Goal: Task Accomplishment & Management: Manage account settings

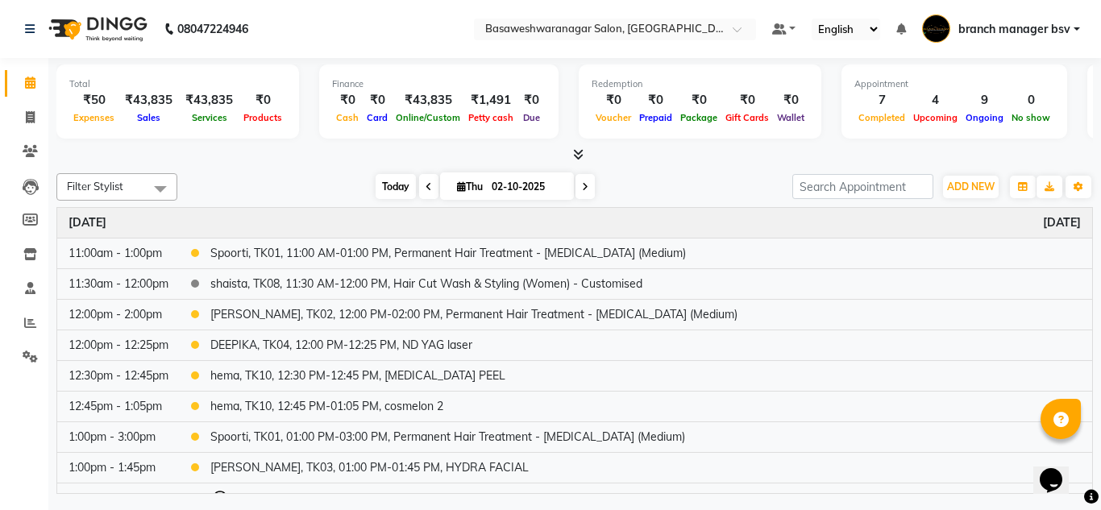
click at [402, 193] on span "Today" at bounding box center [396, 186] width 40 height 25
type input "03-10-2025"
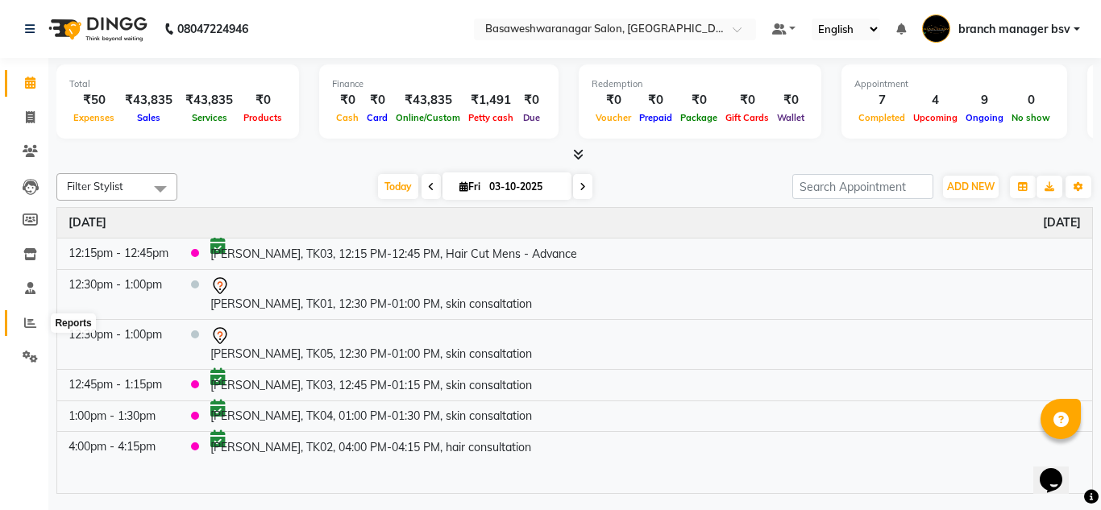
click at [35, 317] on icon at bounding box center [30, 323] width 12 height 12
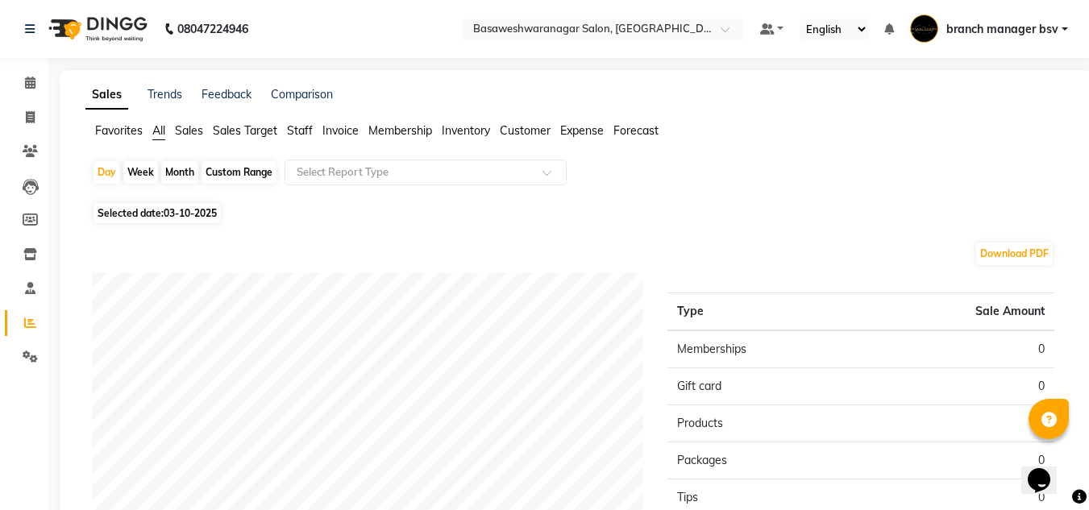
click at [299, 132] on span "Staff" at bounding box center [300, 130] width 26 height 15
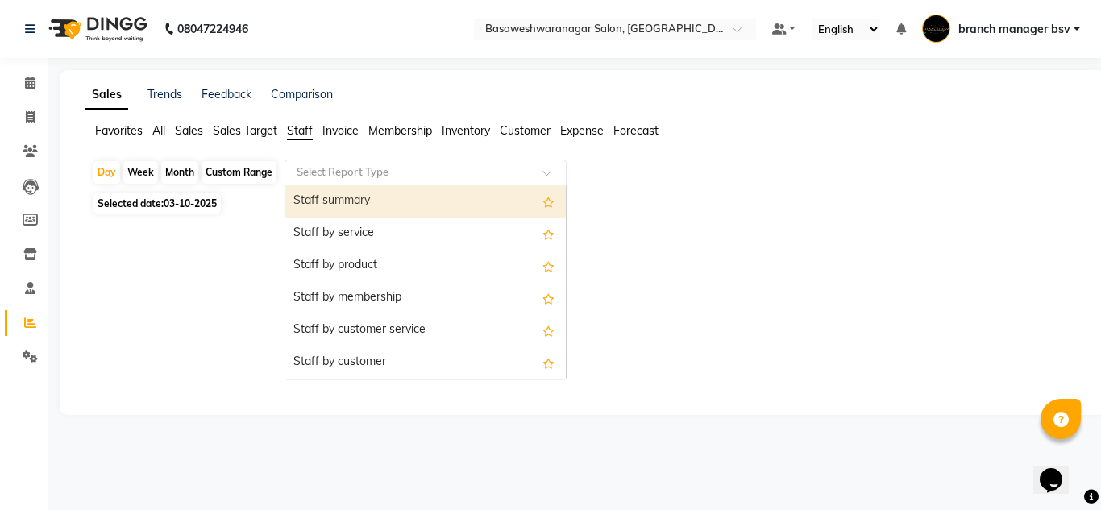
click at [348, 169] on input "text" at bounding box center [409, 172] width 232 height 16
click at [348, 198] on div "Staff summary" at bounding box center [425, 201] width 281 height 32
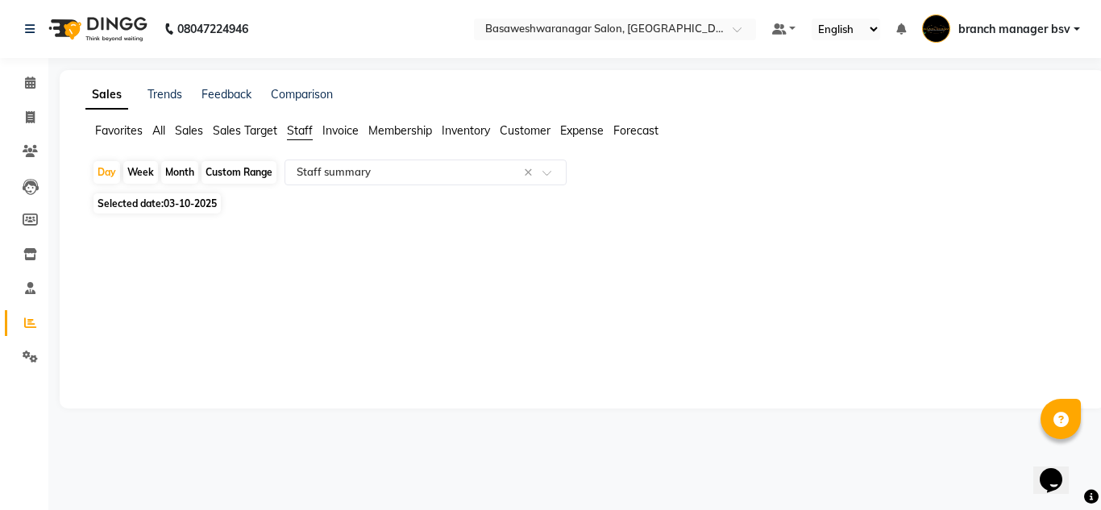
click at [193, 210] on span "Selected date: 03-10-2025" at bounding box center [157, 203] width 127 height 20
select select "10"
select select "2025"
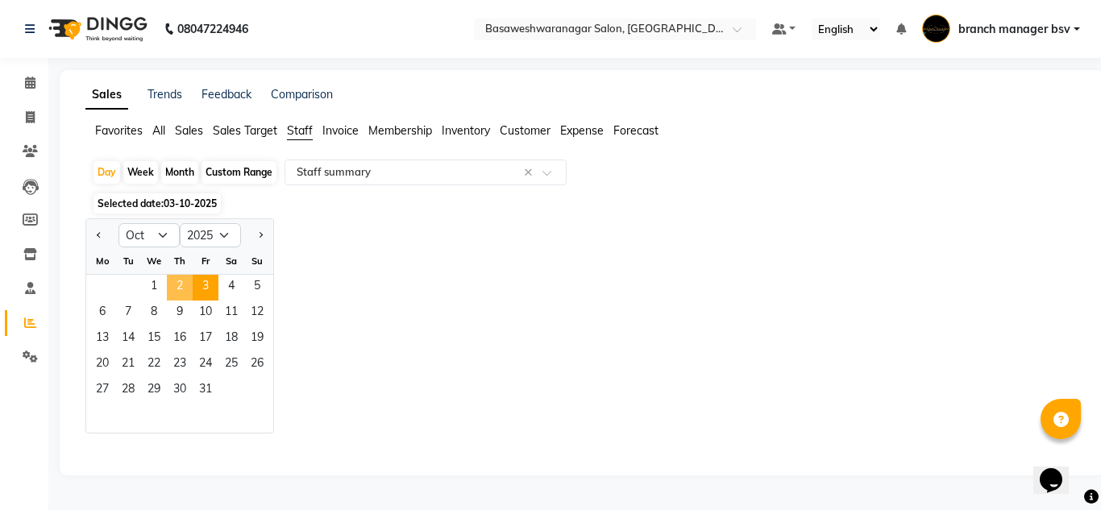
click at [183, 285] on span "2" at bounding box center [180, 288] width 26 height 26
select select "full_report"
select select "csv"
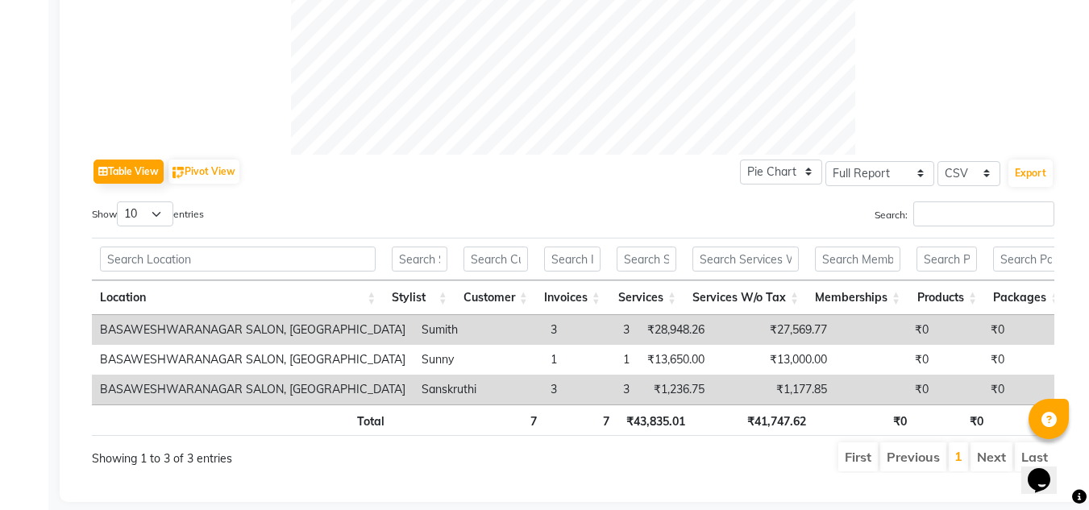
scroll to position [701, 0]
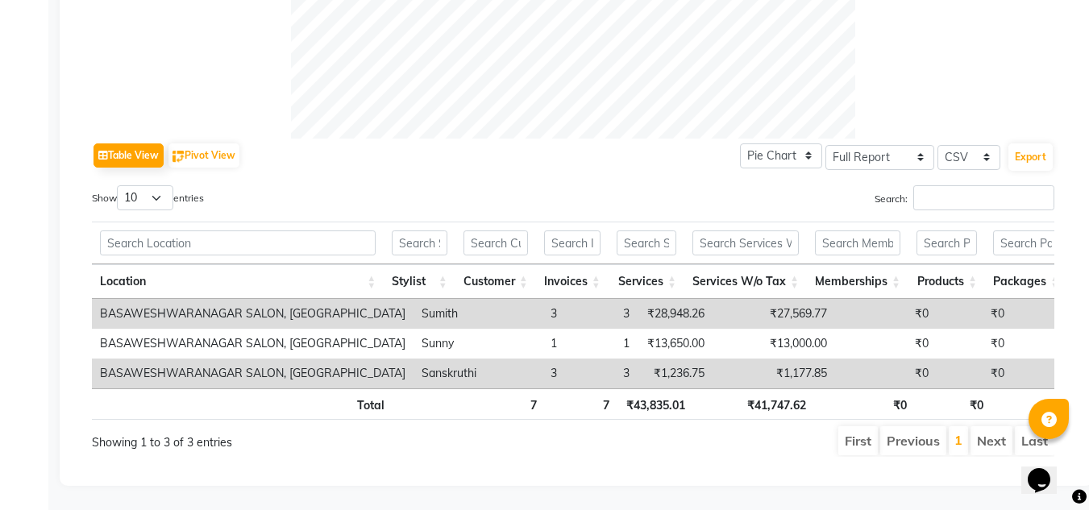
click at [657, 299] on td "₹28,948.26" at bounding box center [675, 314] width 75 height 30
copy td "28,948.26"
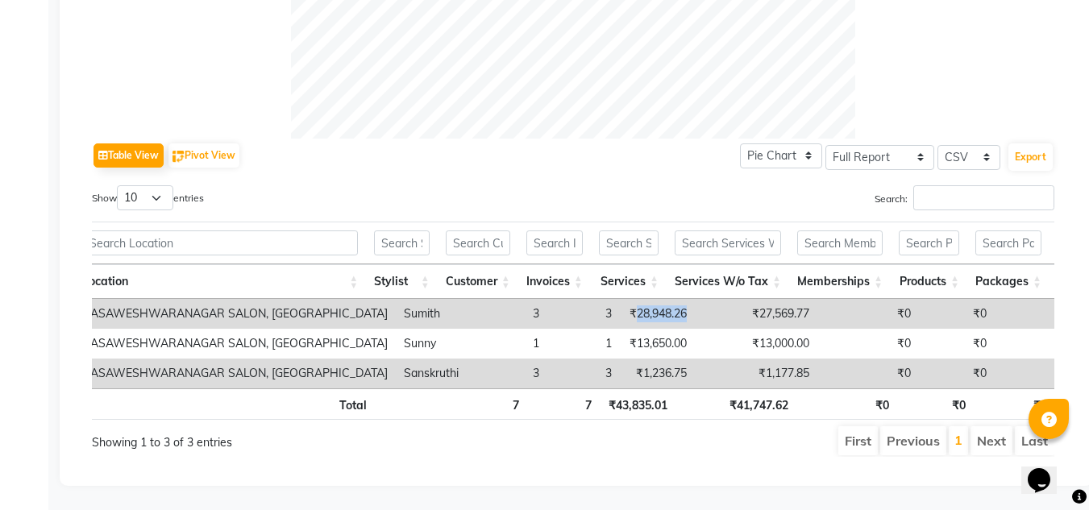
scroll to position [0, 0]
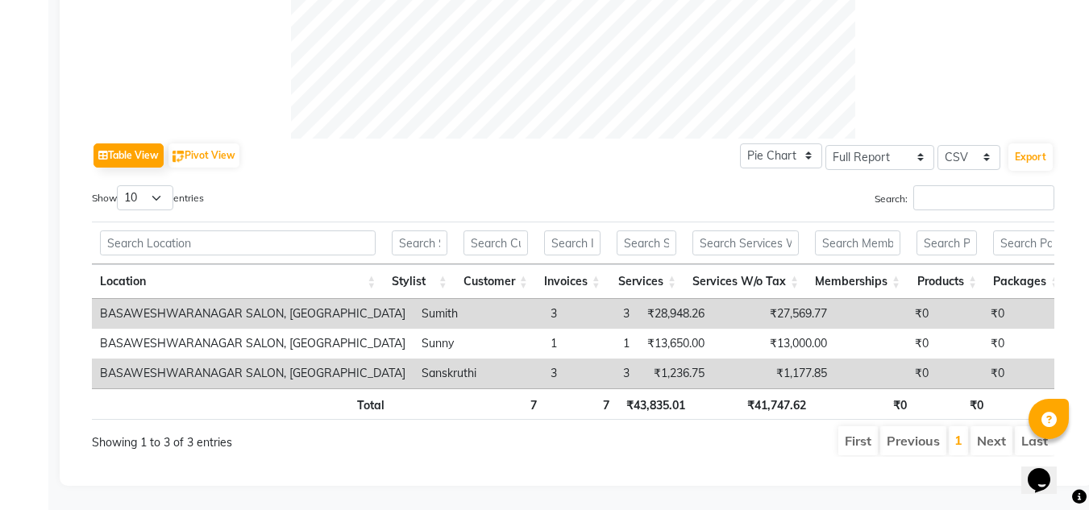
click at [659, 359] on td "₹1,236.75" at bounding box center [675, 374] width 75 height 30
copy td "1,236.75"
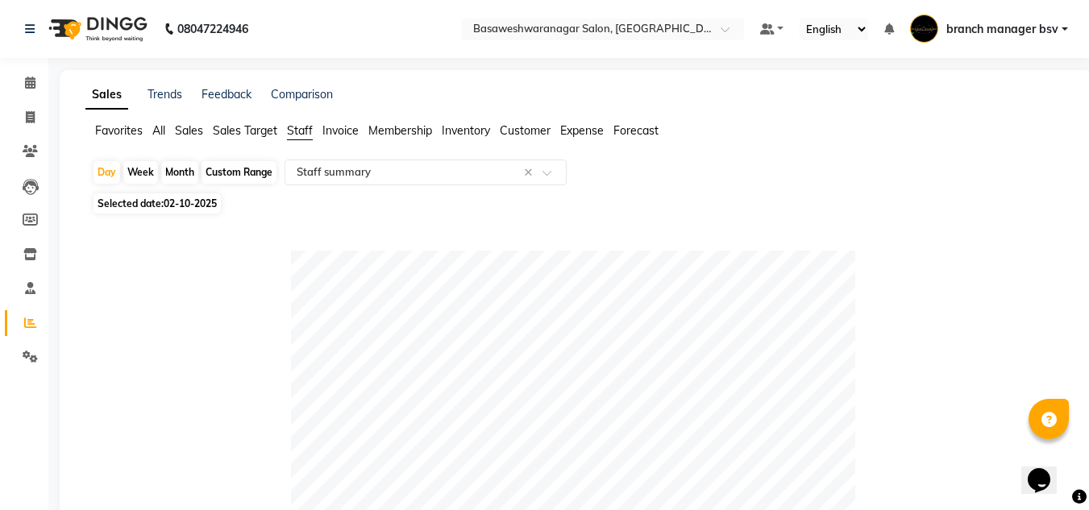
click at [245, 171] on div "Custom Range" at bounding box center [239, 172] width 75 height 23
select select "10"
select select "2025"
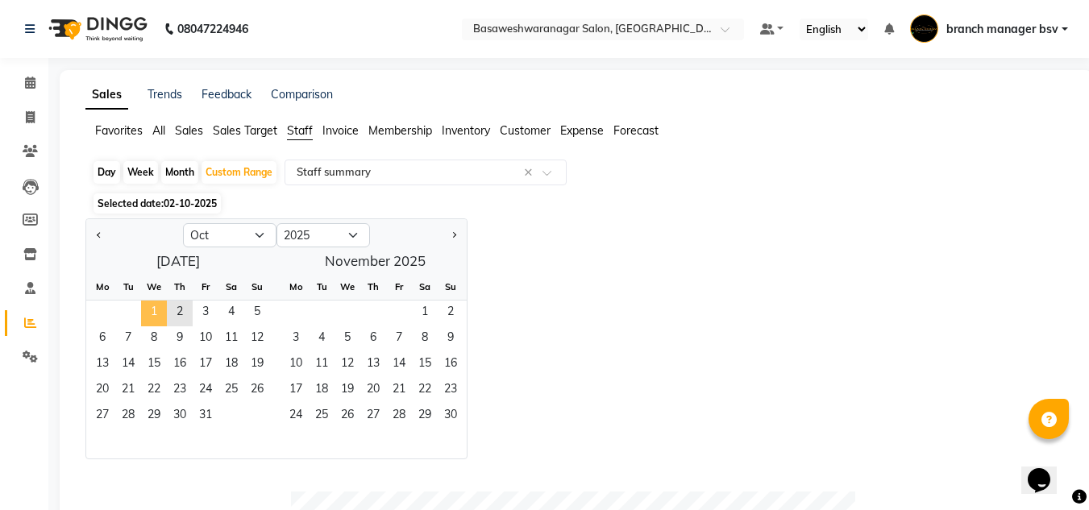
click at [150, 308] on span "1" at bounding box center [154, 314] width 26 height 26
click at [185, 314] on span "2" at bounding box center [180, 314] width 26 height 26
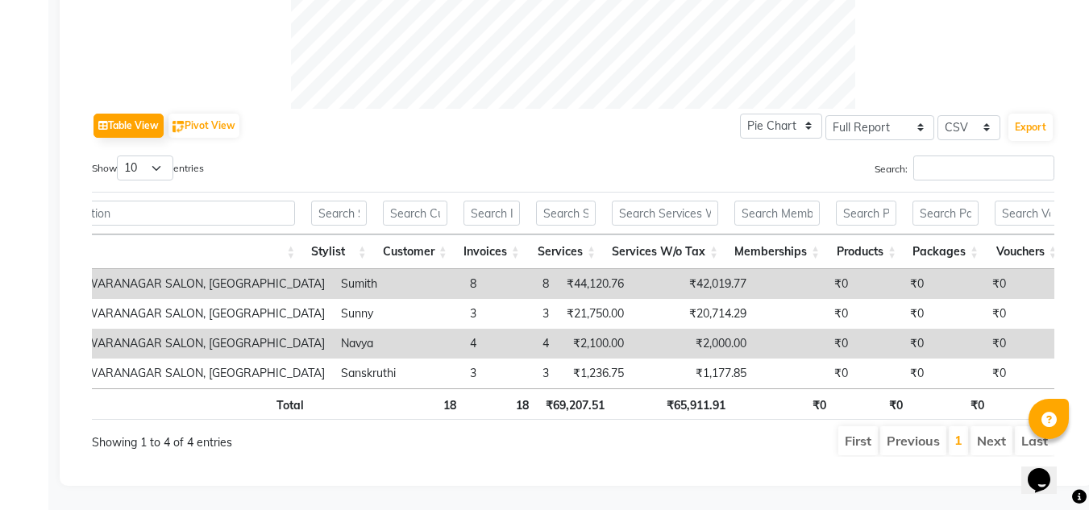
click at [586, 269] on td "₹44,120.76" at bounding box center [594, 284] width 75 height 30
copy td "44,120.76"
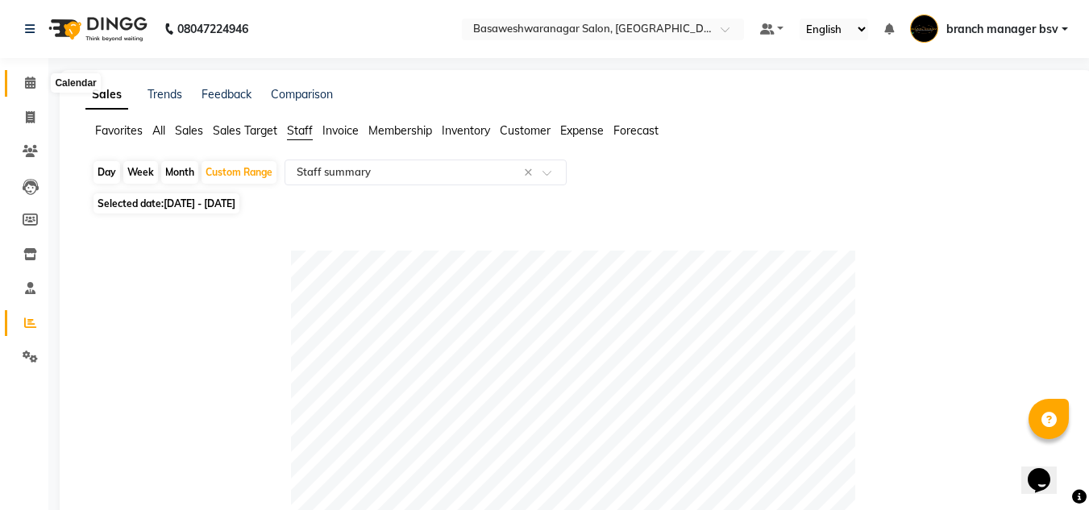
click at [25, 81] on icon at bounding box center [30, 83] width 10 height 12
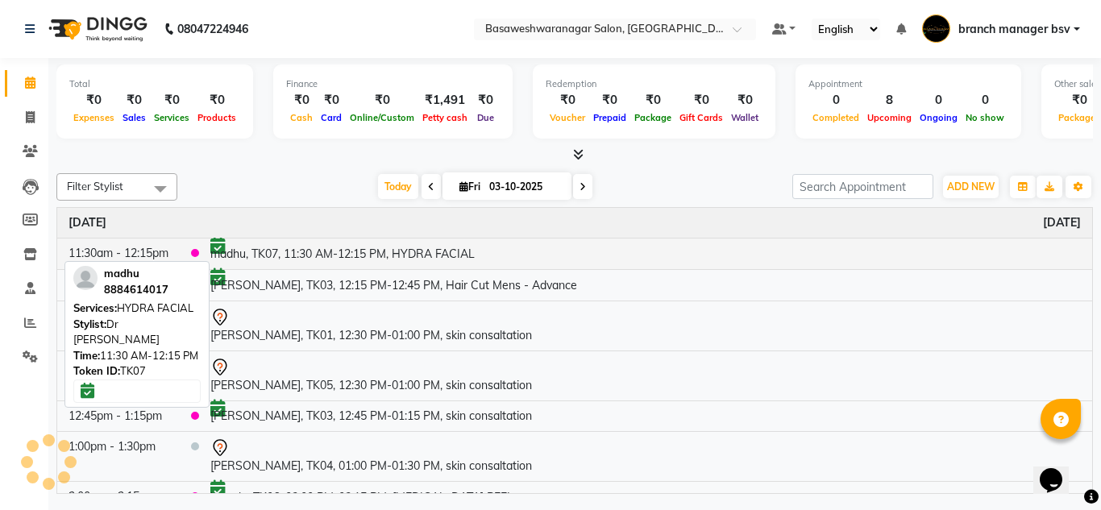
click at [377, 256] on td "madhu, TK07, 11:30 AM-12:15 PM, HYDRA FACIAL" at bounding box center [645, 253] width 893 height 31
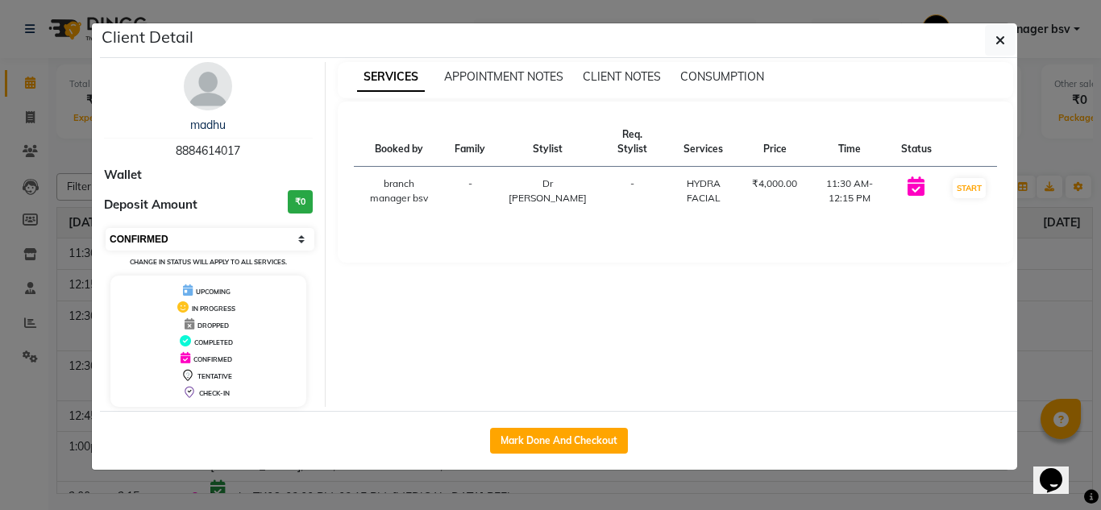
click at [172, 239] on select "Select IN SERVICE CONFIRMED TENTATIVE CHECK IN MARK DONE DROPPED UPCOMING" at bounding box center [210, 239] width 209 height 23
click at [977, 193] on button "START" at bounding box center [969, 188] width 33 height 20
select select "1"
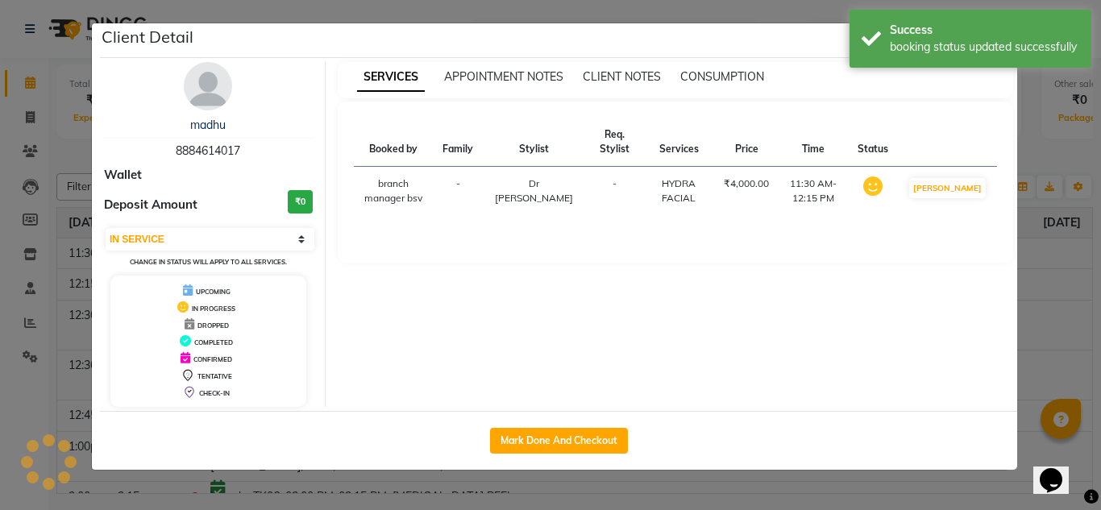
click at [1038, 242] on ngb-modal-window "Client Detail madhu 8884614017 Wallet Deposit Amount ₹0 Select IN SERVICE CONFI…" at bounding box center [550, 255] width 1101 height 510
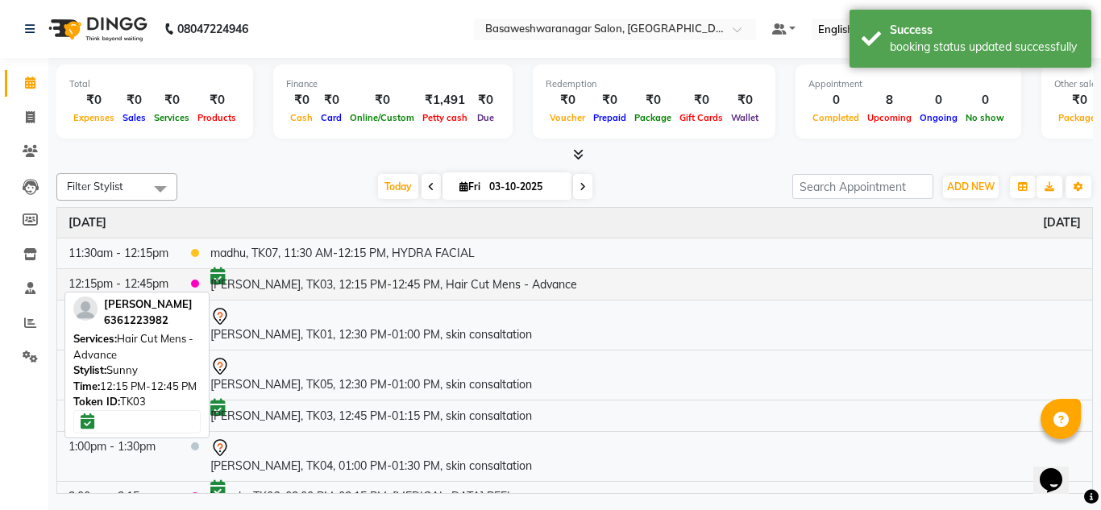
click at [497, 285] on td "KESHAV, TK03, 12:15 PM-12:45 PM, Hair Cut Mens - Advance" at bounding box center [645, 283] width 893 height 31
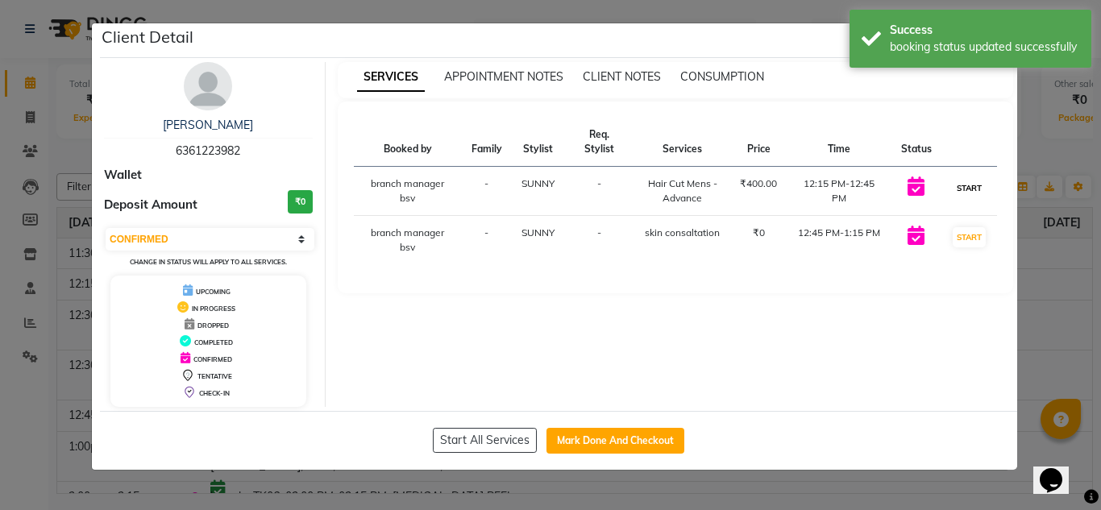
click at [966, 185] on button "START" at bounding box center [969, 188] width 33 height 20
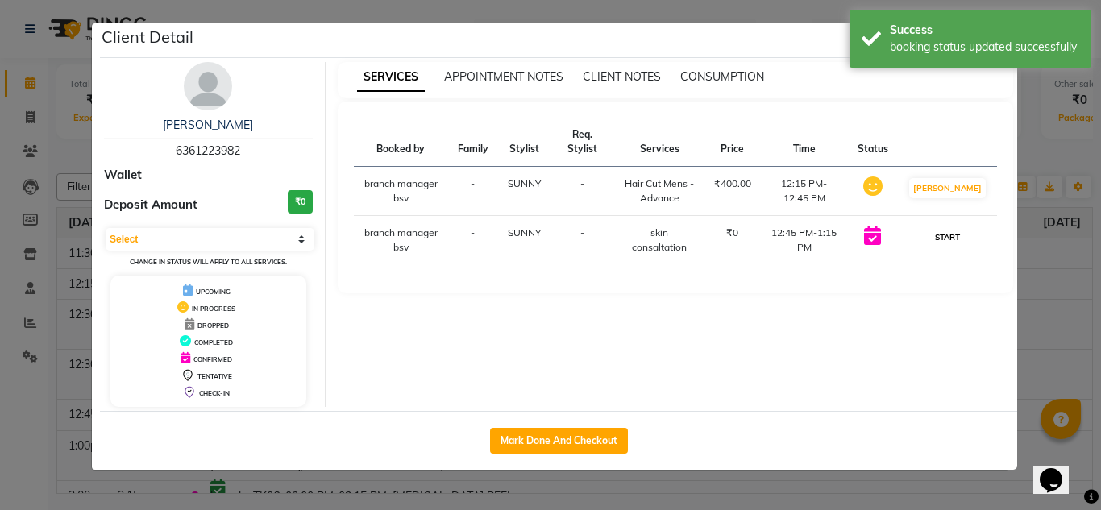
click at [964, 241] on button "START" at bounding box center [947, 237] width 33 height 20
select select "1"
click at [1091, 289] on ngb-modal-window "Client Detail KESHAV 6361223982 Wallet Deposit Amount ₹0 Select IN SERVICE CONF…" at bounding box center [550, 255] width 1101 height 510
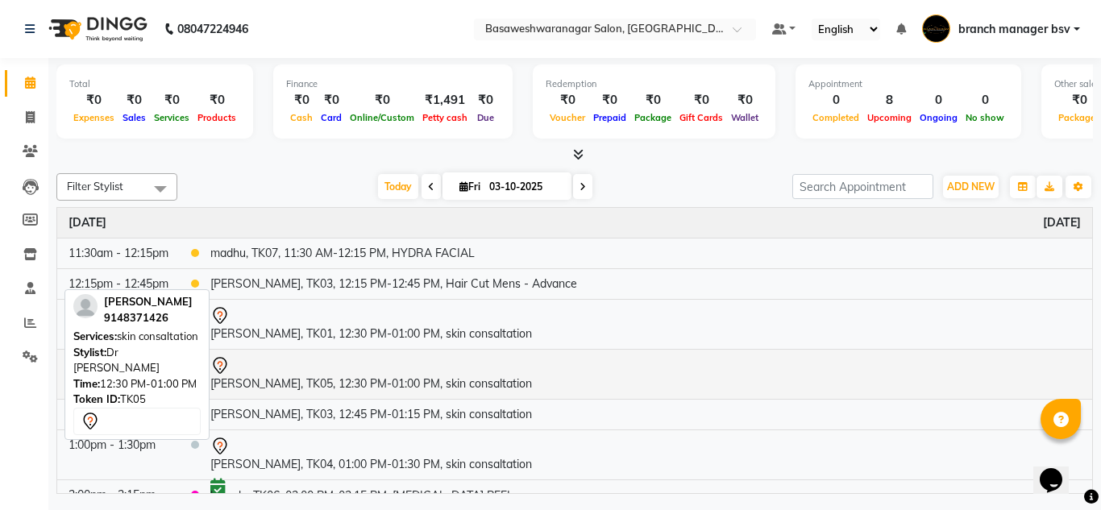
scroll to position [49, 0]
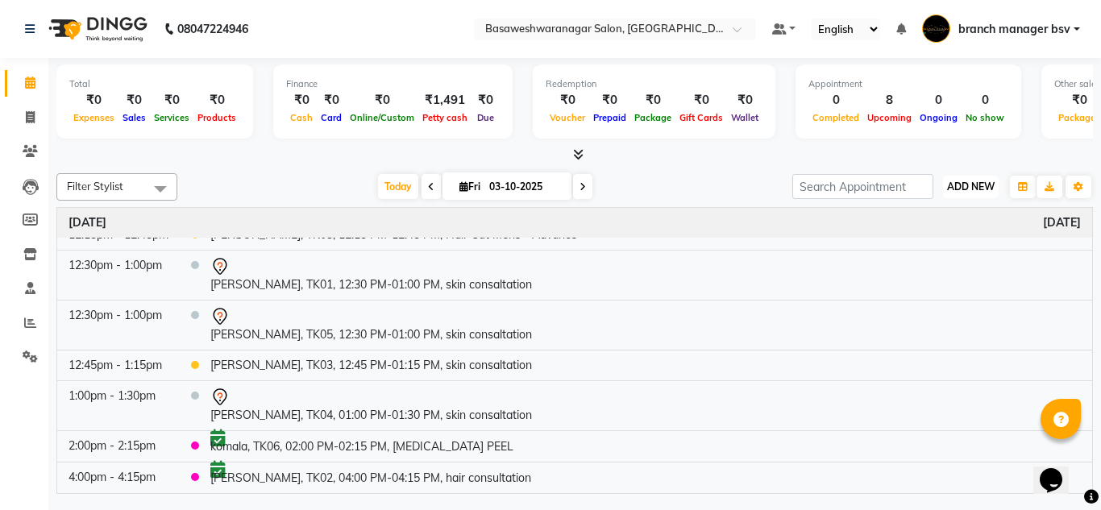
click at [975, 186] on span "ADD NEW" at bounding box center [971, 187] width 48 height 12
click at [906, 223] on button "Add Appointment" at bounding box center [934, 217] width 127 height 21
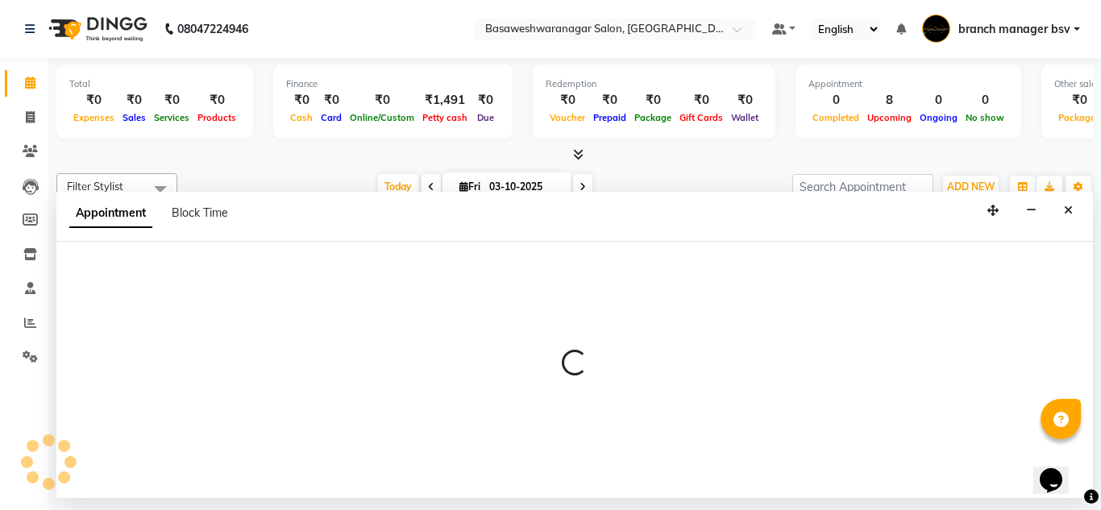
select select "540"
select select "tentative"
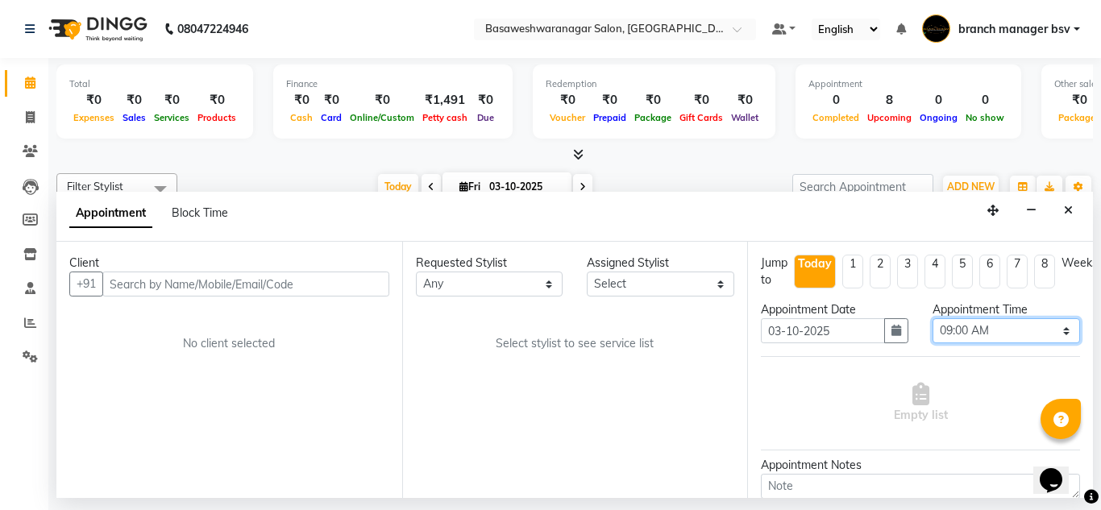
click at [960, 331] on select "Select 09:00 AM 09:15 AM 09:30 AM 09:45 AM 10:00 AM 10:15 AM 10:30 AM 10:45 AM …" at bounding box center [1007, 330] width 148 height 25
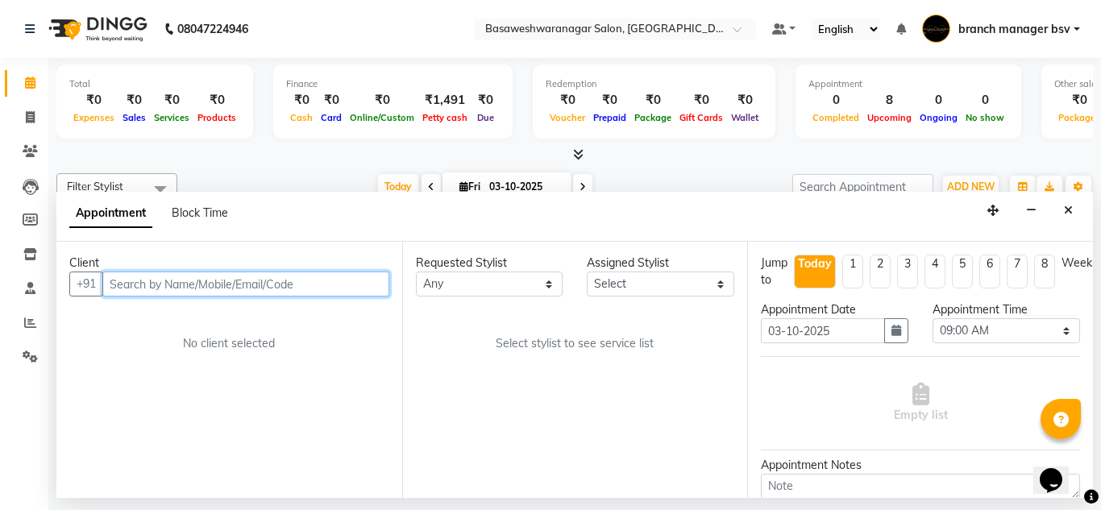
click at [314, 279] on input "text" at bounding box center [245, 284] width 287 height 25
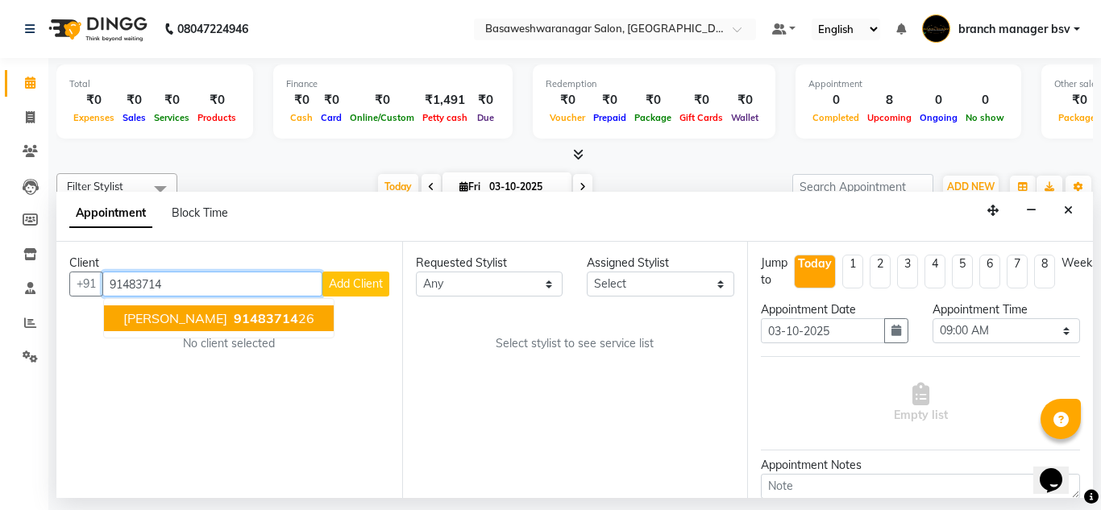
click at [268, 320] on button "SAHANA 91483714 26" at bounding box center [219, 319] width 230 height 26
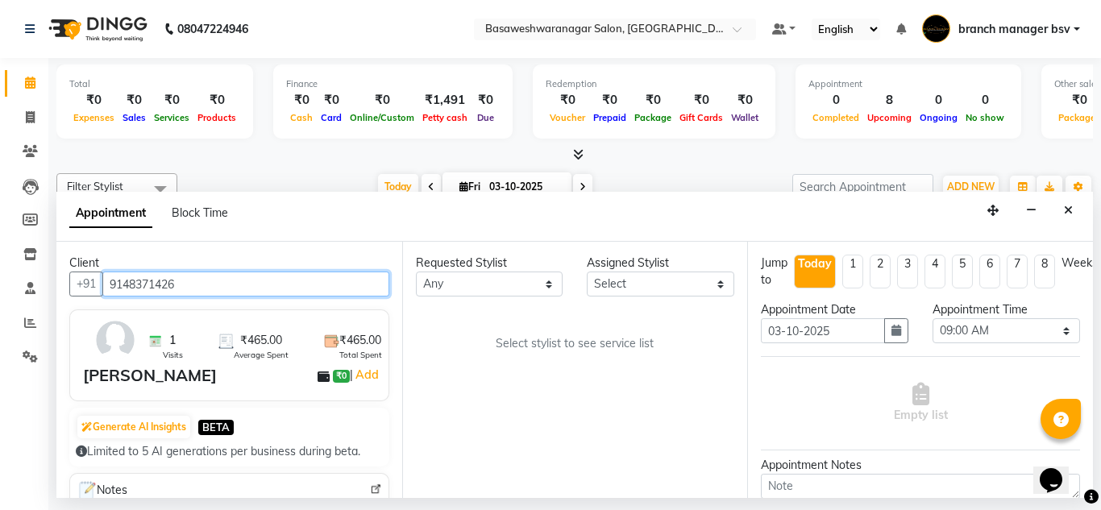
type input "9148371426"
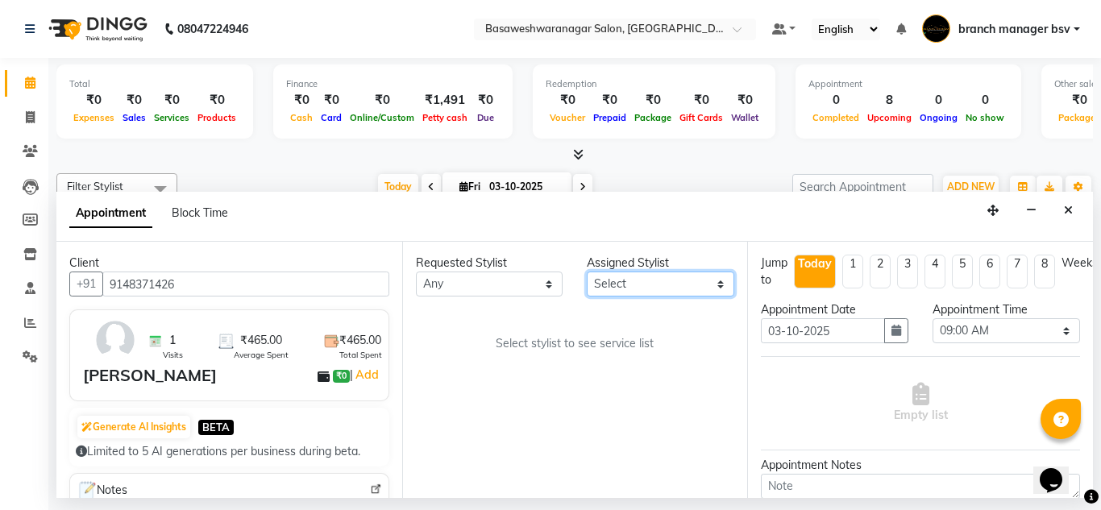
click at [637, 289] on select "Select branch manager bsv Dr.Jabin Dr mehzabin JASSI Jayshree Navya PRATIK RAJE…" at bounding box center [661, 284] width 148 height 25
select select "47930"
click at [587, 272] on select "Select branch manager bsv Dr.Jabin Dr mehzabin JASSI Jayshree Navya PRATIK RAJE…" at bounding box center [661, 284] width 148 height 25
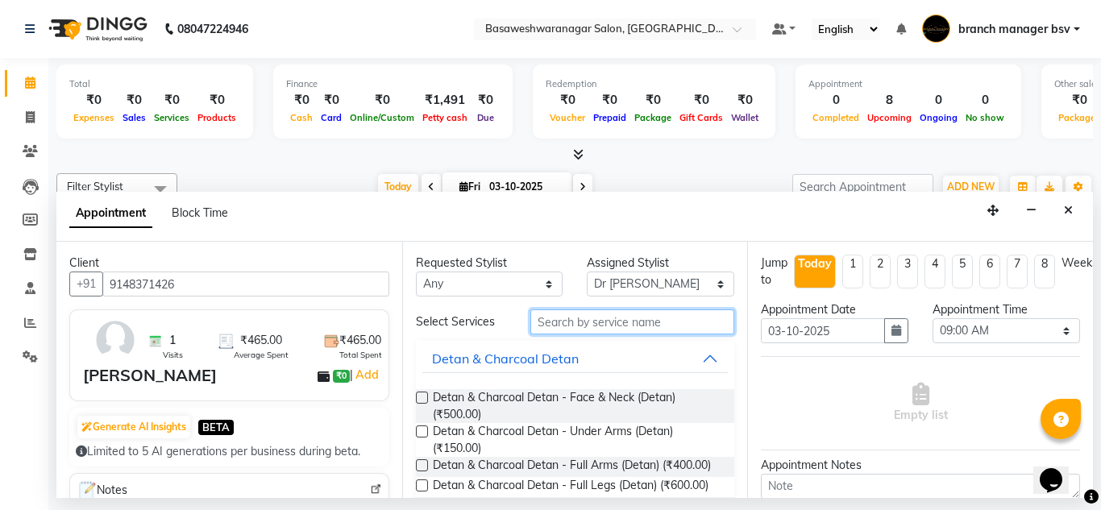
click at [539, 314] on input "text" at bounding box center [632, 322] width 205 height 25
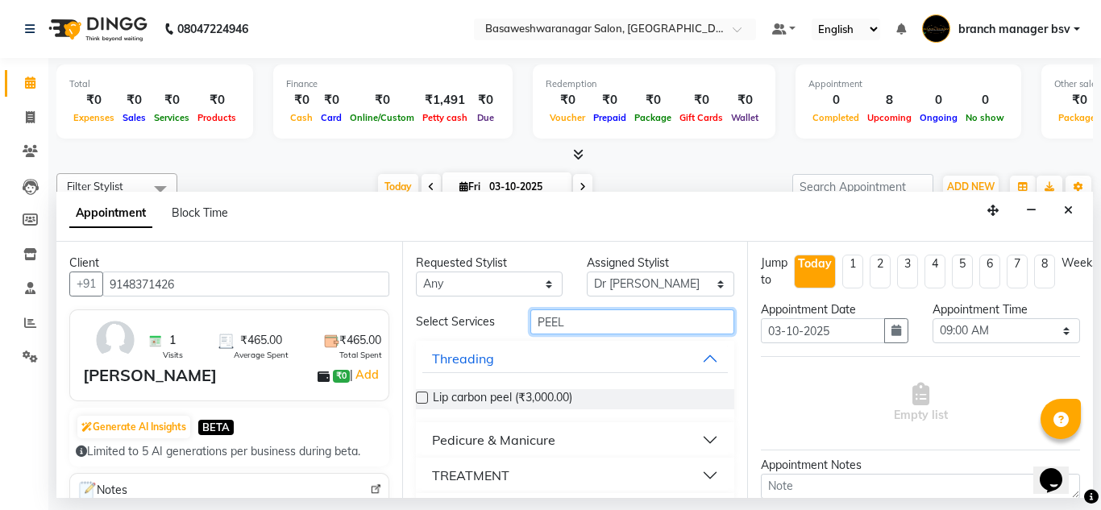
scroll to position [44, 0]
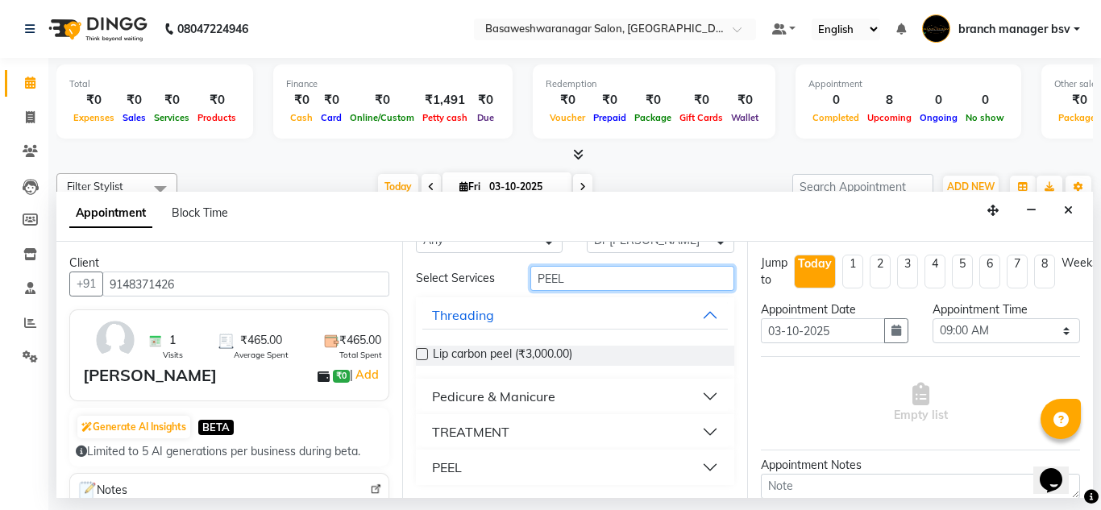
type input "PEEL"
click at [452, 456] on button "PEEL" at bounding box center [575, 467] width 306 height 29
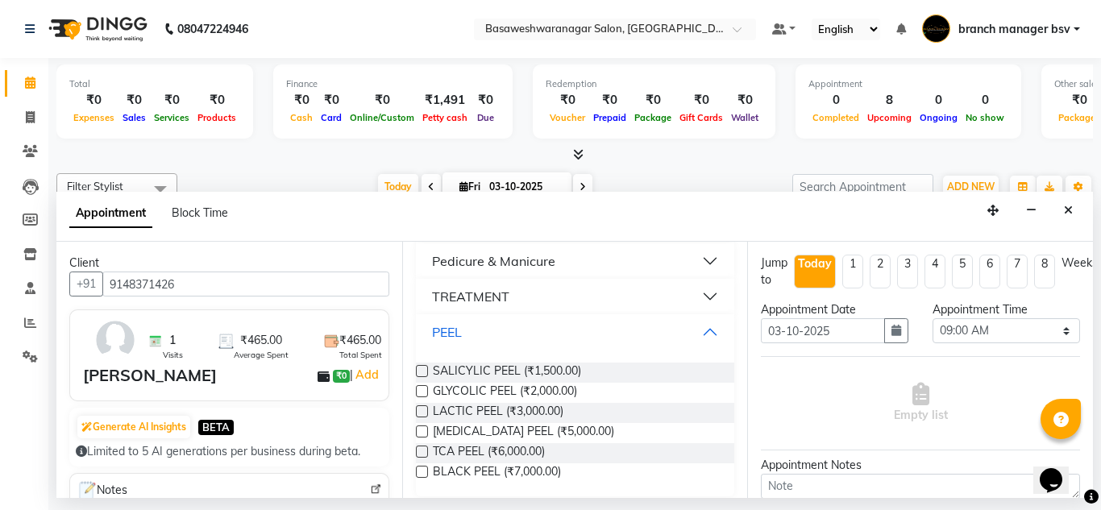
scroll to position [190, 0]
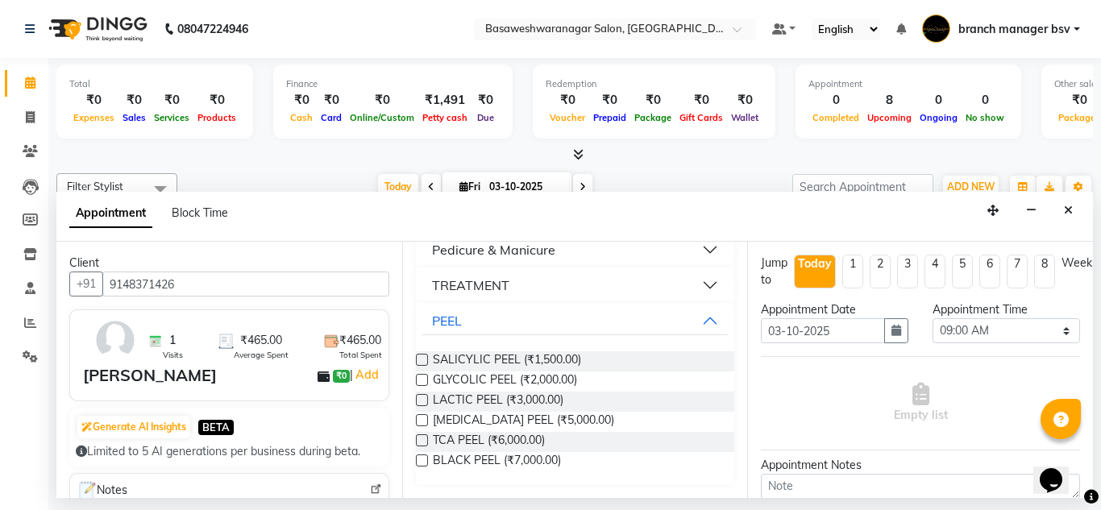
click at [421, 416] on label at bounding box center [422, 420] width 12 height 12
click at [421, 417] on input "checkbox" at bounding box center [421, 422] width 10 height 10
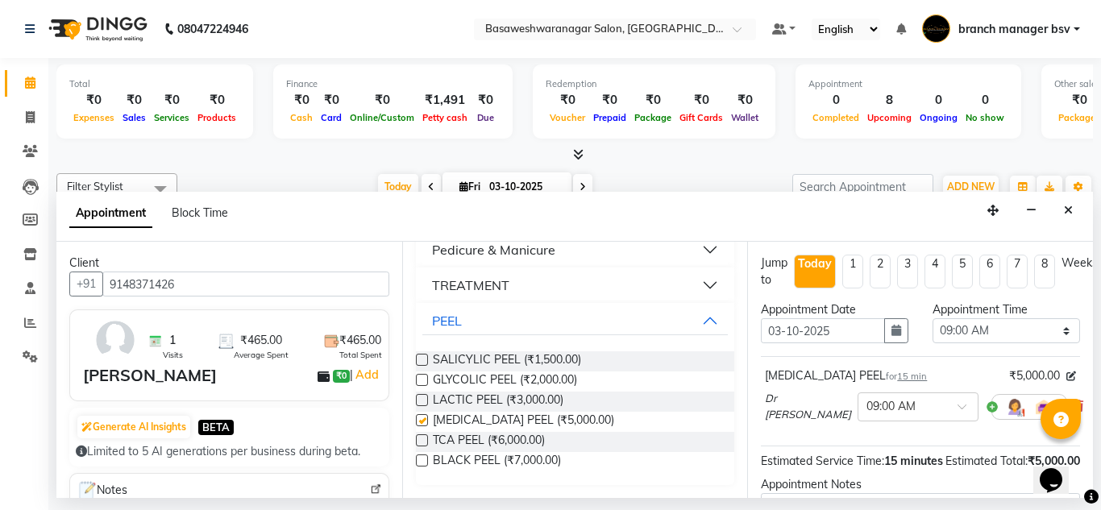
checkbox input "false"
click at [951, 315] on div "Appointment Time" at bounding box center [1007, 310] width 148 height 17
click at [951, 336] on select "Select 09:00 AM 09:15 AM 09:30 AM 09:45 AM 10:00 AM 10:15 AM 10:30 AM 10:45 AM …" at bounding box center [1007, 330] width 148 height 25
select select "1065"
click at [933, 318] on select "Select 09:00 AM 09:15 AM 09:30 AM 09:45 AM 10:00 AM 10:15 AM 10:30 AM 10:45 AM …" at bounding box center [1007, 330] width 148 height 25
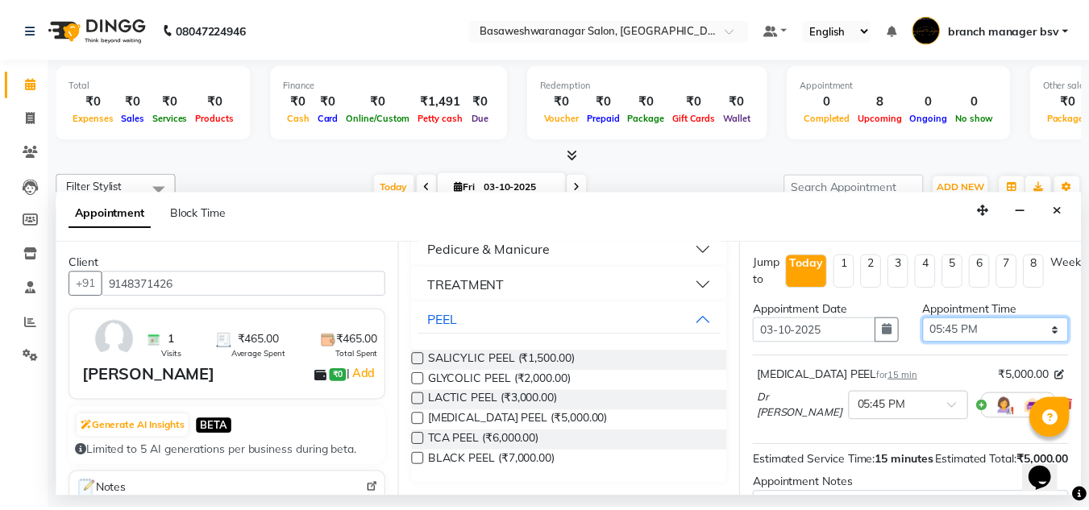
scroll to position [197, 0]
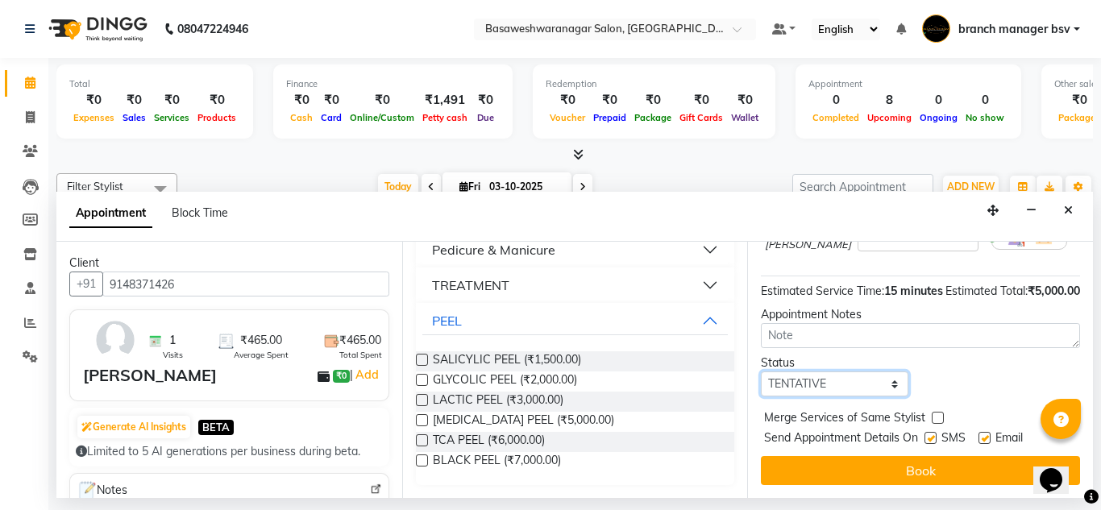
drag, startPoint x: 837, startPoint y: 376, endPoint x: 802, endPoint y: 429, distance: 63.5
click at [802, 429] on div "Jump to Today 1 2 3 4 5 6 7 8 Weeks Appointment Date 03-10-2025 Appointment Tim…" at bounding box center [920, 370] width 346 height 256
select select "confirm booking"
click at [761, 372] on select "Select TENTATIVE CONFIRM CHECK-IN UPCOMING" at bounding box center [835, 384] width 148 height 25
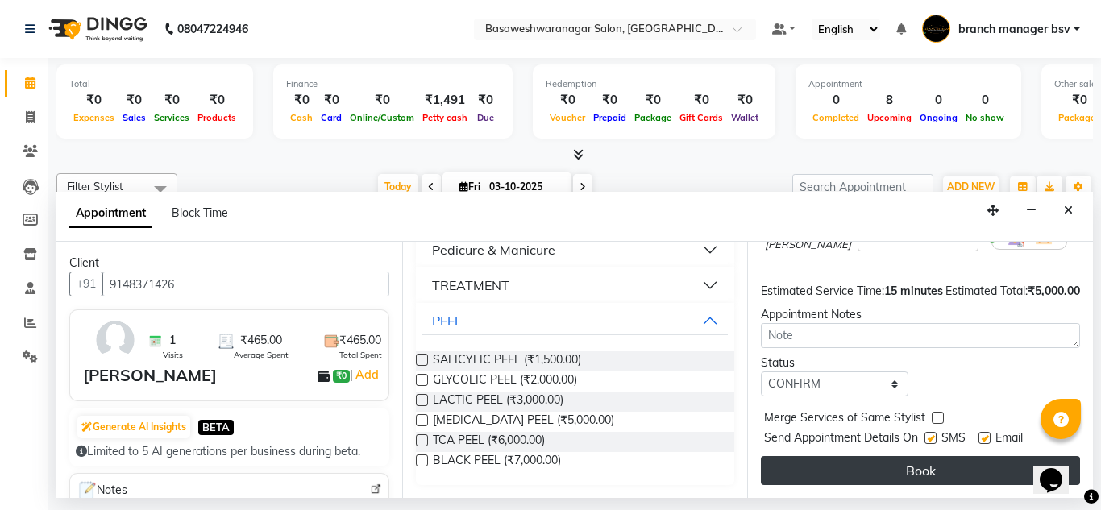
click at [866, 460] on button "Book" at bounding box center [920, 470] width 319 height 29
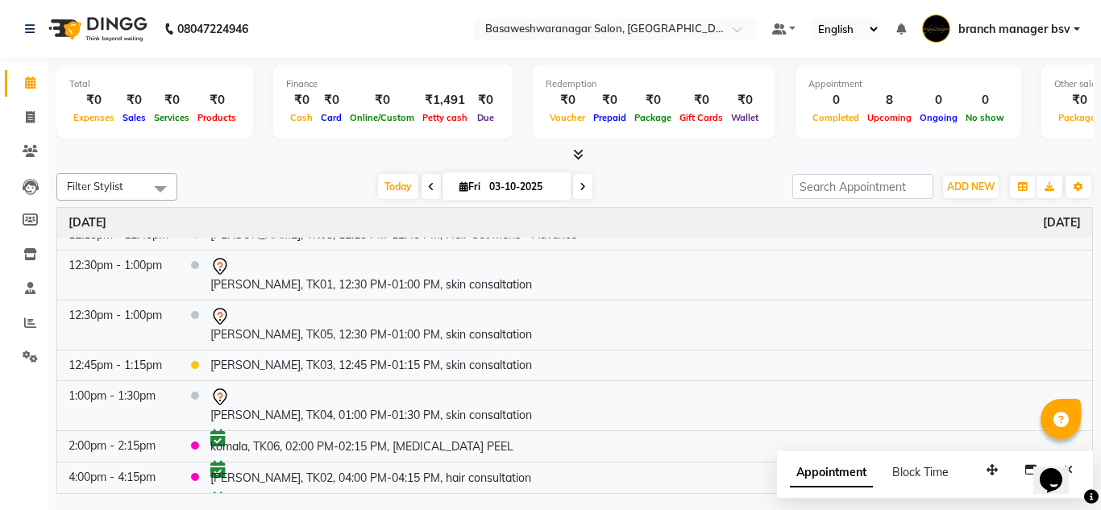
click at [44, 128] on li "Invoice" at bounding box center [24, 118] width 48 height 35
click at [33, 122] on icon at bounding box center [30, 117] width 9 height 12
select select "service"
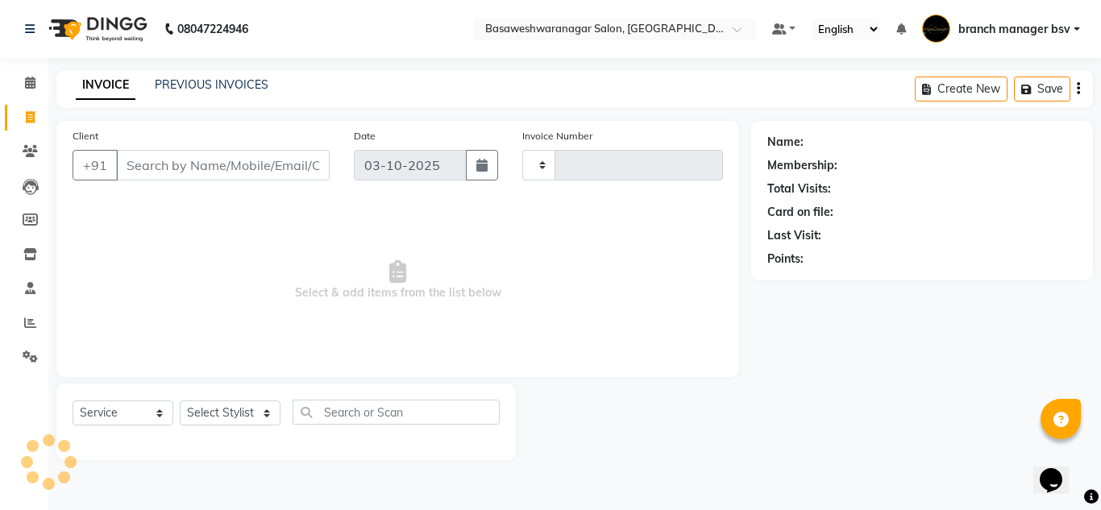
type input "1182"
select select "842"
click at [218, 78] on link "PREVIOUS INVOICES" at bounding box center [212, 84] width 114 height 15
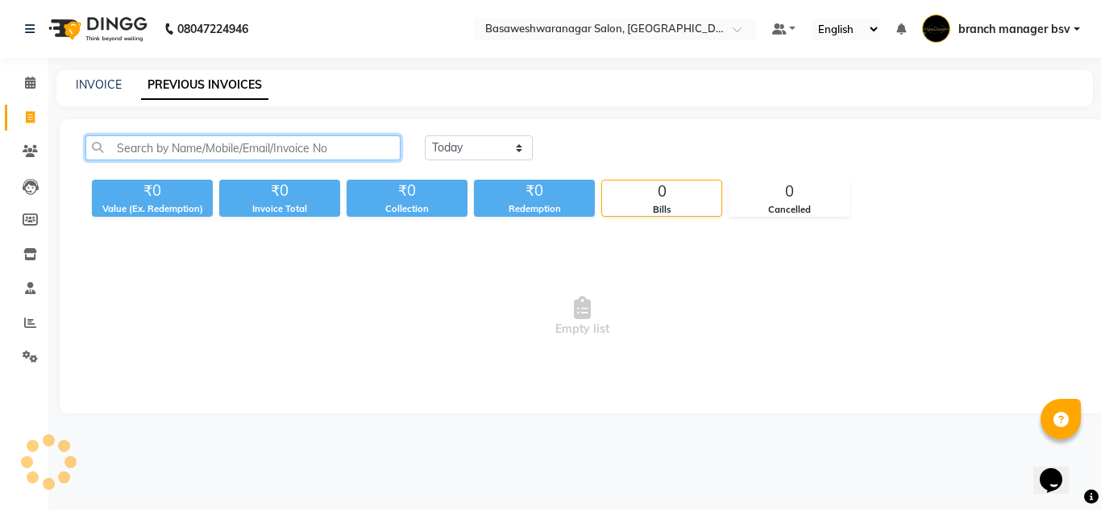
click at [187, 152] on input "text" at bounding box center [242, 147] width 315 height 25
paste input "9066617724"
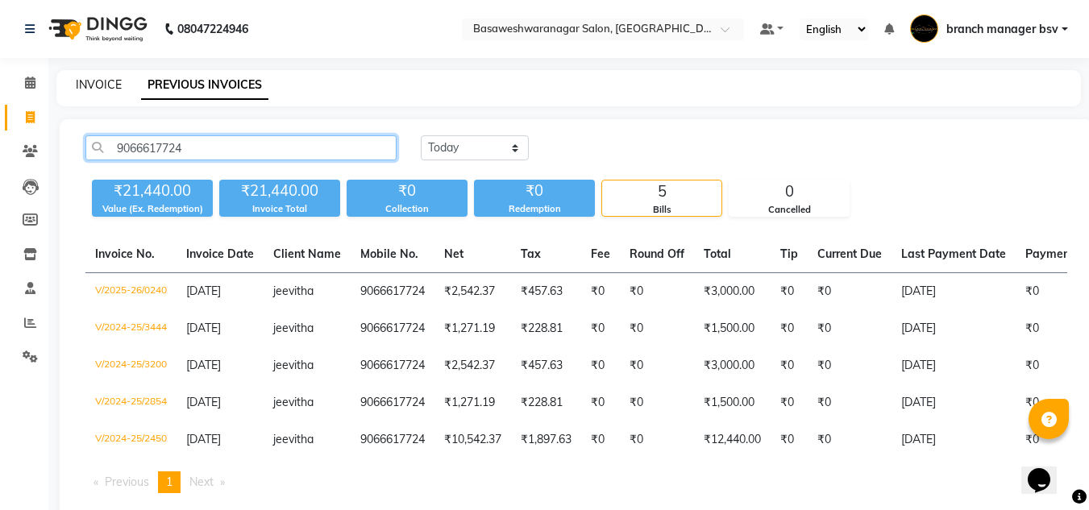
type input "9066617724"
click at [92, 83] on link "INVOICE" at bounding box center [99, 84] width 46 height 15
select select "842"
select select "service"
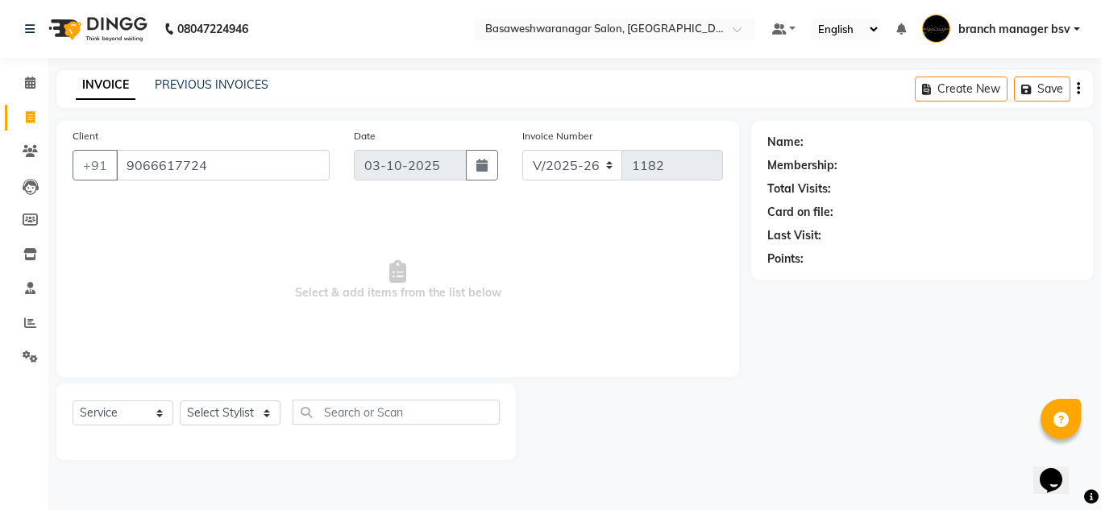
type input "9066617724"
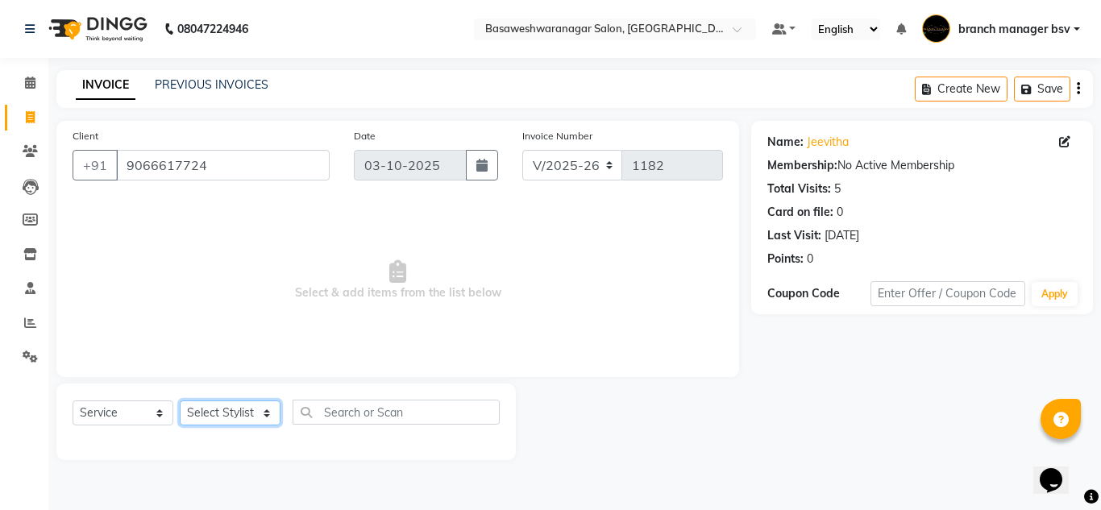
click at [246, 416] on select "Select Stylist branch manager bsv [PERSON_NAME] Dr [PERSON_NAME] [PERSON_NAME] …" at bounding box center [230, 413] width 101 height 25
select select "78674"
click at [180, 401] on select "Select Stylist branch manager bsv [PERSON_NAME] Dr [PERSON_NAME] [PERSON_NAME] …" at bounding box center [230, 413] width 101 height 25
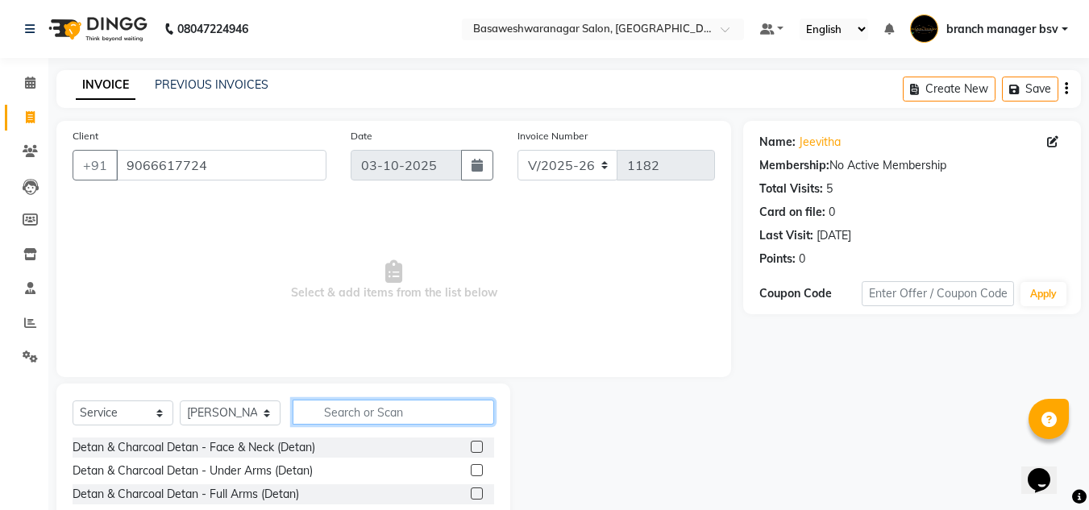
click at [344, 416] on input "text" at bounding box center [394, 412] width 202 height 25
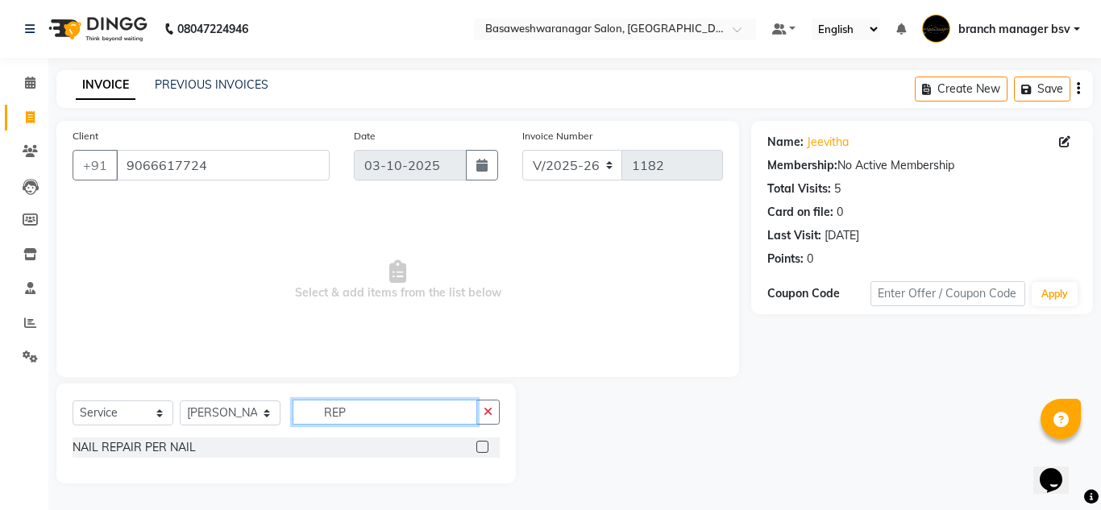
type input "REP"
click at [154, 410] on select "Select Service Product Membership Package Voucher Prepaid Gift Card" at bounding box center [123, 413] width 101 height 25
select select "product"
click at [73, 401] on select "Select Service Product Membership Package Voucher Prepaid Gift Card" at bounding box center [123, 413] width 101 height 25
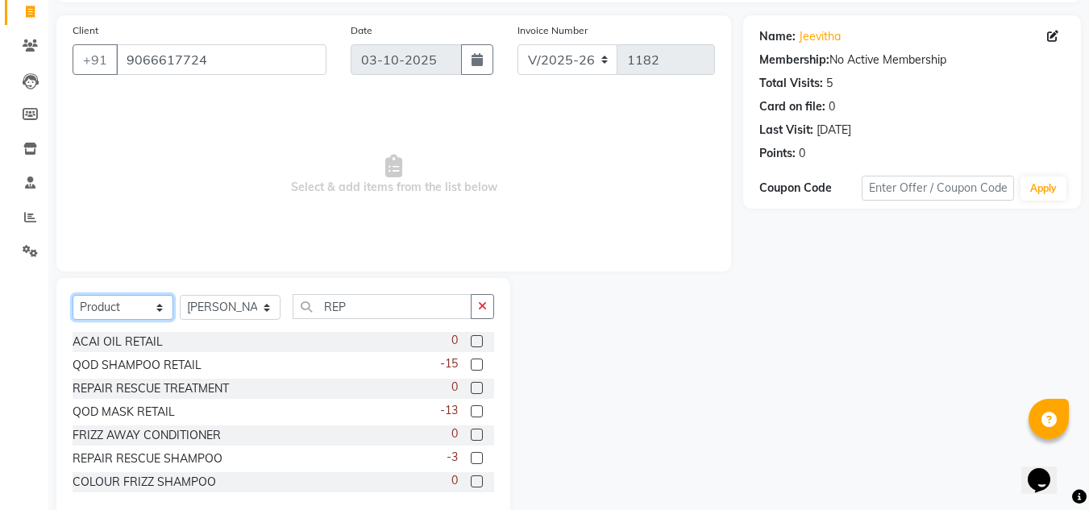
scroll to position [114, 0]
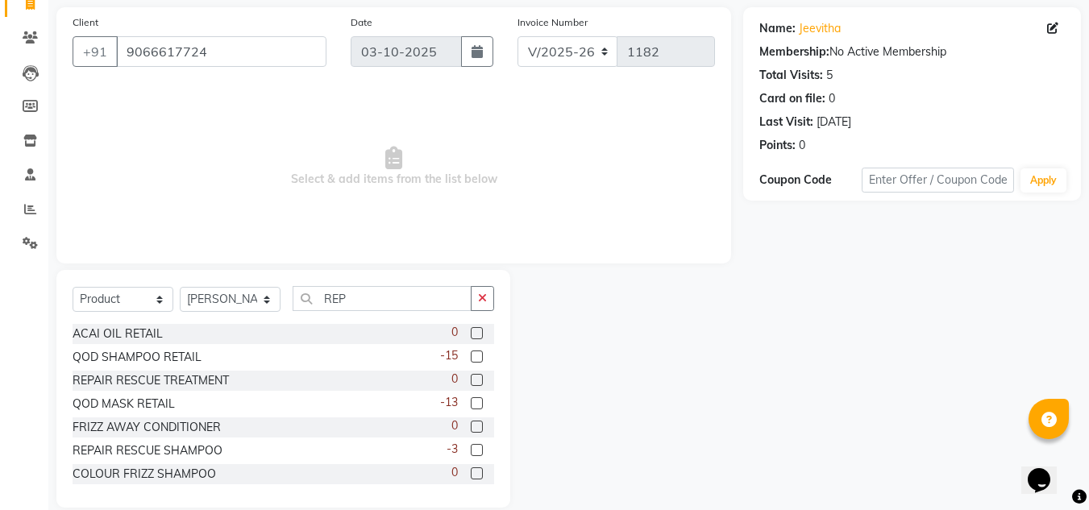
click at [471, 450] on label at bounding box center [477, 450] width 12 height 12
click at [471, 450] on input "checkbox" at bounding box center [476, 451] width 10 height 10
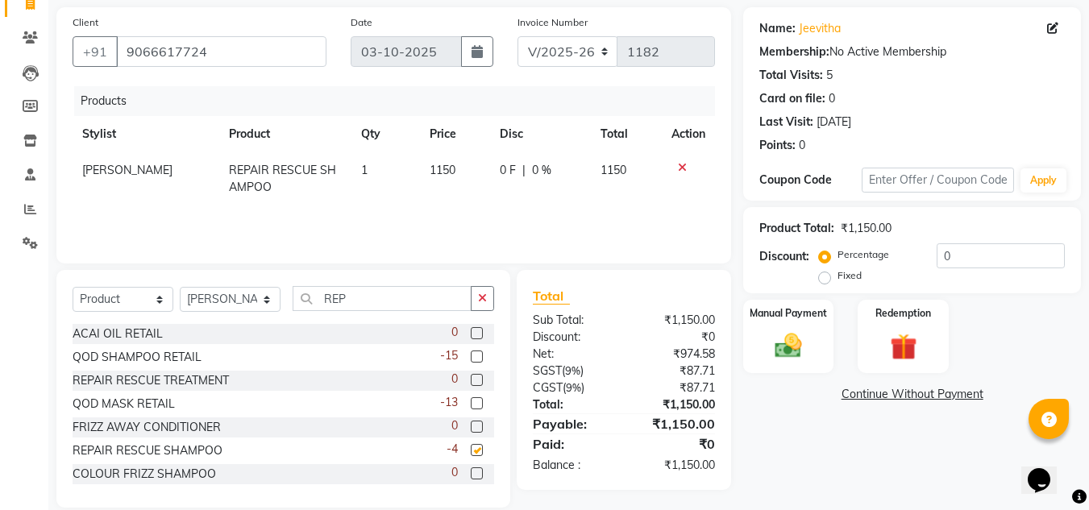
checkbox input "false"
click at [838, 279] on label "Fixed" at bounding box center [850, 275] width 24 height 15
click at [825, 279] on input "Fixed" at bounding box center [827, 275] width 11 height 11
radio input "true"
click at [973, 246] on input "0" at bounding box center [1001, 255] width 128 height 25
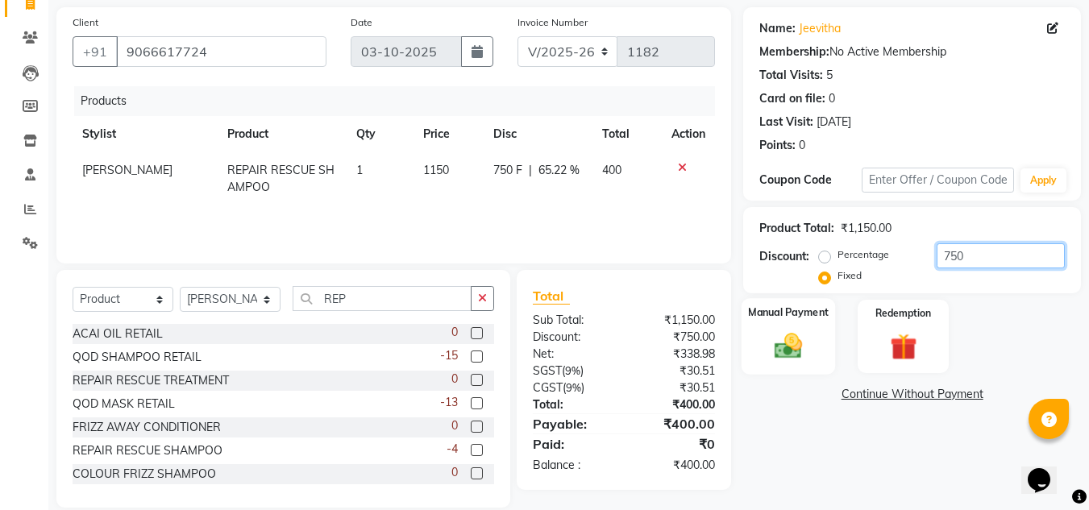
type input "750"
click at [790, 342] on img at bounding box center [788, 346] width 45 height 32
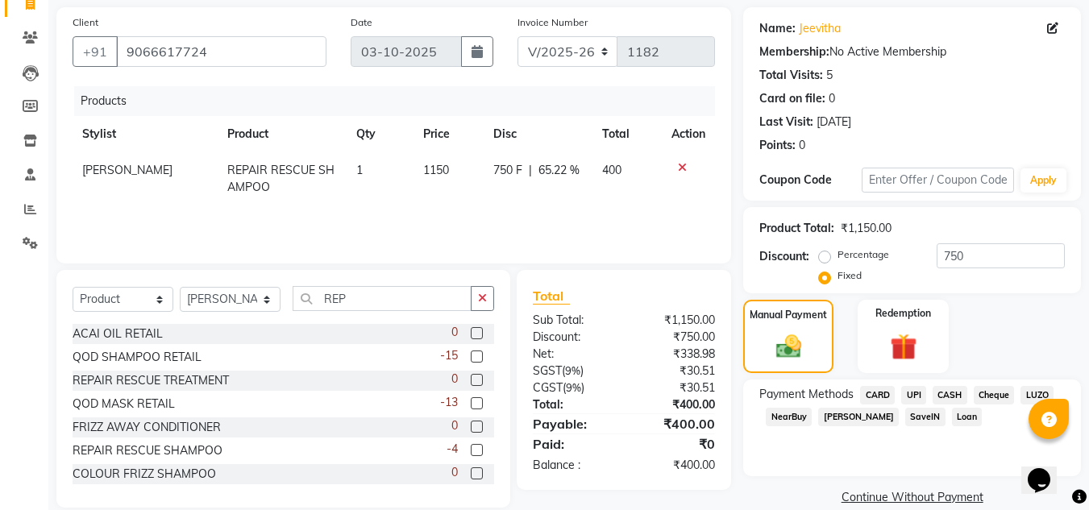
click at [913, 392] on span "UPI" at bounding box center [913, 395] width 25 height 19
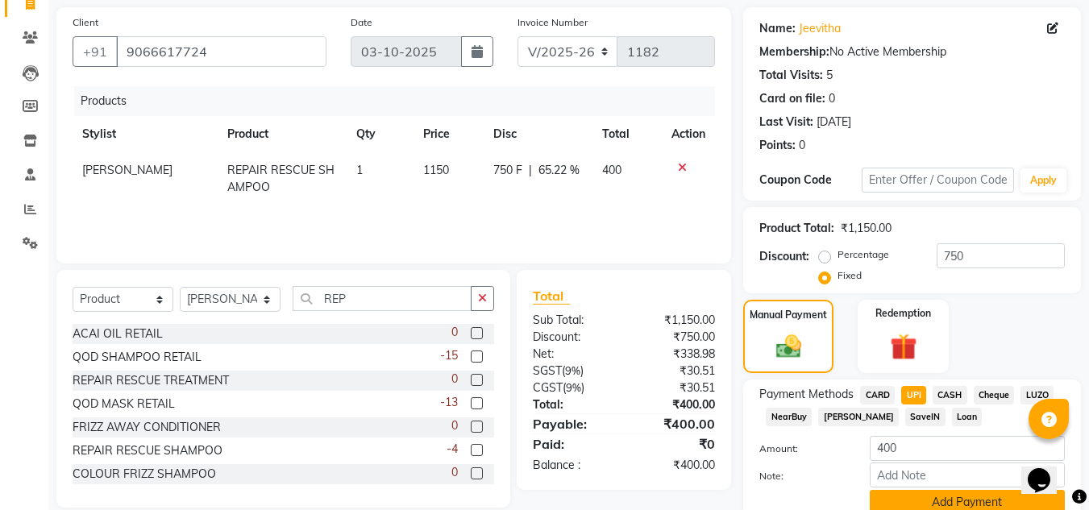
click at [909, 497] on button "Add Payment" at bounding box center [967, 502] width 195 height 25
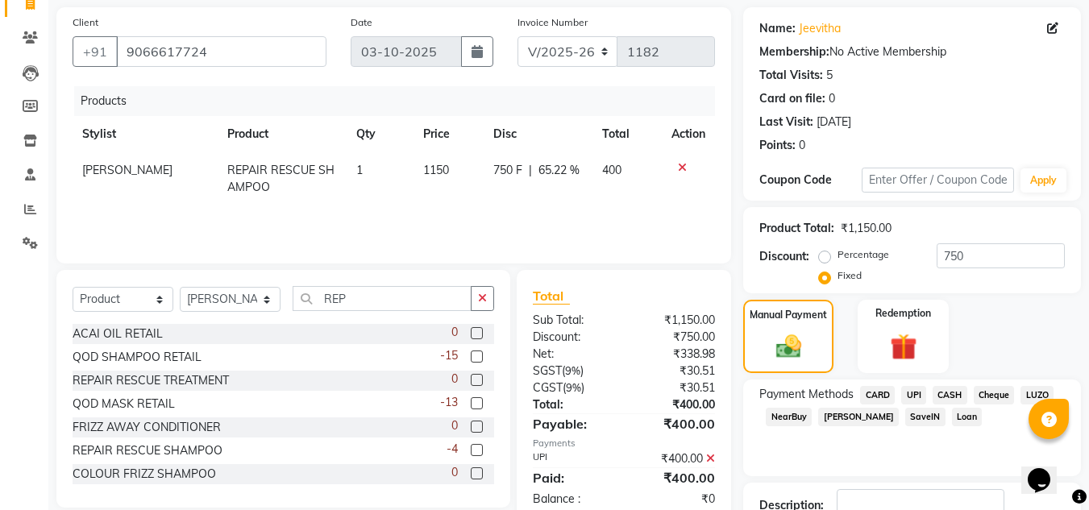
scroll to position [228, 0]
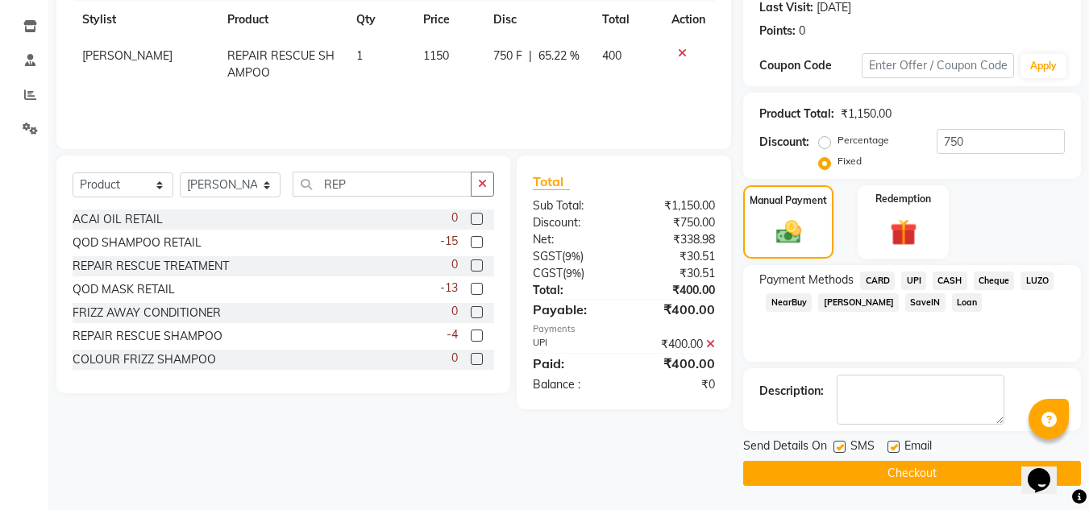
click at [795, 475] on button "Checkout" at bounding box center [912, 473] width 338 height 25
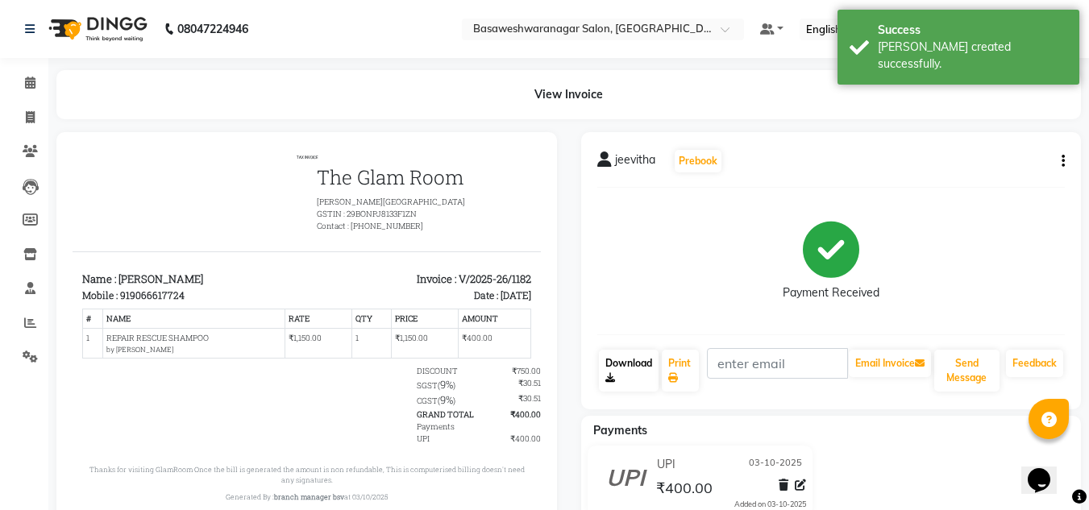
click at [603, 372] on link "Download" at bounding box center [629, 371] width 60 height 42
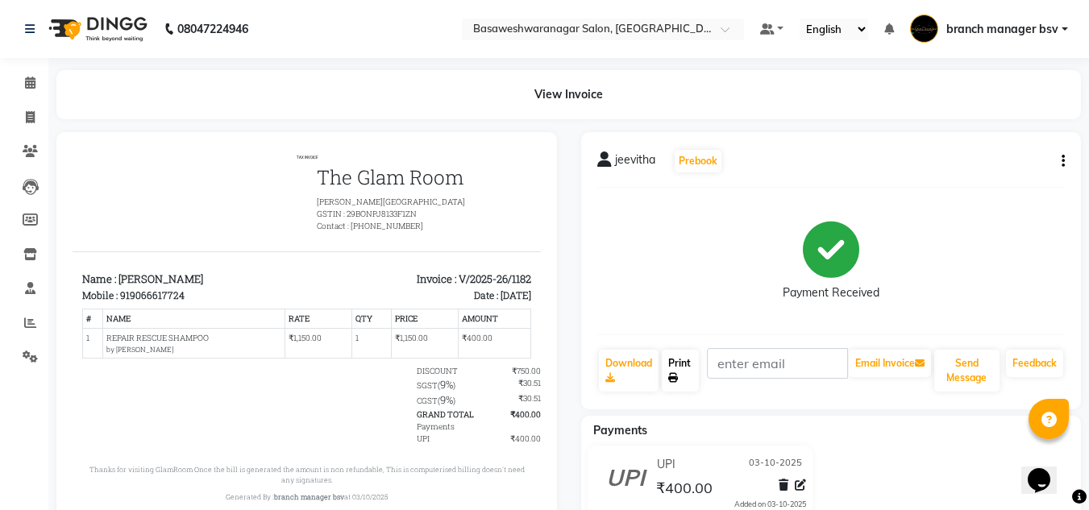
click at [677, 377] on icon at bounding box center [673, 378] width 10 height 10
click at [1013, 220] on div "Payment Received" at bounding box center [831, 261] width 468 height 121
click at [33, 85] on icon at bounding box center [30, 83] width 10 height 12
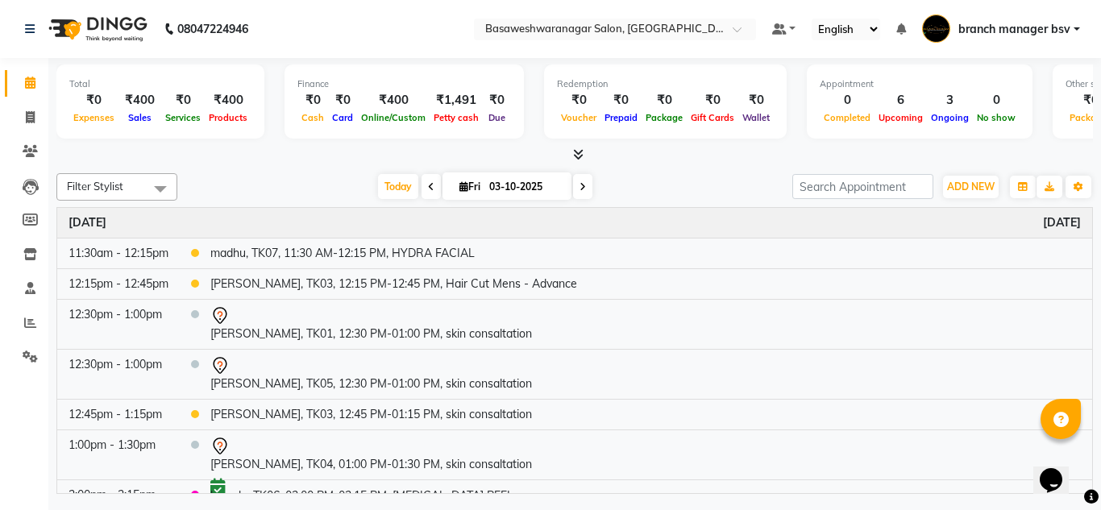
click at [580, 189] on icon at bounding box center [583, 187] width 6 height 10
type input "04-10-2025"
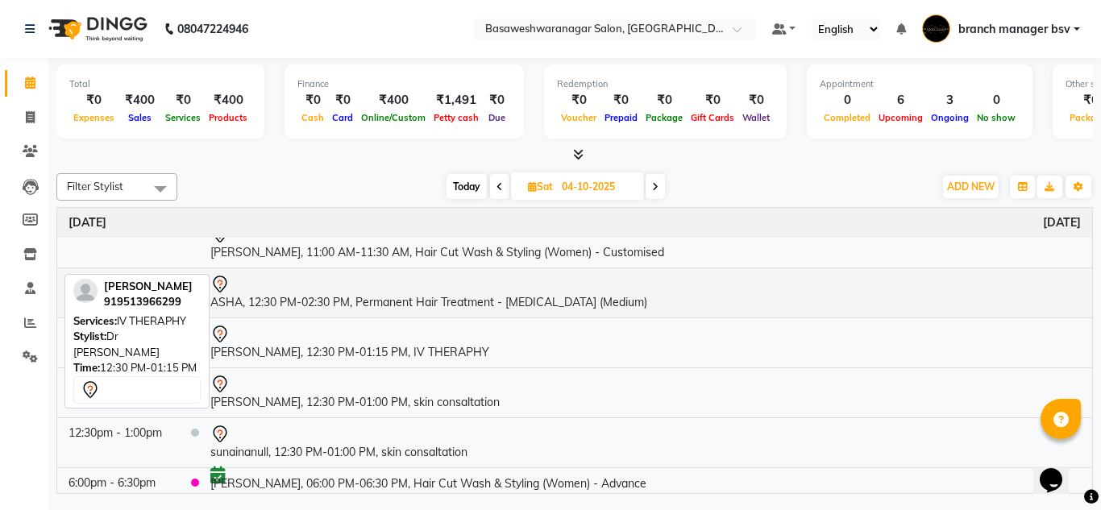
scroll to position [76, 0]
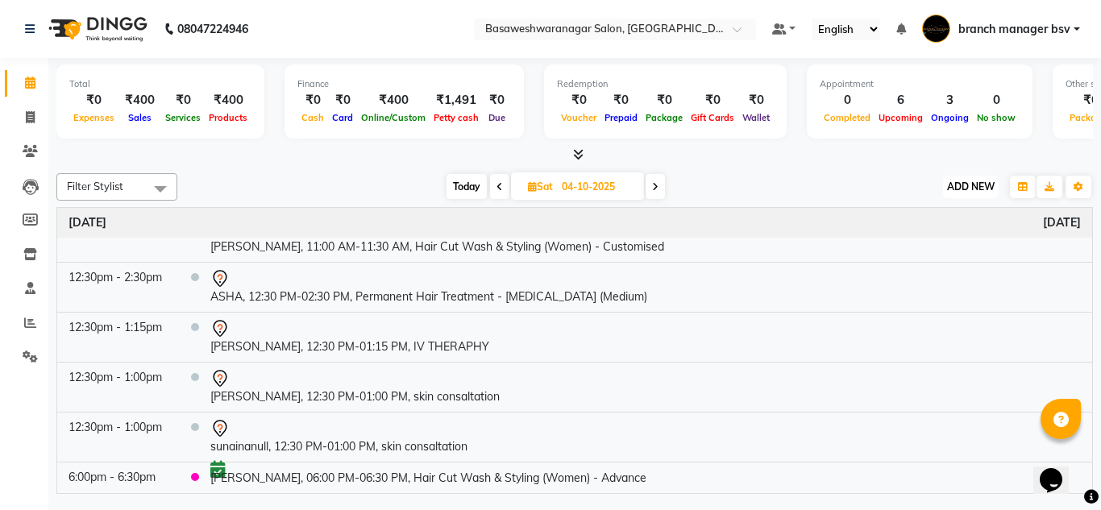
click at [970, 196] on button "ADD NEW Toggle Dropdown" at bounding box center [971, 187] width 56 height 23
click at [943, 217] on button "Add Appointment" at bounding box center [934, 217] width 127 height 21
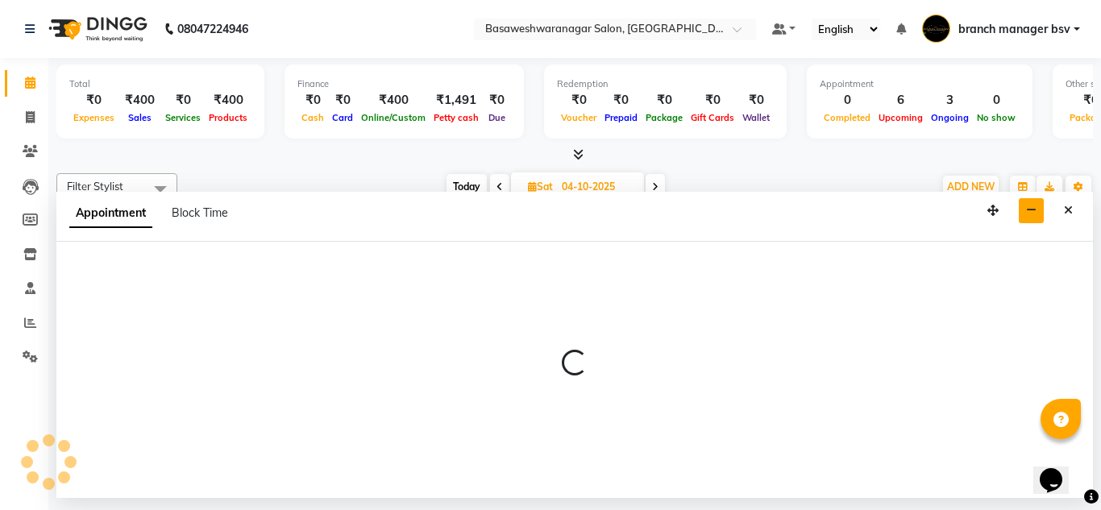
select select "540"
select select "tentative"
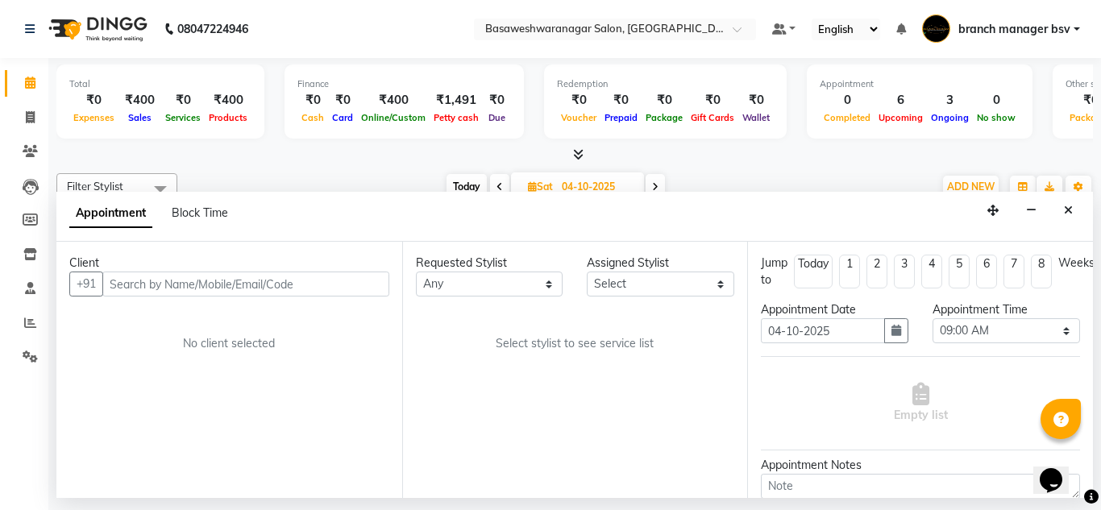
click at [1008, 315] on div "Appointment Time" at bounding box center [1007, 310] width 148 height 17
click at [988, 327] on select "Select 09:00 AM 09:15 AM 09:30 AM 09:45 AM 10:00 AM 10:15 AM 10:30 AM 10:45 AM …" at bounding box center [1007, 330] width 148 height 25
select select "840"
click at [933, 318] on select "Select 09:00 AM 09:15 AM 09:30 AM 09:45 AM 10:00 AM 10:15 AM 10:30 AM 10:45 AM …" at bounding box center [1007, 330] width 148 height 25
click at [201, 285] on input "text" at bounding box center [245, 284] width 287 height 25
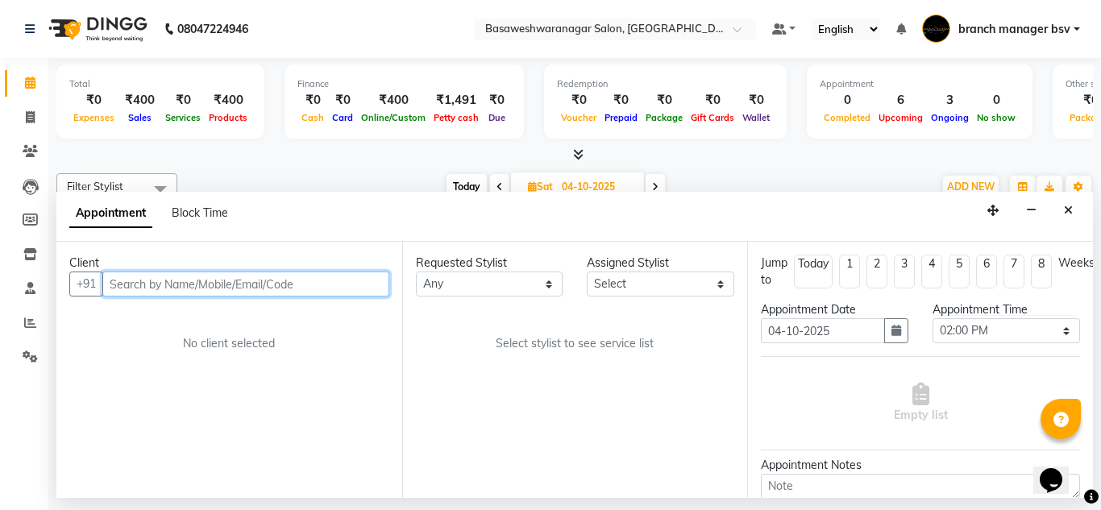
click at [201, 285] on input "text" at bounding box center [245, 284] width 287 height 25
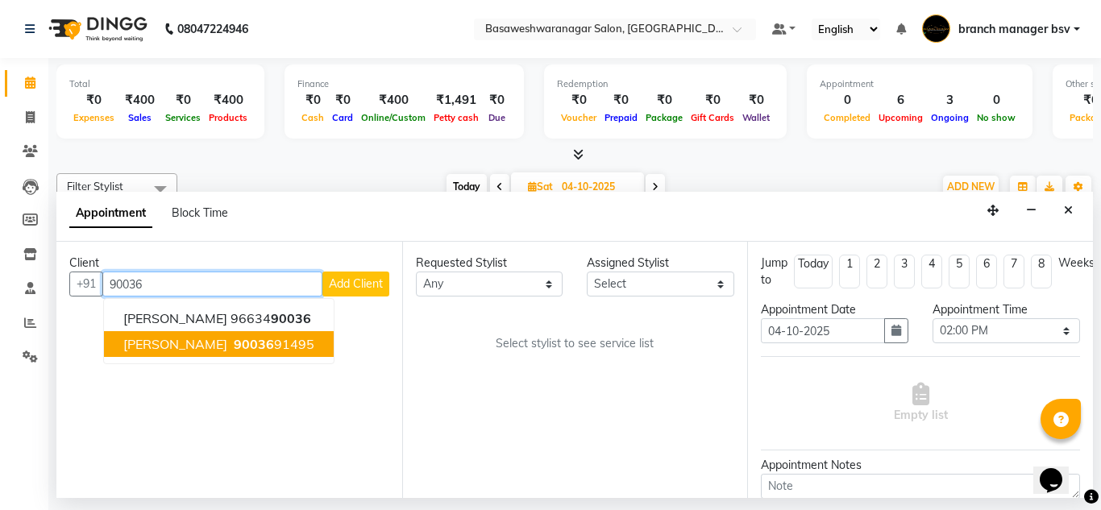
click at [199, 354] on button "JAYSHREE 90036 91495" at bounding box center [219, 344] width 230 height 26
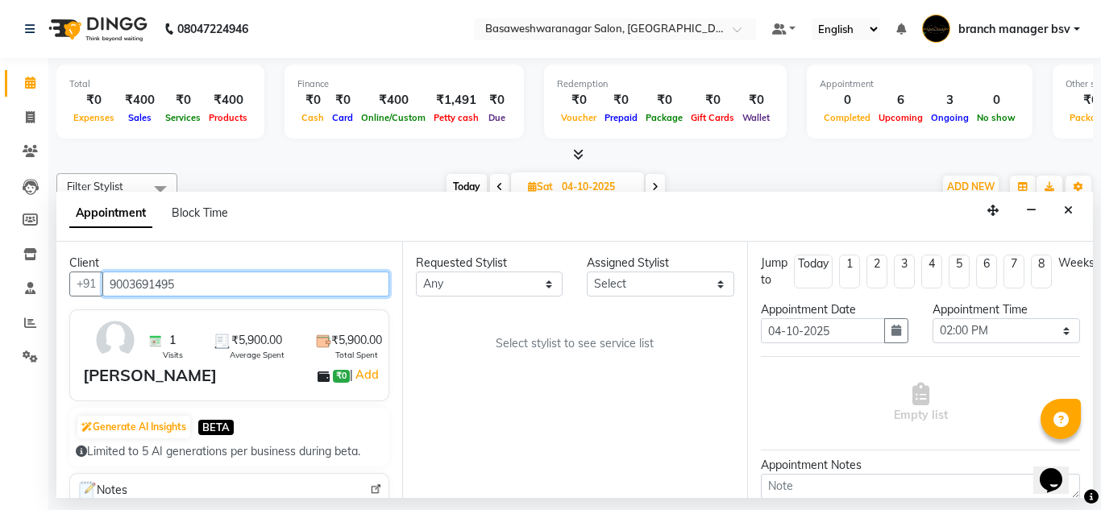
type input "9003691495"
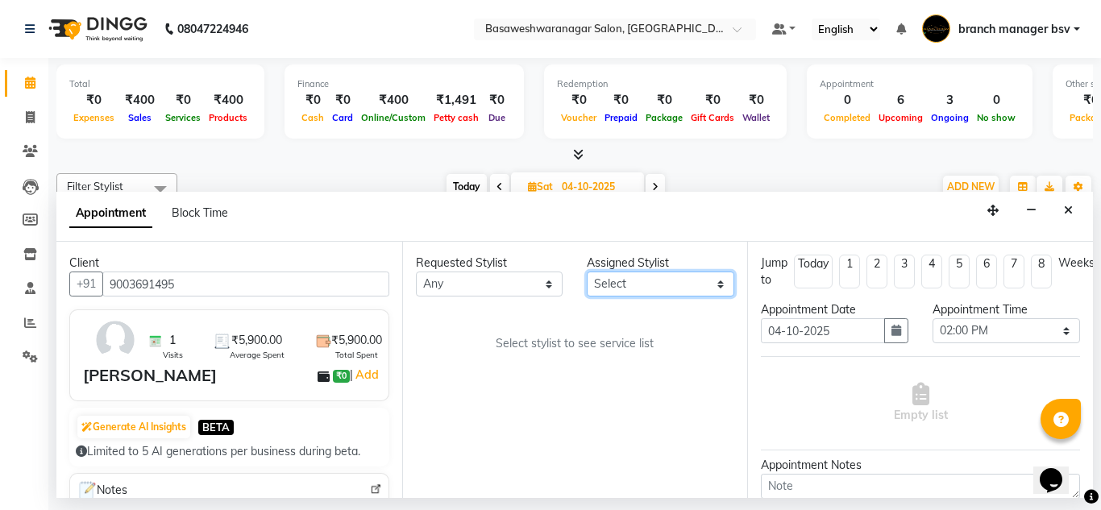
click at [634, 287] on select "Select branch manager bsv Dr.Jabin Dr mehzabin JASSI Jayshree Navya PRATIK RAJE…" at bounding box center [661, 284] width 148 height 25
click at [587, 272] on select "Select branch manager bsv Dr.Jabin Dr mehzabin JASSI Jayshree Navya PRATIK RAJE…" at bounding box center [661, 284] width 148 height 25
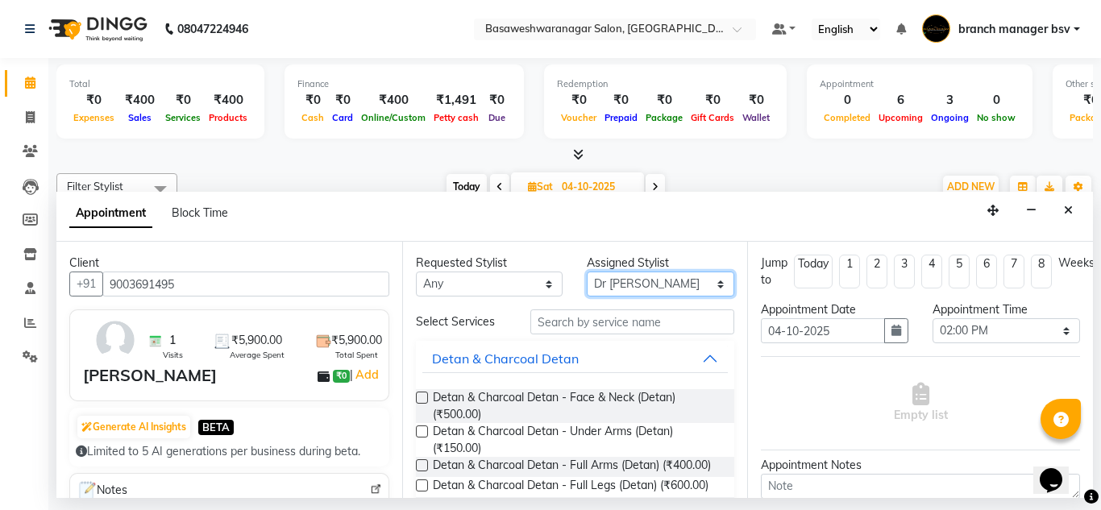
click at [618, 279] on select "Select branch manager bsv Dr.Jabin Dr mehzabin JASSI Jayshree Navya PRATIK RAJE…" at bounding box center [661, 284] width 148 height 25
select select "64363"
click at [587, 272] on select "Select branch manager bsv Dr.Jabin Dr mehzabin JASSI Jayshree Navya PRATIK RAJE…" at bounding box center [661, 284] width 148 height 25
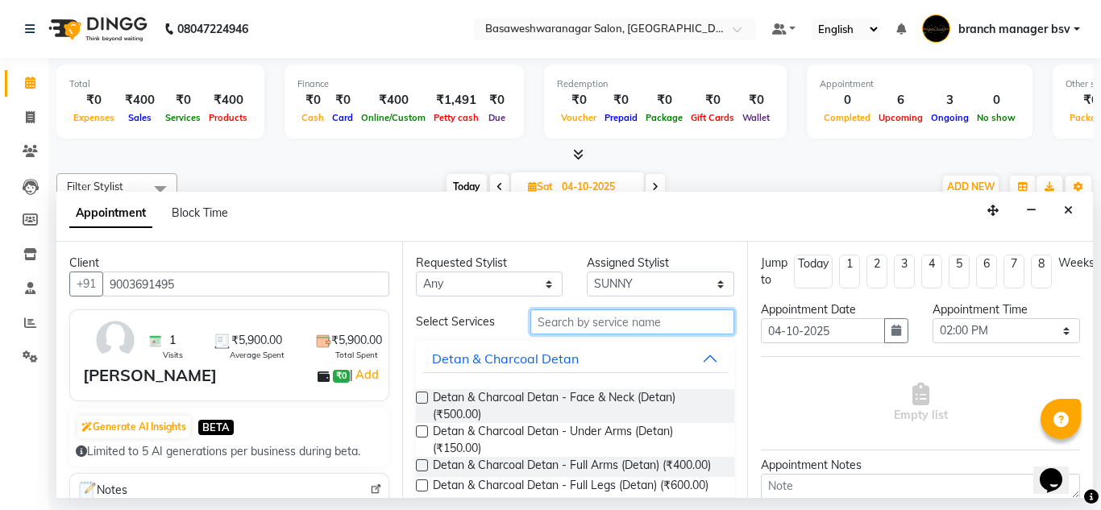
click at [551, 331] on input "text" at bounding box center [632, 322] width 205 height 25
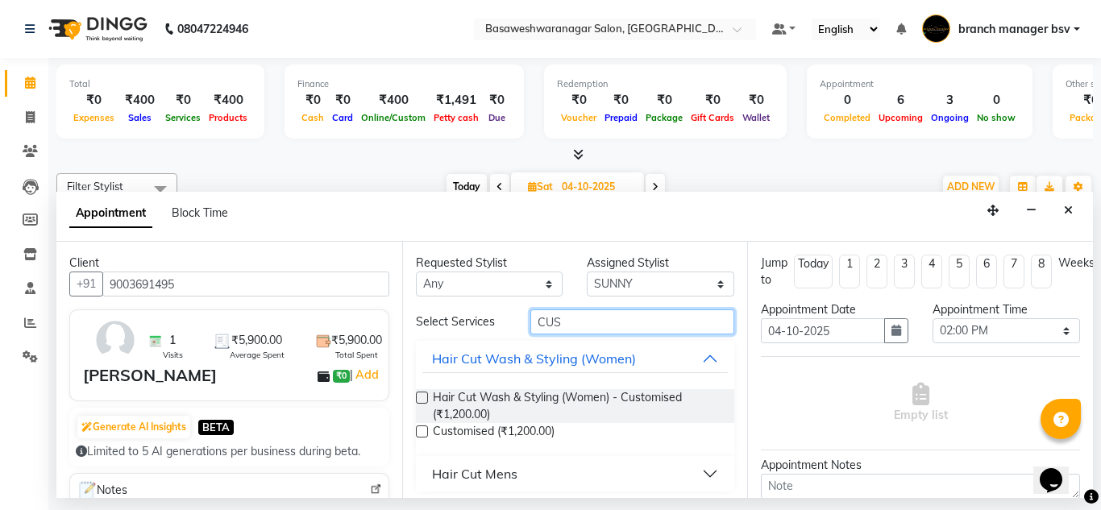
type input "CUS"
click at [419, 393] on label at bounding box center [422, 398] width 12 height 12
click at [419, 394] on input "checkbox" at bounding box center [421, 399] width 10 height 10
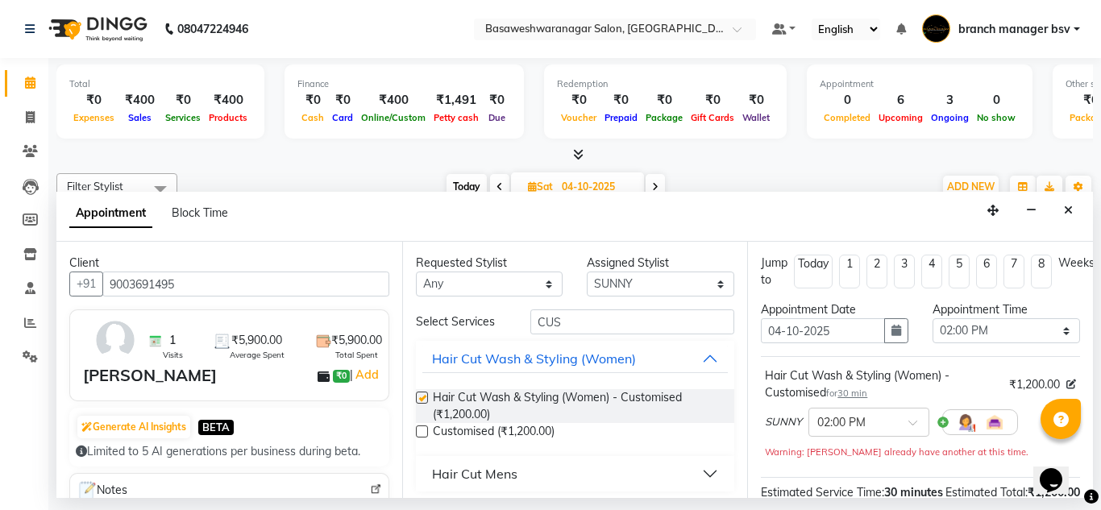
checkbox input "false"
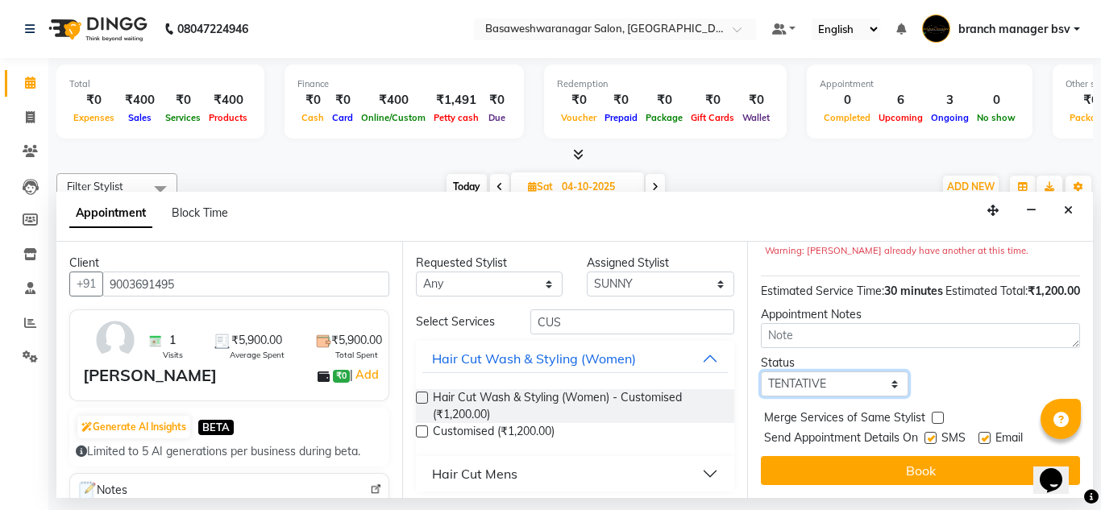
click at [815, 377] on select "Select TENTATIVE CONFIRM UPCOMING" at bounding box center [835, 384] width 148 height 25
select select "confirm booking"
click at [761, 372] on select "Select TENTATIVE CONFIRM UPCOMING" at bounding box center [835, 384] width 148 height 25
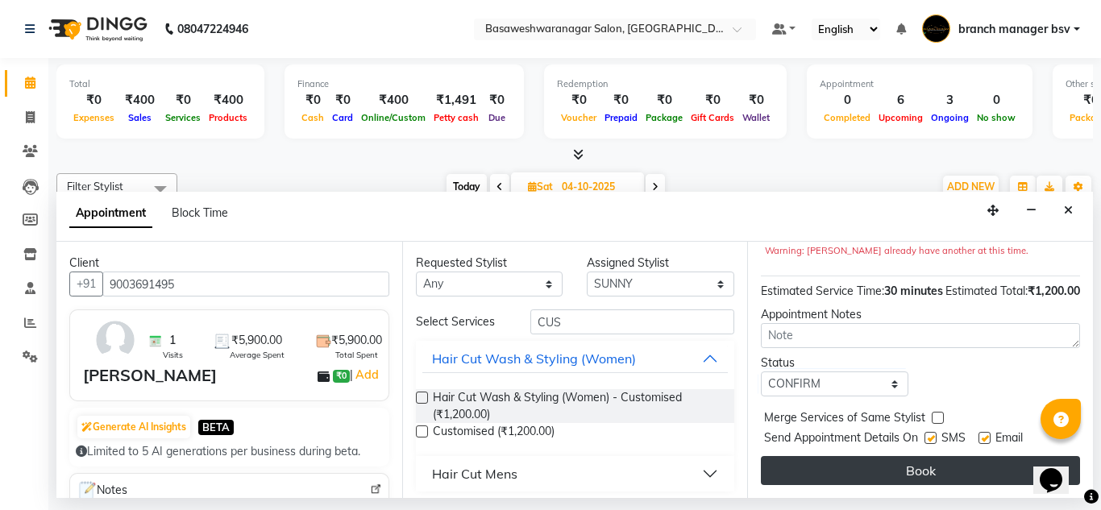
click at [868, 457] on button "Book" at bounding box center [920, 470] width 319 height 29
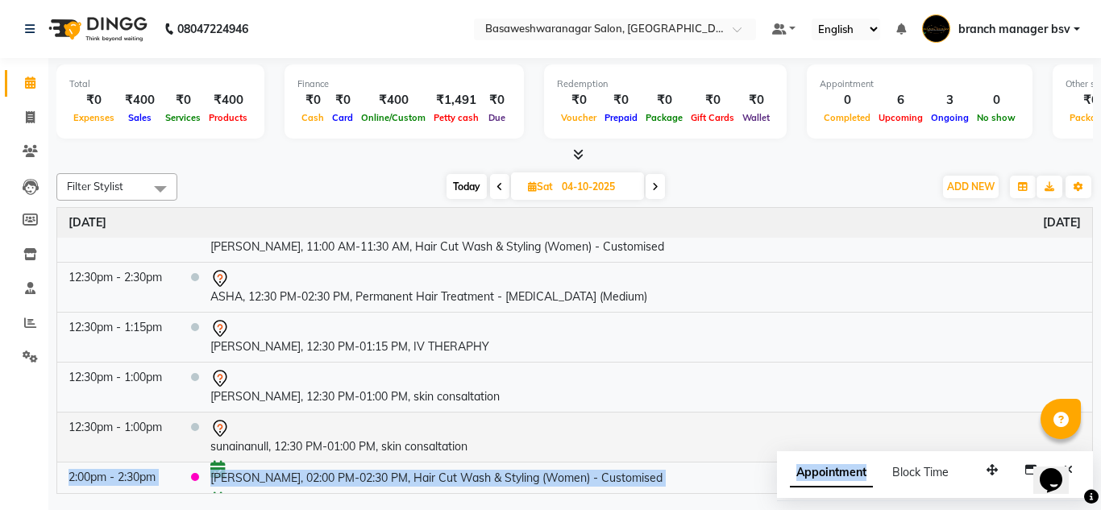
drag, startPoint x: 868, startPoint y: 457, endPoint x: 946, endPoint y: 451, distance: 77.7
click at [946, 451] on div "Filter Stylist Select All branch manager bsv Dr mehzabin Dr.Jabin JASSI Jayshre…" at bounding box center [574, 330] width 1037 height 327
click at [994, 185] on span "ADD NEW" at bounding box center [971, 187] width 48 height 12
click at [951, 256] on link "Add Expense" at bounding box center [934, 259] width 127 height 21
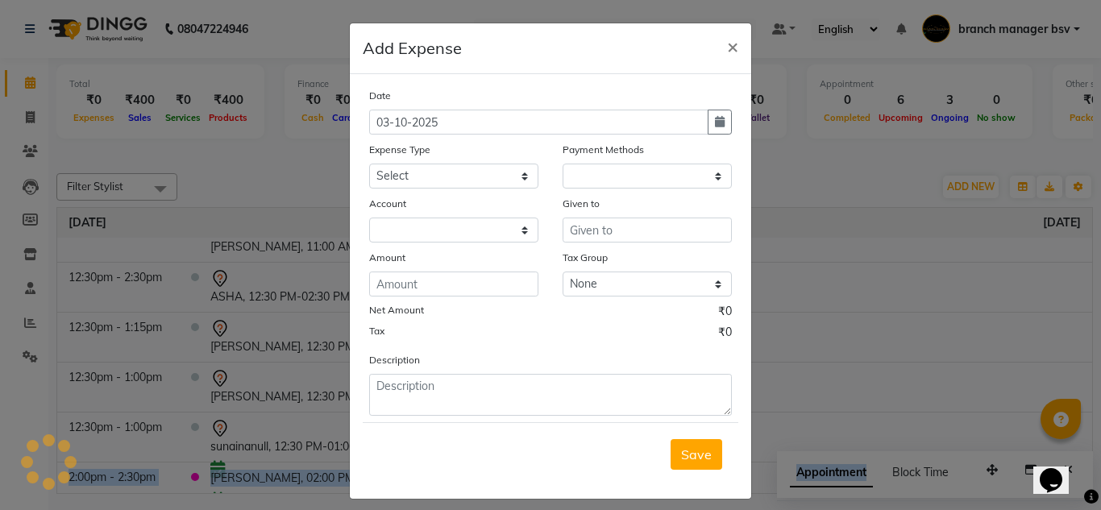
select select "1"
select select "2196"
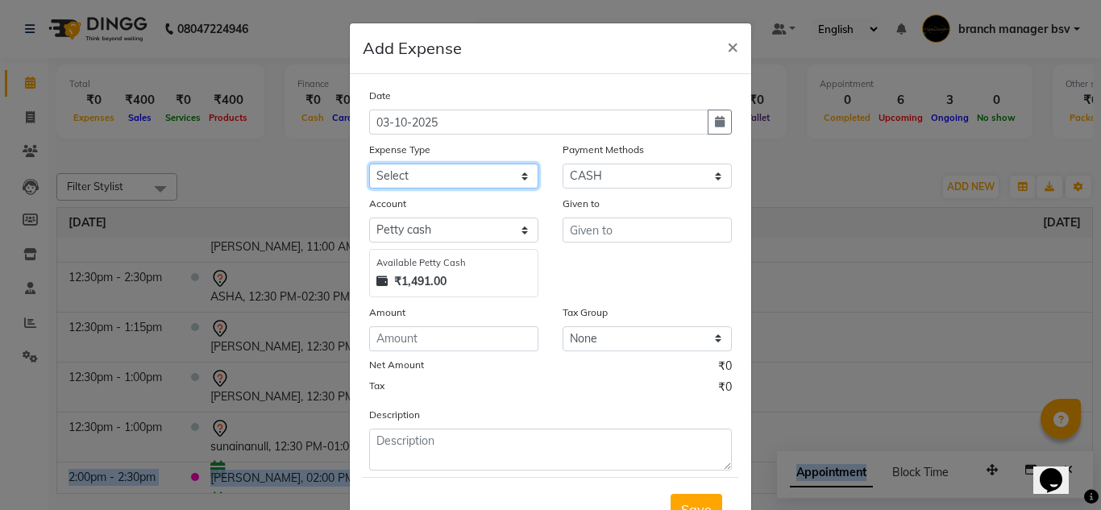
click at [456, 183] on select "Select AC SERVICE Beauty Center BLINKIT BPMP BUILDING MAINTENACE Building Rent …" at bounding box center [453, 176] width 169 height 25
select select "17241"
click at [369, 164] on select "Select AC SERVICE Beauty Center BLINKIT BPMP BUILDING MAINTENACE Building Rent …" at bounding box center [453, 176] width 169 height 25
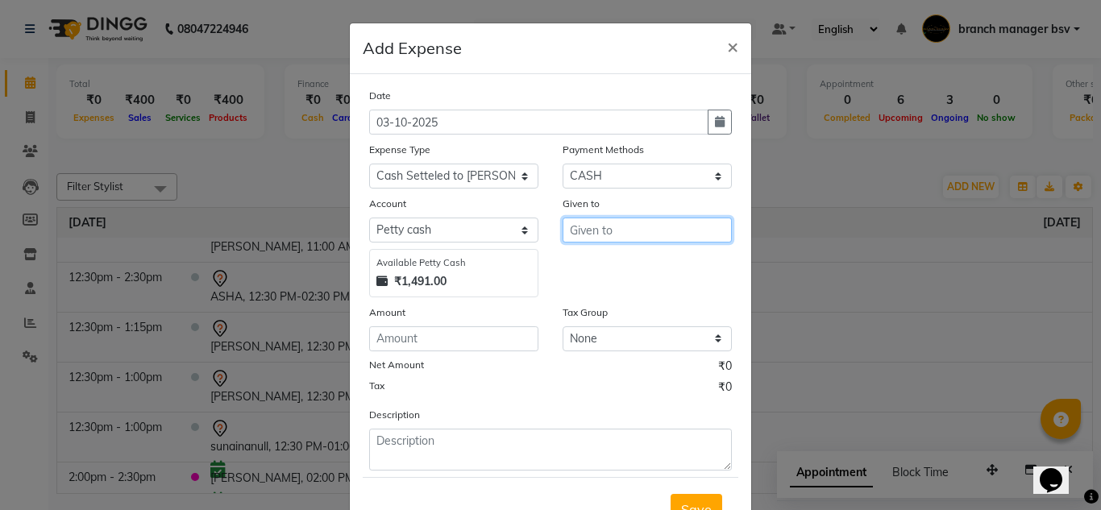
click at [593, 229] on input "text" at bounding box center [647, 230] width 169 height 25
type input "vimarsh si"
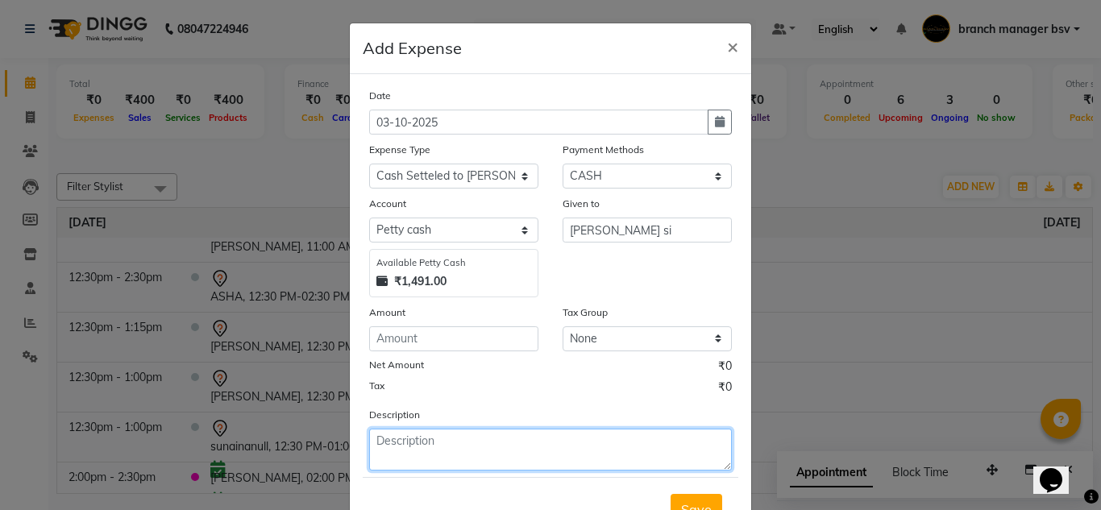
click at [377, 435] on textarea at bounding box center [550, 450] width 363 height 42
type textarea "cash settled to vimarsh sir"
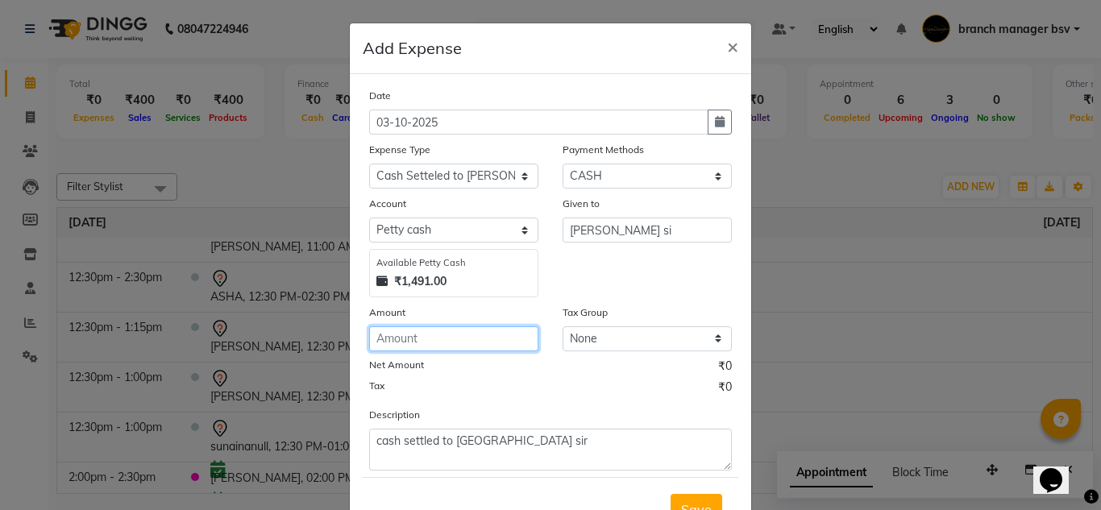
click at [395, 336] on input "number" at bounding box center [453, 339] width 169 height 25
type input "1900"
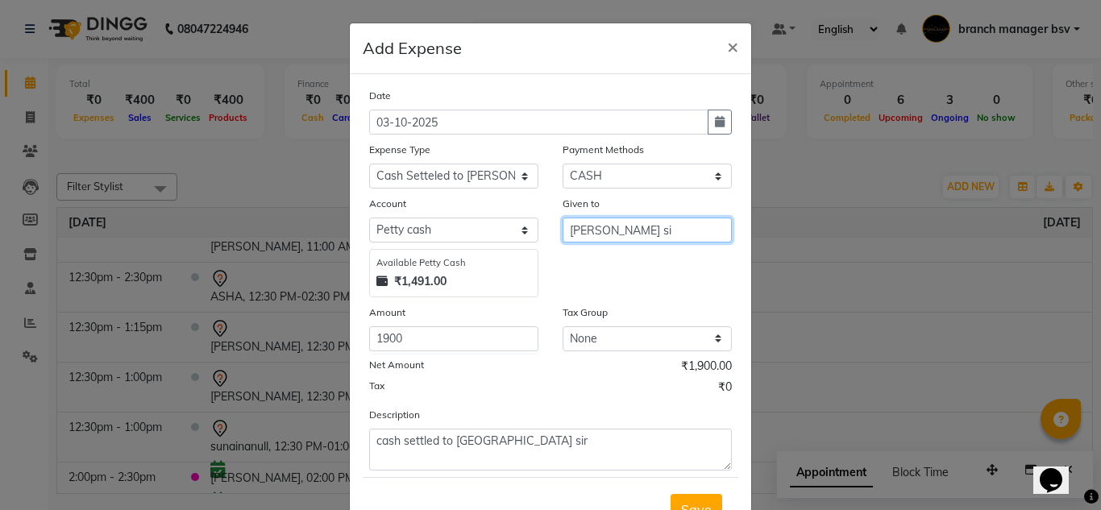
click at [636, 235] on input "vimarsh si" at bounding box center [647, 230] width 169 height 25
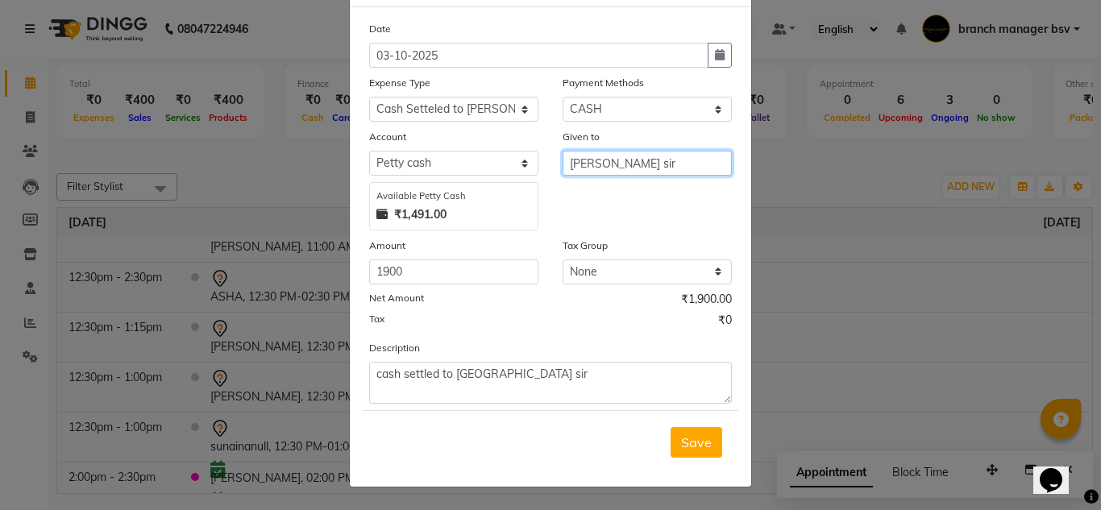
type input "vimarsh sir"
click at [701, 462] on div "Save" at bounding box center [551, 442] width 376 height 64
click at [694, 444] on span "Save" at bounding box center [696, 443] width 31 height 16
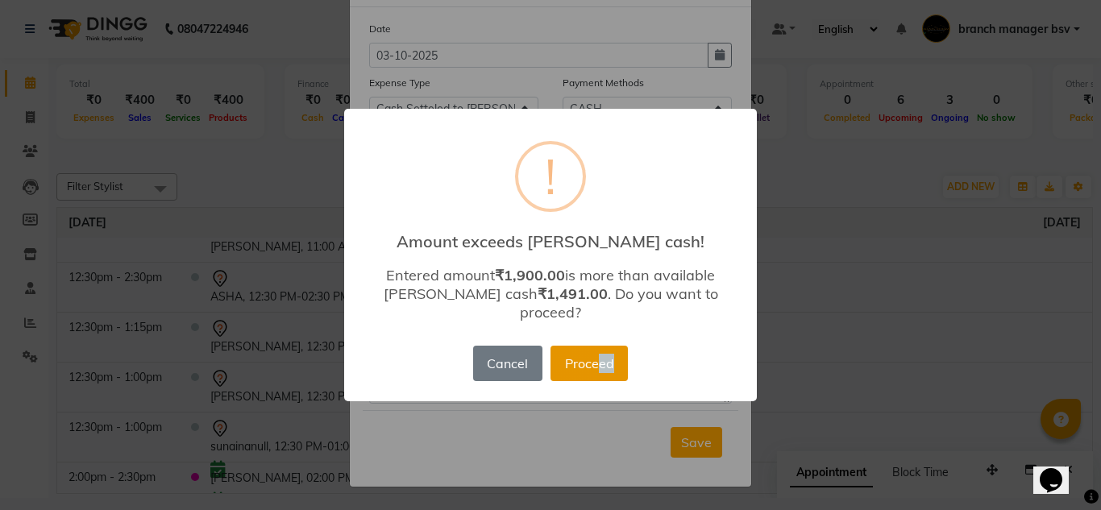
drag, startPoint x: 610, startPoint y: 372, endPoint x: 601, endPoint y: 358, distance: 17.4
click at [601, 358] on div "Cancel No Proceed" at bounding box center [550, 364] width 163 height 44
click at [601, 358] on button "Proceed" at bounding box center [589, 363] width 77 height 35
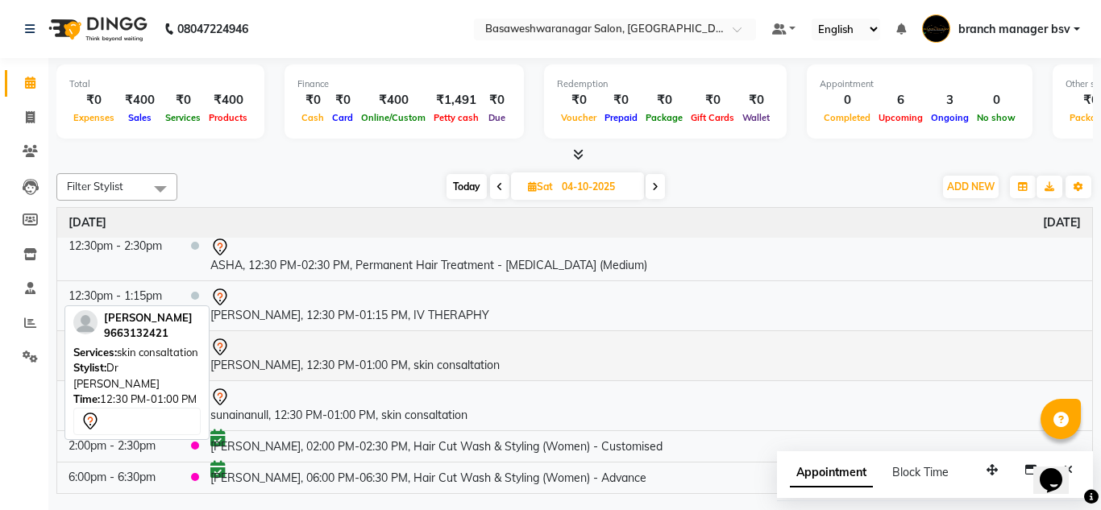
scroll to position [0, 0]
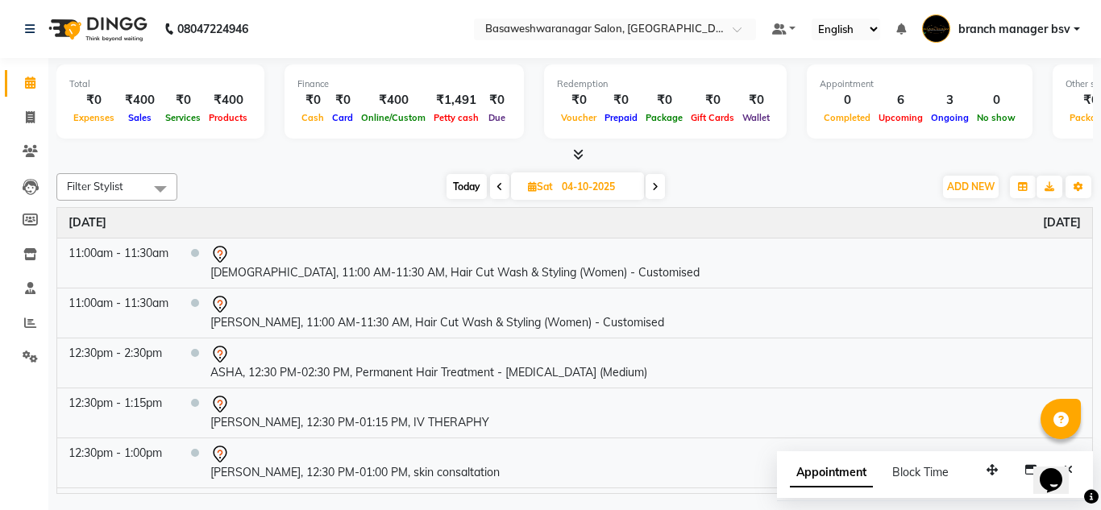
click at [465, 191] on span "Today" at bounding box center [467, 186] width 40 height 25
type input "03-10-2025"
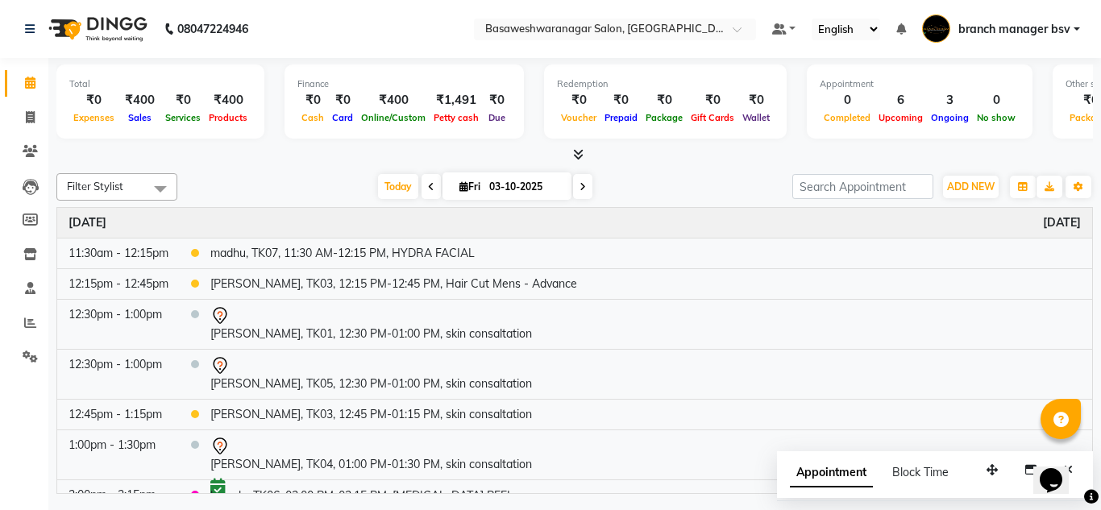
click at [491, 183] on input "03-10-2025" at bounding box center [525, 187] width 81 height 24
select select "10"
select select "2025"
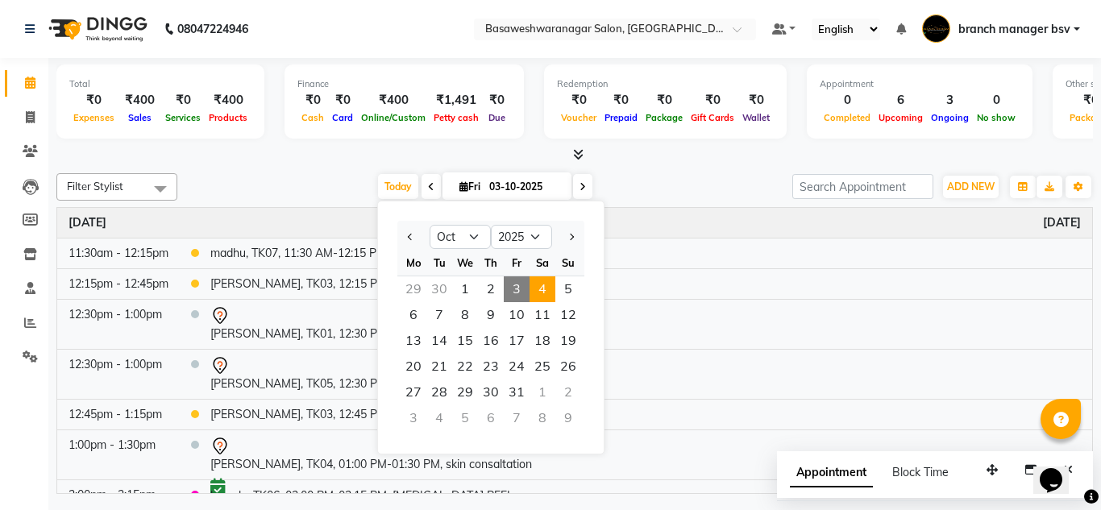
click at [542, 293] on span "4" at bounding box center [543, 290] width 26 height 26
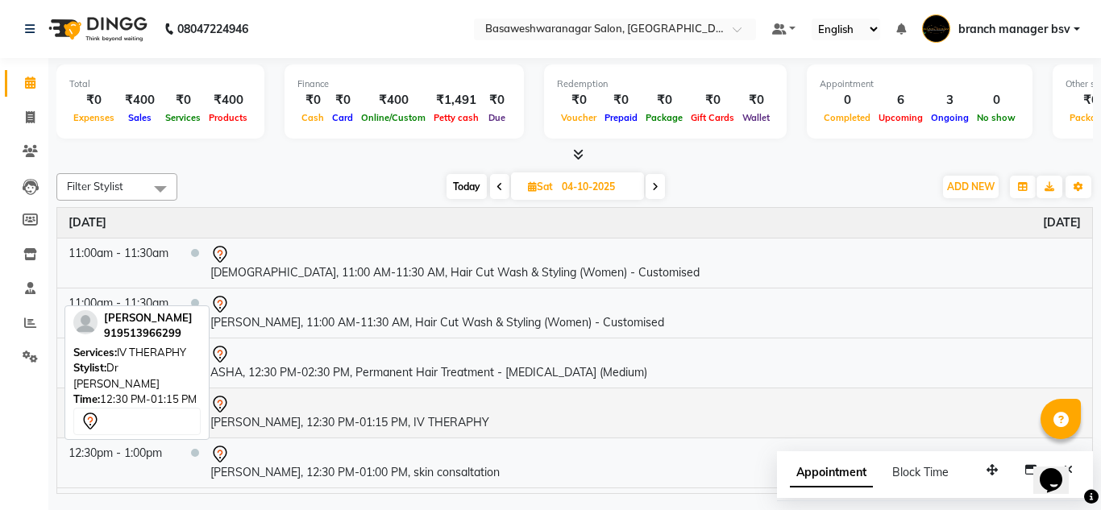
scroll to position [107, 0]
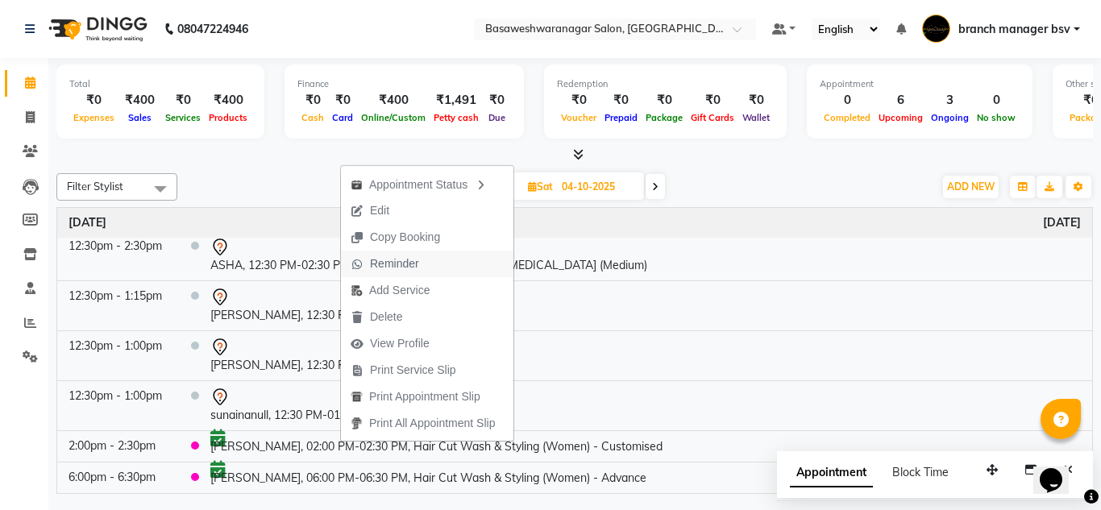
click at [414, 266] on span "Reminder" at bounding box center [394, 264] width 49 height 17
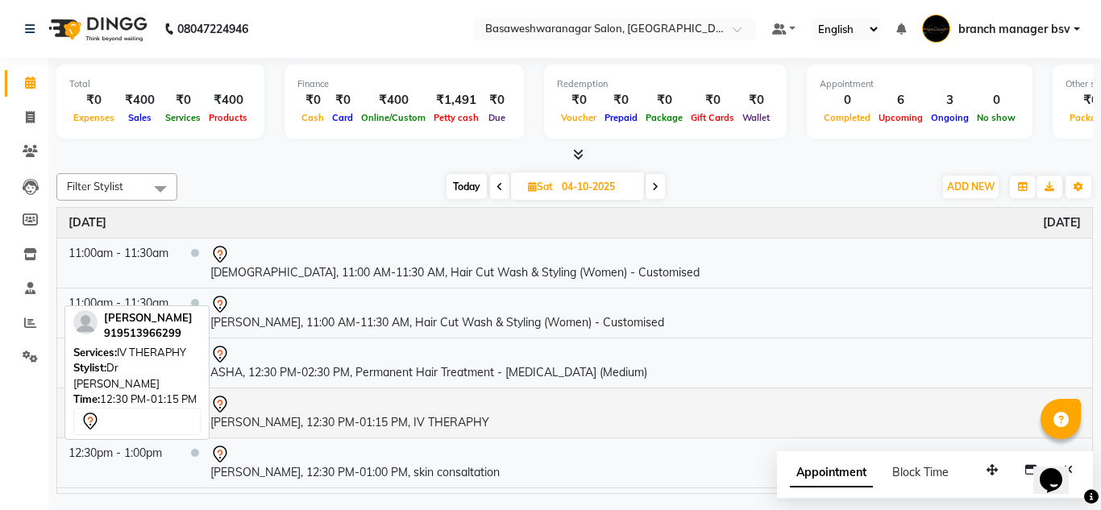
scroll to position [0, 0]
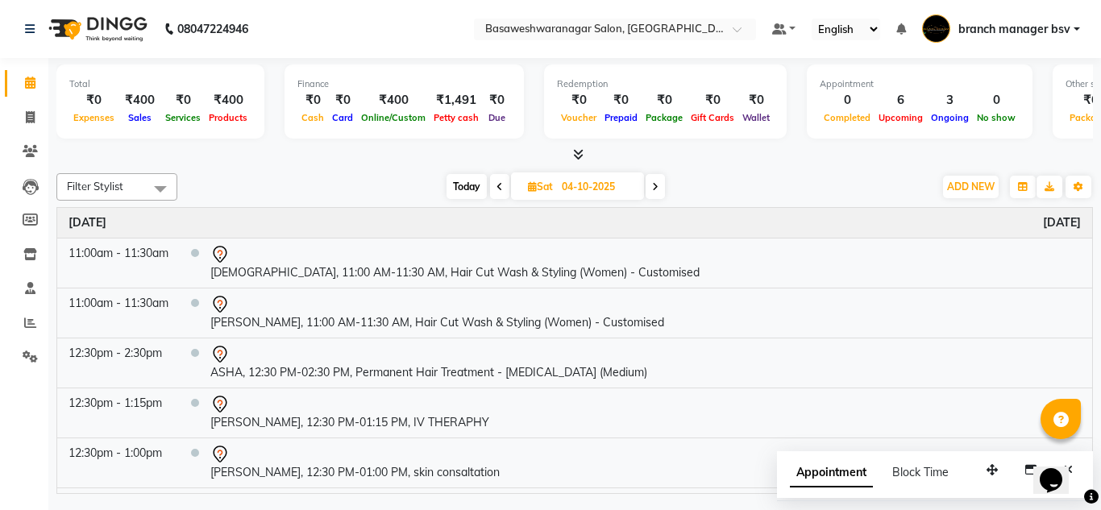
click at [481, 182] on span "Today" at bounding box center [467, 186] width 40 height 25
type input "03-10-2025"
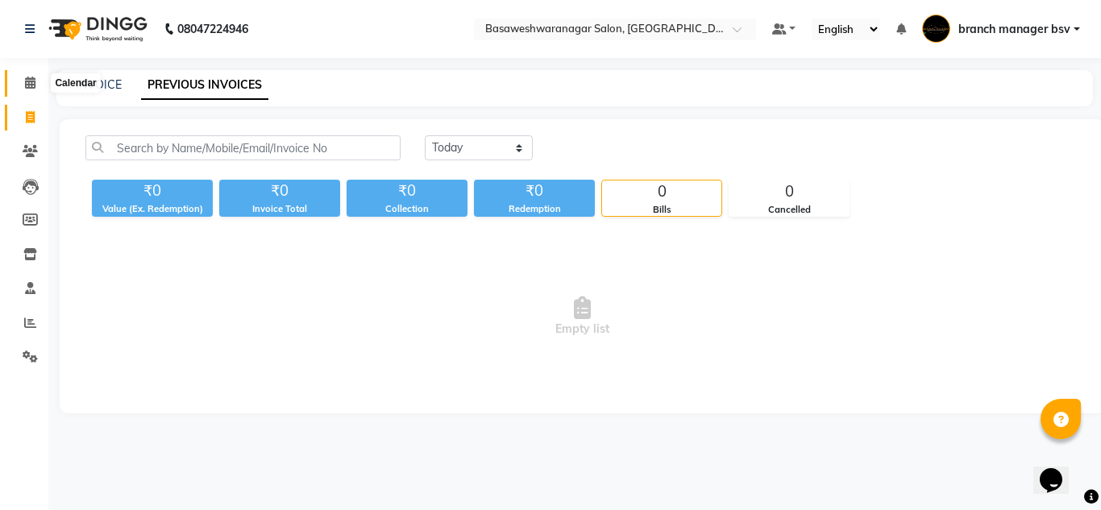
click at [35, 83] on icon at bounding box center [30, 83] width 10 height 12
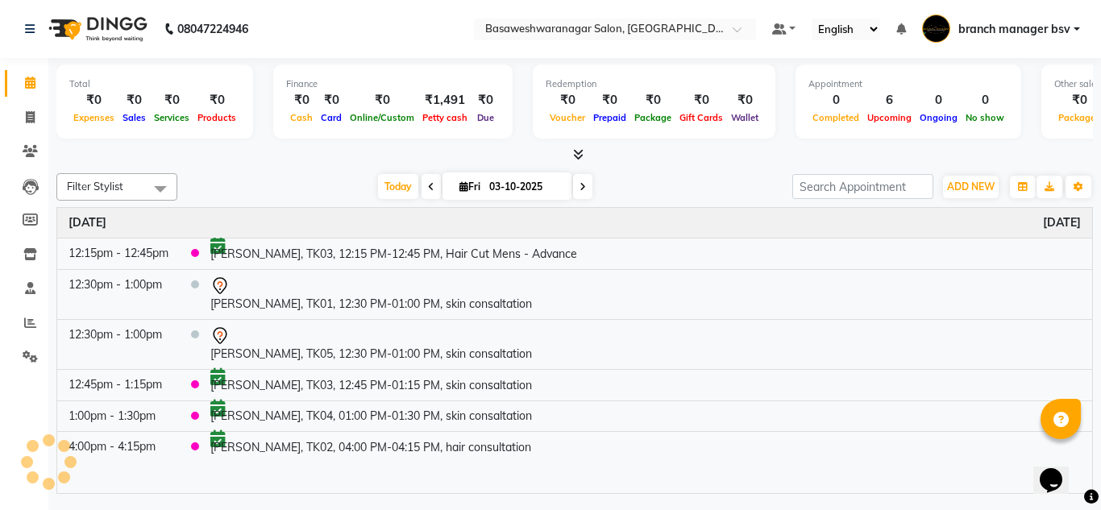
click at [502, 178] on input "03-10-2025" at bounding box center [525, 187] width 81 height 24
select select "10"
select select "2025"
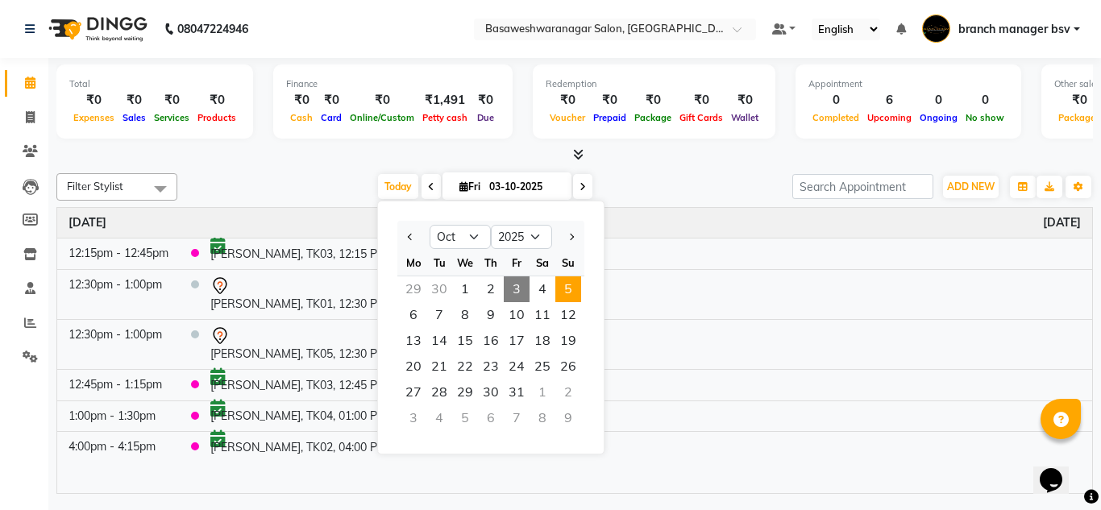
click at [571, 293] on span "5" at bounding box center [568, 290] width 26 height 26
type input "05-10-2025"
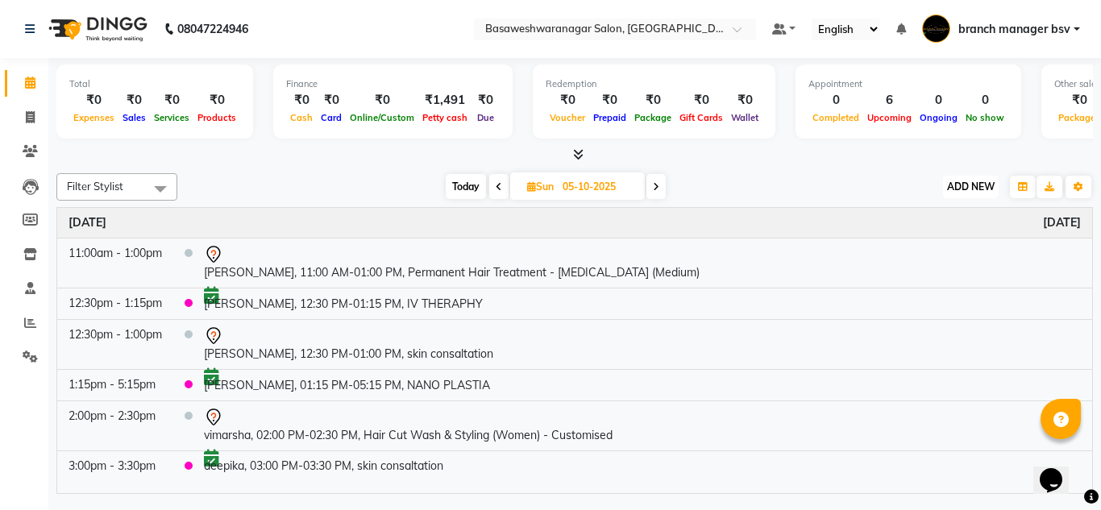
click at [977, 182] on span "ADD NEW" at bounding box center [971, 187] width 48 height 12
click at [948, 213] on button "Add Appointment" at bounding box center [934, 217] width 127 height 21
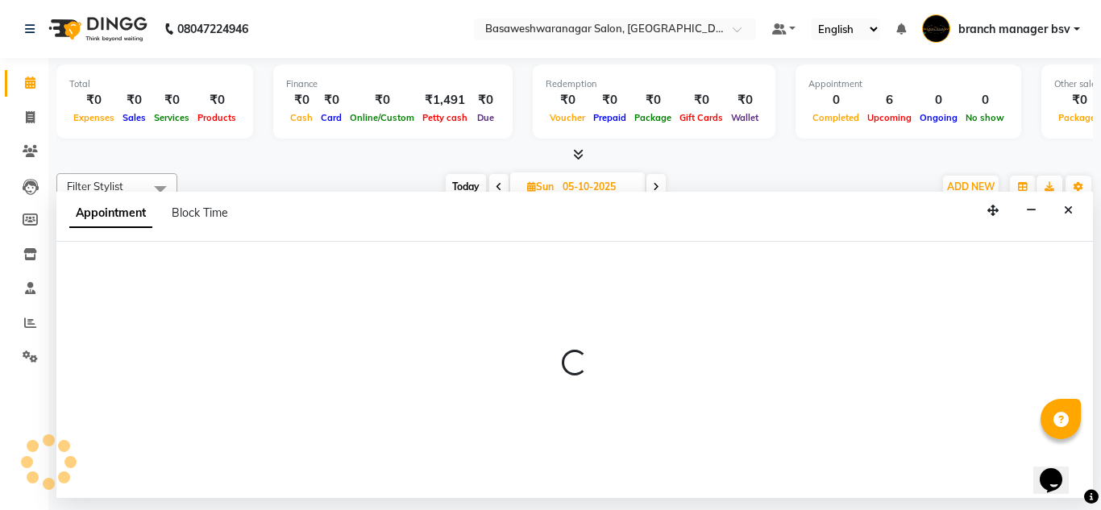
select select "540"
select select "tentative"
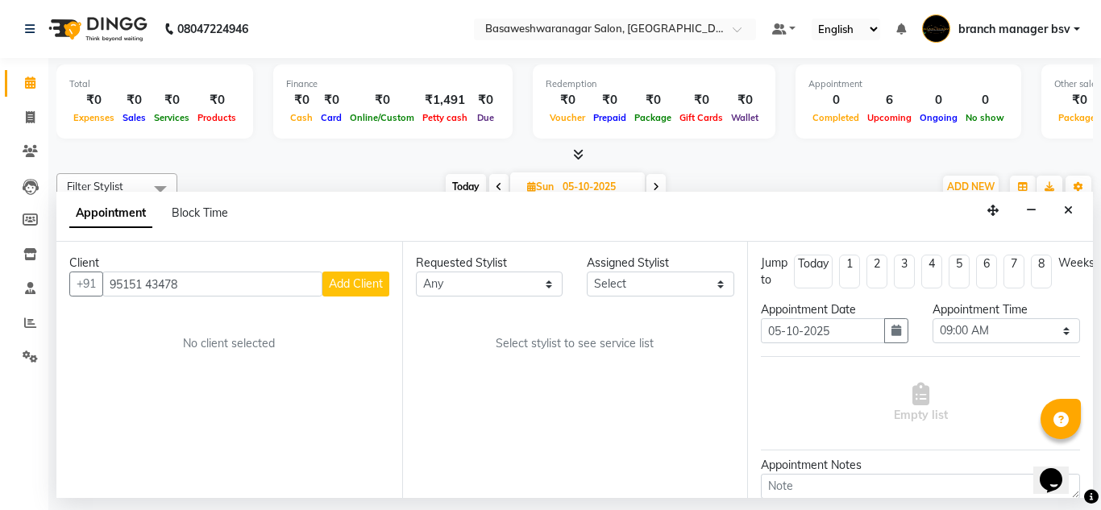
click at [149, 281] on input "95151 43478" at bounding box center [212, 284] width 220 height 25
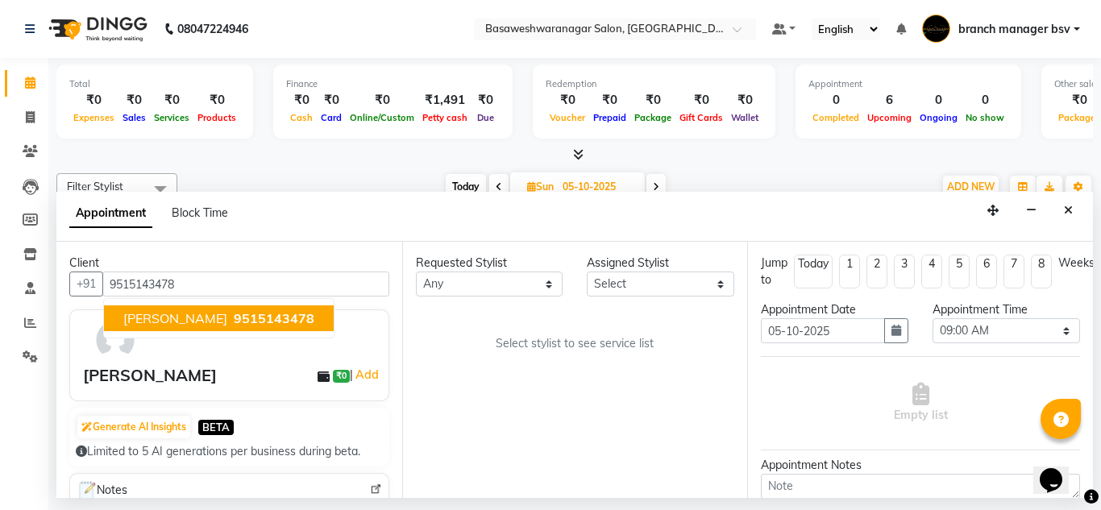
click at [234, 321] on span "9515143478" at bounding box center [274, 318] width 81 height 16
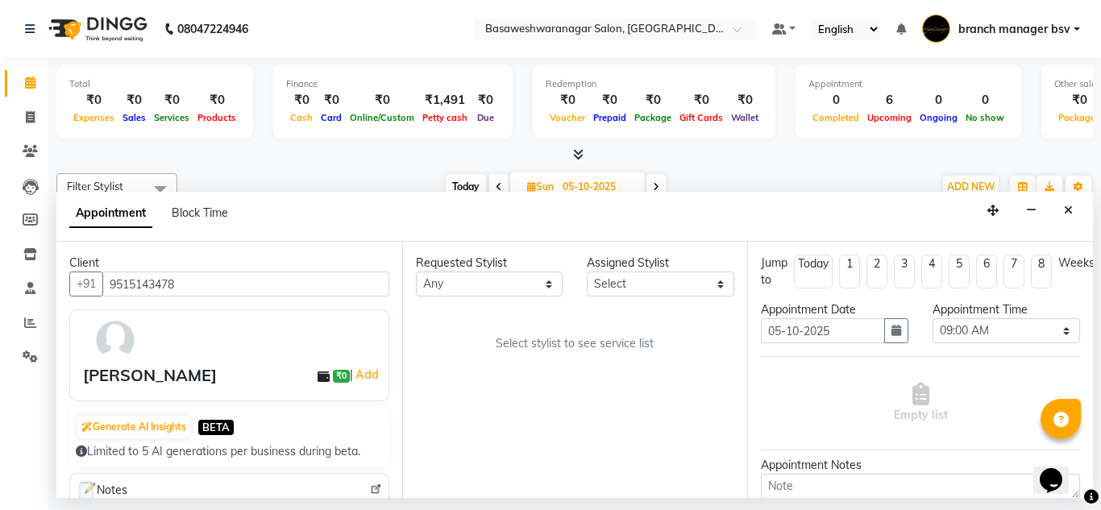
type input "9515143478"
click at [684, 287] on select "Select branch manager bsv Dr.Jabin Dr mehzabin JASSI Jayshree Navya PRATIK RAJE…" at bounding box center [661, 284] width 148 height 25
select select "47930"
click at [587, 272] on select "Select branch manager bsv Dr.Jabin Dr mehzabin JASSI Jayshree Navya PRATIK RAJE…" at bounding box center [661, 284] width 148 height 25
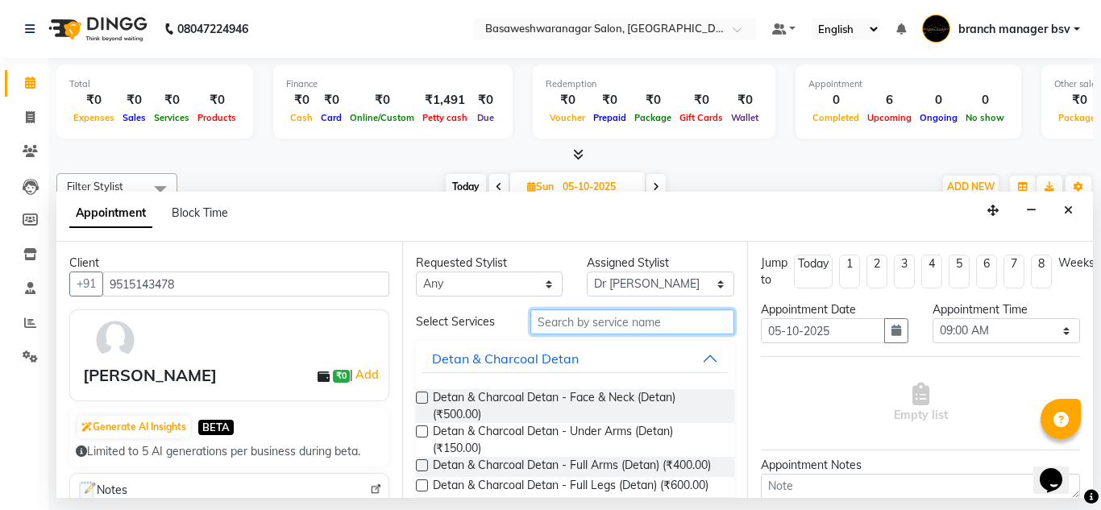
click at [587, 324] on input "text" at bounding box center [632, 322] width 205 height 25
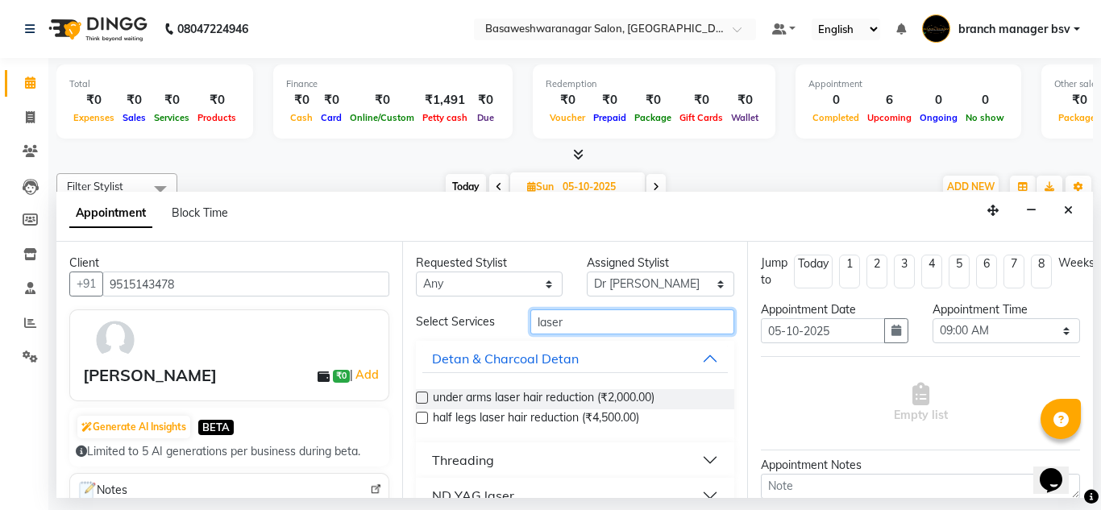
scroll to position [28, 0]
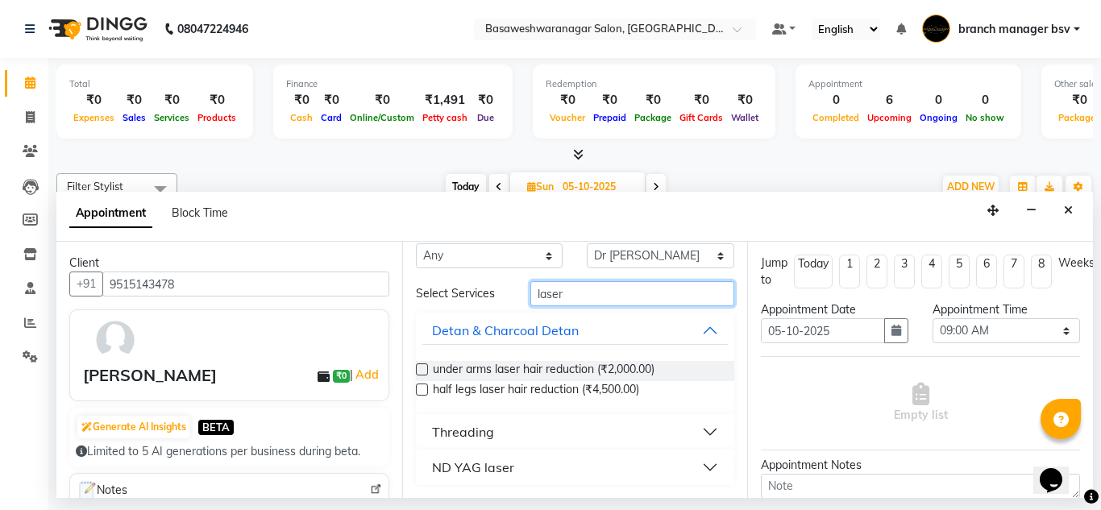
type input "laser"
click at [478, 468] on div "ND YAG laser" at bounding box center [473, 467] width 82 height 19
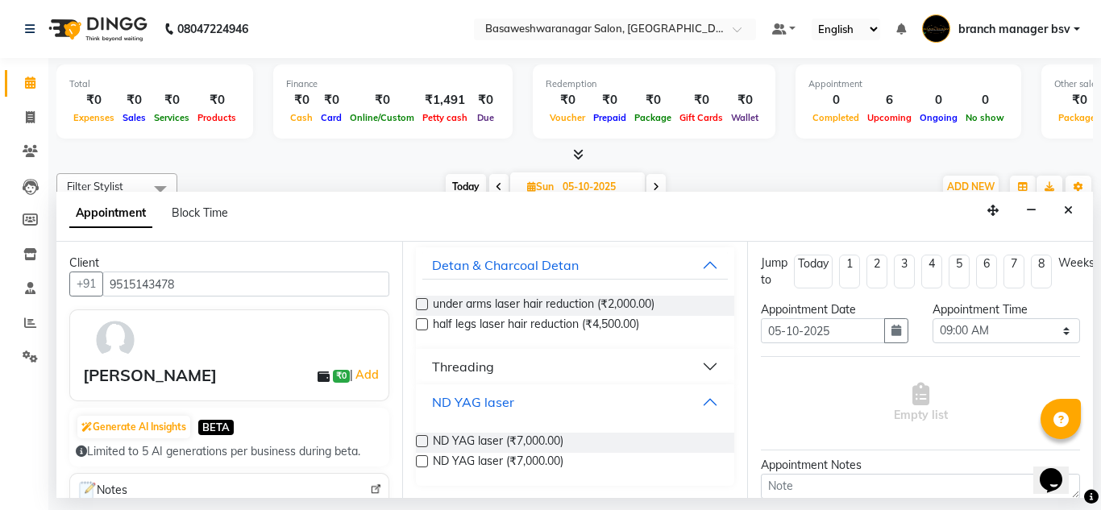
scroll to position [94, 0]
click at [422, 440] on label at bounding box center [422, 441] width 12 height 12
click at [422, 440] on input "checkbox" at bounding box center [421, 442] width 10 height 10
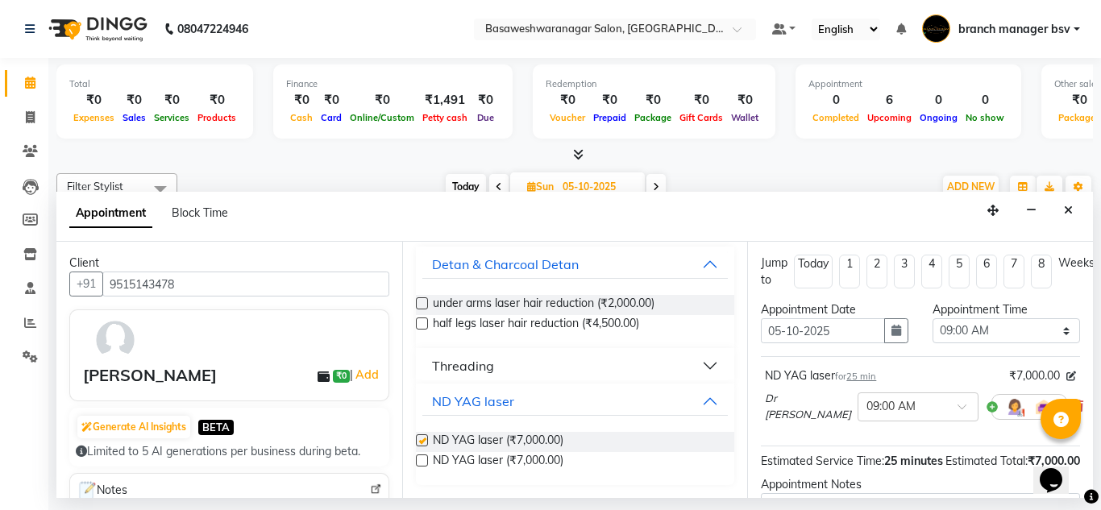
checkbox input "false"
click at [1021, 332] on select "Select 09:00 AM 09:15 AM 09:30 AM 09:45 AM 10:00 AM 10:15 AM 10:30 AM 10:45 AM …" at bounding box center [1007, 330] width 148 height 25
click at [1068, 381] on div "Jump to Today 1 2 3 4 5 6 7 8 Weeks Appointment Date 05-10-2025 Appointment Tim…" at bounding box center [920, 370] width 346 height 256
click at [998, 334] on select "Select 09:00 AM 09:15 AM 09:30 AM 09:45 AM 10:00 AM 10:15 AM 10:30 AM 10:45 AM …" at bounding box center [1007, 330] width 148 height 25
click at [992, 326] on select "Select 09:00 AM 09:15 AM 09:30 AM 09:45 AM 10:00 AM 10:15 AM 10:30 AM 10:45 AM …" at bounding box center [1007, 330] width 148 height 25
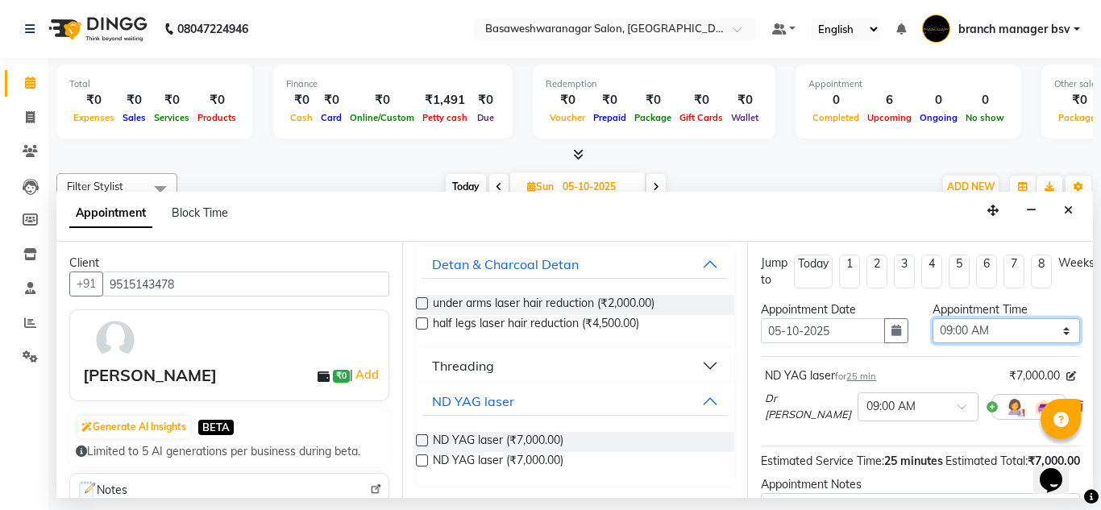
select select "1020"
click at [933, 318] on select "Select 09:00 AM 09:15 AM 09:30 AM 09:45 AM 10:00 AM 10:15 AM 10:30 AM 10:45 AM …" at bounding box center [1007, 330] width 148 height 25
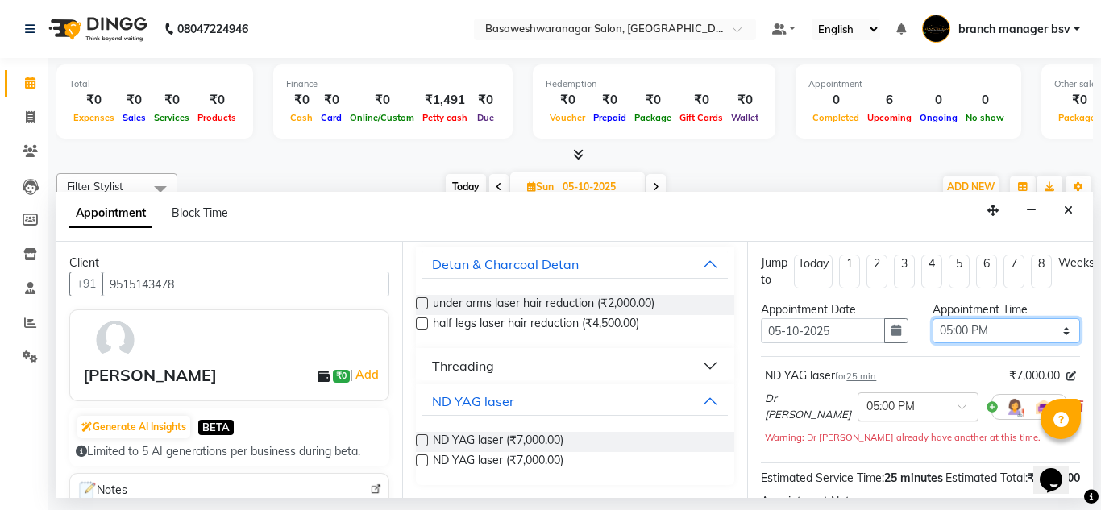
scroll to position [214, 0]
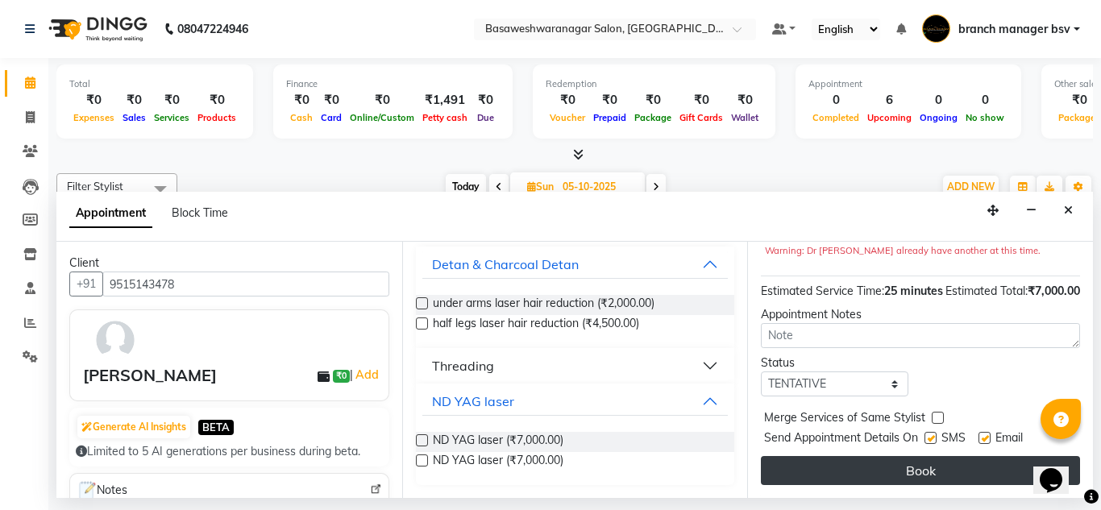
click at [813, 456] on button "Book" at bounding box center [920, 470] width 319 height 29
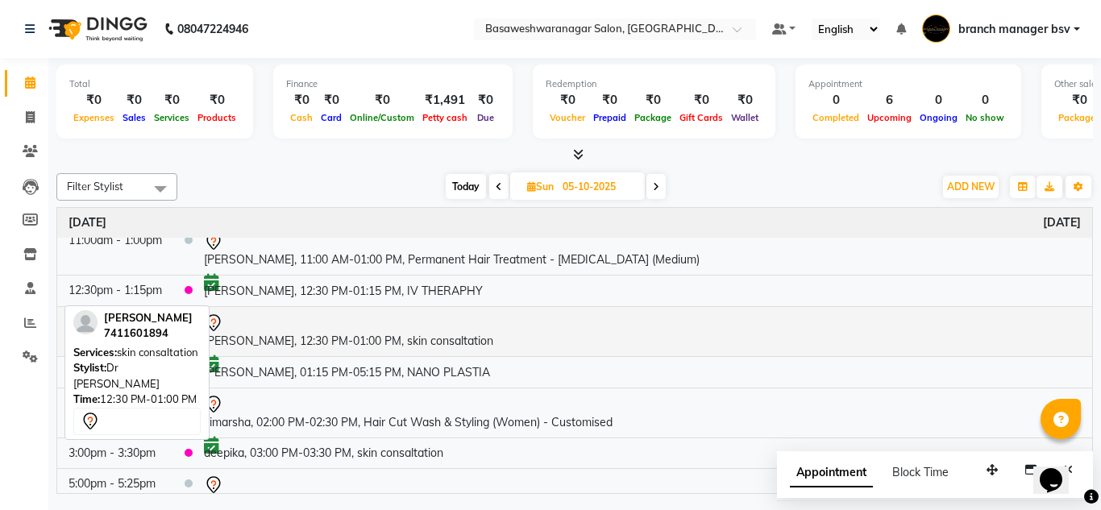
scroll to position [10, 0]
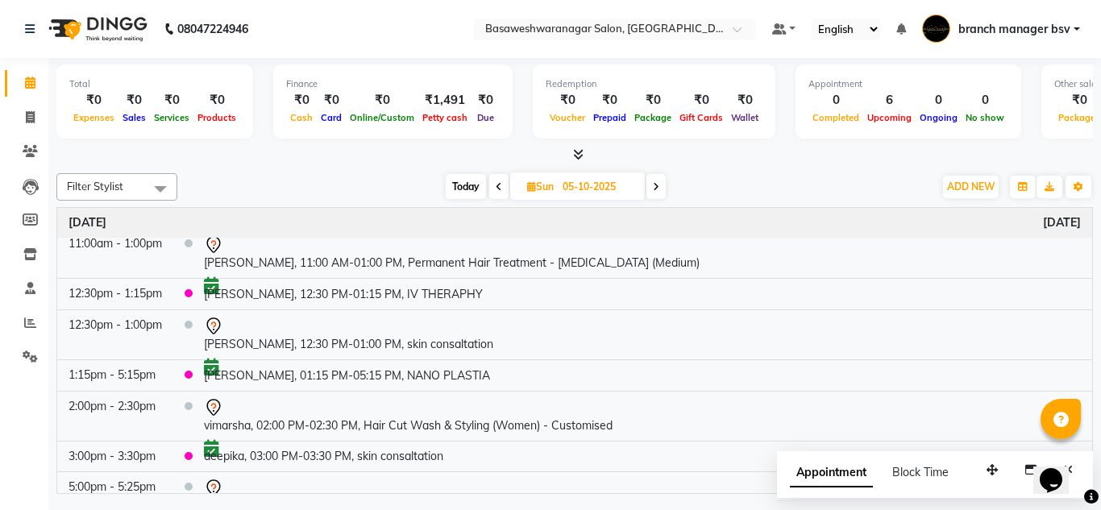
click at [464, 185] on span "Today" at bounding box center [466, 186] width 40 height 25
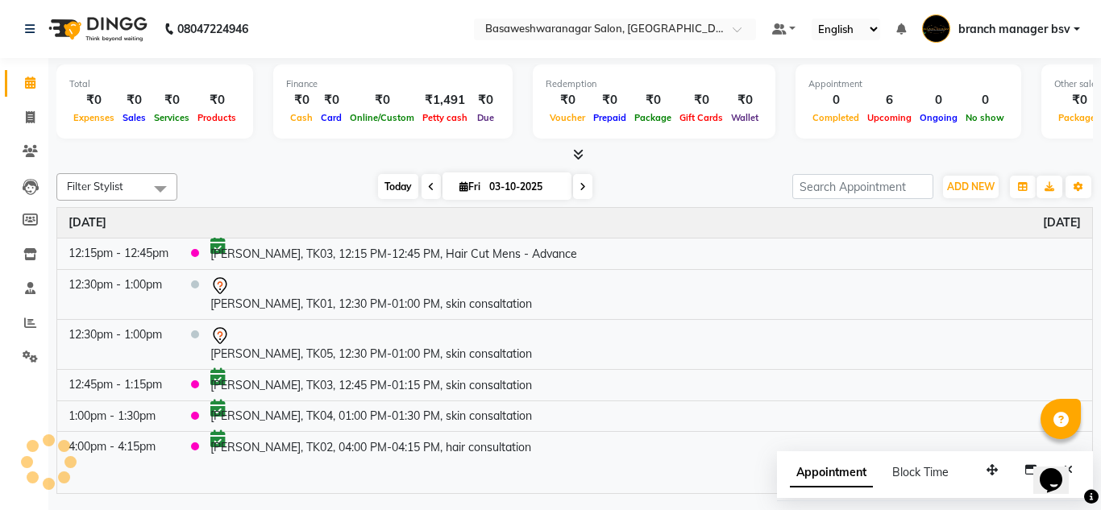
scroll to position [0, 0]
click at [576, 185] on span at bounding box center [582, 186] width 19 height 25
type input "04-10-2025"
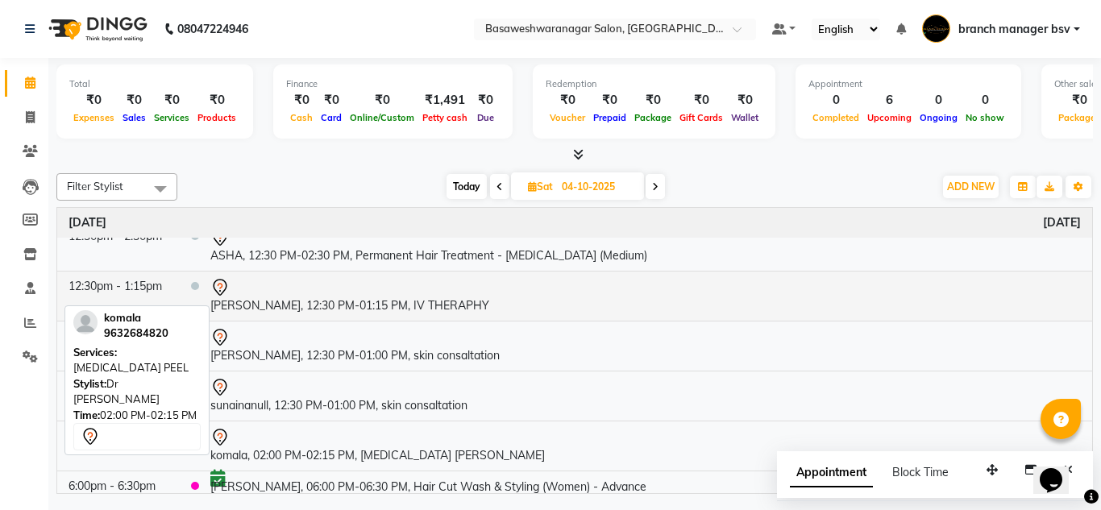
scroll to position [126, 0]
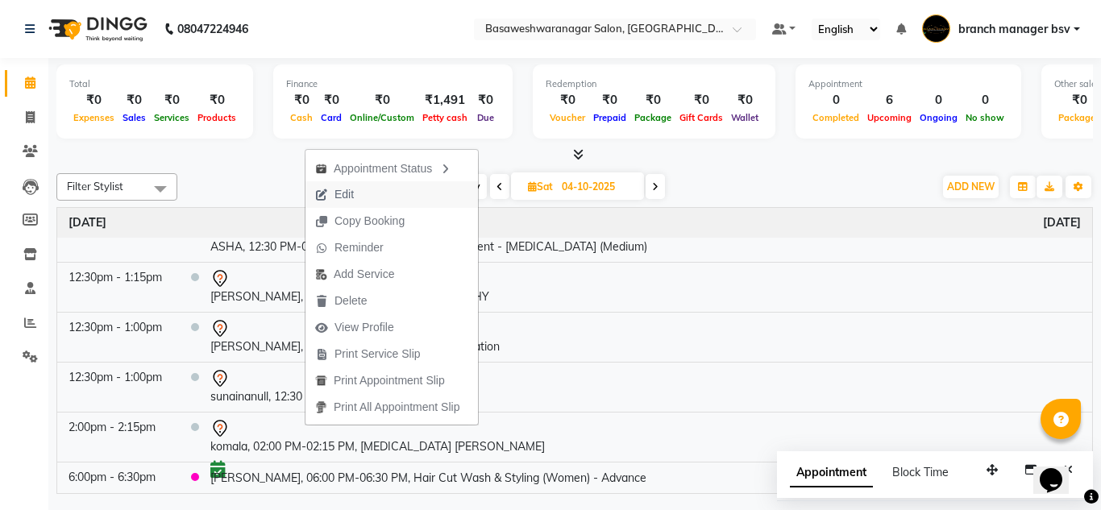
click at [357, 197] on span "Edit" at bounding box center [335, 194] width 58 height 27
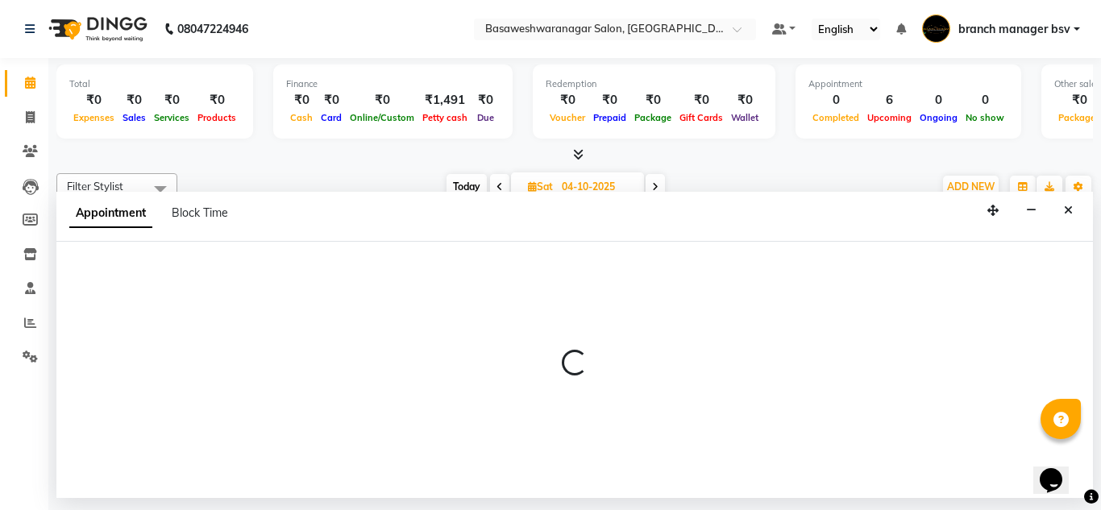
select select "tentative"
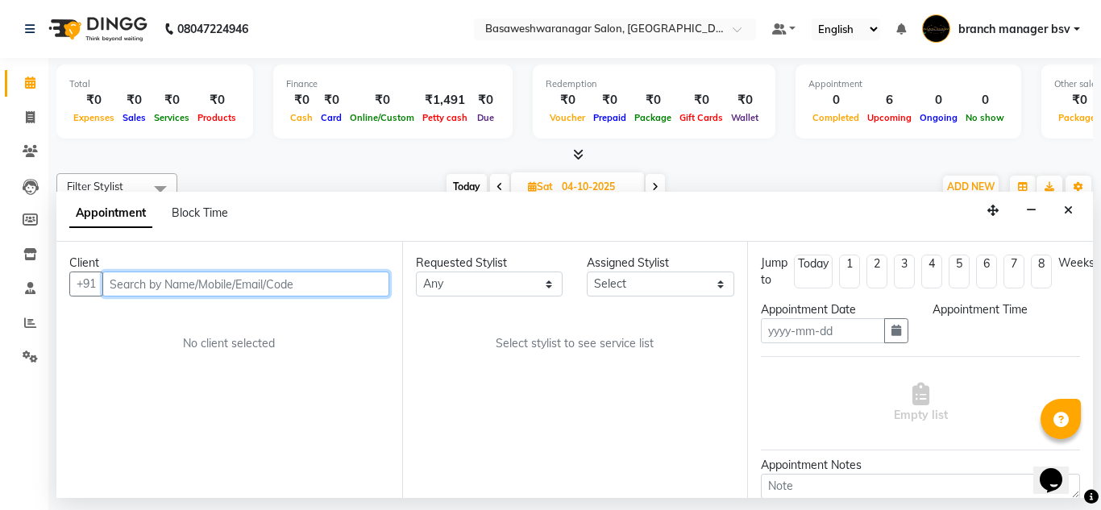
type input "04-10-2025"
select select "47930"
select select "840"
select select "1239"
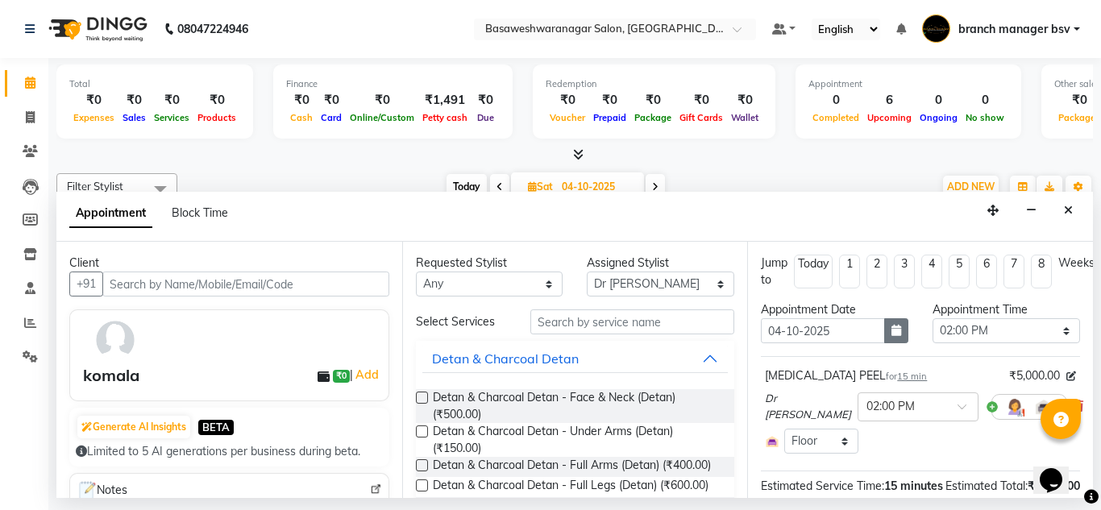
click at [892, 336] on icon "button" at bounding box center [897, 330] width 10 height 11
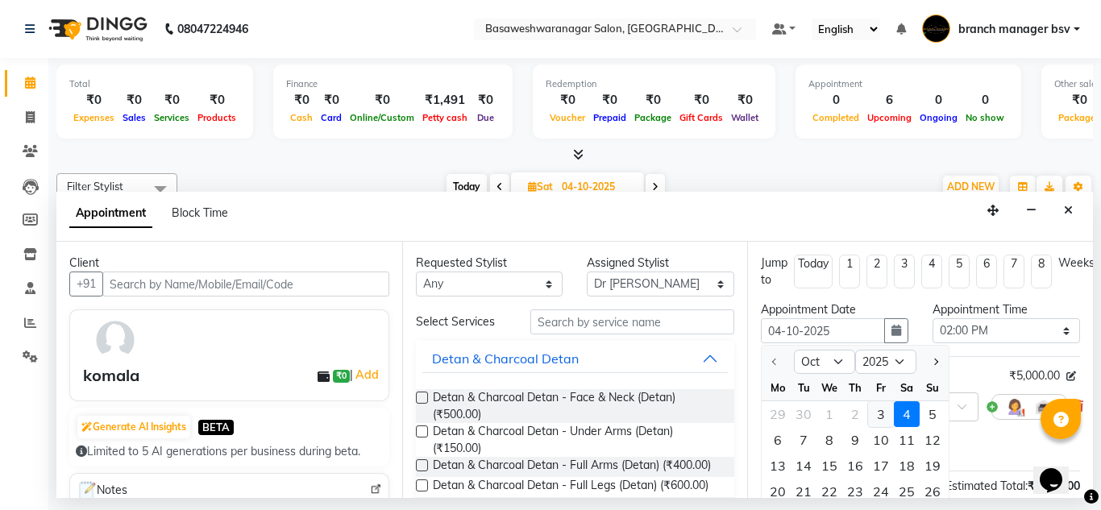
click at [884, 419] on div "3" at bounding box center [881, 414] width 26 height 26
type input "03-10-2025"
select select "840"
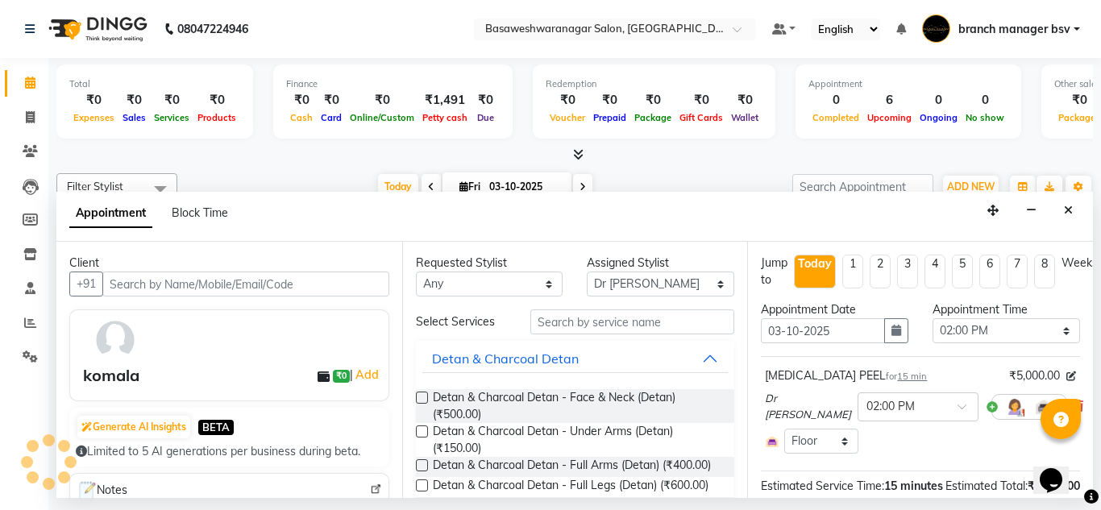
scroll to position [175, 0]
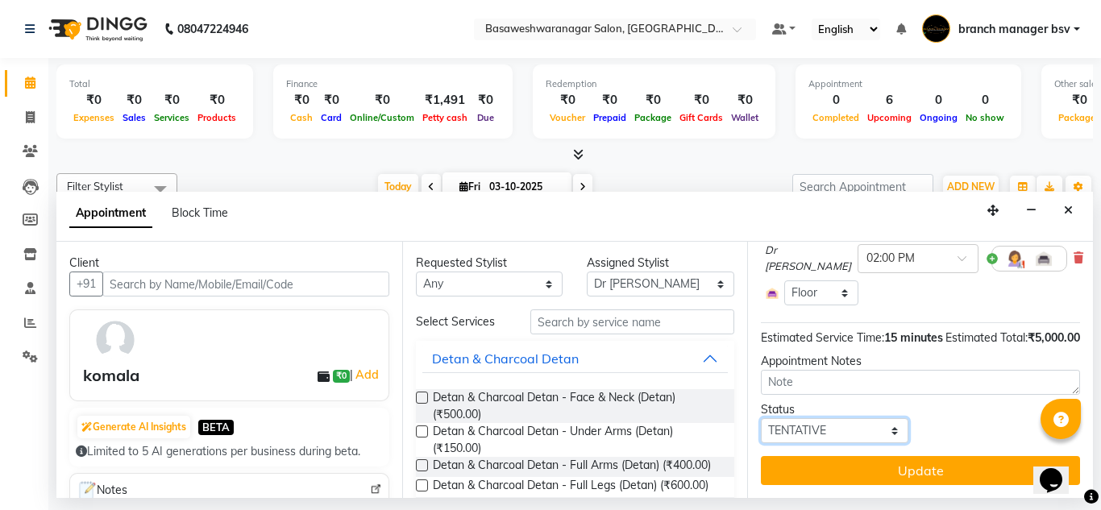
click at [831, 423] on select "Select TENTATIVE CONFIRM CHECK-IN UPCOMING" at bounding box center [835, 430] width 148 height 25
select select "confirm booking"
click at [761, 418] on select "Select TENTATIVE CONFIRM CHECK-IN UPCOMING" at bounding box center [835, 430] width 148 height 25
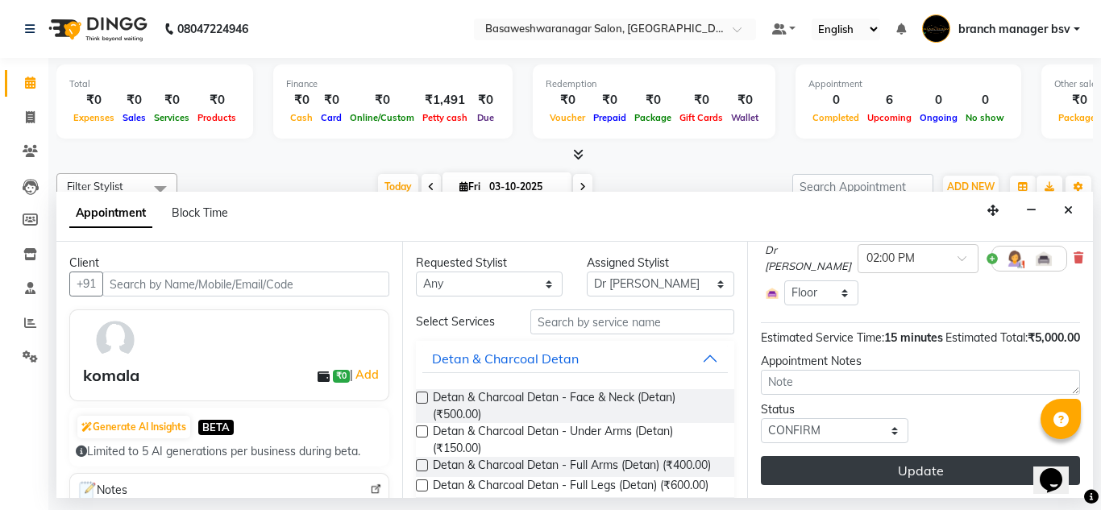
click at [880, 464] on button "Update" at bounding box center [920, 470] width 319 height 29
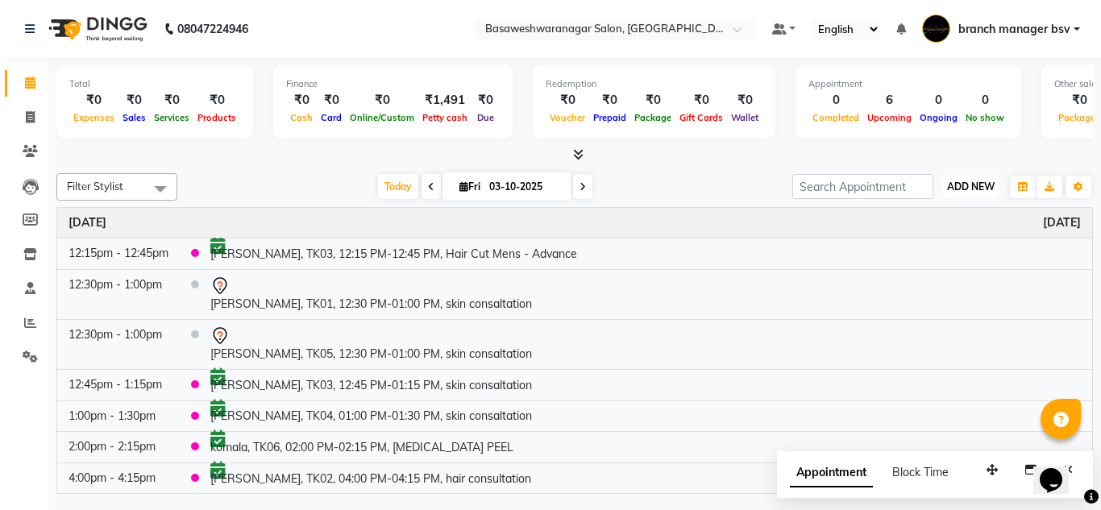
click at [982, 191] on span "ADD NEW" at bounding box center [971, 187] width 48 height 12
click at [937, 218] on button "Add Appointment" at bounding box center [934, 217] width 127 height 21
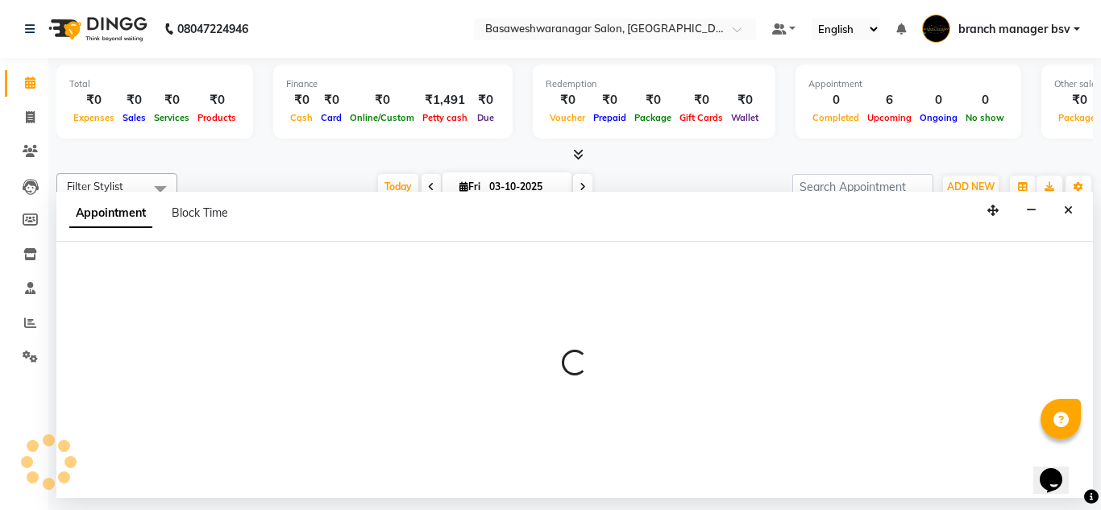
select select "540"
select select "tentative"
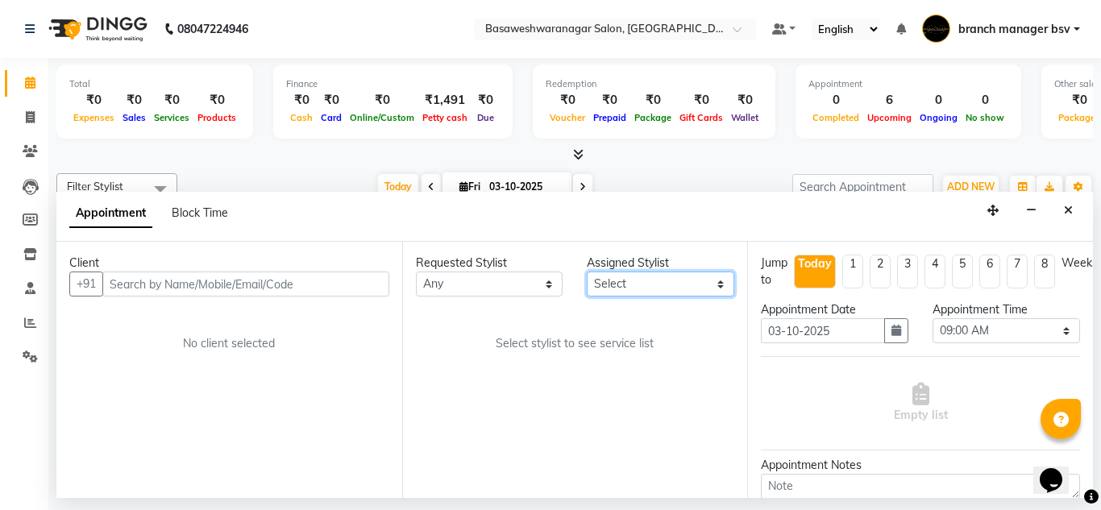
click at [690, 279] on select "Select branch manager bsv Dr.Jabin Dr mehzabin JASSI Jayshree Navya PRATIK RAJE…" at bounding box center [661, 284] width 148 height 25
select select "47930"
click at [587, 272] on select "Select branch manager bsv Dr.Jabin Dr mehzabin JASSI Jayshree Navya PRATIK RAJE…" at bounding box center [661, 284] width 148 height 25
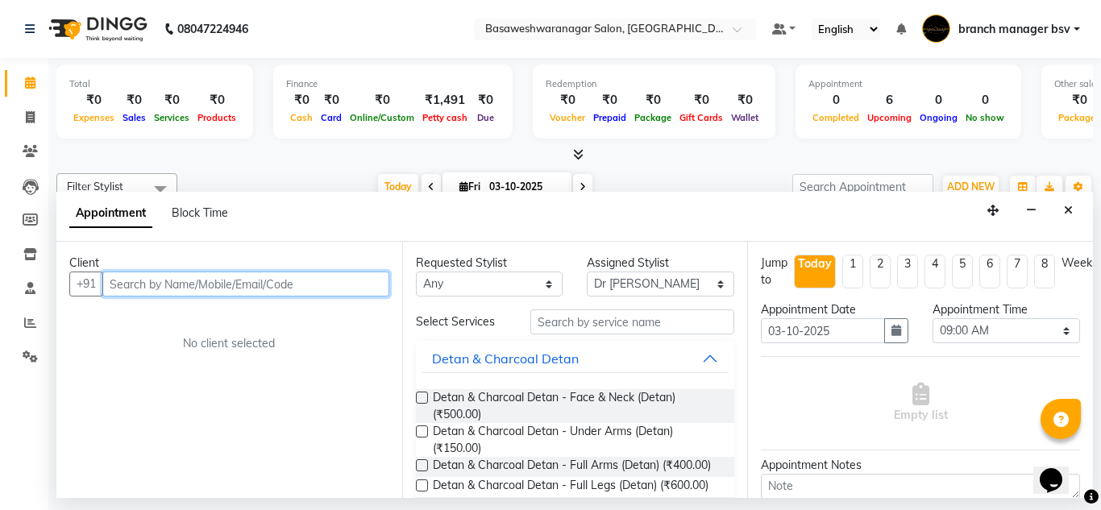
click at [163, 278] on input "text" at bounding box center [245, 284] width 287 height 25
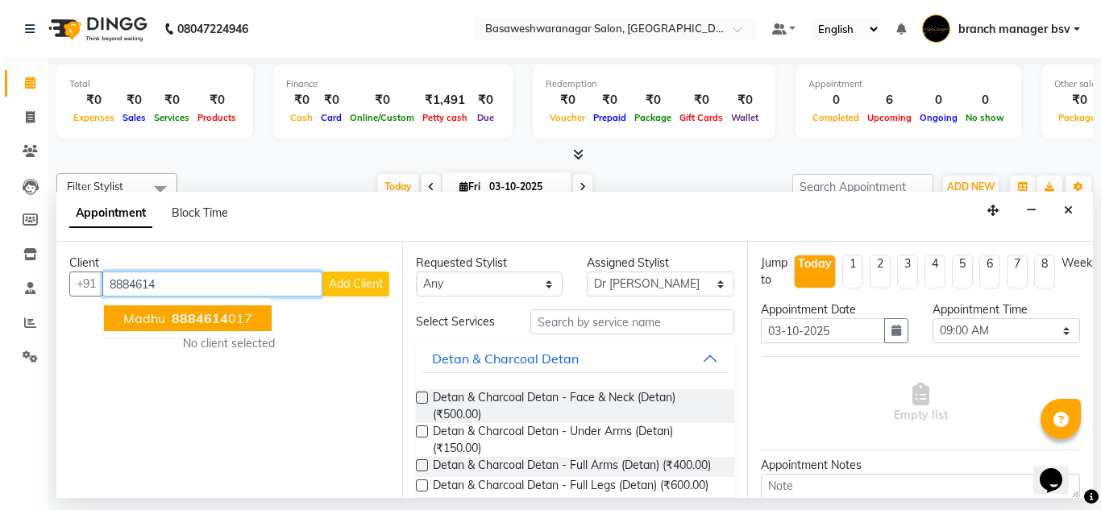
click at [252, 313] on button "madhu 8884614 017" at bounding box center [188, 319] width 168 height 26
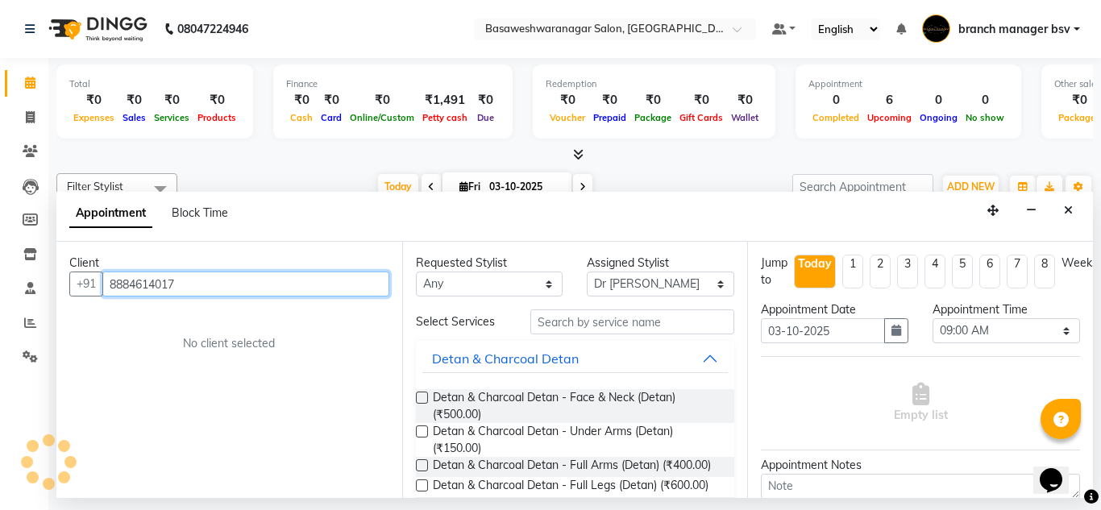
type input "8884614017"
click at [252, 313] on div "Client +91 8884614017 No client selected" at bounding box center [229, 370] width 346 height 256
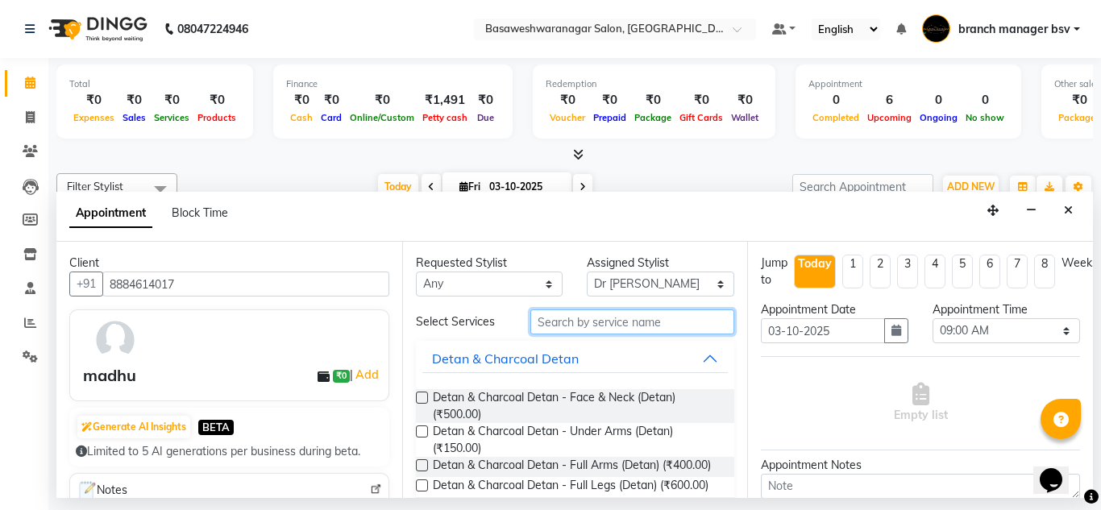
click at [582, 320] on input "text" at bounding box center [632, 322] width 205 height 25
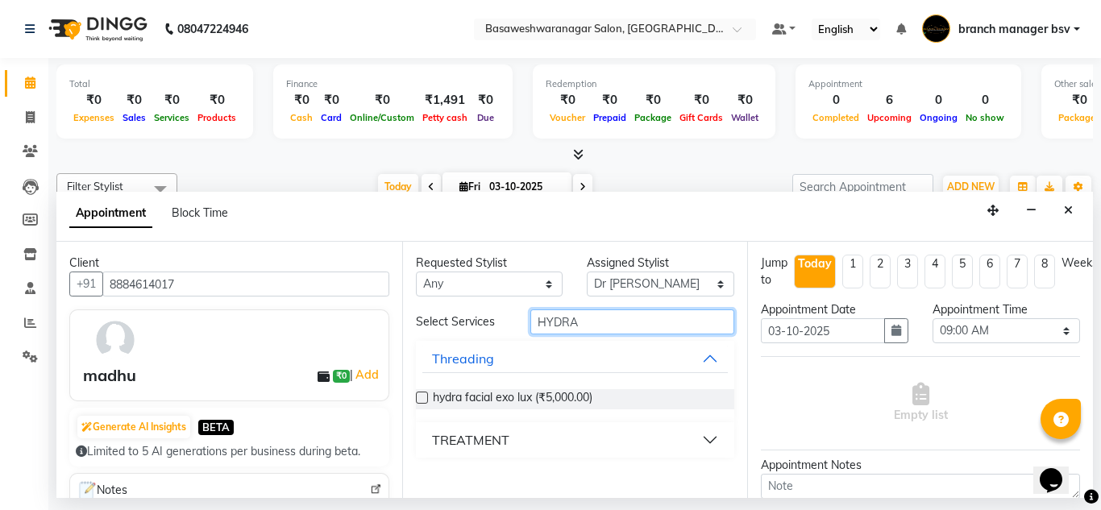
type input "HYDRA"
click at [494, 440] on div "TREATMENT" at bounding box center [470, 440] width 77 height 19
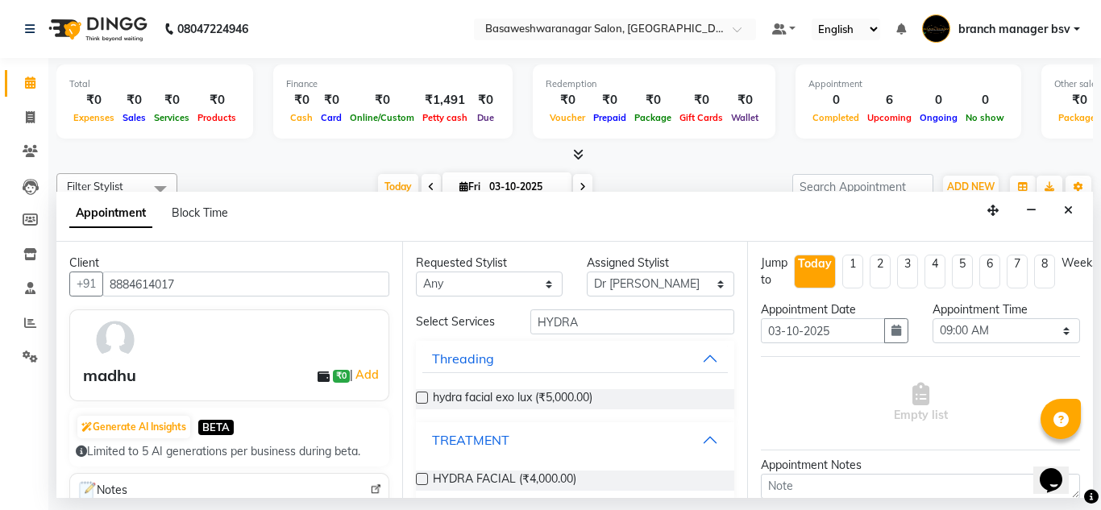
scroll to position [1, 0]
click at [422, 478] on label at bounding box center [422, 479] width 12 height 12
click at [422, 478] on input "checkbox" at bounding box center [421, 481] width 10 height 10
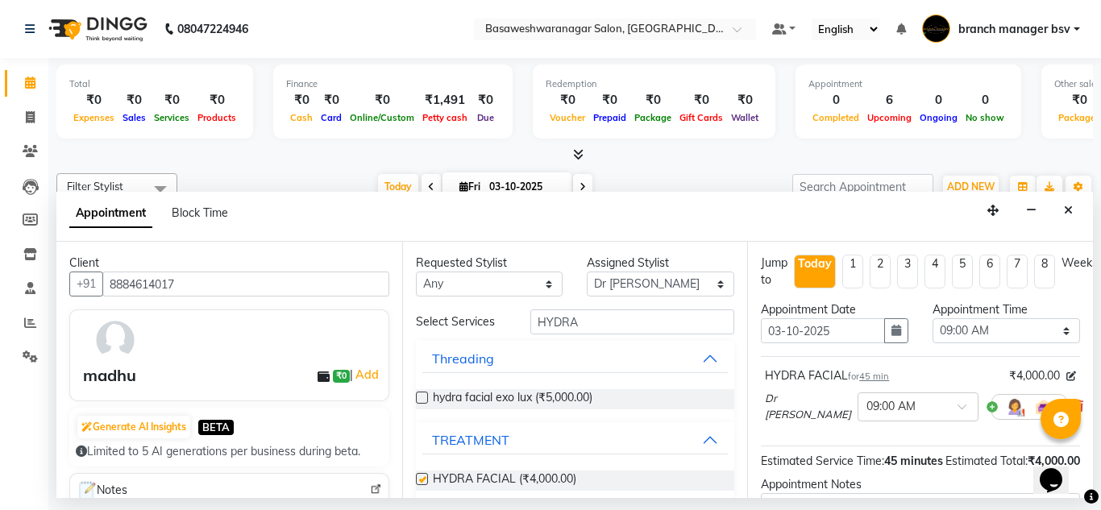
checkbox input "false"
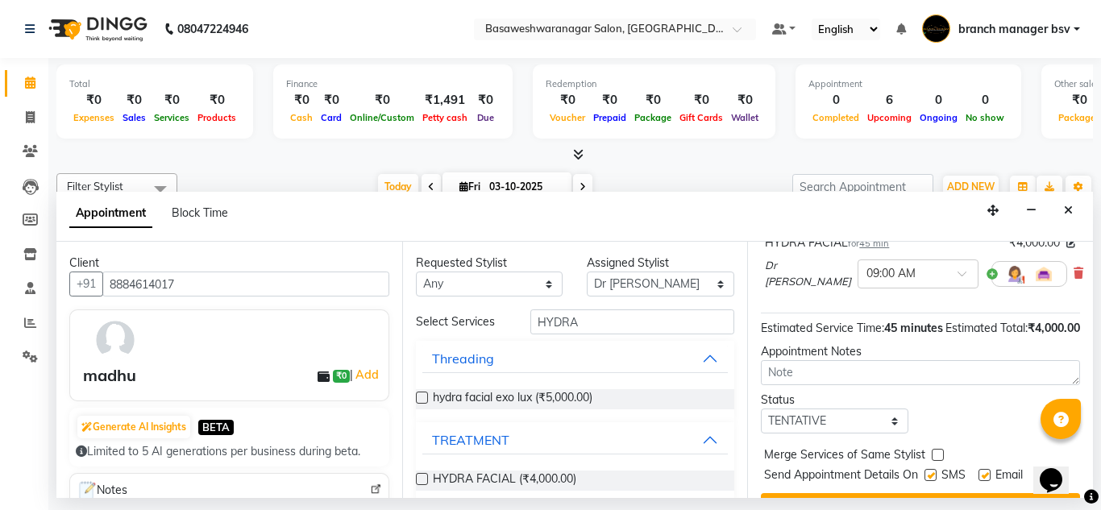
scroll to position [135, 0]
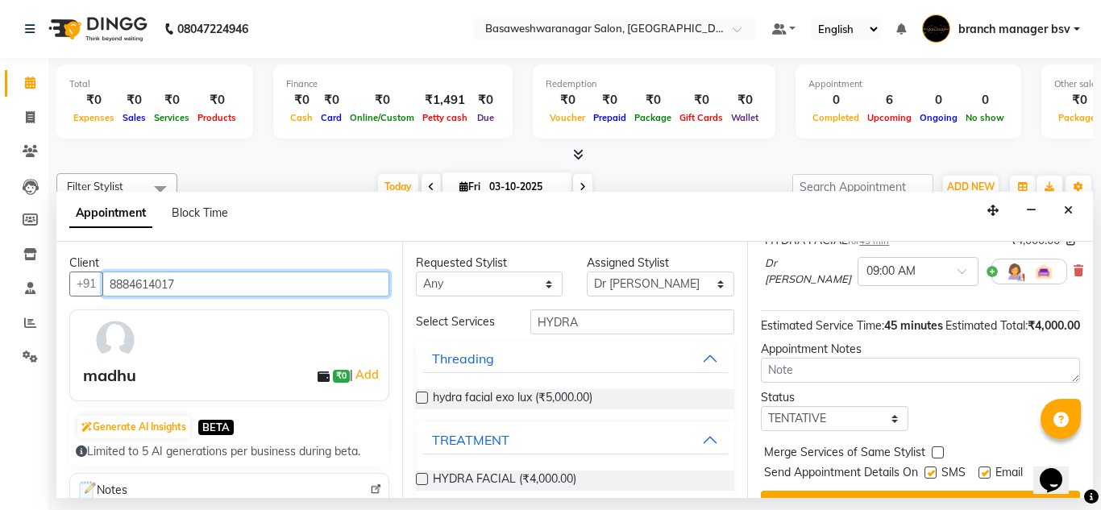
click at [156, 280] on input "8884614017" at bounding box center [245, 284] width 287 height 25
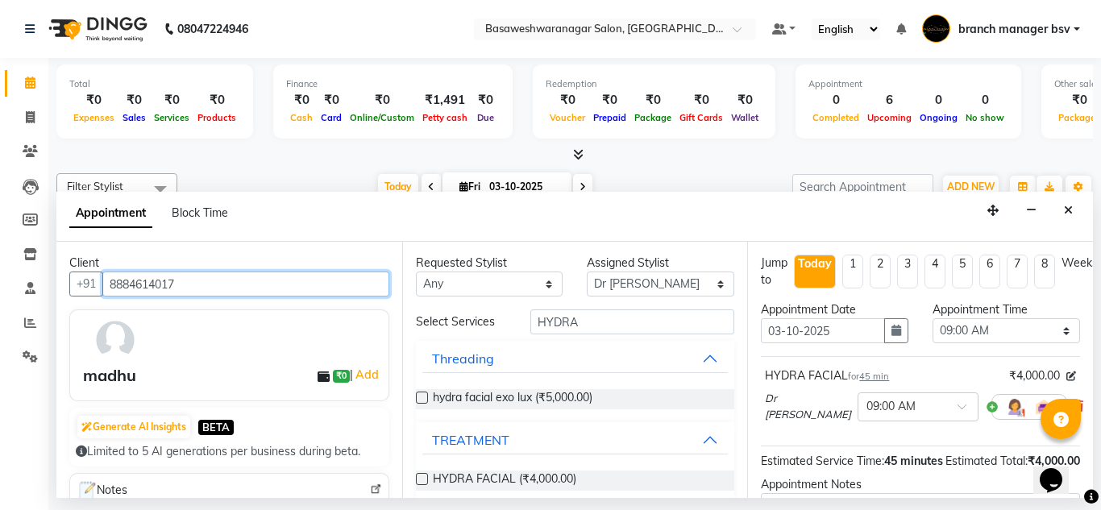
scroll to position [19, 0]
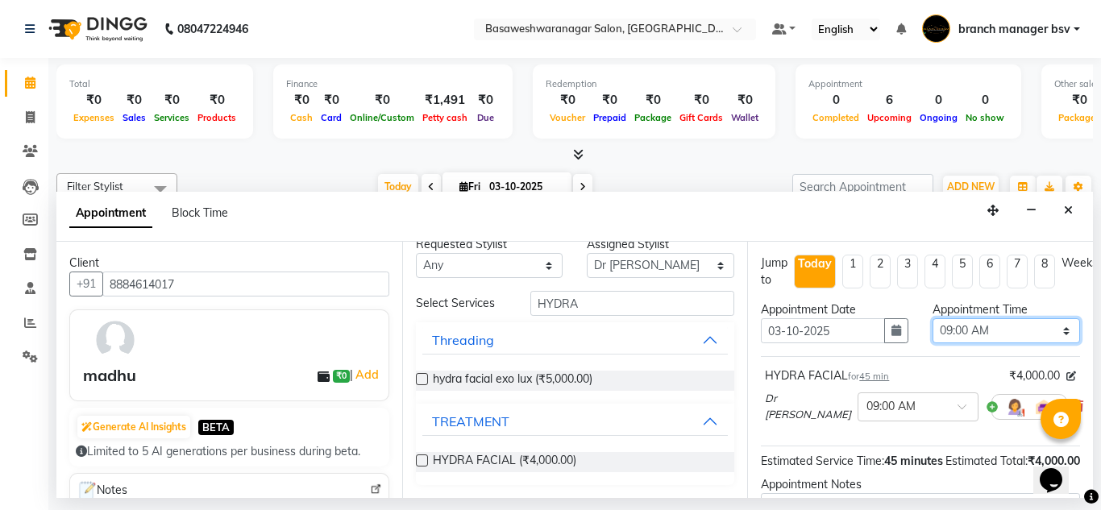
click at [956, 339] on select "Select 09:00 AM 09:15 AM 09:30 AM 09:45 AM 10:00 AM 10:15 AM 10:30 AM 10:45 AM …" at bounding box center [1007, 330] width 148 height 25
select select "690"
click at [933, 318] on select "Select 09:00 AM 09:15 AM 09:30 AM 09:45 AM 10:00 AM 10:15 AM 10:30 AM 10:45 AM …" at bounding box center [1007, 330] width 148 height 25
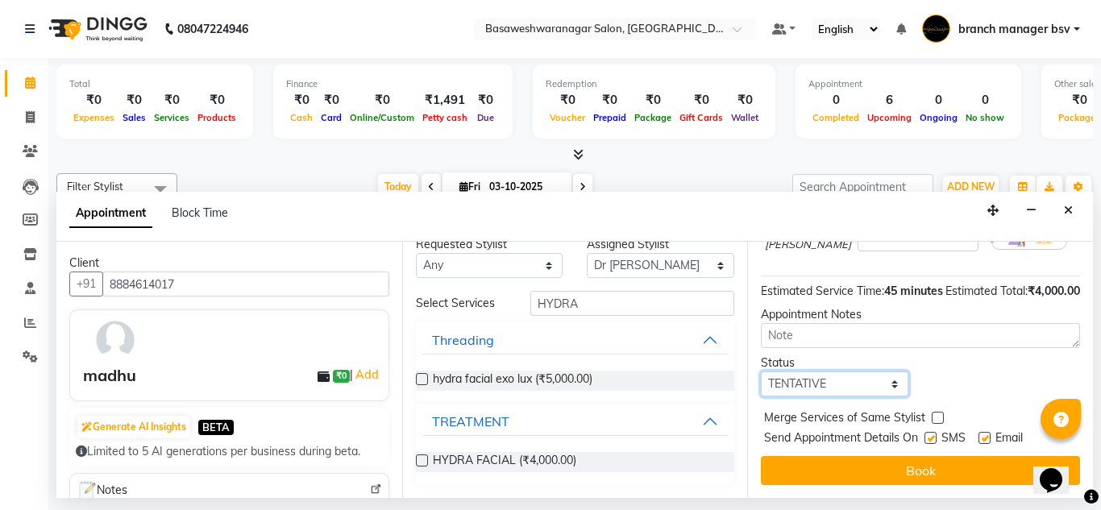
click at [831, 374] on select "Select TENTATIVE CONFIRM CHECK-IN UPCOMING" at bounding box center [835, 384] width 148 height 25
select select "confirm booking"
click at [761, 372] on select "Select TENTATIVE CONFIRM CHECK-IN UPCOMING" at bounding box center [835, 384] width 148 height 25
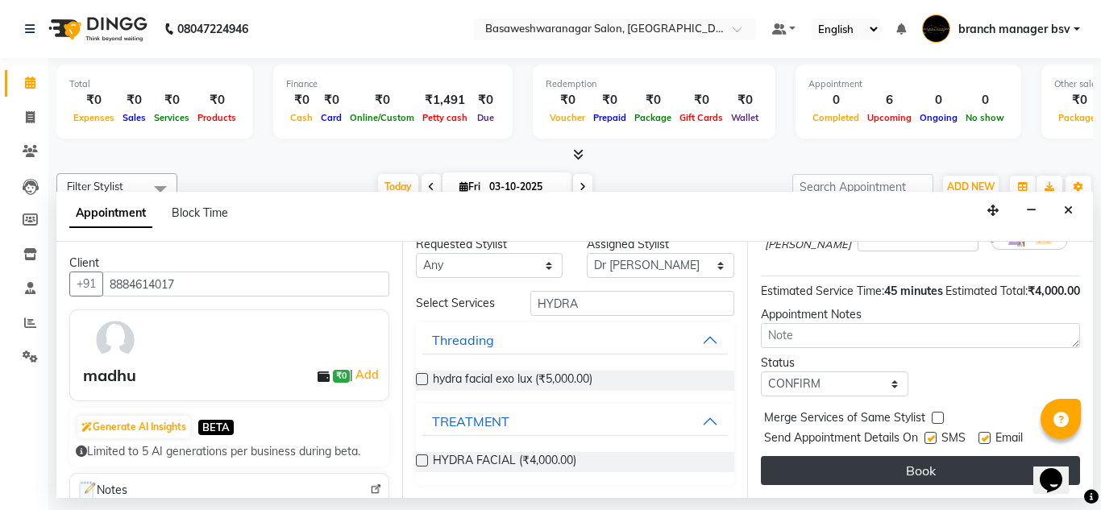
click at [811, 470] on button "Book" at bounding box center [920, 470] width 319 height 29
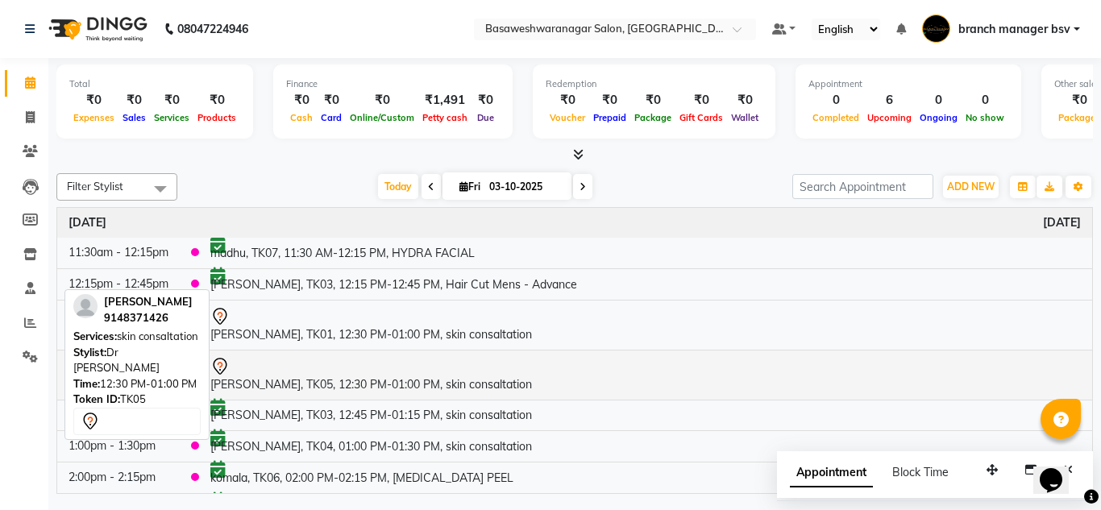
click at [350, 362] on div at bounding box center [645, 366] width 871 height 19
select select "7"
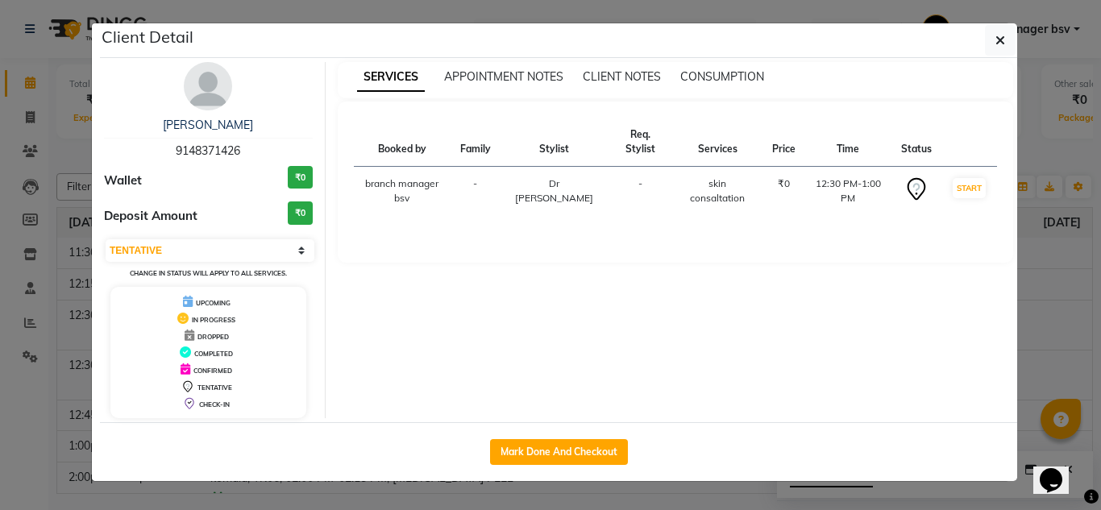
click at [73, 241] on ngb-modal-window "Client Detail SAHANA 9148371426 Wallet ₹0 Deposit Amount ₹0 Select IN SERVICE C…" at bounding box center [550, 255] width 1101 height 510
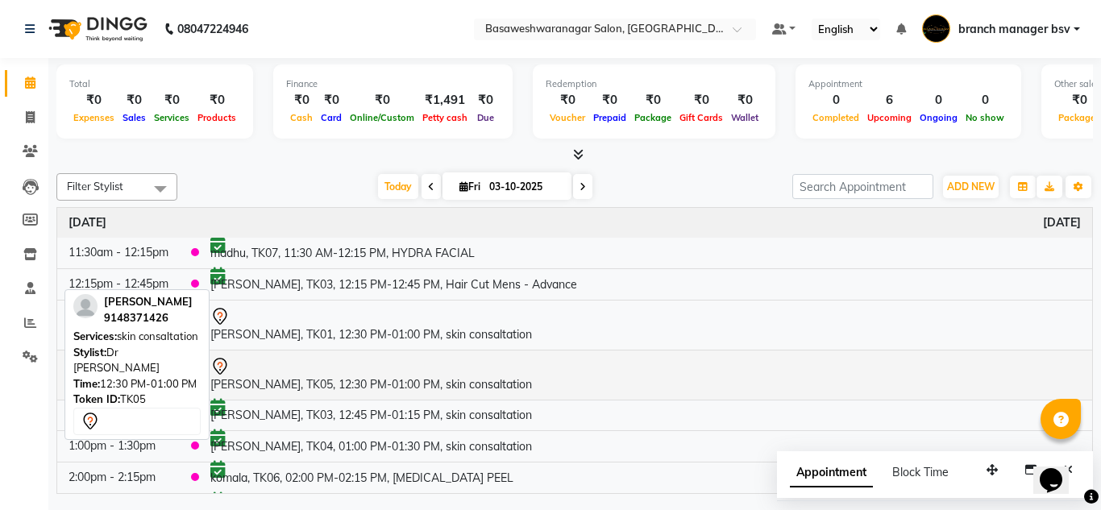
scroll to position [32, 0]
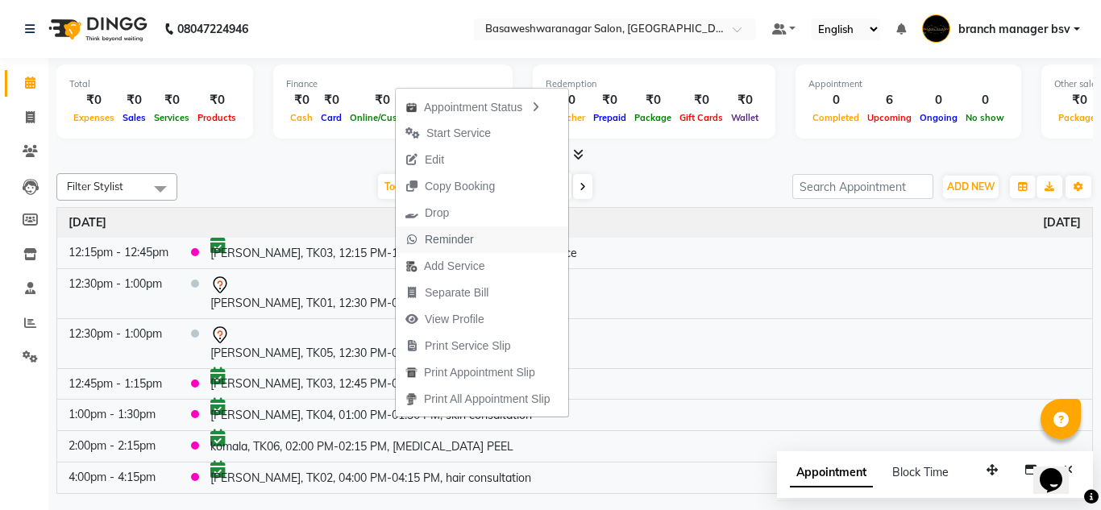
click at [472, 235] on span "Reminder" at bounding box center [449, 239] width 49 height 17
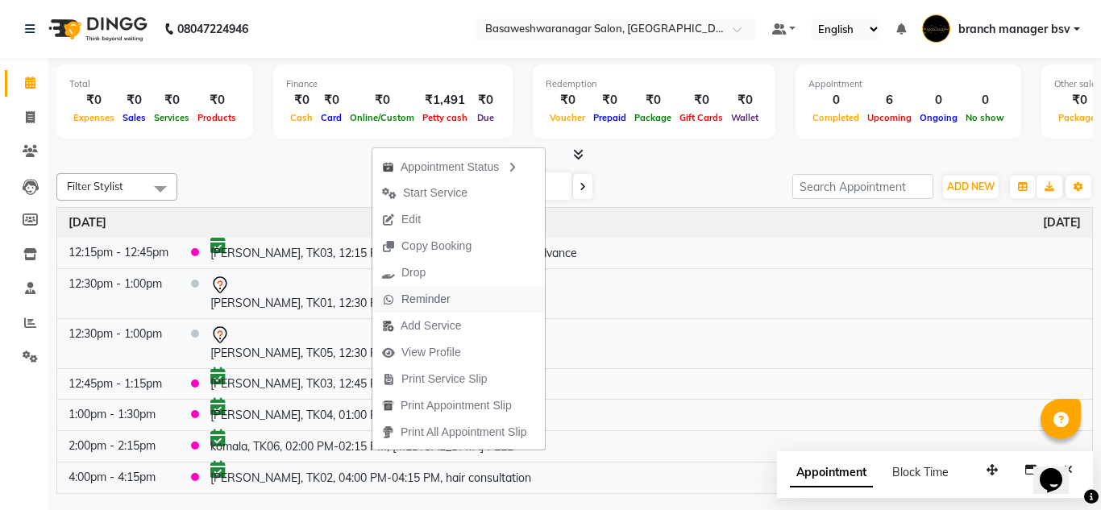
click at [420, 293] on span "Reminder" at bounding box center [425, 299] width 49 height 17
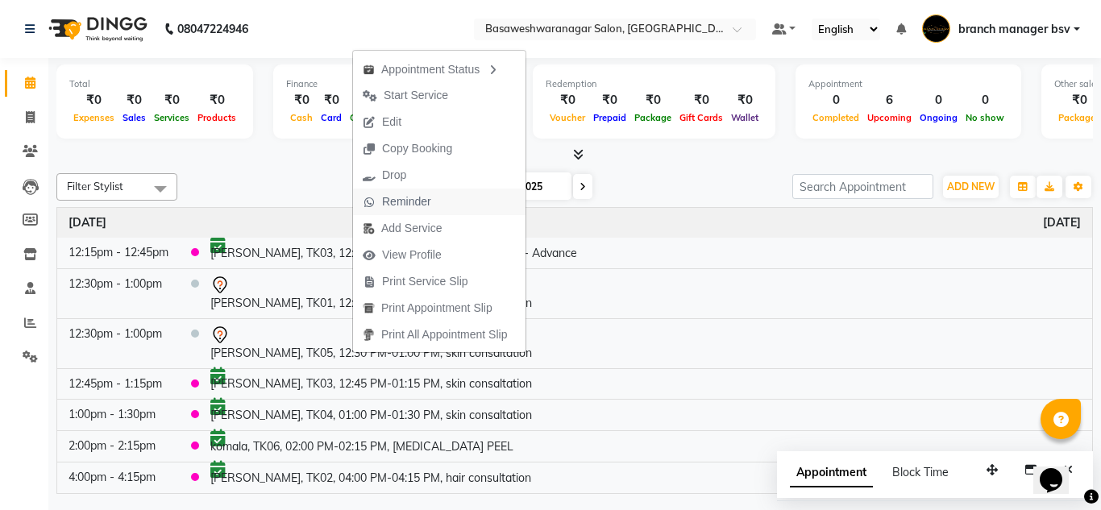
click at [422, 205] on span "Reminder" at bounding box center [406, 201] width 49 height 17
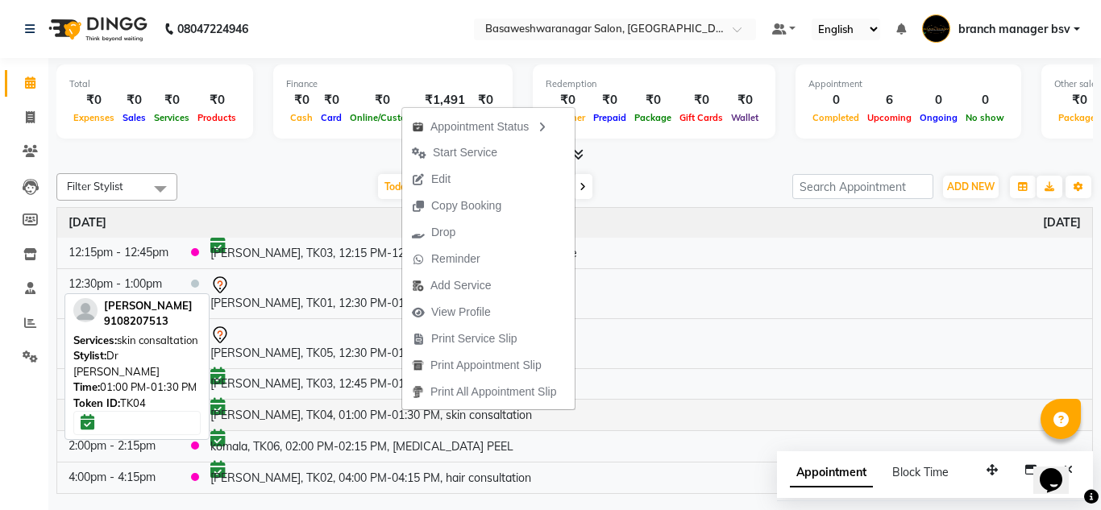
click at [352, 419] on td "[PERSON_NAME], TK04, 01:00 PM-01:30 PM, skin consaltation" at bounding box center [645, 415] width 893 height 31
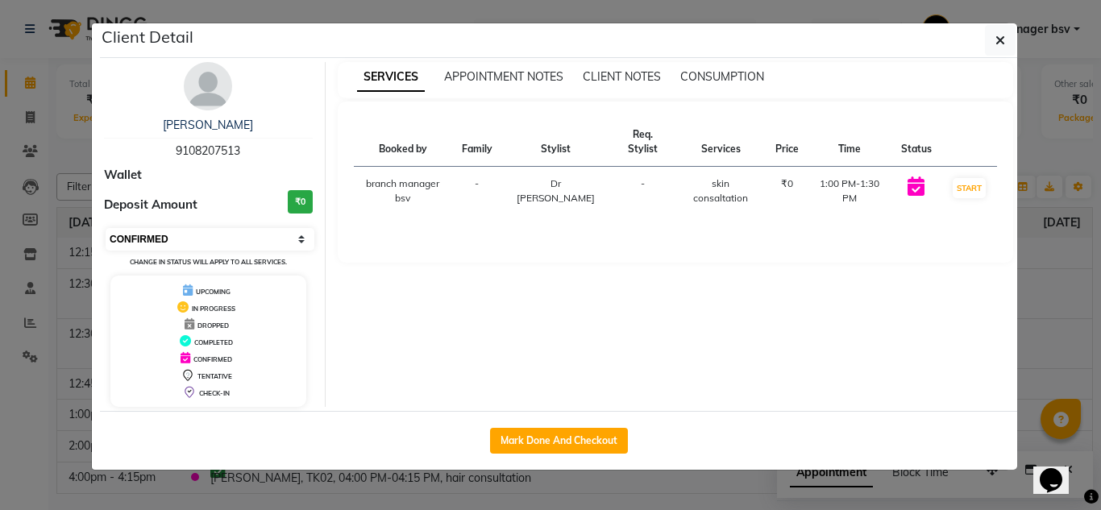
click at [205, 232] on select "Select IN SERVICE CONFIRMED TENTATIVE CHECK IN MARK DONE DROPPED UPCOMING" at bounding box center [210, 239] width 209 height 23
select select "7"
click at [106, 228] on select "Select IN SERVICE CONFIRMED TENTATIVE CHECK IN MARK DONE DROPPED UPCOMING" at bounding box center [210, 239] width 209 height 23
click at [34, 336] on ngb-modal-window "Client Detail NAMRATHA 9108207513 Wallet Deposit Amount ₹0 Select IN SERVICE CO…" at bounding box center [550, 255] width 1101 height 510
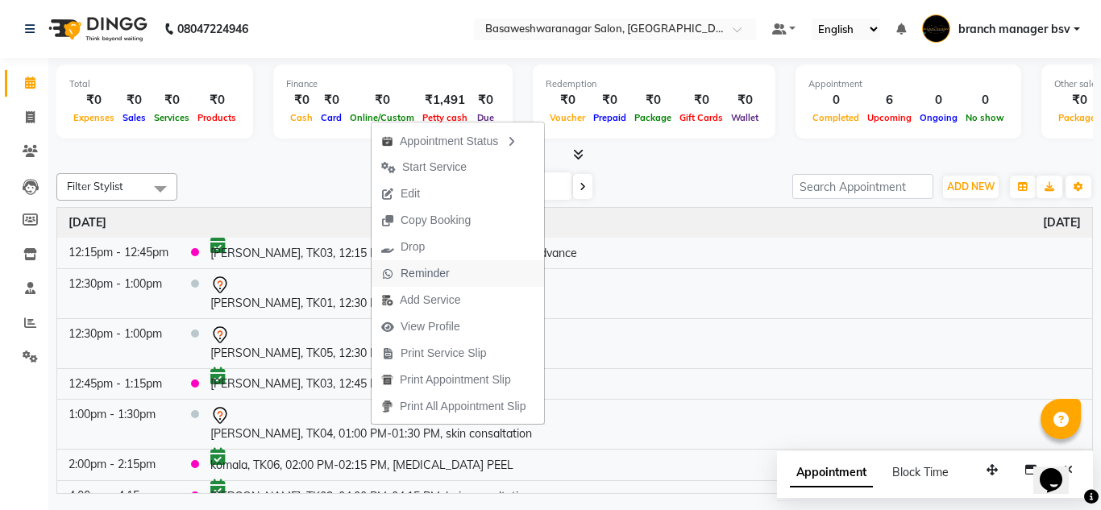
click at [447, 271] on span "Reminder" at bounding box center [425, 273] width 49 height 17
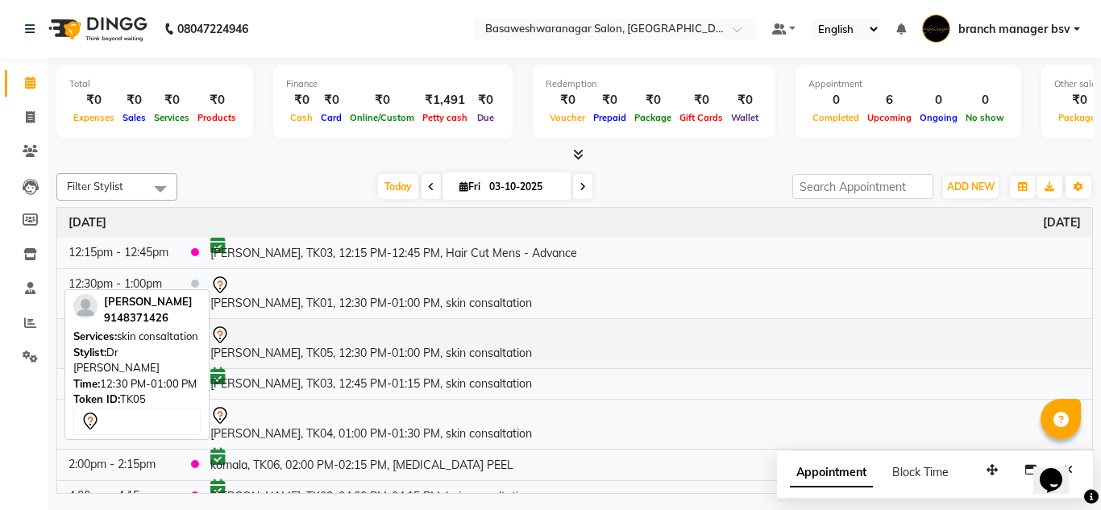
scroll to position [51, 0]
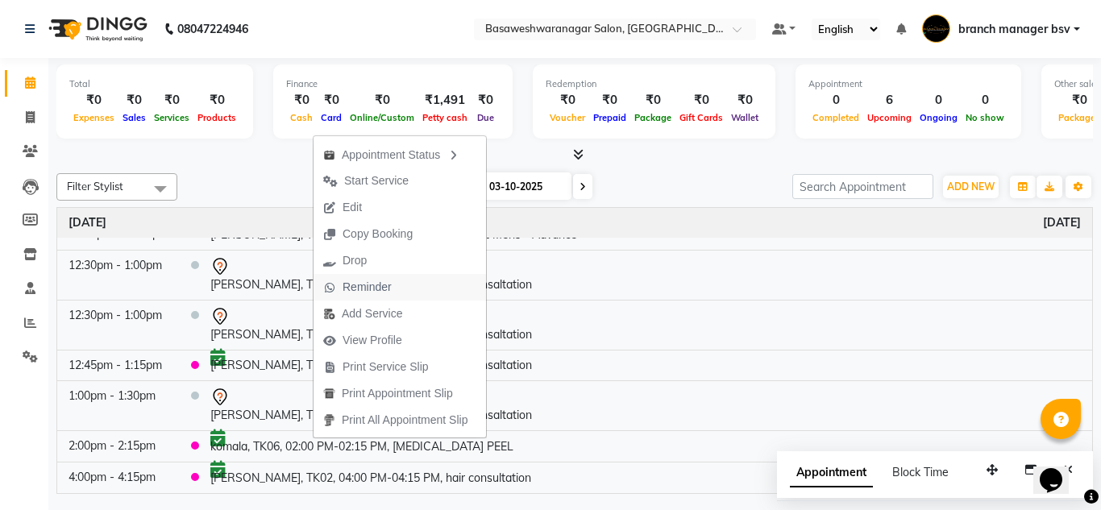
click at [368, 290] on span "Reminder" at bounding box center [367, 287] width 49 height 17
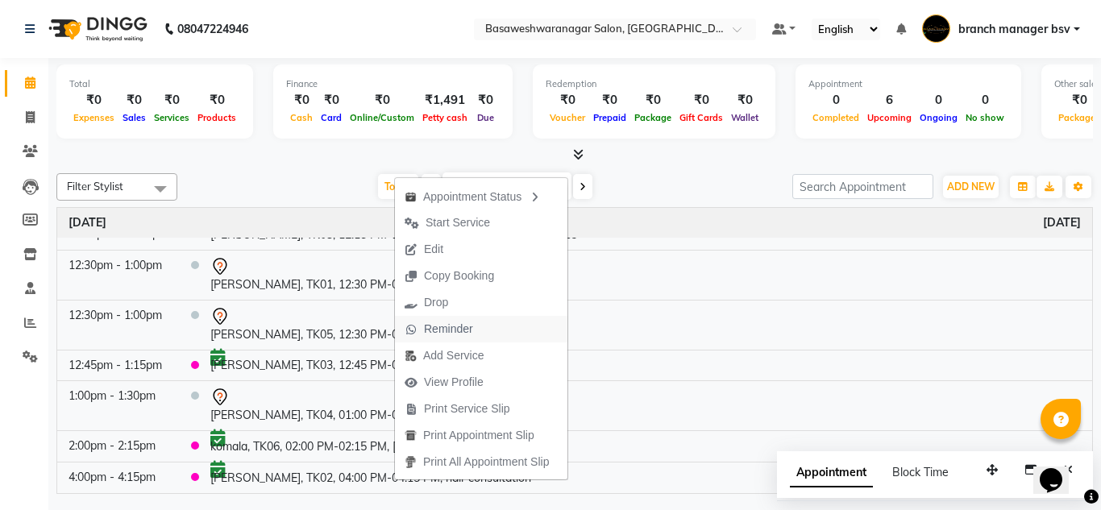
click at [486, 333] on button "Reminder" at bounding box center [481, 329] width 173 height 27
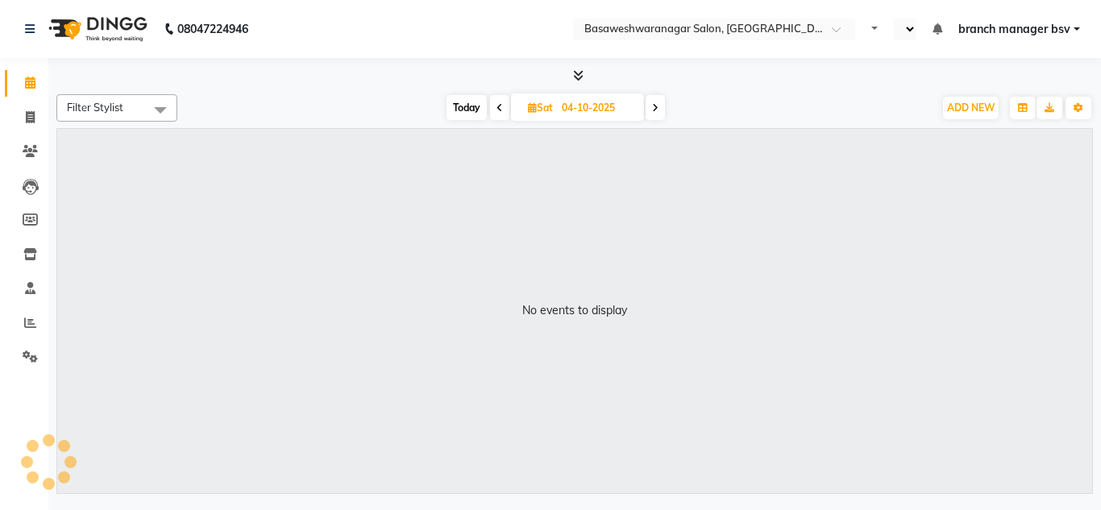
select select "en"
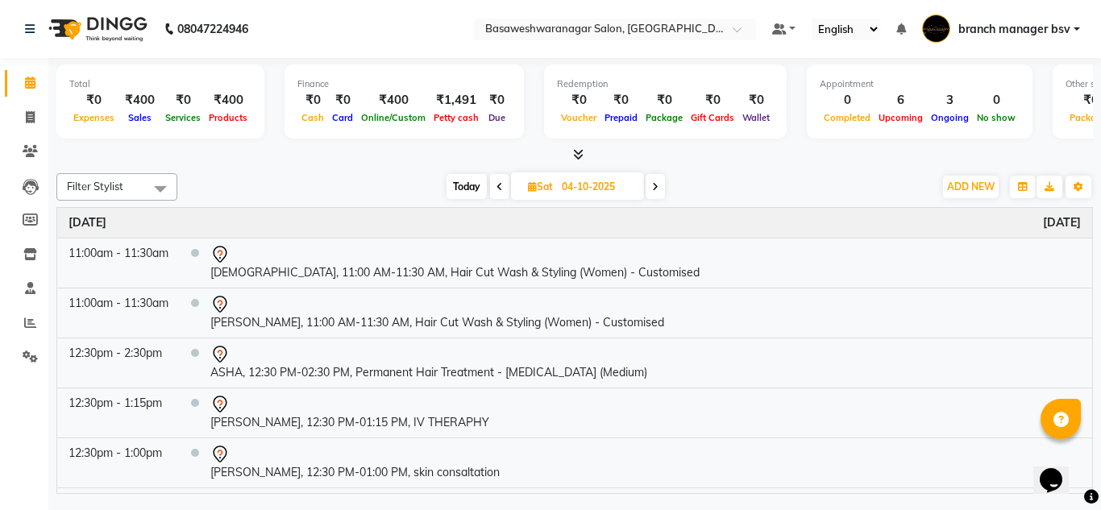
click at [469, 189] on span "Today" at bounding box center [467, 186] width 40 height 25
type input "03-10-2025"
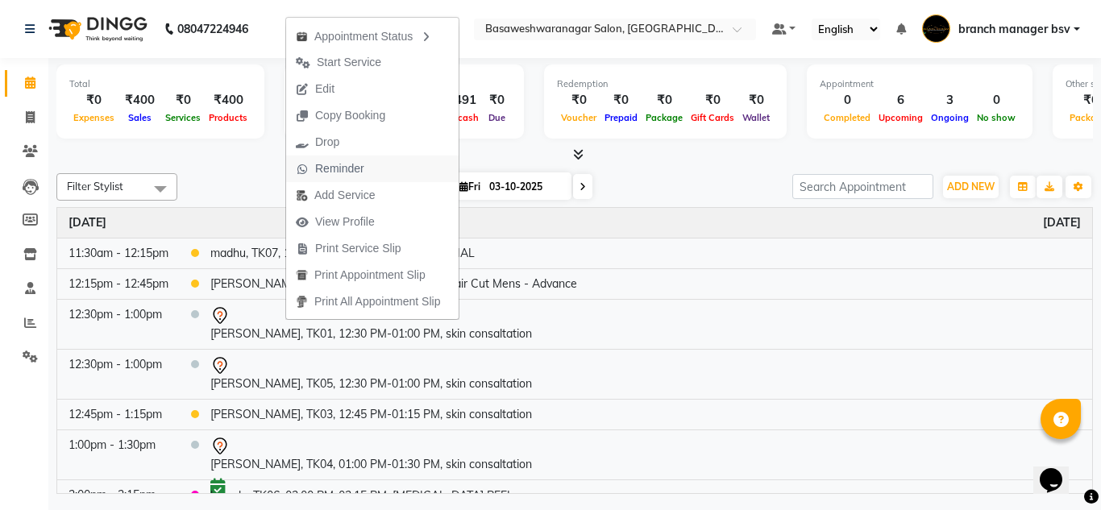
click at [339, 161] on span "Reminder" at bounding box center [339, 168] width 49 height 17
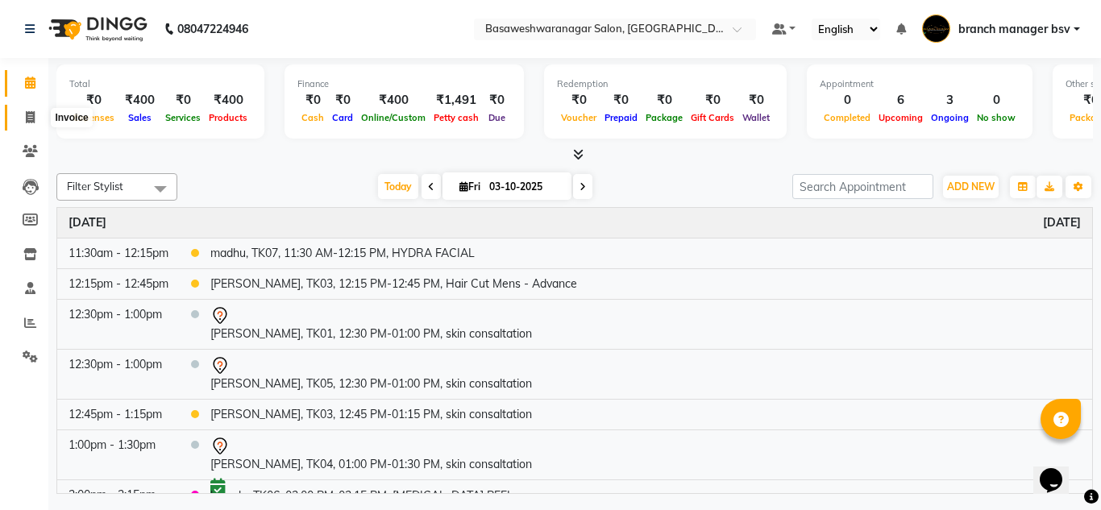
click at [27, 114] on icon at bounding box center [30, 117] width 9 height 12
select select "842"
select select "service"
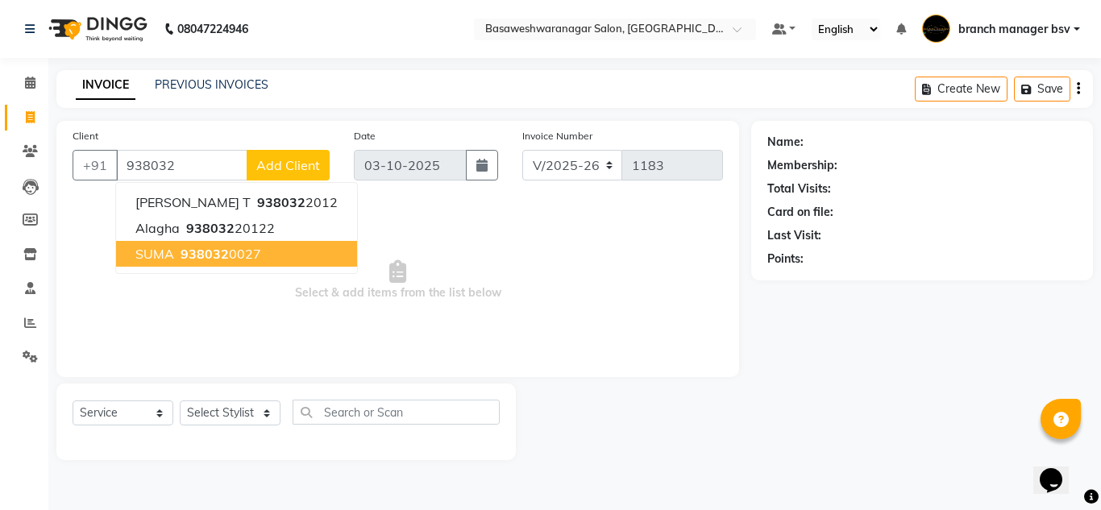
click at [274, 259] on button "SUMA 938032 0027" at bounding box center [236, 254] width 241 height 26
type input "9380320027"
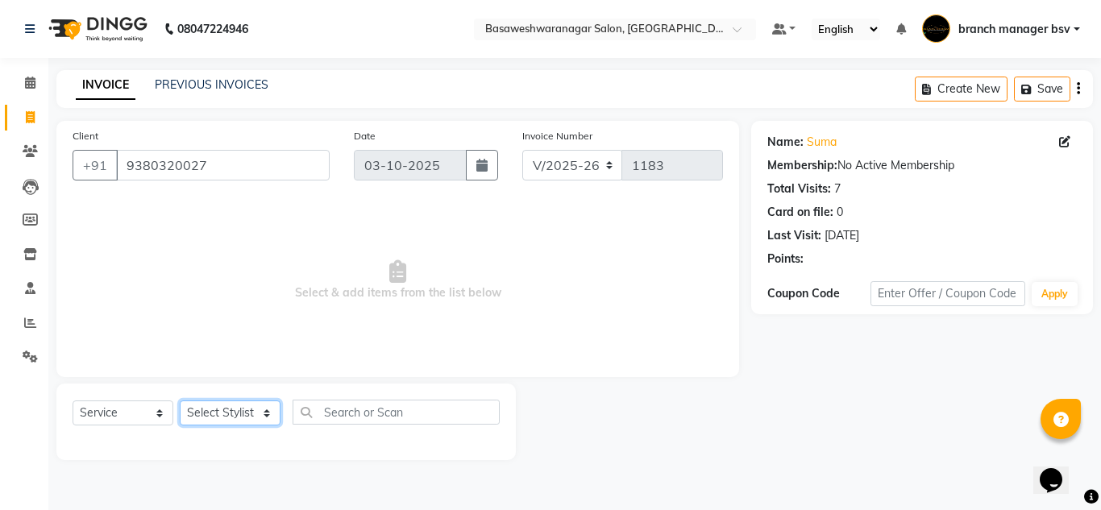
click at [223, 416] on select "Select Stylist branch manager bsv [PERSON_NAME] Dr [PERSON_NAME] [PERSON_NAME] …" at bounding box center [230, 413] width 101 height 25
select select "30333"
click at [180, 401] on select "Select Stylist branch manager bsv [PERSON_NAME] Dr [PERSON_NAME] [PERSON_NAME] …" at bounding box center [230, 413] width 101 height 25
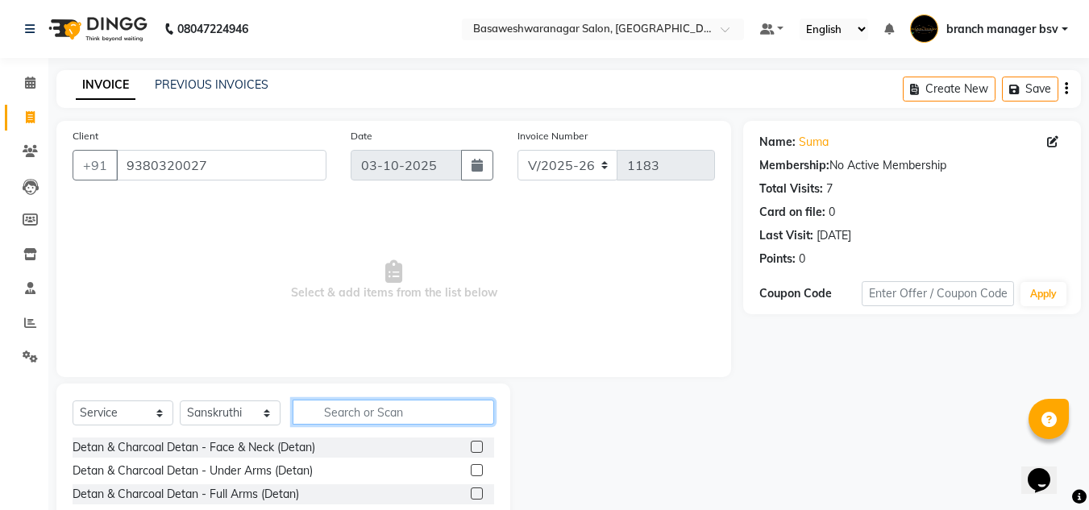
click at [348, 413] on input "text" at bounding box center [394, 412] width 202 height 25
type input "thre"
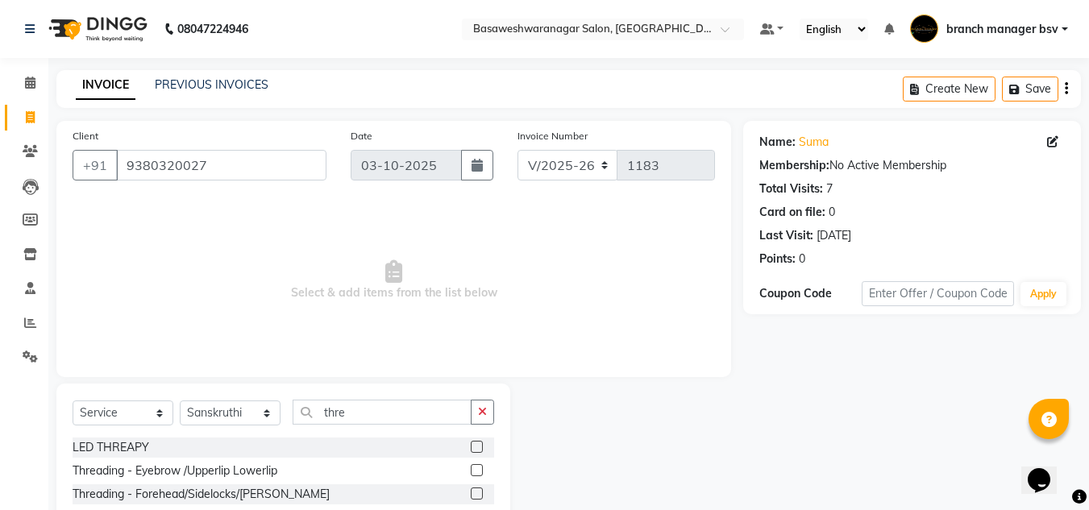
click at [477, 467] on label at bounding box center [477, 470] width 12 height 12
click at [477, 467] on input "checkbox" at bounding box center [476, 471] width 10 height 10
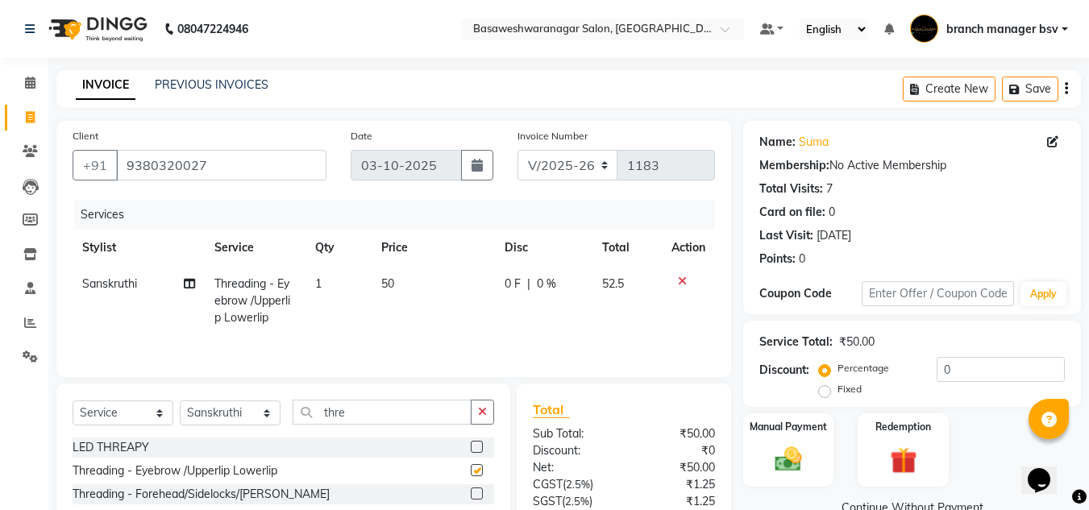
scroll to position [135, 0]
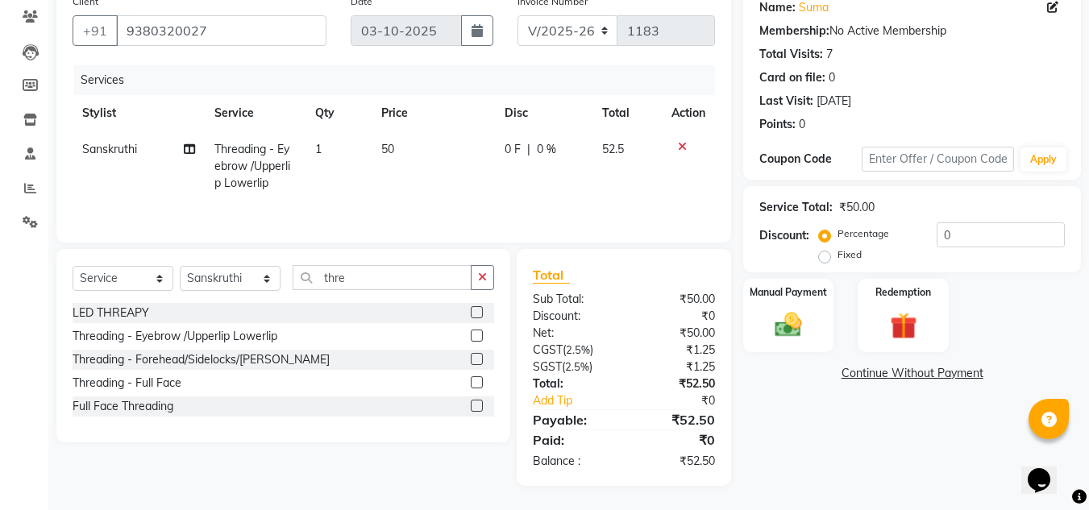
checkbox input "false"
click at [793, 328] on img at bounding box center [788, 325] width 45 height 32
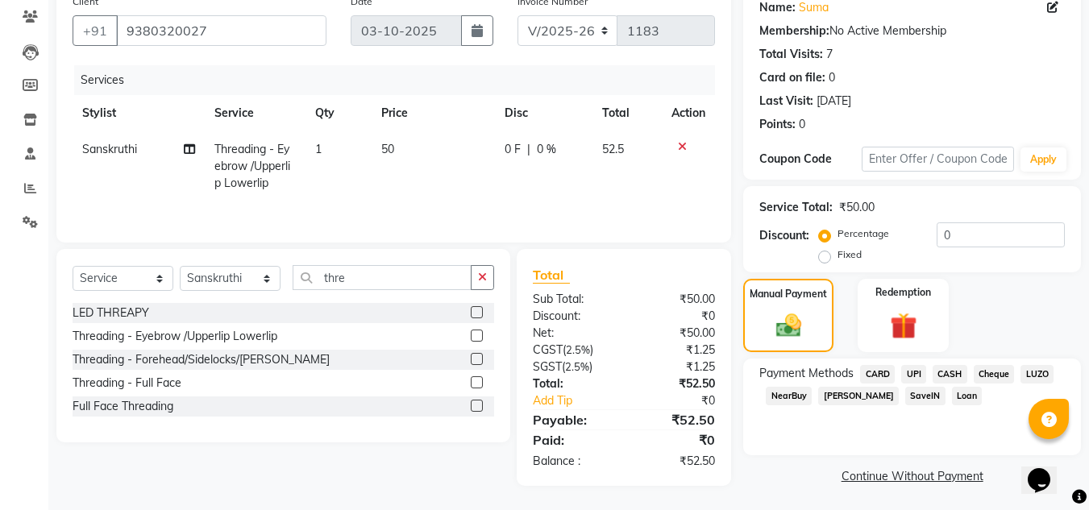
click at [912, 380] on span "UPI" at bounding box center [913, 374] width 25 height 19
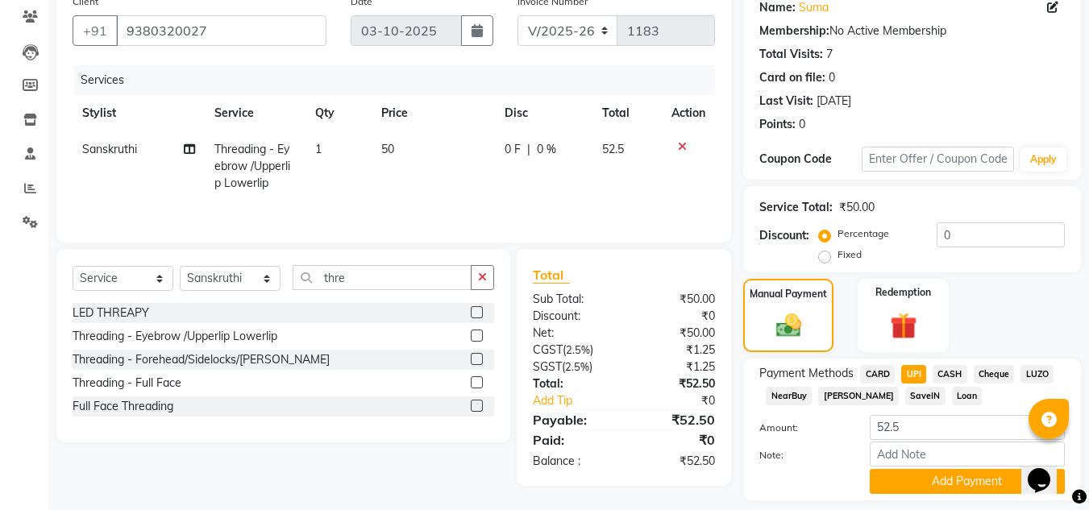
scroll to position [182, 0]
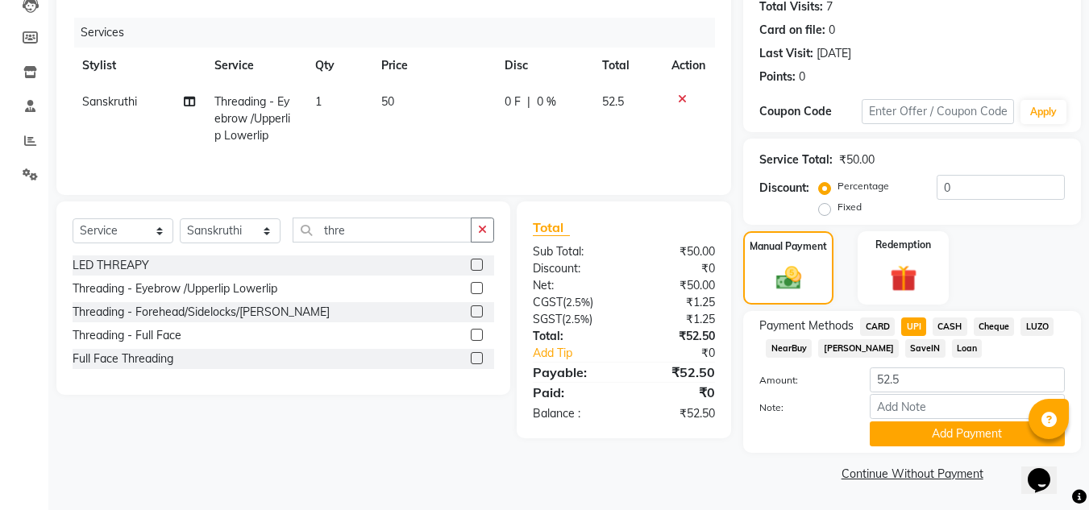
click at [922, 438] on button "Add Payment" at bounding box center [967, 434] width 195 height 25
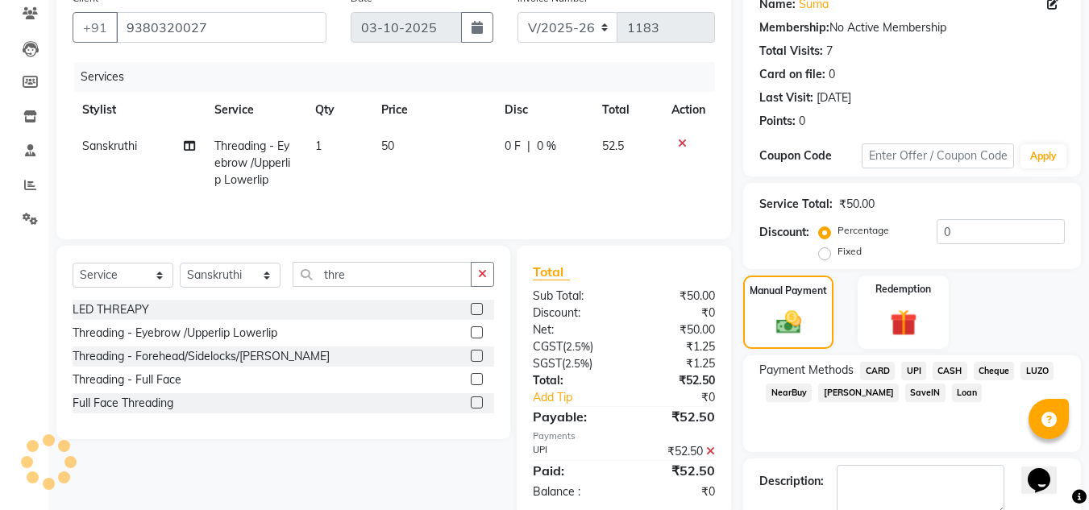
scroll to position [228, 0]
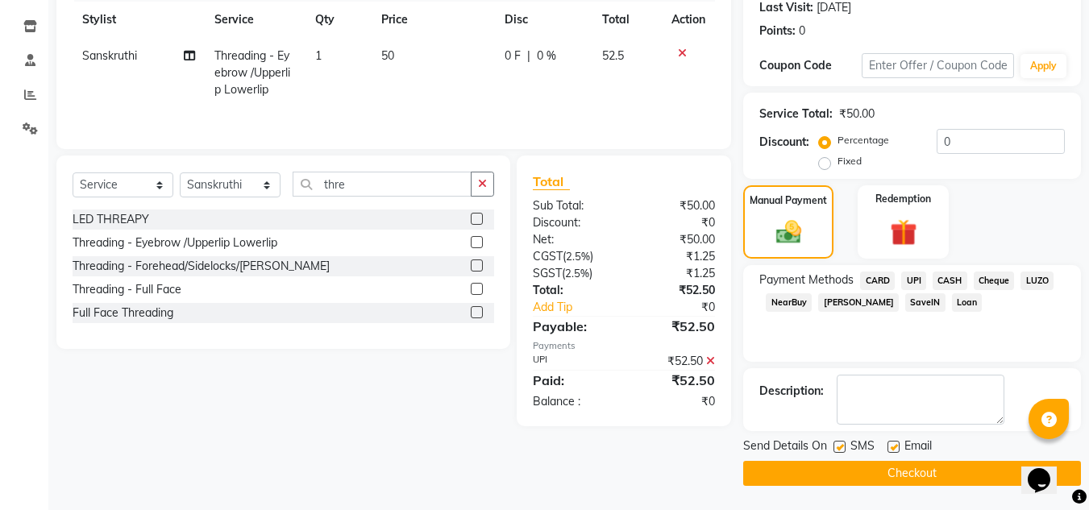
click at [833, 472] on button "Checkout" at bounding box center [912, 473] width 338 height 25
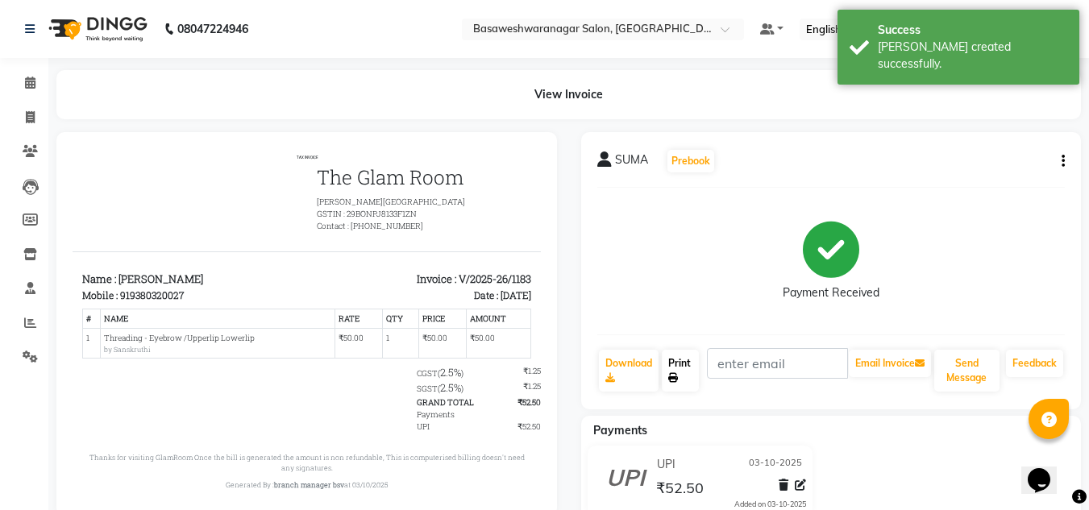
click at [682, 368] on link "Print" at bounding box center [680, 371] width 37 height 42
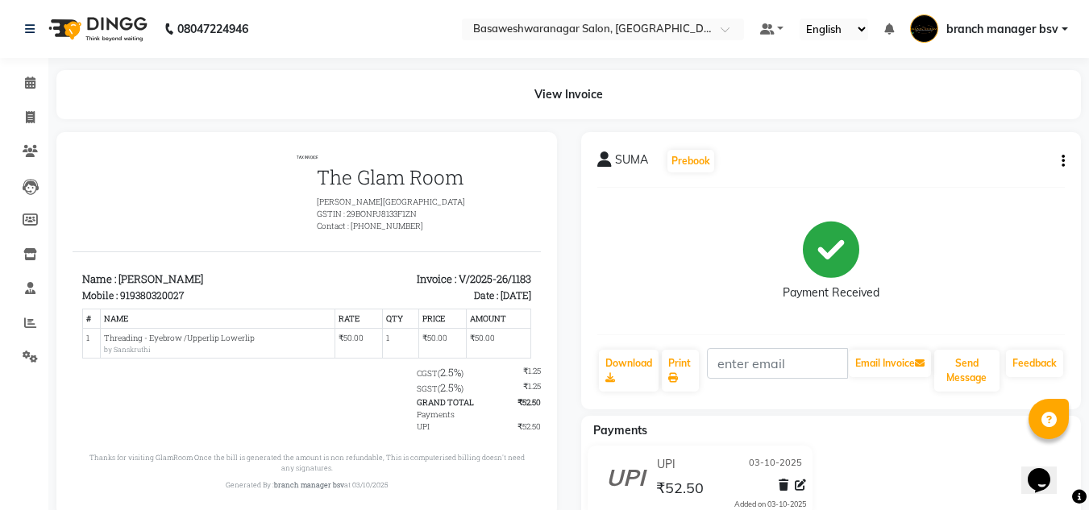
click at [926, 293] on div "Payment Received" at bounding box center [831, 261] width 468 height 121
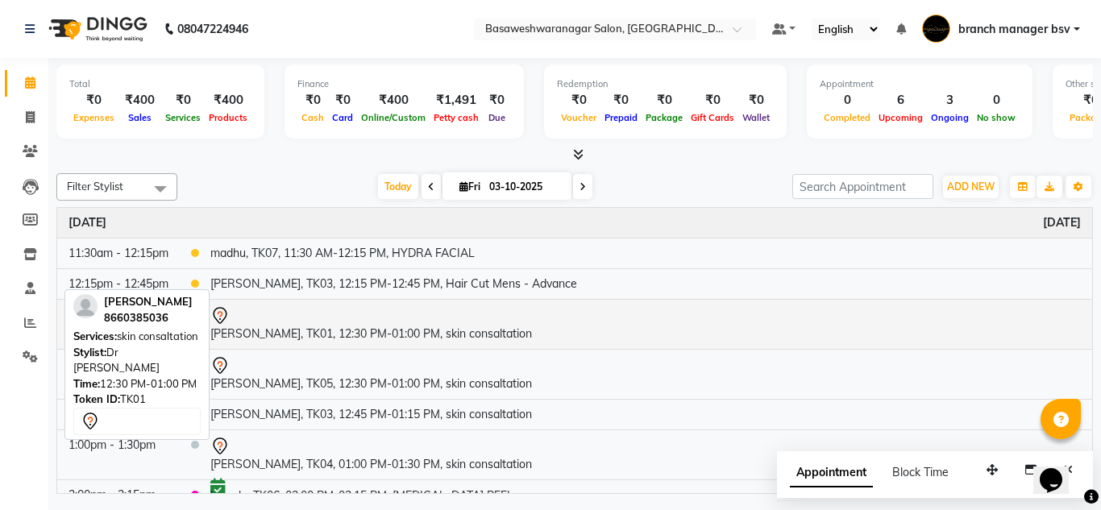
scroll to position [80, 0]
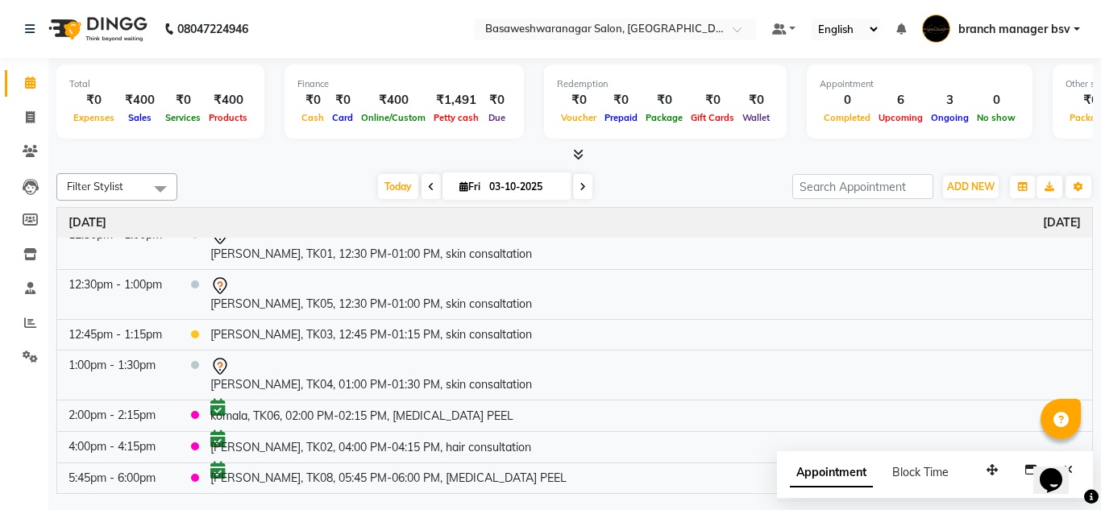
click at [574, 183] on span at bounding box center [582, 186] width 19 height 25
type input "04-10-2025"
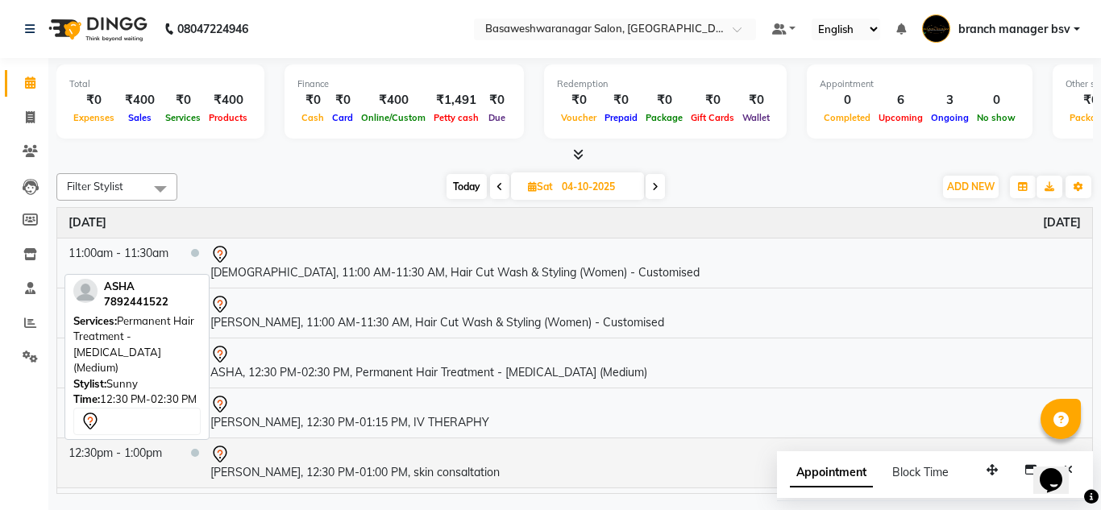
scroll to position [107, 0]
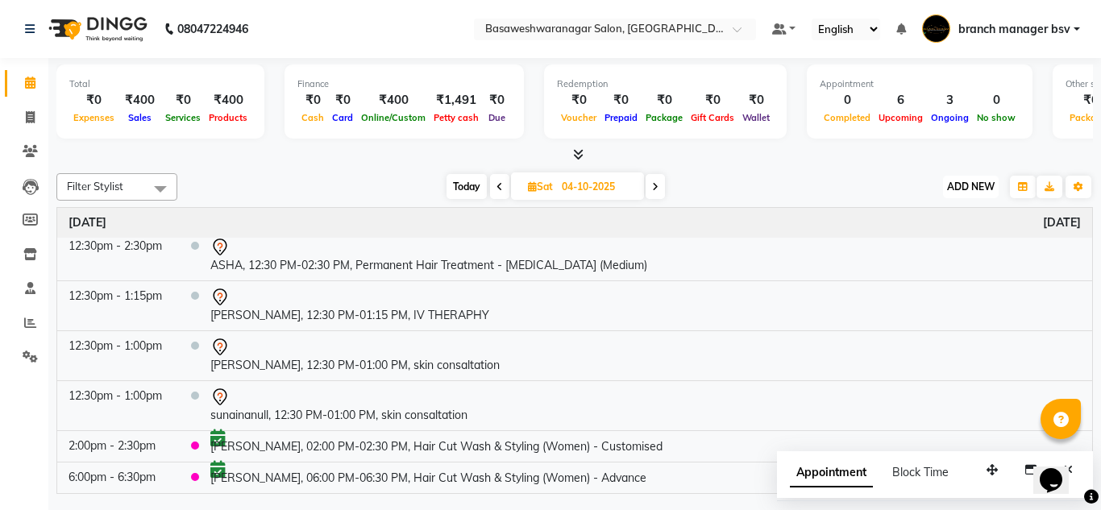
click at [983, 187] on span "ADD NEW" at bounding box center [971, 187] width 48 height 12
click at [956, 223] on button "Add Appointment" at bounding box center [934, 217] width 127 height 21
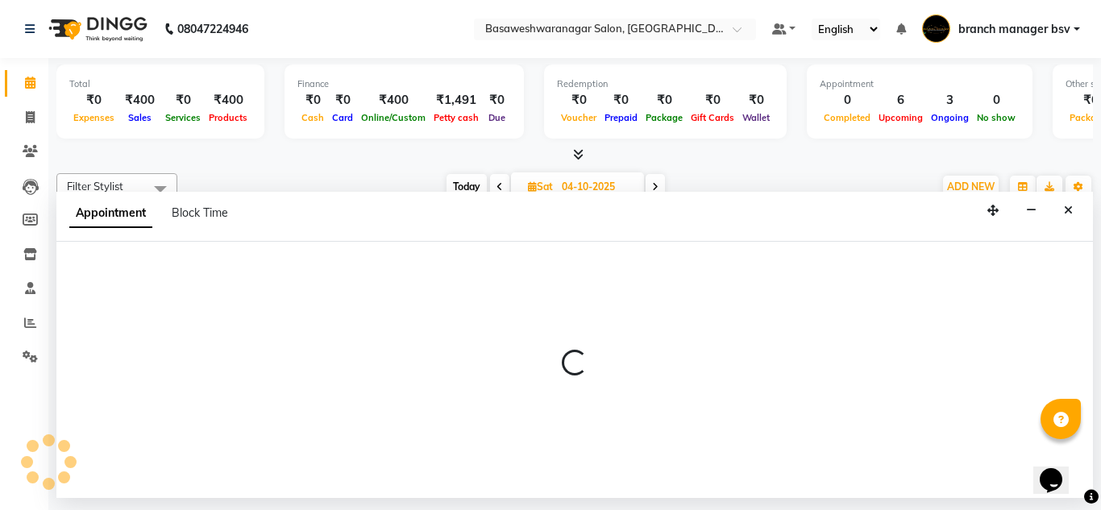
select select "540"
select select "tentative"
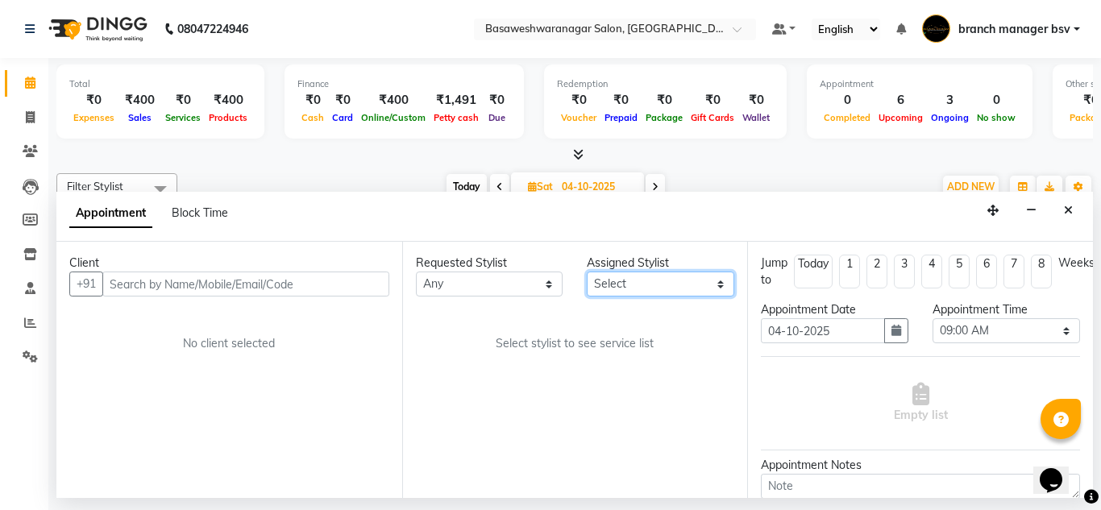
click at [664, 283] on select "Select branch manager bsv [PERSON_NAME] Dr [PERSON_NAME] [PERSON_NAME] [PERSON_…" at bounding box center [661, 284] width 148 height 25
select select "64363"
click at [587, 272] on select "Select branch manager bsv Dr.Jabin Dr mehzabin JASSI Jayshree Navya PRATIK RAJE…" at bounding box center [661, 284] width 148 height 25
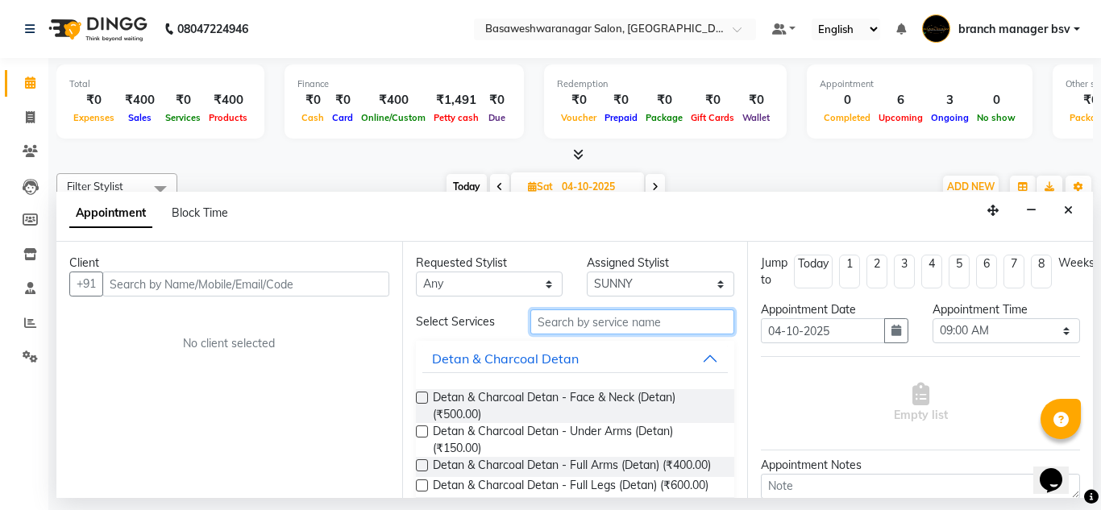
click at [608, 327] on input "text" at bounding box center [632, 322] width 205 height 25
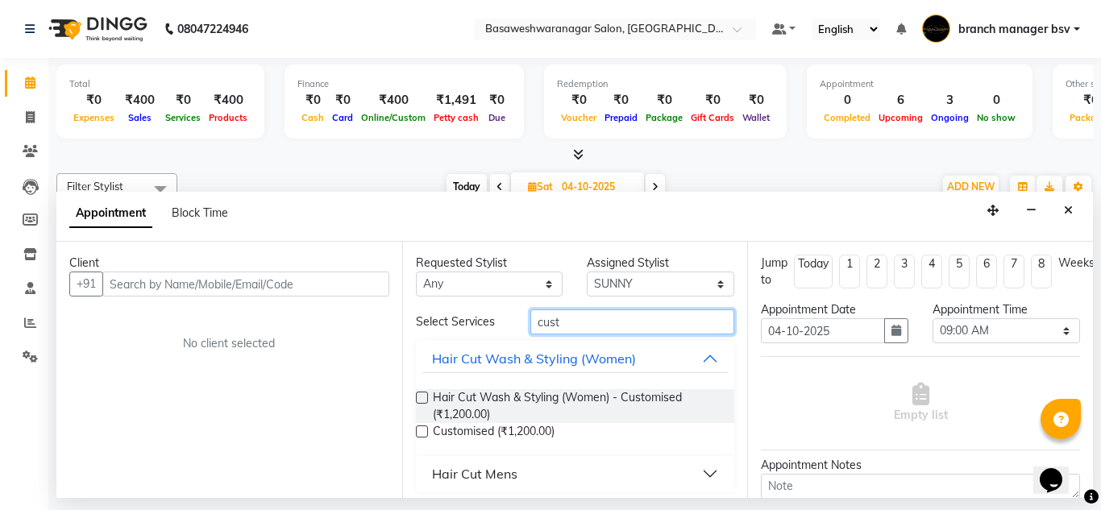
type input "cust"
click at [426, 397] on label at bounding box center [422, 398] width 12 height 12
click at [426, 397] on input "checkbox" at bounding box center [421, 399] width 10 height 10
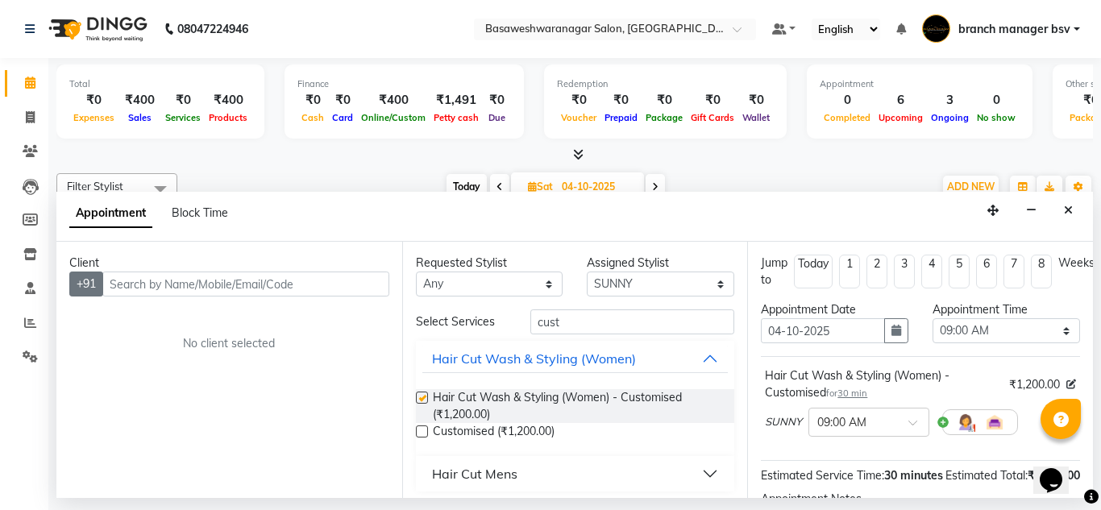
checkbox input "false"
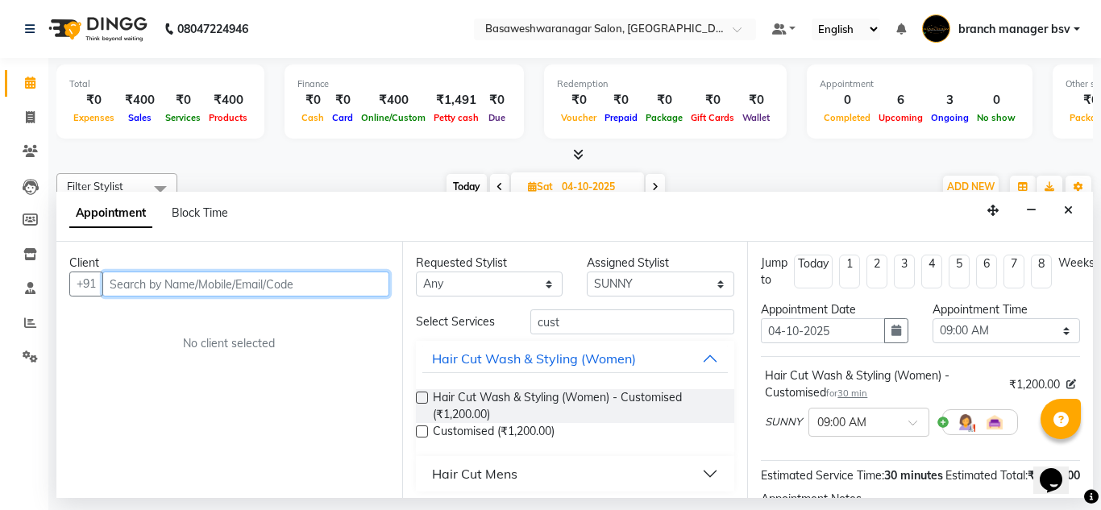
click at [157, 285] on input "text" at bounding box center [245, 284] width 287 height 25
type input "8073188638"
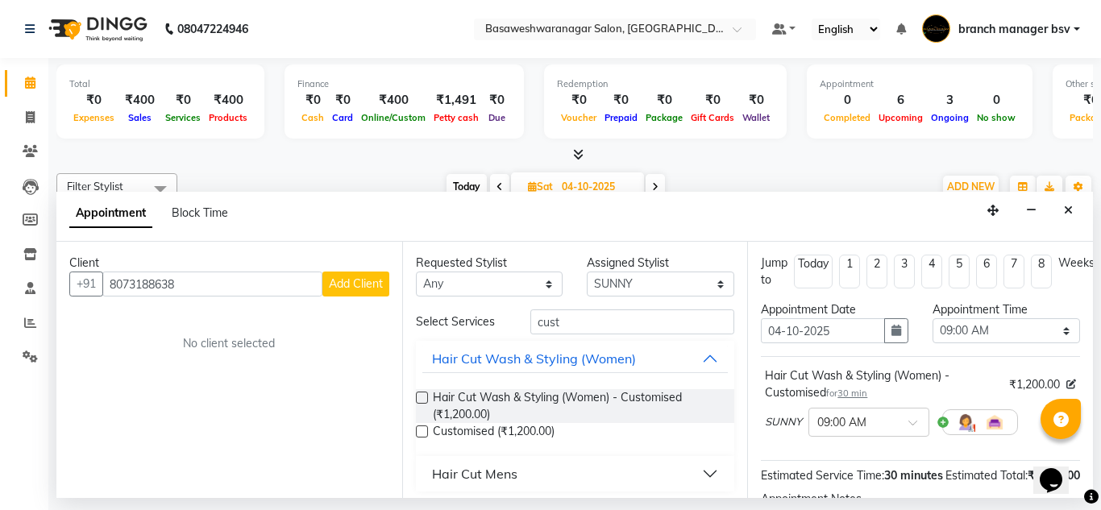
click at [371, 289] on span "Add Client" at bounding box center [356, 284] width 54 height 15
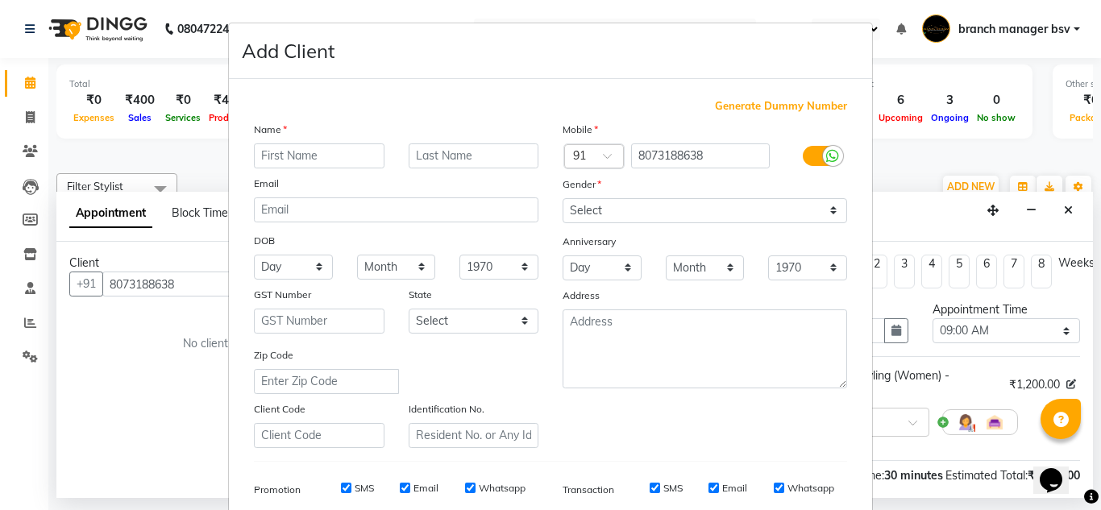
click at [297, 146] on input "text" at bounding box center [319, 156] width 131 height 25
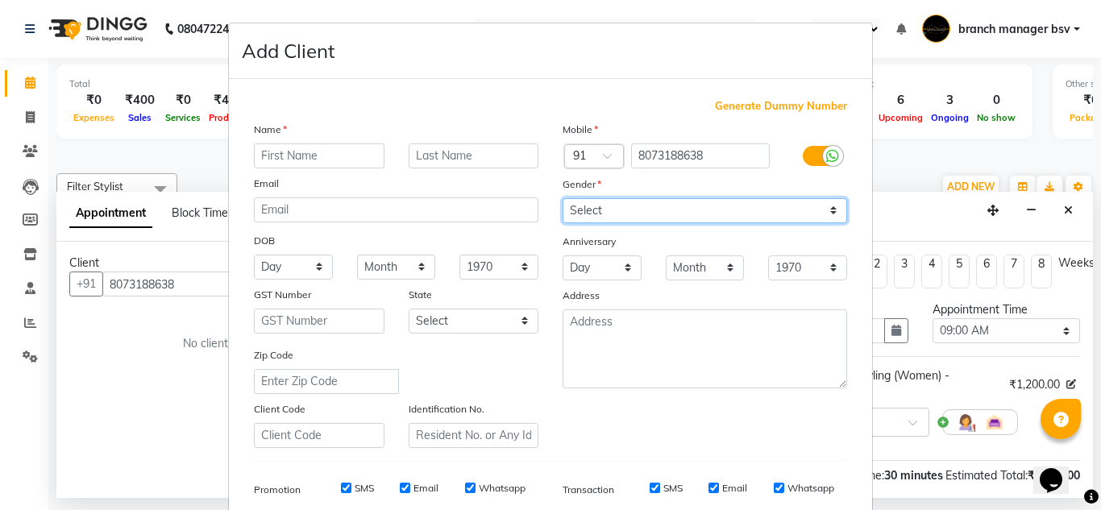
click at [615, 213] on select "Select Male Female Other Prefer Not To Say" at bounding box center [705, 210] width 285 height 25
select select "female"
click at [563, 198] on select "Select Male Female Other Prefer Not To Say" at bounding box center [705, 210] width 285 height 25
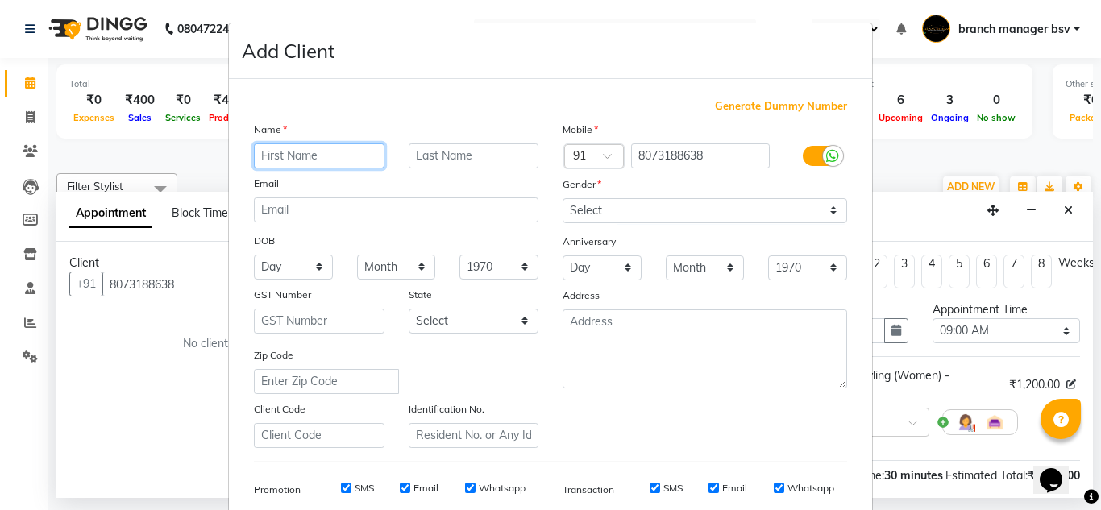
click at [300, 154] on input "text" at bounding box center [319, 156] width 131 height 25
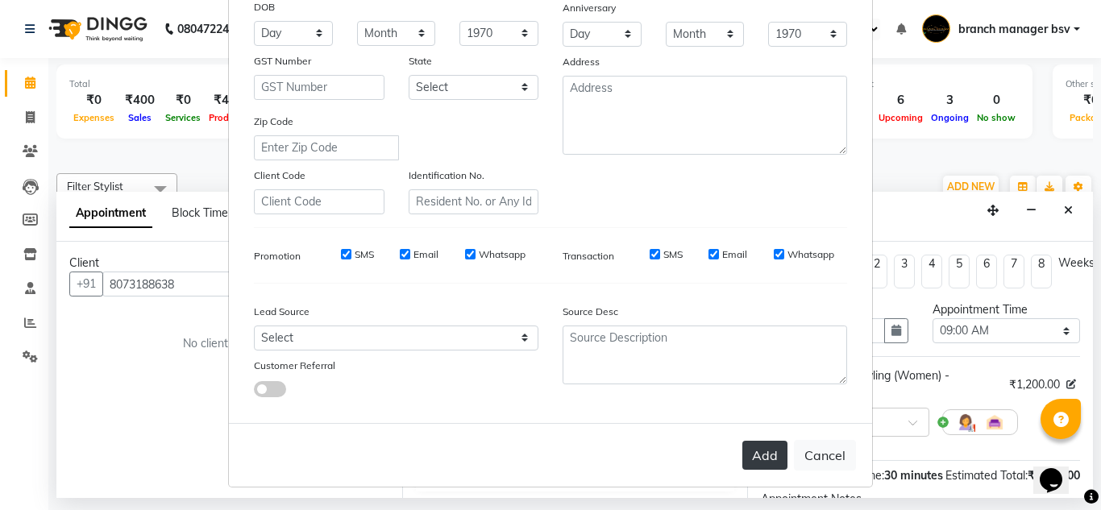
type input "divya"
click at [755, 456] on button "Add" at bounding box center [765, 455] width 45 height 29
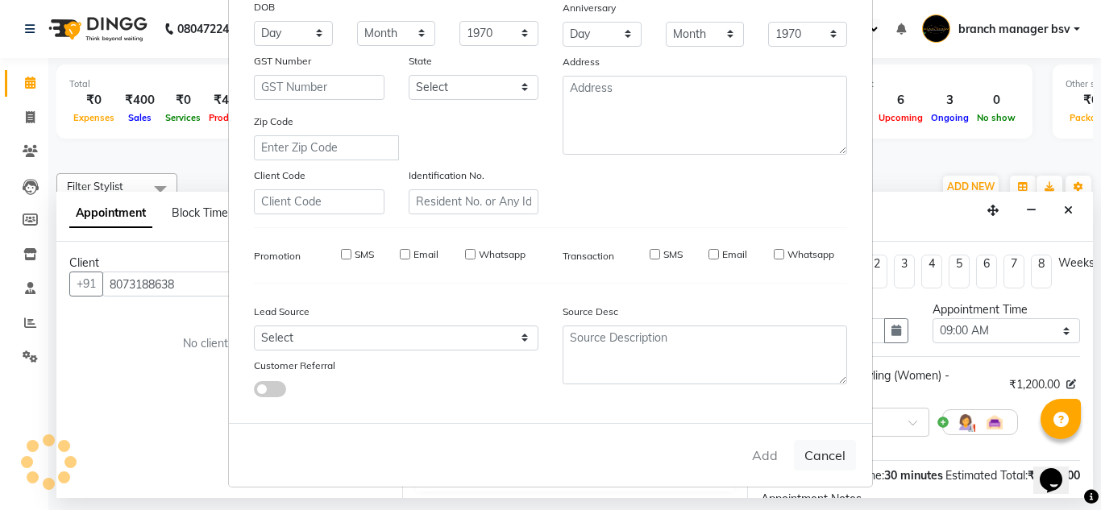
select select
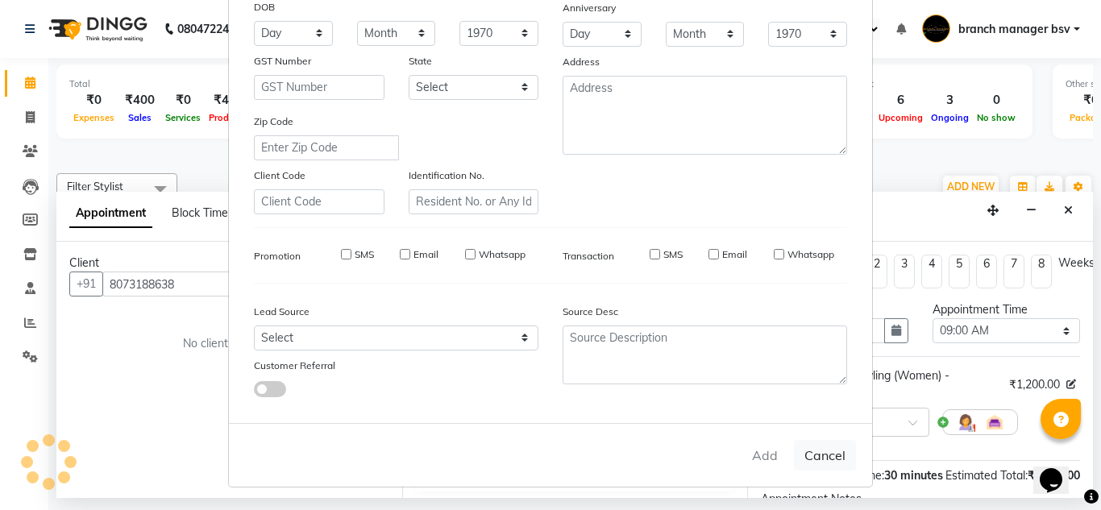
select select
checkbox input "false"
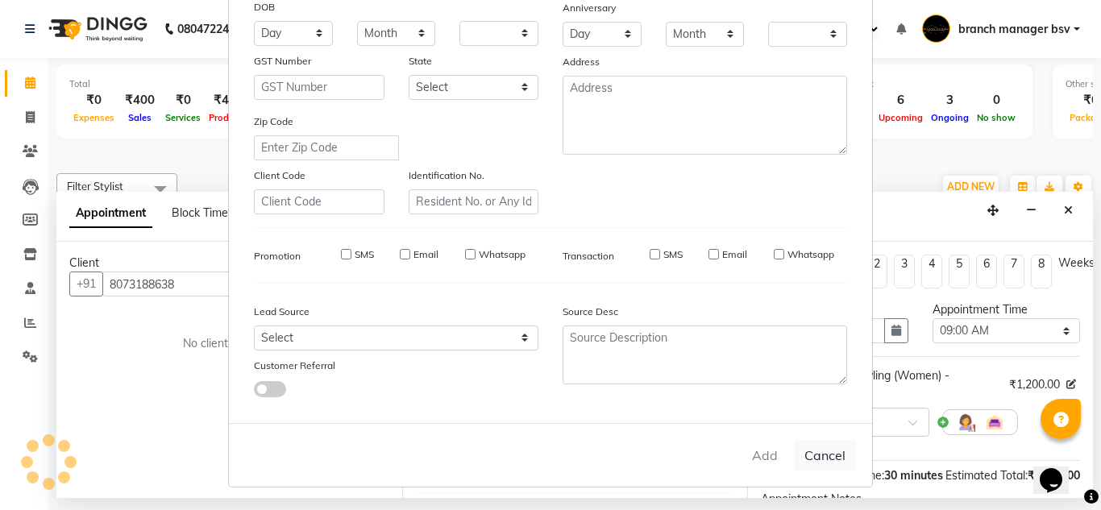
checkbox input "false"
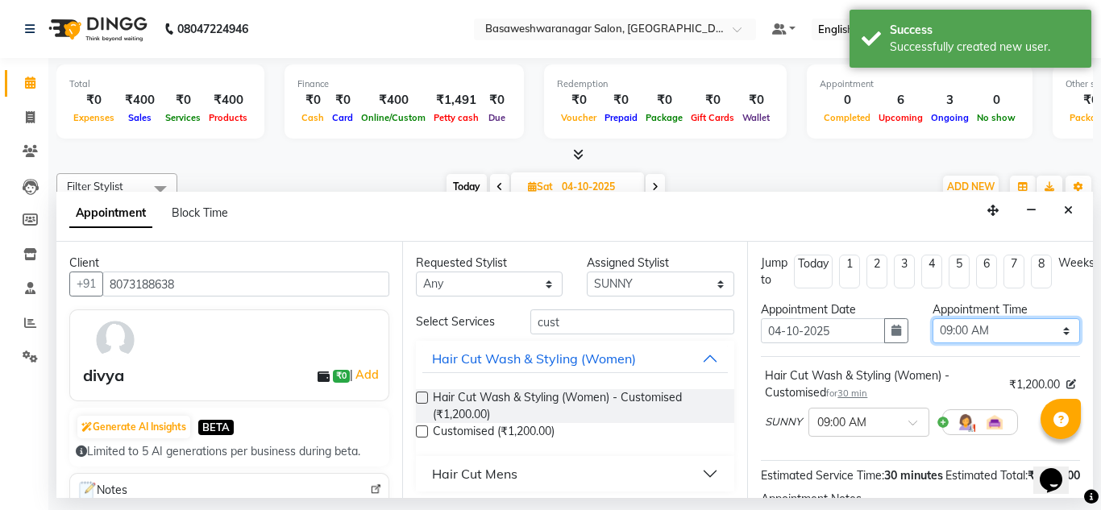
click at [965, 325] on select "Select 09:00 AM 09:15 AM 09:30 AM 09:45 AM 10:00 AM 10:15 AM 10:30 AM 10:45 AM …" at bounding box center [1007, 330] width 148 height 25
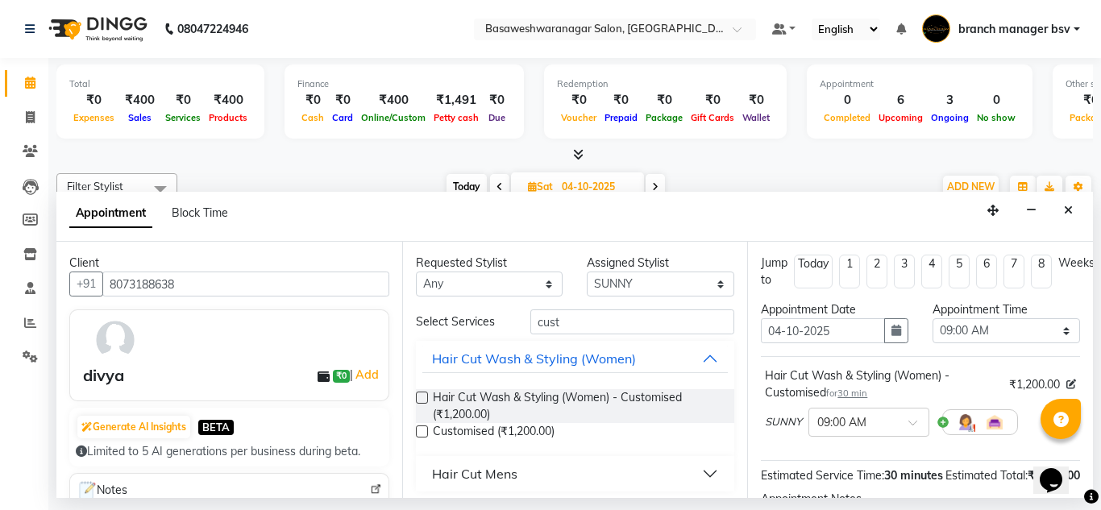
click at [747, 156] on div at bounding box center [574, 155] width 1037 height 17
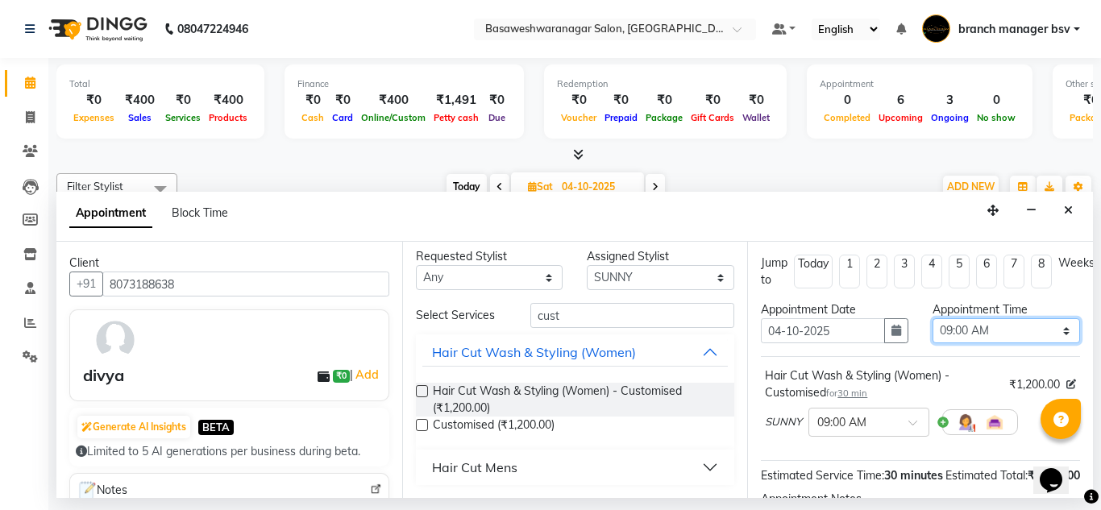
click at [946, 327] on select "Select 09:00 AM 09:15 AM 09:30 AM 09:45 AM 10:00 AM 10:15 AM 10:30 AM 10:45 AM …" at bounding box center [1007, 330] width 148 height 25
click at [851, 196] on div "Appointment Block Time" at bounding box center [574, 217] width 1037 height 50
click at [969, 333] on select "Select 09:00 AM 09:15 AM 09:30 AM 09:45 AM 10:00 AM 10:15 AM 10:30 AM 10:45 AM …" at bounding box center [1007, 330] width 148 height 25
click at [933, 318] on select "Select 09:00 AM 09:15 AM 09:30 AM 09:45 AM 10:00 AM 10:15 AM 10:30 AM 10:45 AM …" at bounding box center [1007, 330] width 148 height 25
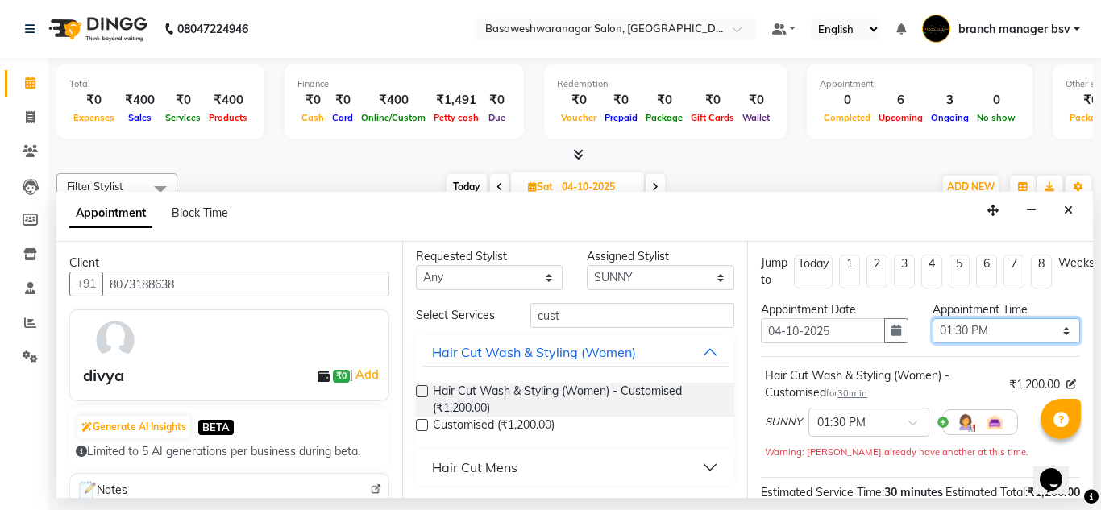
click at [972, 334] on select "Select 09:00 AM 09:15 AM 09:30 AM 09:45 AM 10:00 AM 10:15 AM 10:30 AM 10:45 AM …" at bounding box center [1007, 330] width 148 height 25
select select "1170"
click at [933, 318] on select "Select 09:00 AM 09:15 AM 09:30 AM 09:45 AM 10:00 AM 10:15 AM 10:30 AM 10:45 AM …" at bounding box center [1007, 330] width 148 height 25
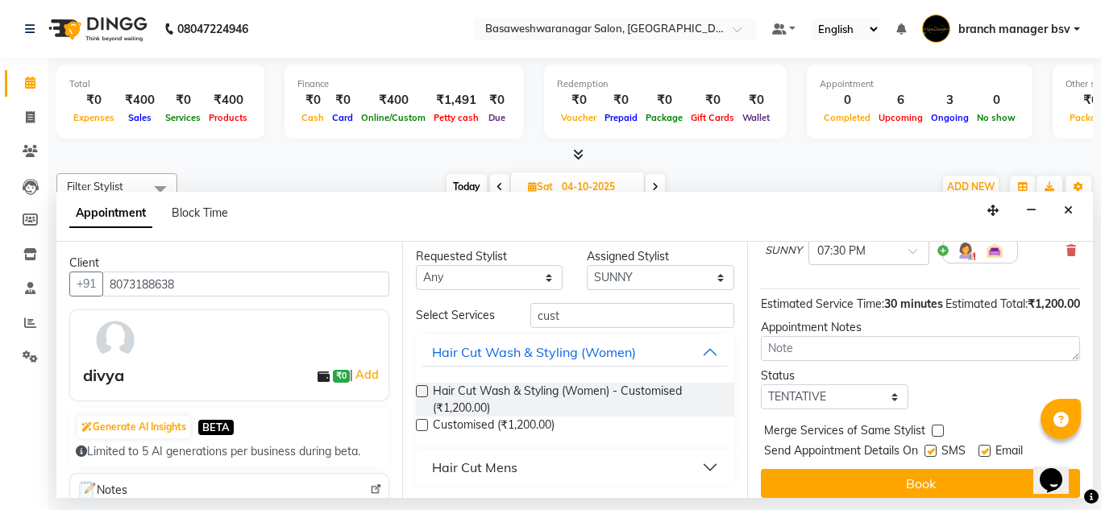
scroll to position [177, 0]
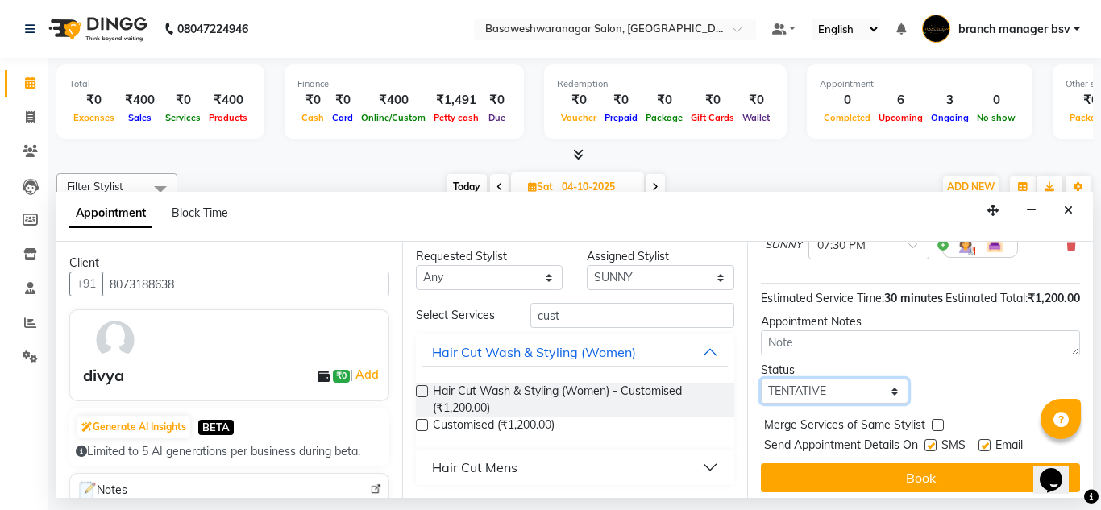
click at [809, 404] on select "Select TENTATIVE CONFIRM UPCOMING" at bounding box center [835, 391] width 148 height 25
select select "confirm booking"
click at [761, 396] on select "Select TENTATIVE CONFIRM UPCOMING" at bounding box center [835, 391] width 148 height 25
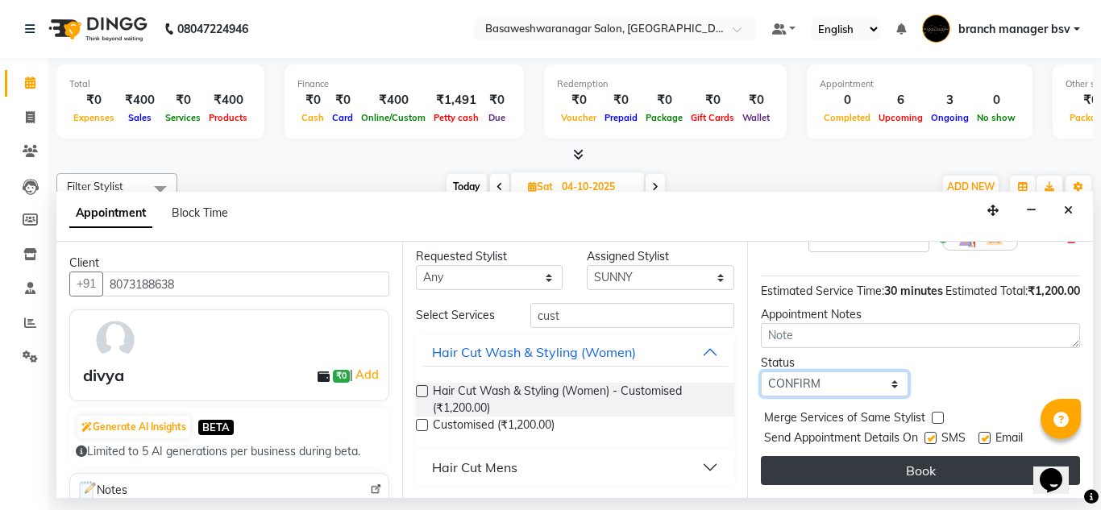
scroll to position [214, 2]
click at [801, 456] on button "Book" at bounding box center [918, 470] width 319 height 29
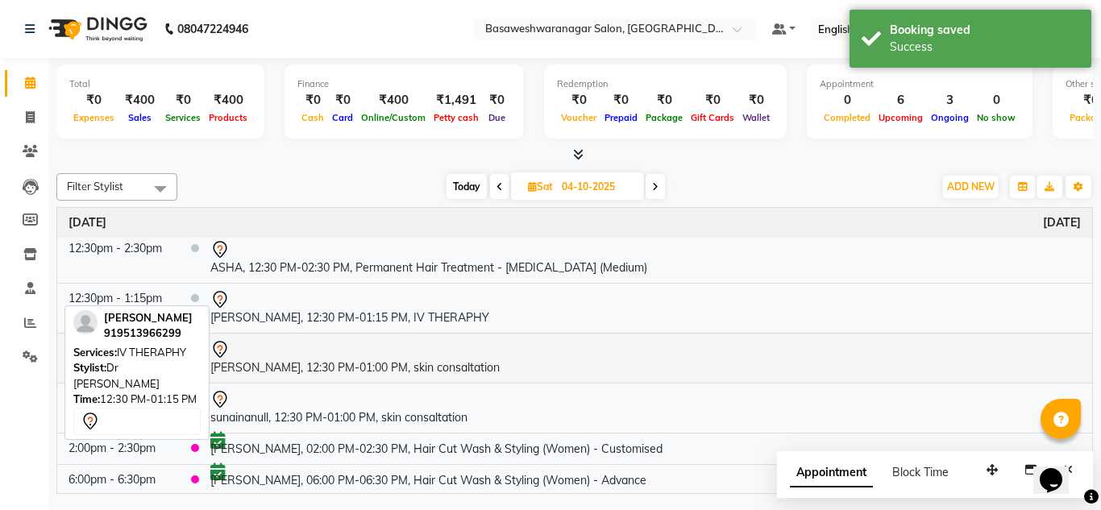
scroll to position [138, 0]
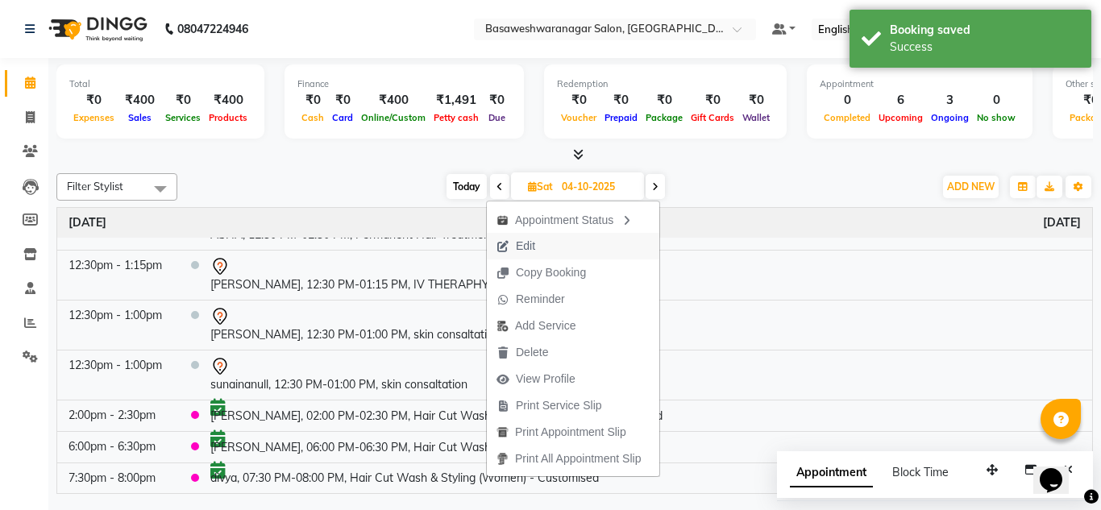
click at [551, 239] on button "Edit" at bounding box center [573, 246] width 173 height 27
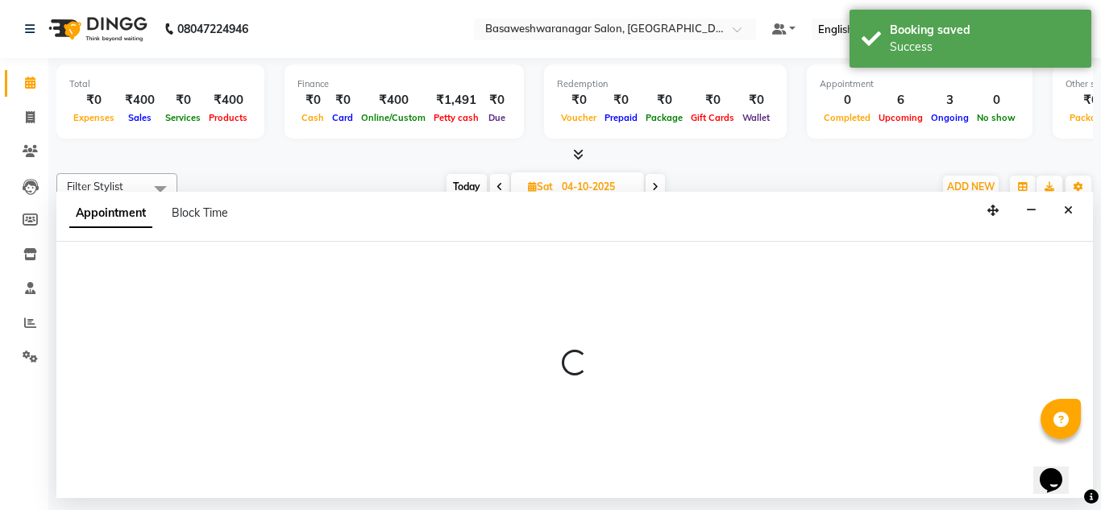
select select "confirm booking"
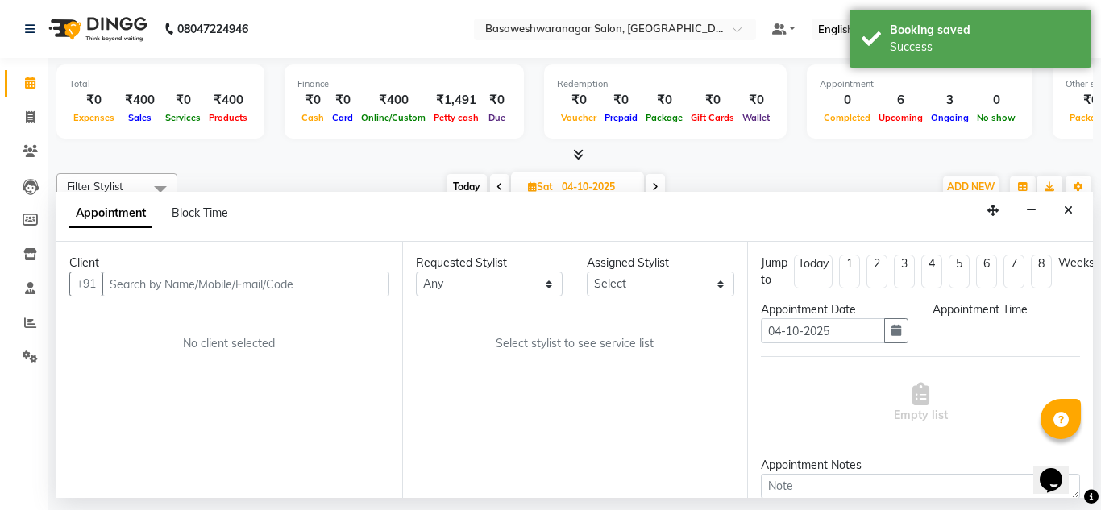
select select "64363"
select select "1170"
select select "1239"
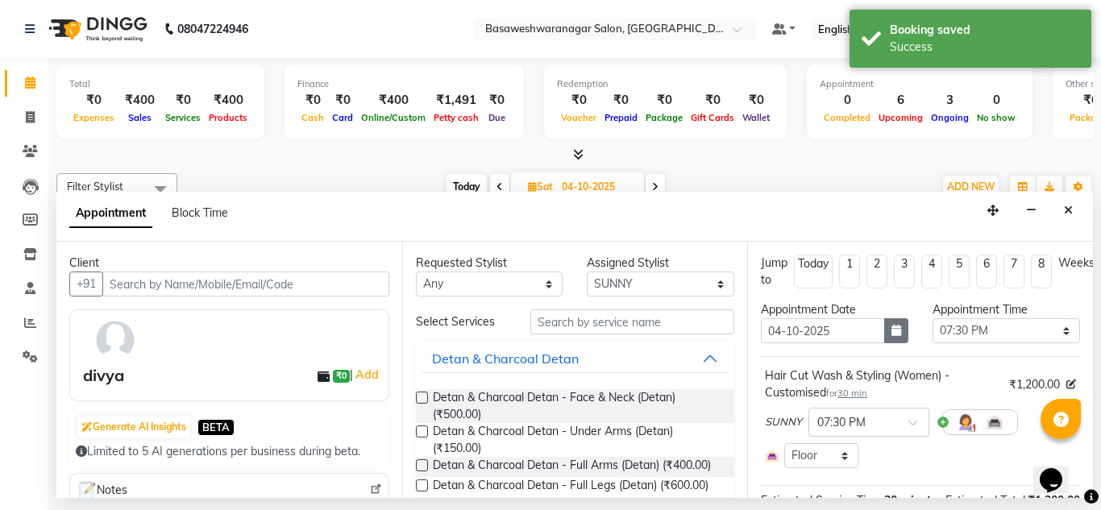
click at [884, 331] on button "button" at bounding box center [896, 330] width 24 height 25
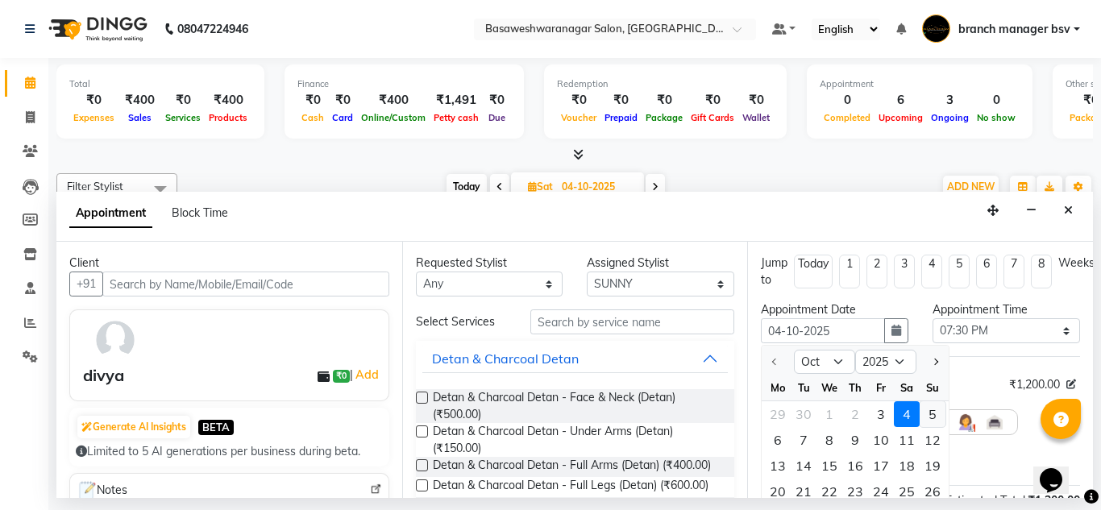
click at [930, 408] on div "5" at bounding box center [933, 414] width 26 height 26
type input "05-10-2025"
select select "1170"
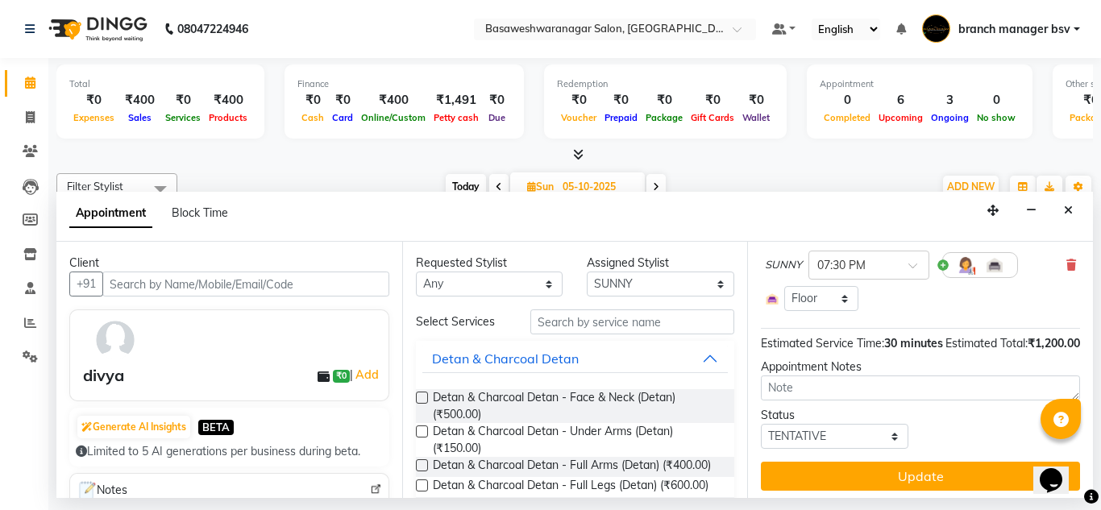
scroll to position [192, 0]
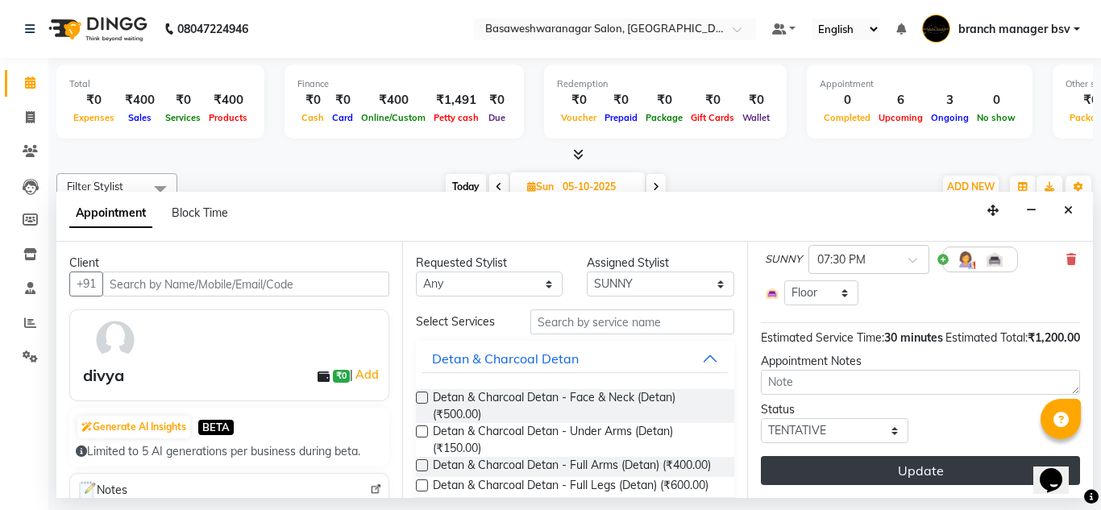
click at [885, 464] on button "Update" at bounding box center [920, 470] width 319 height 29
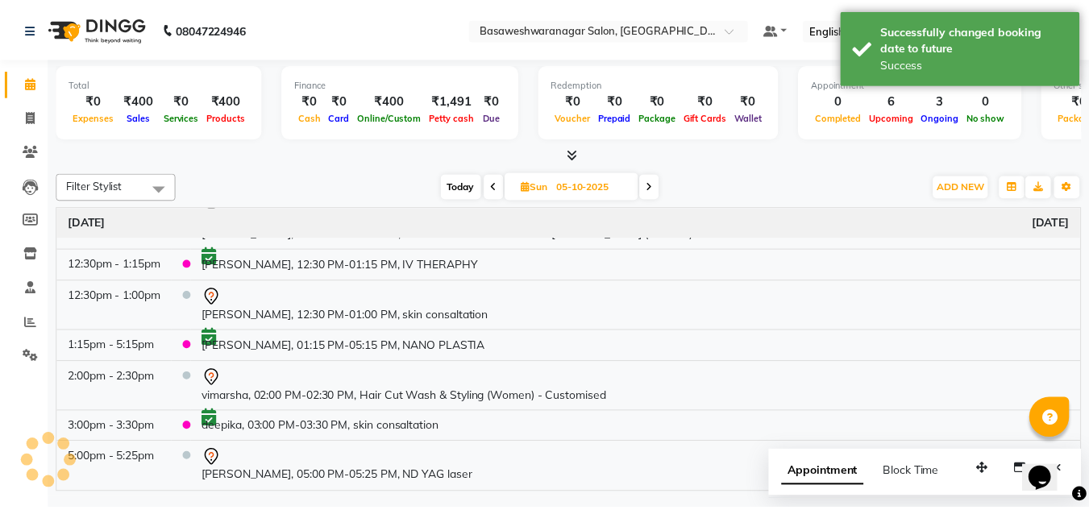
scroll to position [70, 0]
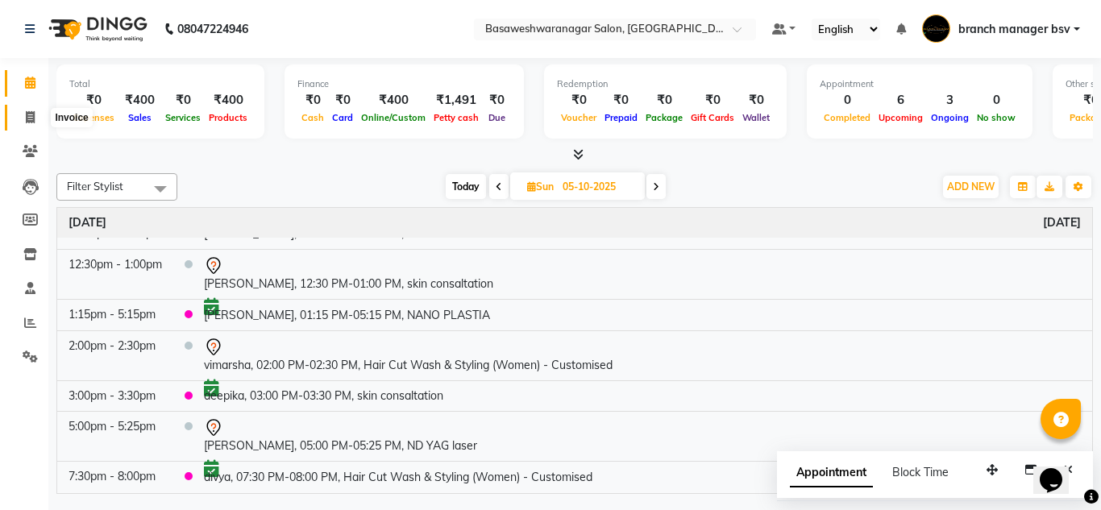
click at [33, 119] on icon at bounding box center [30, 117] width 9 height 12
select select "service"
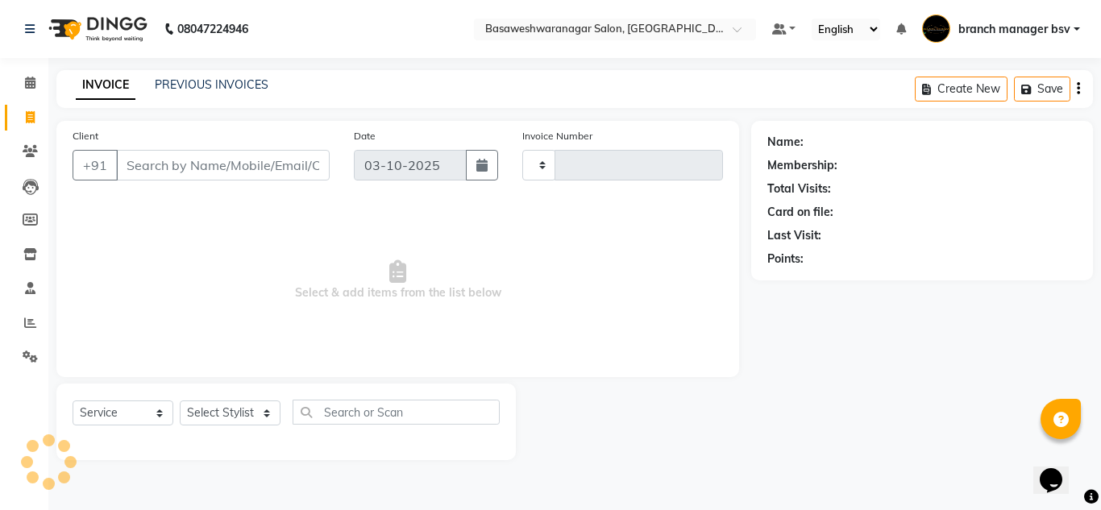
type input "1184"
select select "842"
click at [209, 414] on select "Select Stylist branch manager bsv [PERSON_NAME] Dr [PERSON_NAME] [PERSON_NAME] …" at bounding box center [230, 413] width 101 height 25
click at [119, 242] on span "Select & add items from the list below" at bounding box center [398, 280] width 651 height 161
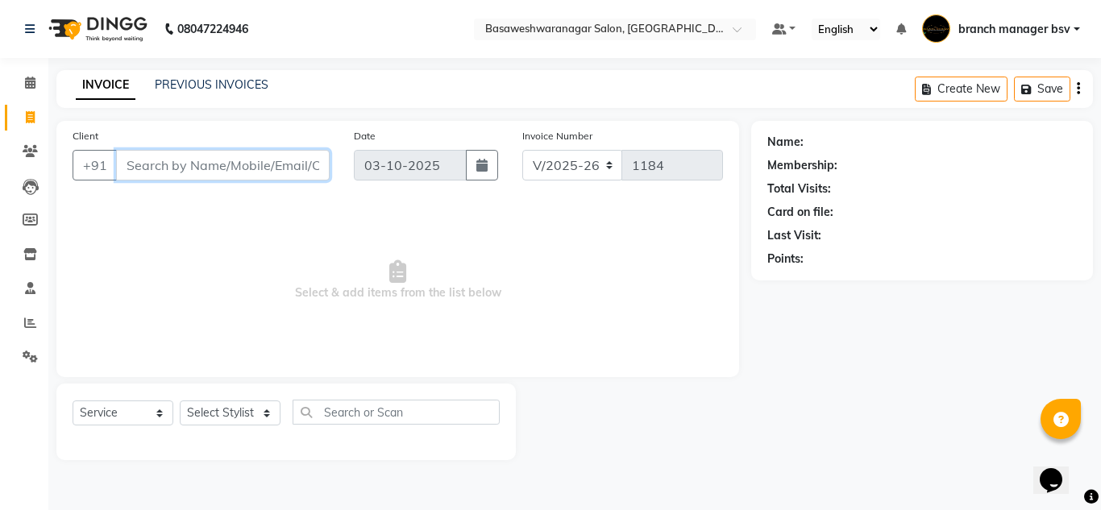
click at [177, 166] on input "Client" at bounding box center [223, 165] width 214 height 31
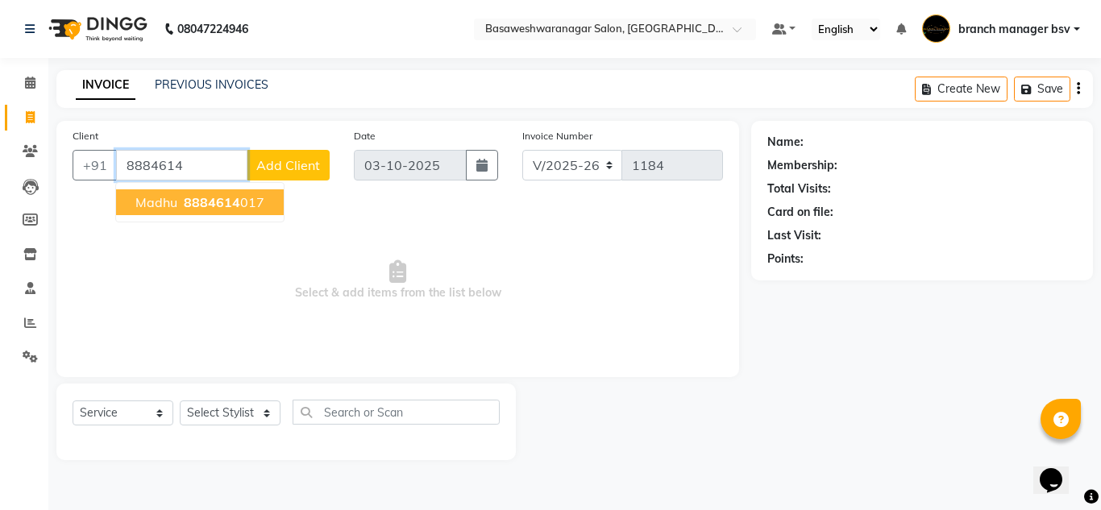
click at [249, 197] on ngb-highlight "8884614 017" at bounding box center [223, 202] width 84 height 16
type input "8884614017"
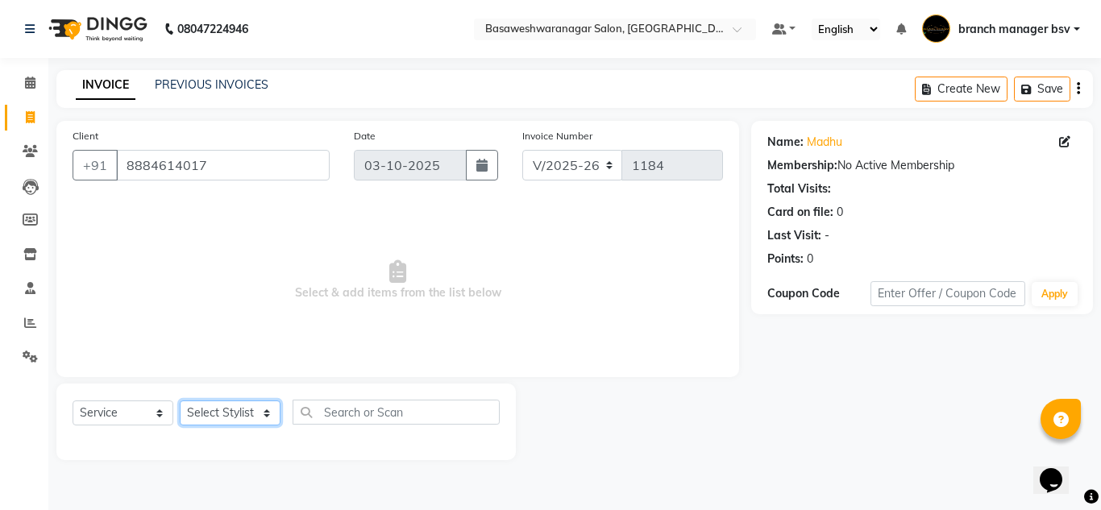
click at [235, 408] on select "Select Stylist branch manager bsv [PERSON_NAME] Dr [PERSON_NAME] [PERSON_NAME] …" at bounding box center [230, 413] width 101 height 25
click at [180, 401] on select "Select Stylist branch manager bsv [PERSON_NAME] Dr [PERSON_NAME] [PERSON_NAME] …" at bounding box center [230, 413] width 101 height 25
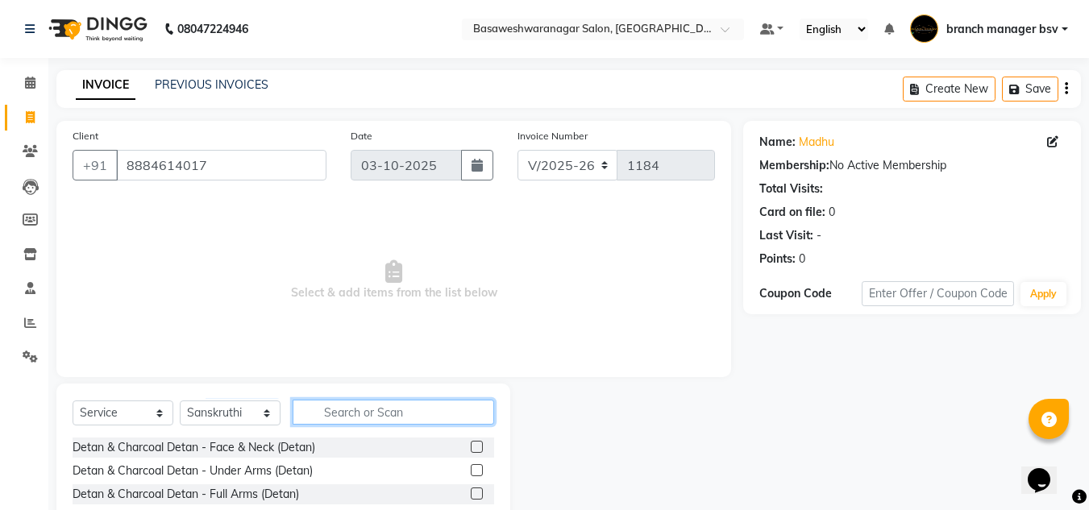
click at [338, 417] on input "text" at bounding box center [394, 412] width 202 height 25
click at [223, 408] on select "Select Stylist branch manager bsv [PERSON_NAME] Dr [PERSON_NAME] [PERSON_NAME] …" at bounding box center [230, 413] width 101 height 25
select select "64364"
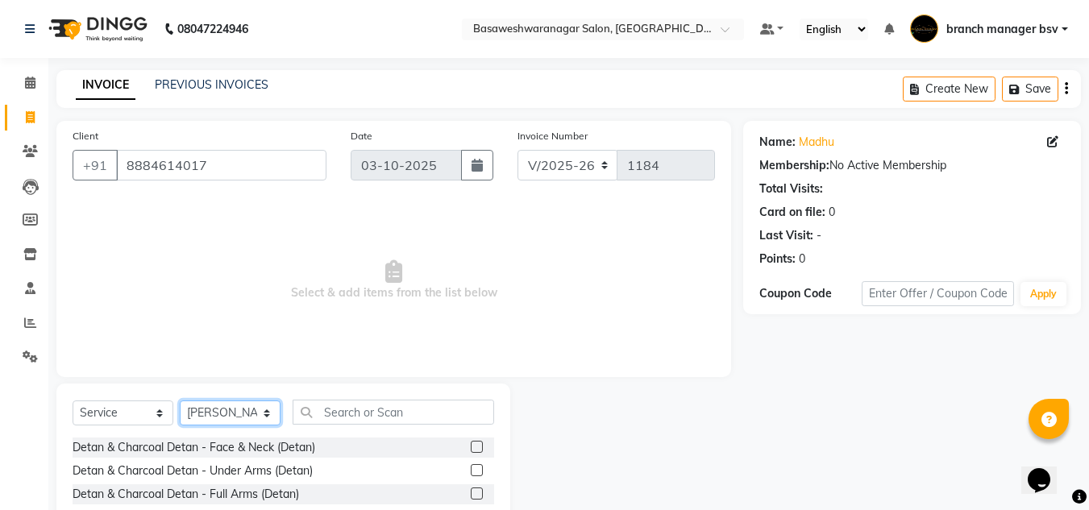
click at [180, 401] on select "Select Stylist branch manager bsv [PERSON_NAME] Dr [PERSON_NAME] [PERSON_NAME] …" at bounding box center [230, 413] width 101 height 25
click at [364, 411] on input "text" at bounding box center [394, 412] width 202 height 25
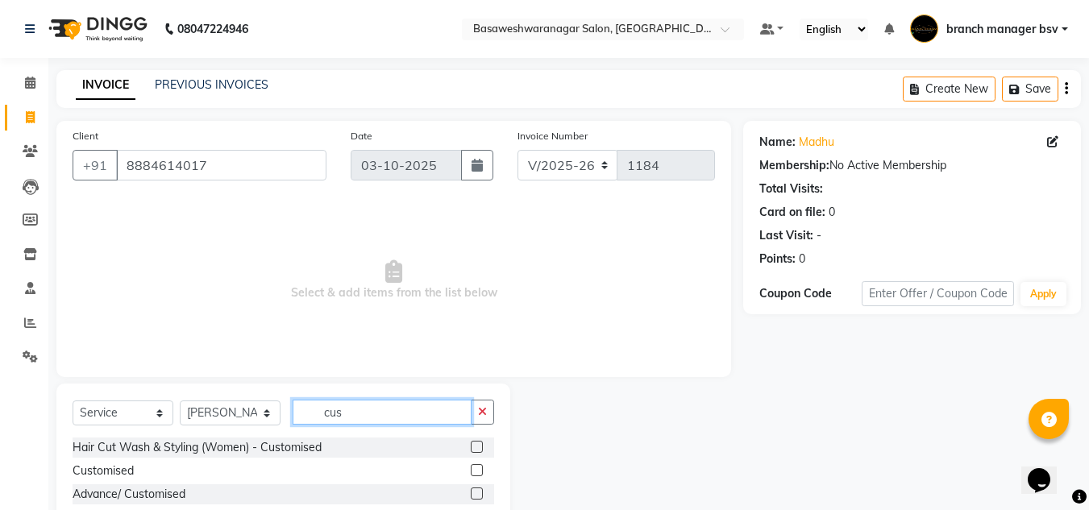
type input "cus"
click at [481, 470] on label at bounding box center [477, 470] width 12 height 12
click at [481, 470] on input "checkbox" at bounding box center [476, 471] width 10 height 10
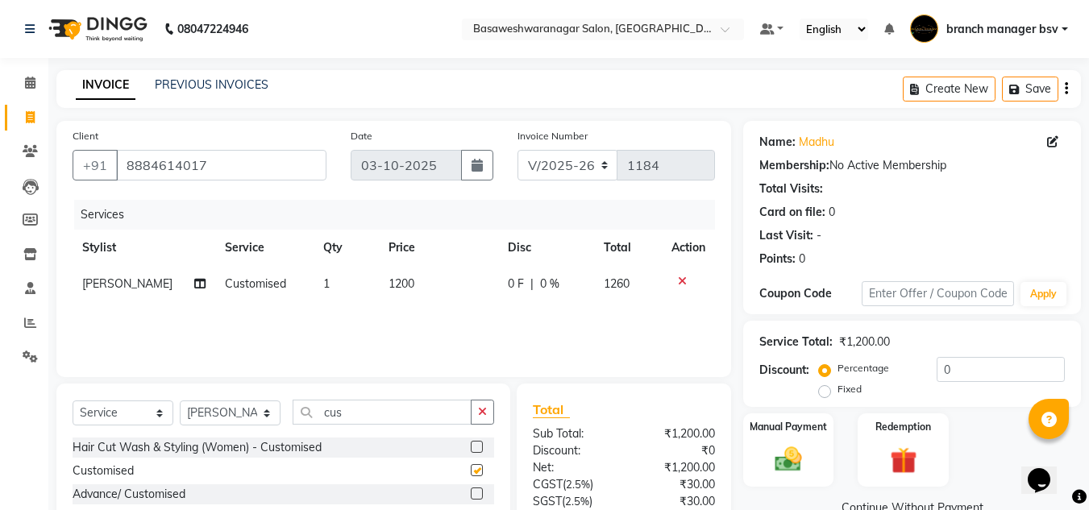
checkbox input "false"
click at [479, 448] on label at bounding box center [477, 447] width 12 height 12
click at [479, 448] on input "checkbox" at bounding box center [476, 448] width 10 height 10
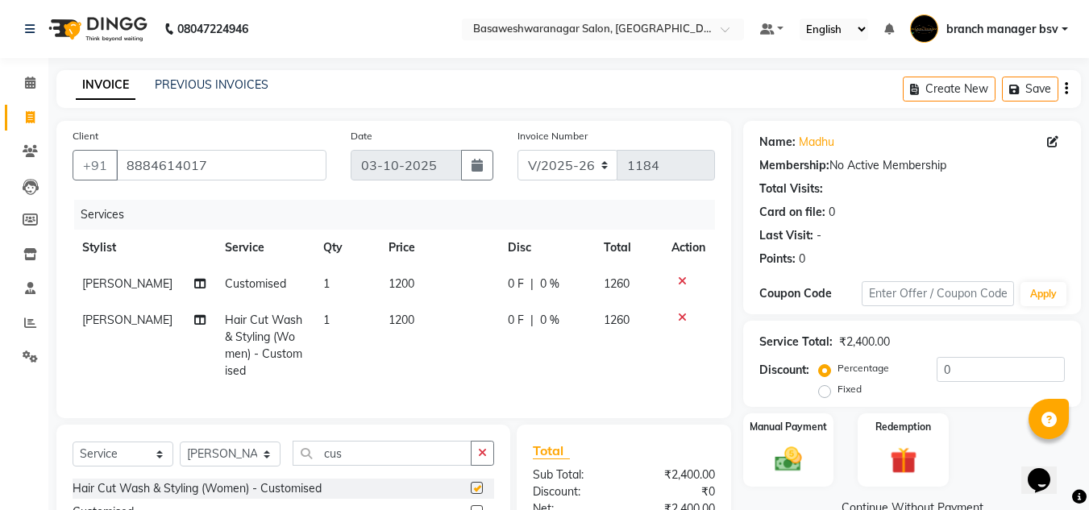
checkbox input "false"
click at [437, 318] on td "1200" at bounding box center [438, 345] width 119 height 87
select select "64364"
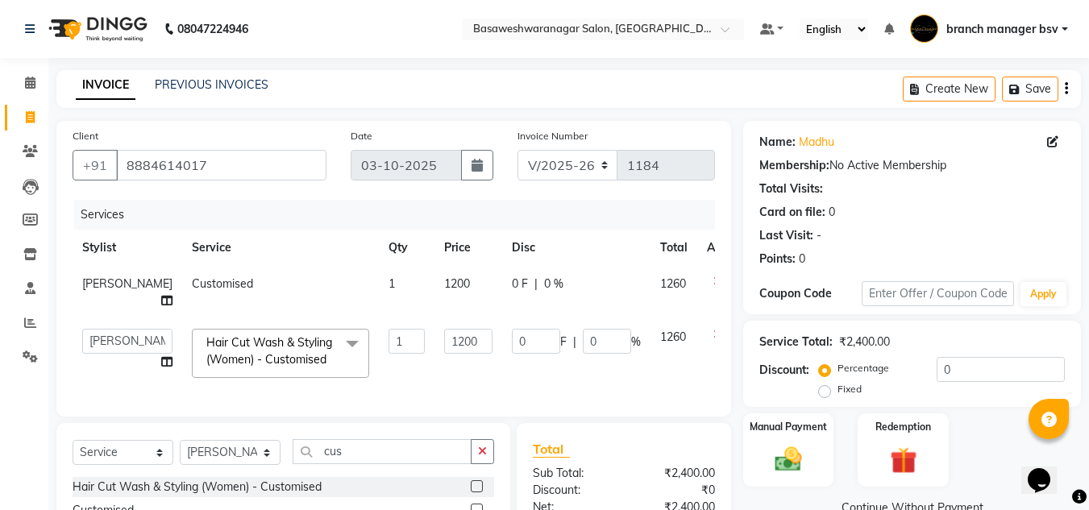
click at [437, 318] on td "1200" at bounding box center [469, 292] width 68 height 53
select select "64364"
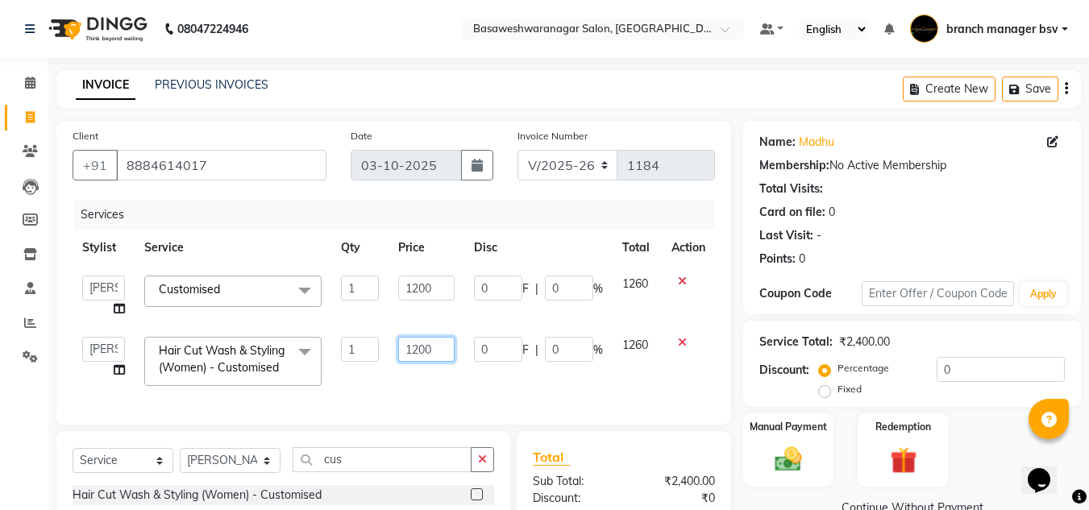
click at [418, 348] on input "1200" at bounding box center [426, 349] width 56 height 25
type input "1000"
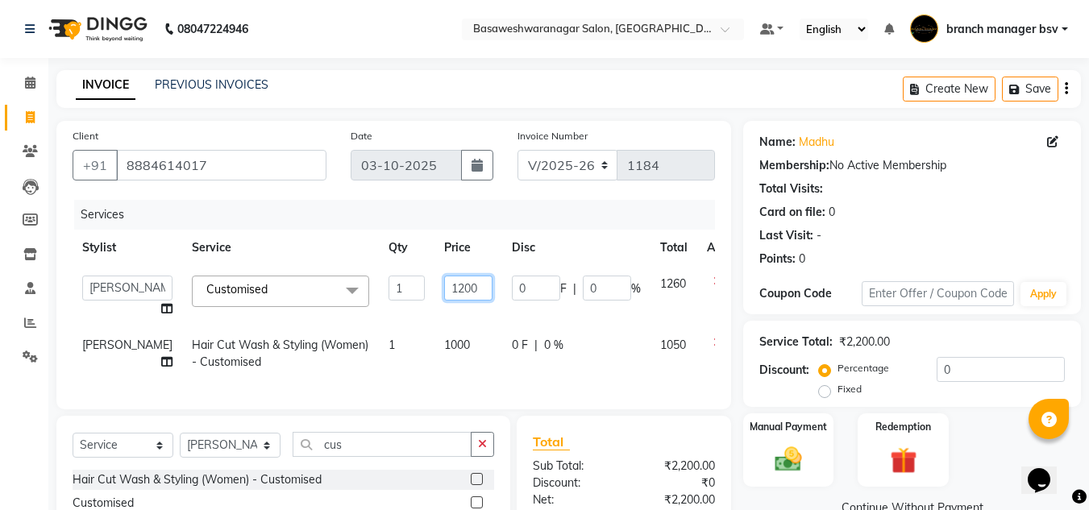
click at [444, 282] on input "1200" at bounding box center [468, 288] width 48 height 25
type input "1000"
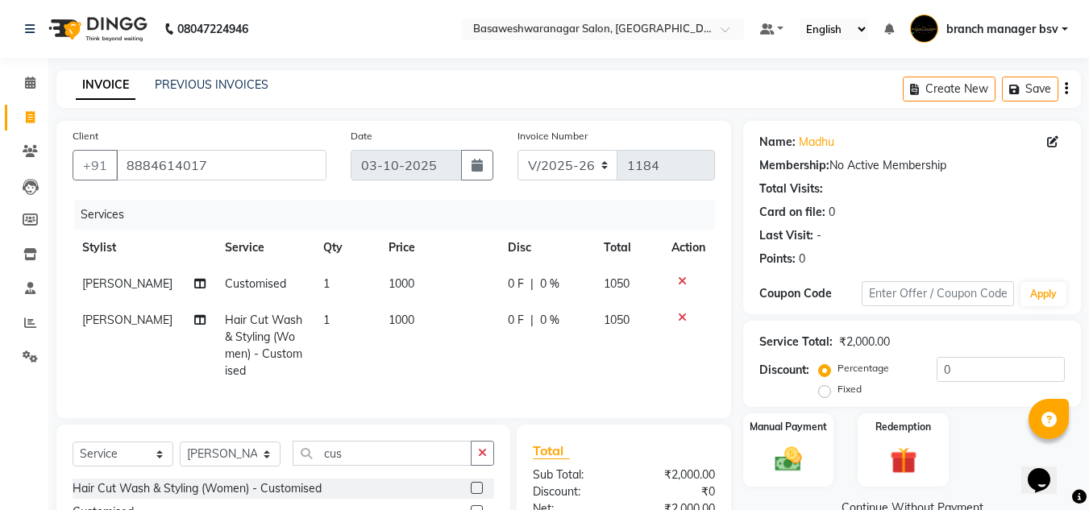
click at [113, 281] on span "[PERSON_NAME]" at bounding box center [127, 284] width 90 height 15
select select "64364"
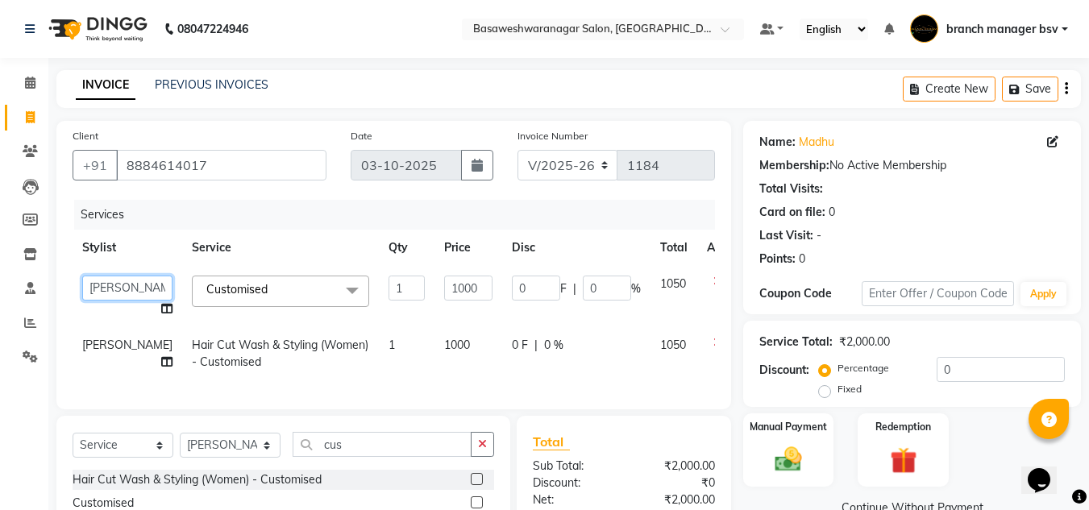
click at [113, 281] on select "branch manager bsv Dr.Jabin Dr mehzabin JASSI Jayshree Navya PRATIK RAJEESHA Sa…" at bounding box center [127, 288] width 90 height 25
select select "64363"
click at [614, 451] on div "Total" at bounding box center [624, 441] width 182 height 19
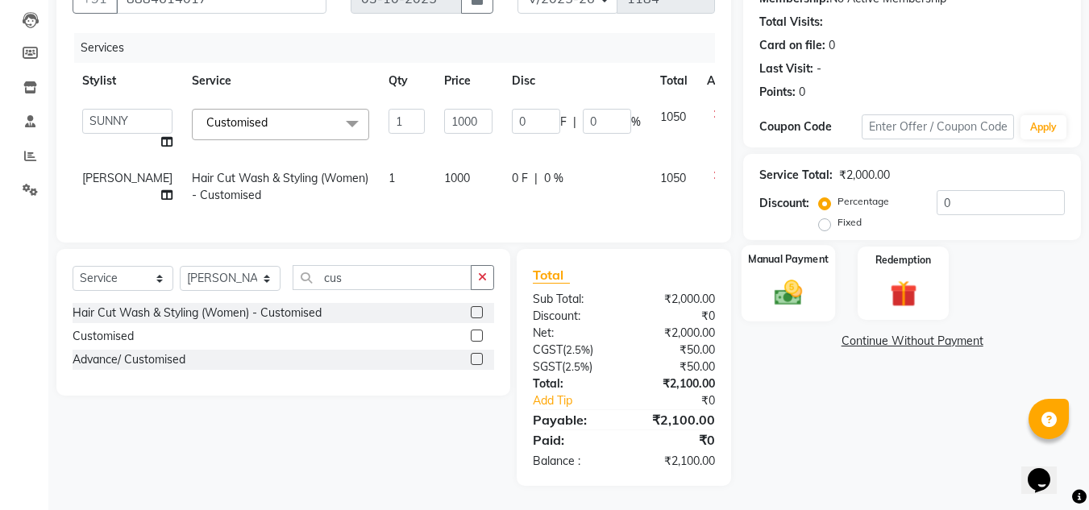
click at [797, 277] on img at bounding box center [788, 293] width 45 height 32
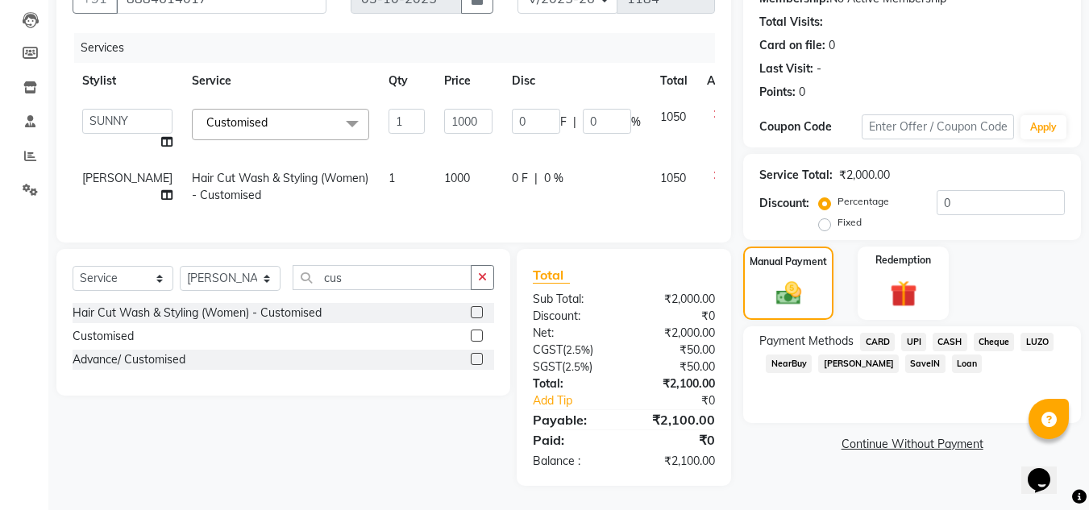
click at [910, 333] on span "UPI" at bounding box center [913, 342] width 25 height 19
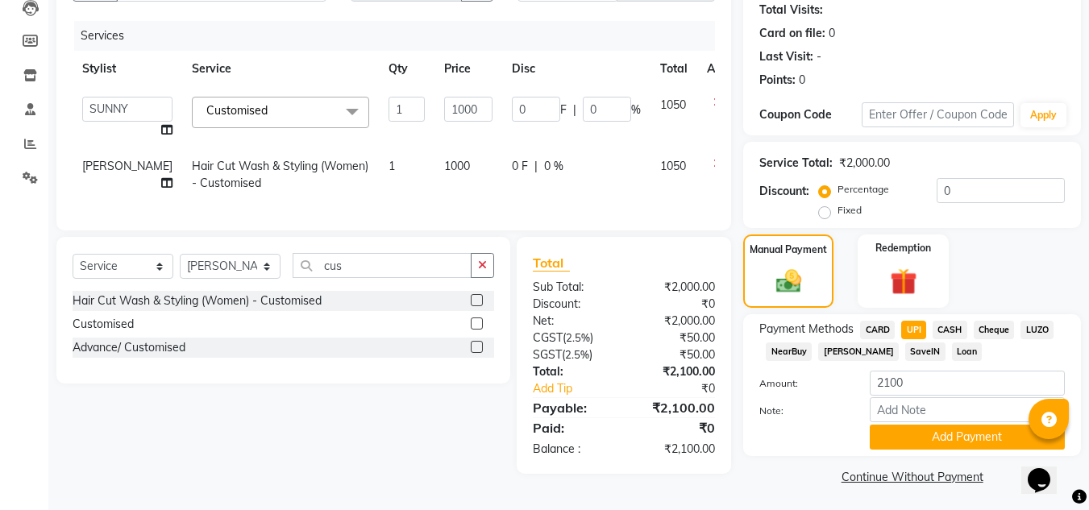
click at [947, 331] on span "CASH" at bounding box center [950, 330] width 35 height 19
click at [891, 381] on input "2100" at bounding box center [967, 383] width 195 height 25
type input "2000"
click at [931, 436] on button "Add Payment" at bounding box center [967, 437] width 195 height 25
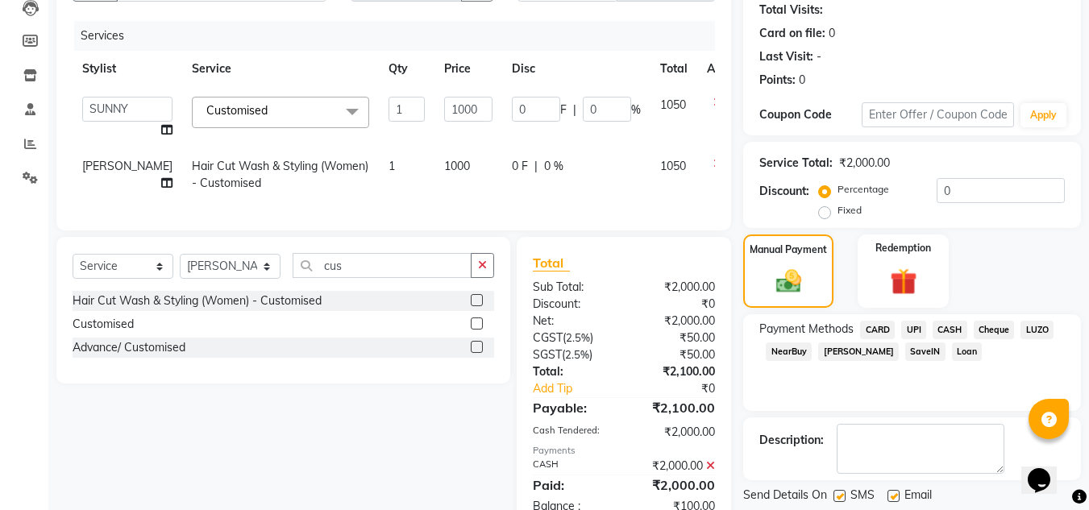
scroll to position [236, 0]
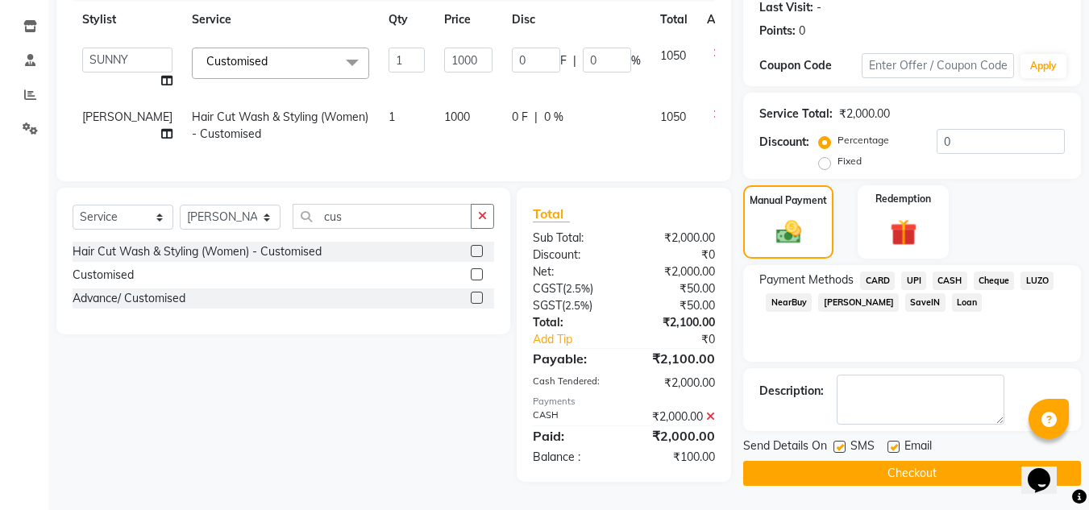
click at [906, 272] on span "UPI" at bounding box center [913, 281] width 25 height 19
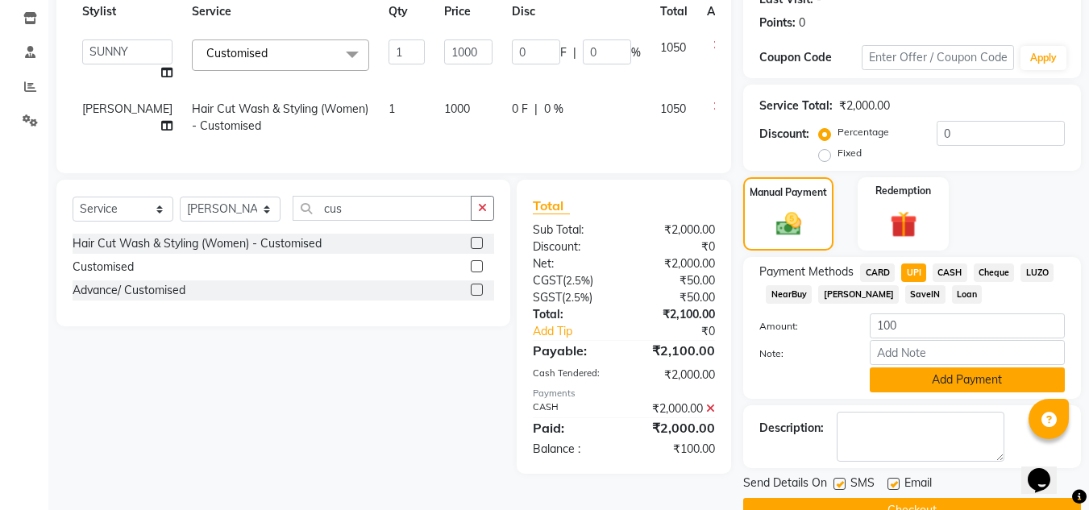
click at [938, 372] on button "Add Payment" at bounding box center [967, 380] width 195 height 25
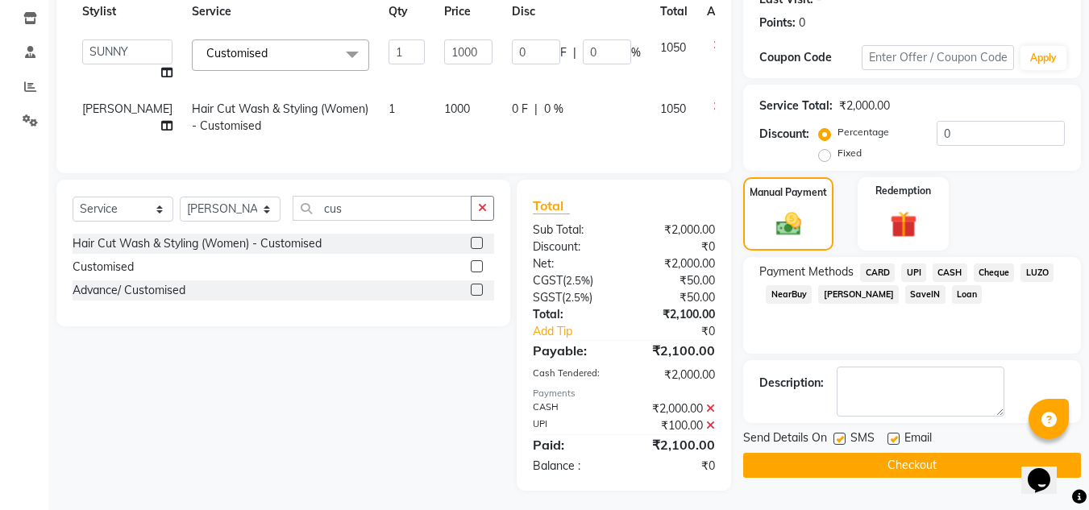
click at [881, 462] on button "Checkout" at bounding box center [912, 465] width 338 height 25
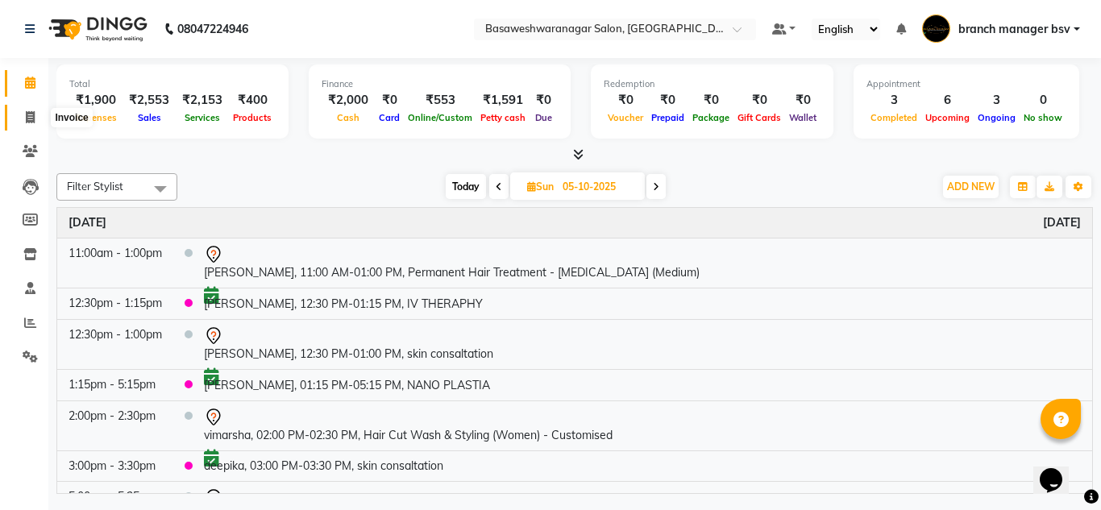
click at [38, 123] on span at bounding box center [30, 118] width 28 height 19
select select "842"
select select "service"
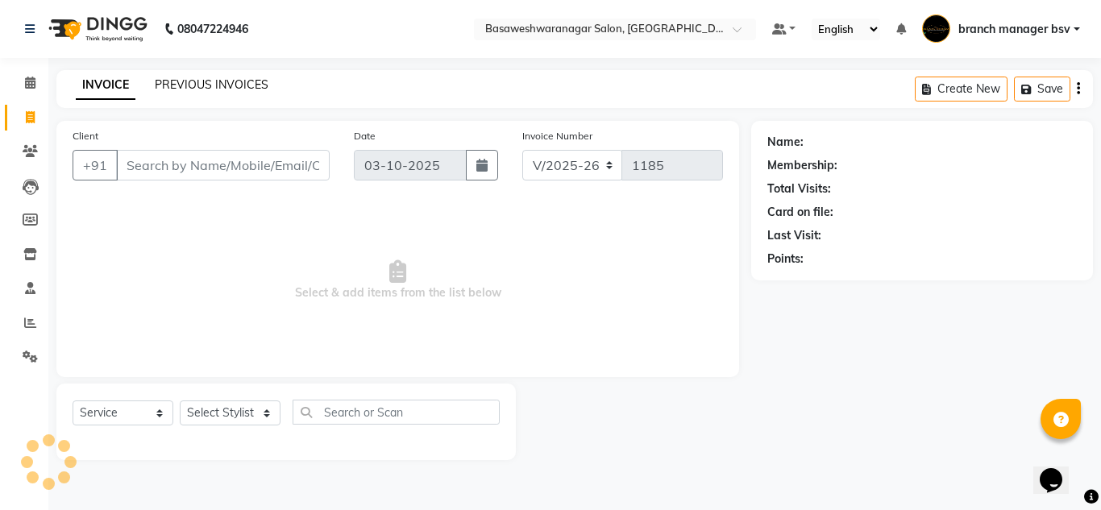
click at [227, 89] on link "PREVIOUS INVOICES" at bounding box center [212, 84] width 114 height 15
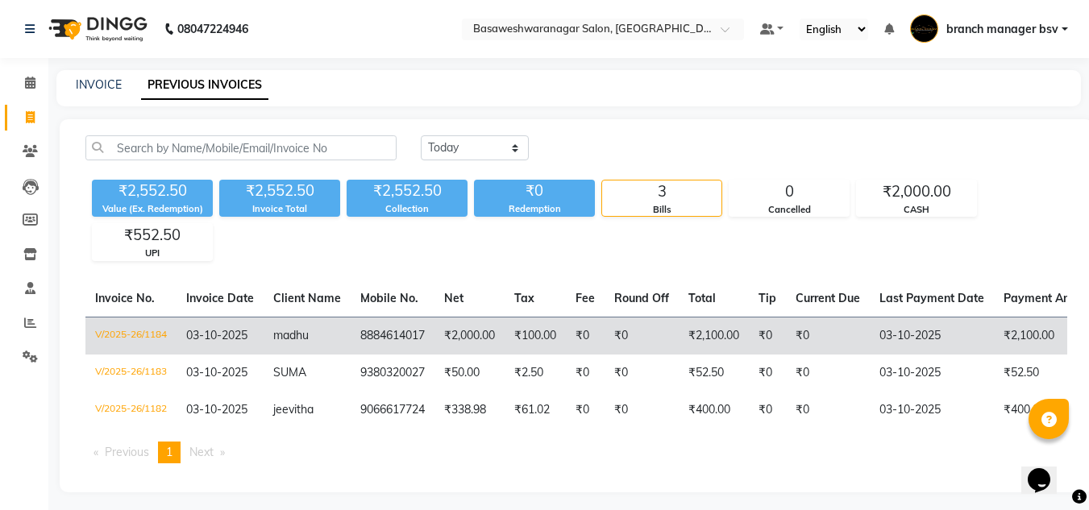
click at [448, 323] on td "₹2,000.00" at bounding box center [470, 336] width 70 height 38
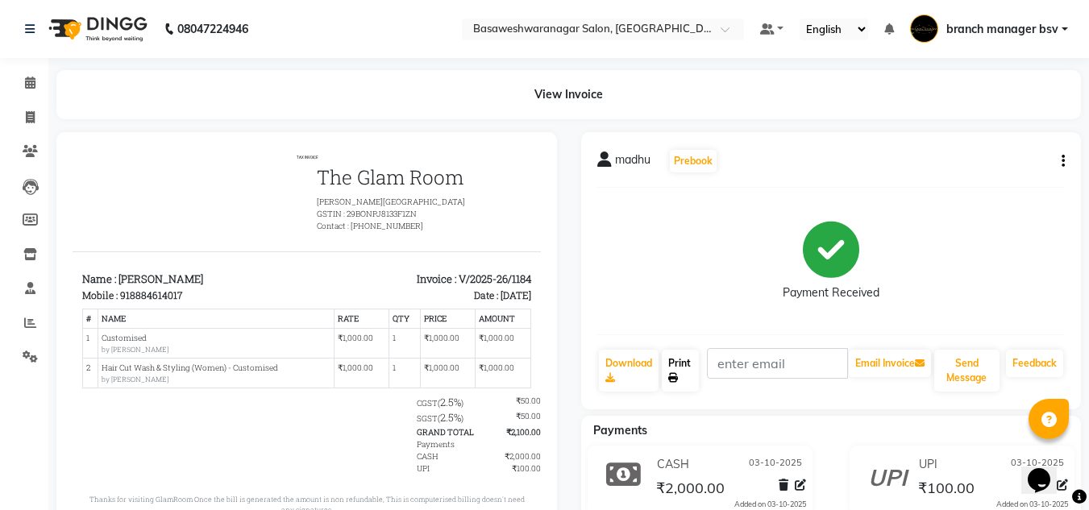
click at [692, 381] on link "Print" at bounding box center [680, 371] width 37 height 42
click at [1003, 132] on div "madhu Prebook Payment Received Download Print Email Invoice Send Message Feedba…" at bounding box center [831, 270] width 501 height 277
click at [28, 81] on icon at bounding box center [30, 83] width 10 height 12
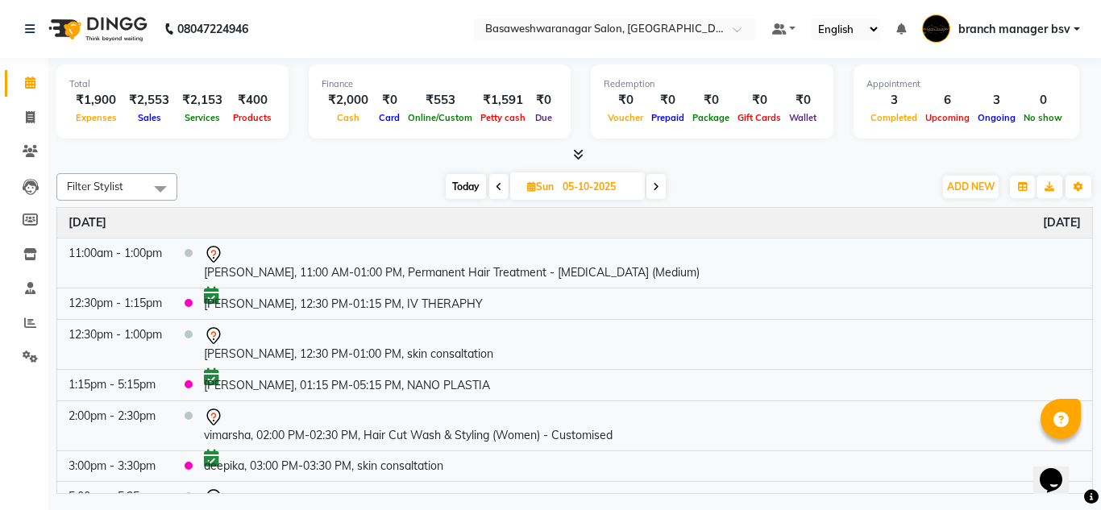
click at [466, 190] on span "Today" at bounding box center [466, 186] width 40 height 25
type input "03-10-2025"
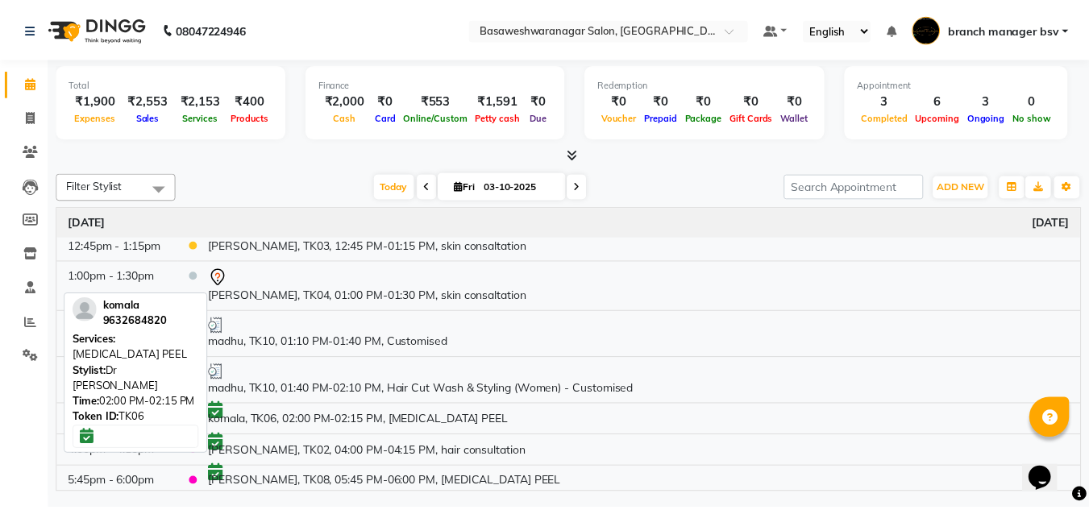
scroll to position [220, 0]
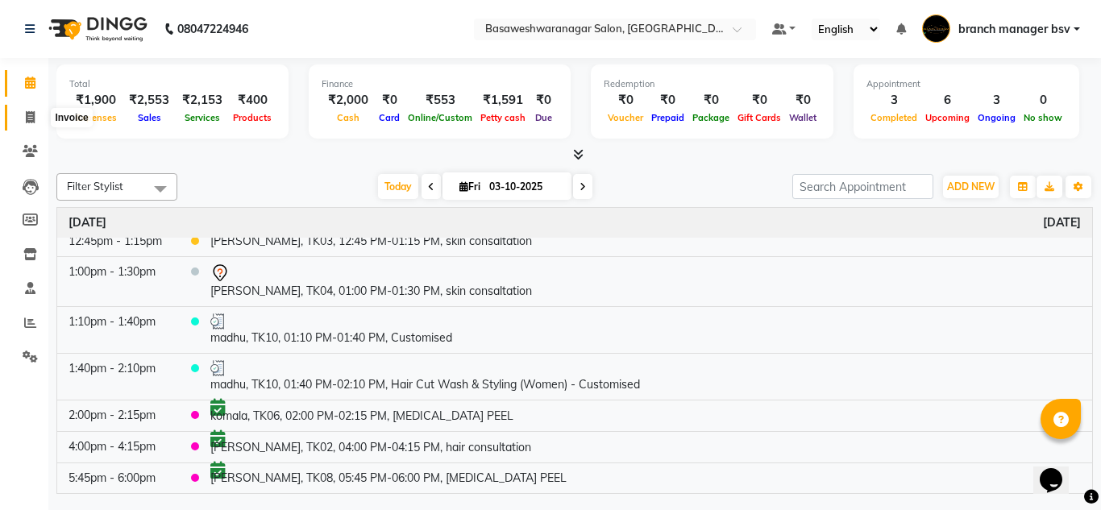
click at [27, 115] on icon at bounding box center [30, 117] width 9 height 12
select select "842"
select select "service"
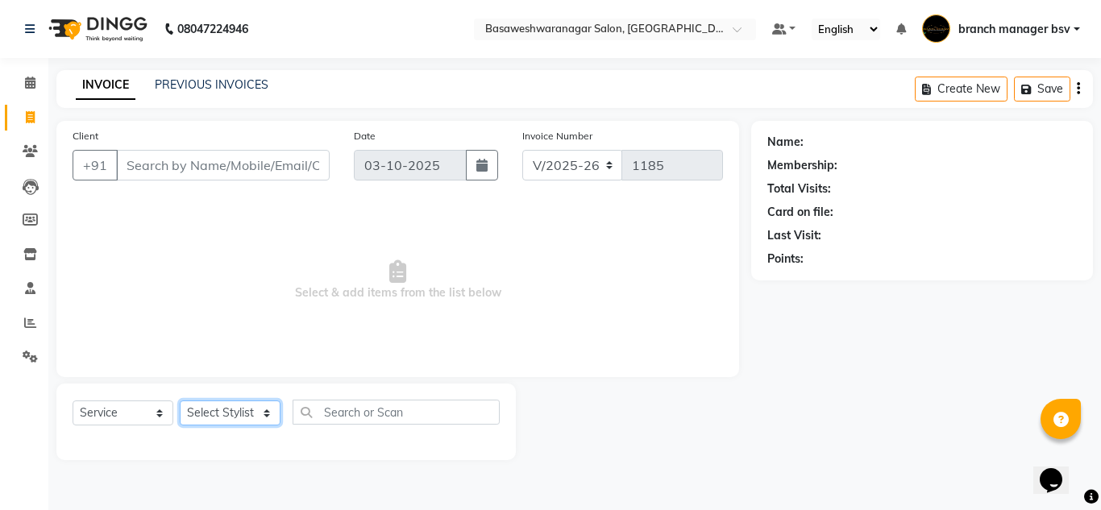
click at [277, 410] on select "Select Stylist branch manager bsv [PERSON_NAME] Dr [PERSON_NAME] [PERSON_NAME] …" at bounding box center [230, 413] width 101 height 25
select select "64363"
click at [180, 401] on select "Select Stylist branch manager bsv [PERSON_NAME] Dr [PERSON_NAME] [PERSON_NAME] …" at bounding box center [230, 413] width 101 height 25
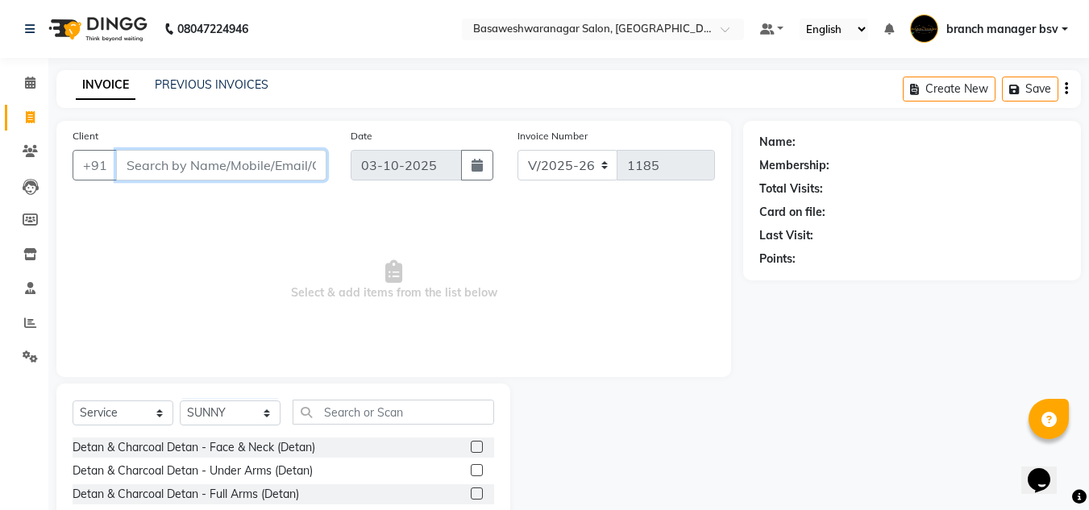
click at [260, 176] on input "Client" at bounding box center [221, 165] width 210 height 31
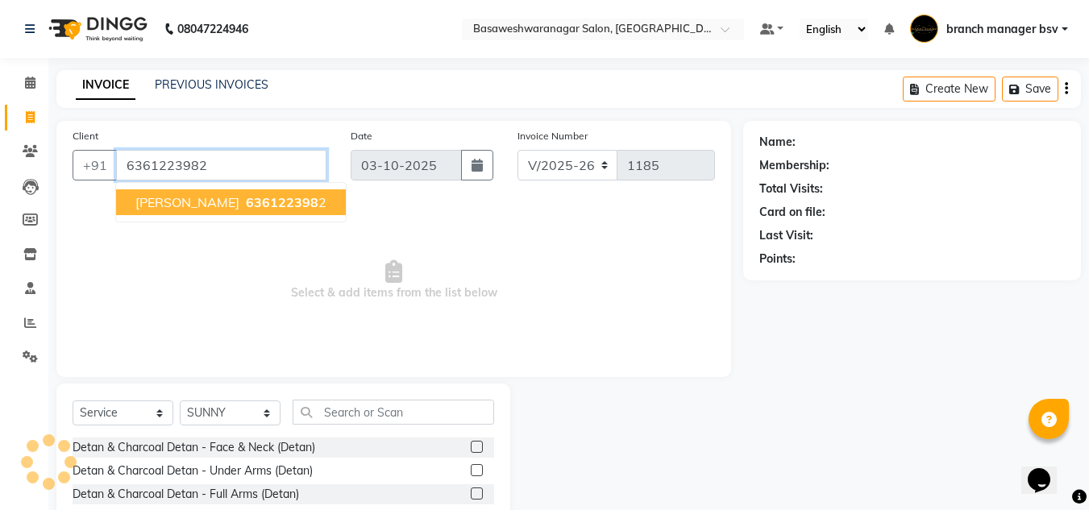
type input "6361223982"
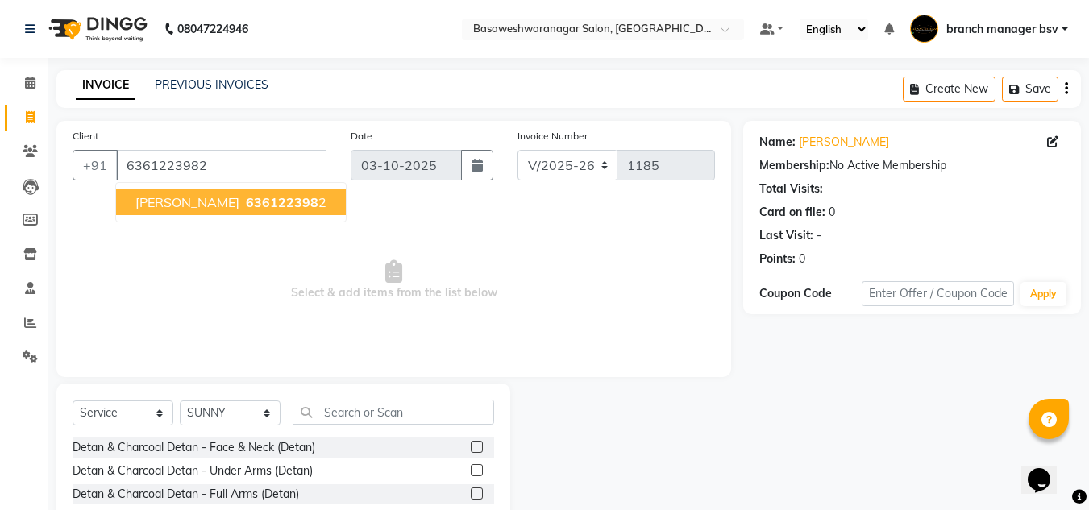
click at [246, 194] on span "636122398" at bounding box center [282, 202] width 73 height 16
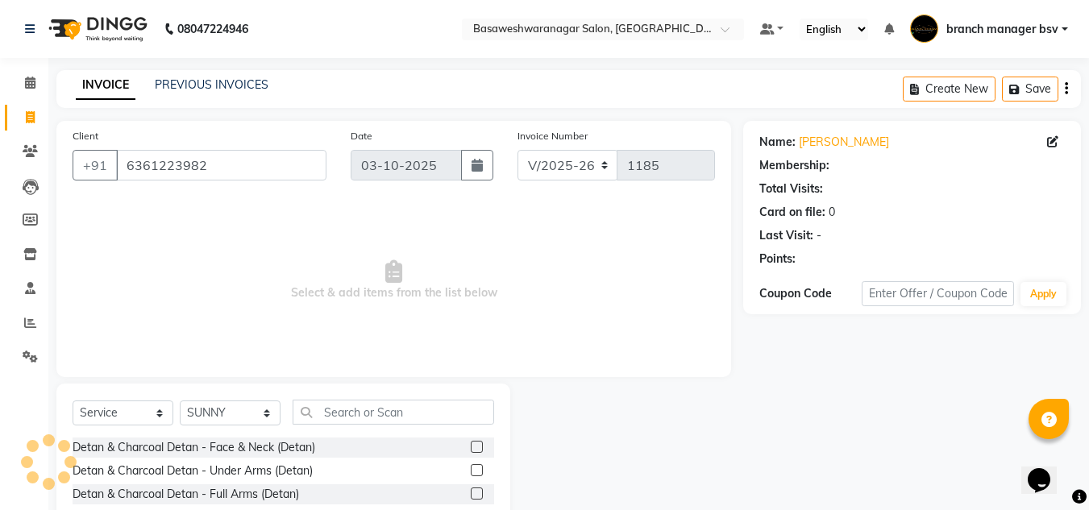
click at [239, 194] on div "Client [PHONE_NUMBER] Date [DATE] Invoice Number V/2025 V/[PHONE_NUMBER] Select…" at bounding box center [393, 249] width 675 height 256
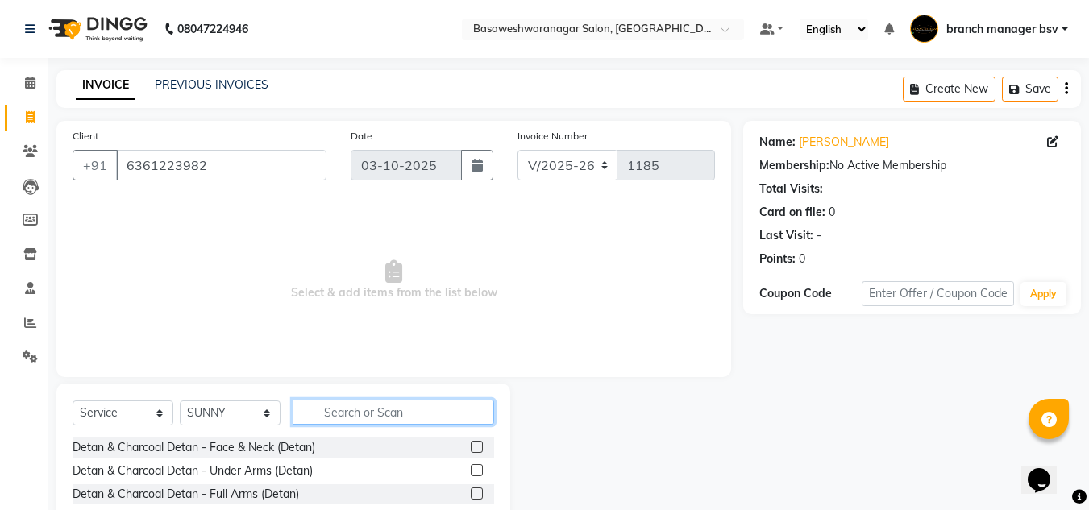
click at [356, 414] on input "text" at bounding box center [394, 412] width 202 height 25
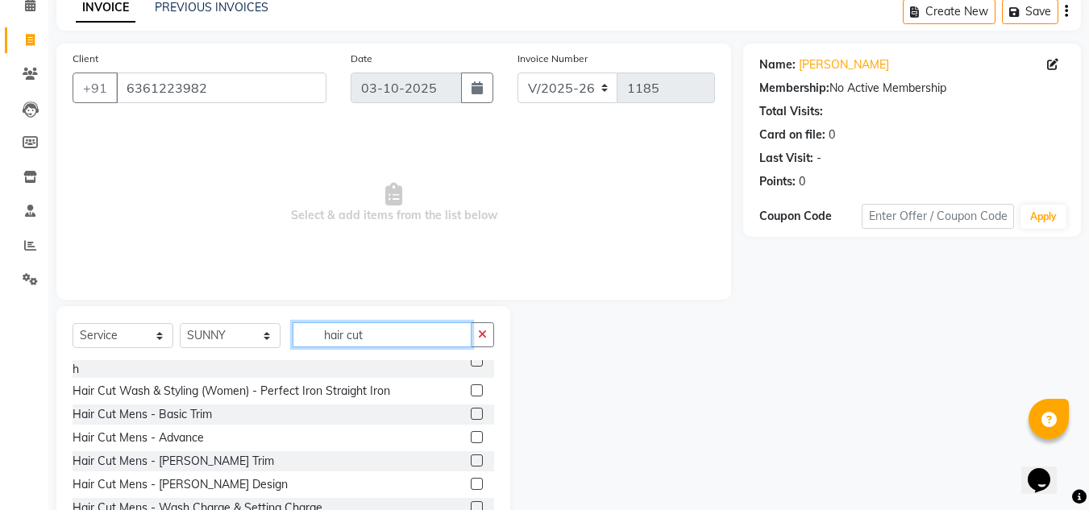
scroll to position [81, 0]
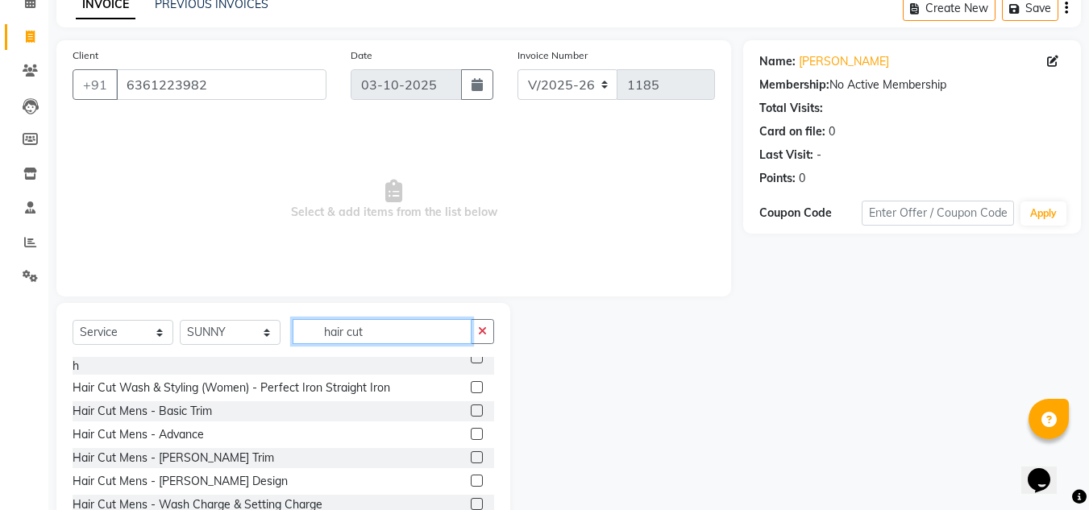
type input "hair cut"
click at [471, 434] on label at bounding box center [477, 434] width 12 height 12
click at [471, 434] on input "checkbox" at bounding box center [476, 435] width 10 height 10
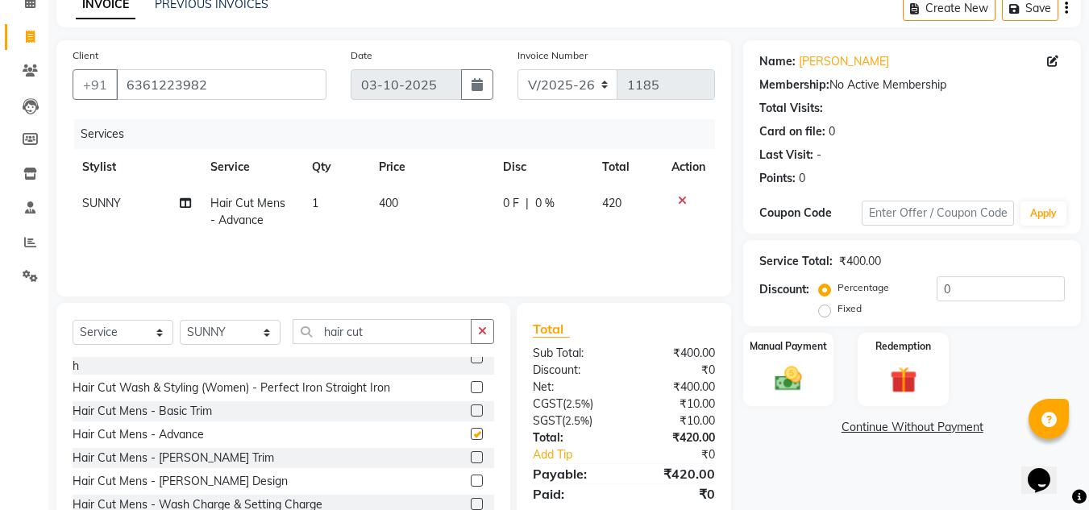
checkbox input "false"
click at [471, 414] on label at bounding box center [477, 411] width 12 height 12
click at [471, 414] on input "checkbox" at bounding box center [476, 411] width 10 height 10
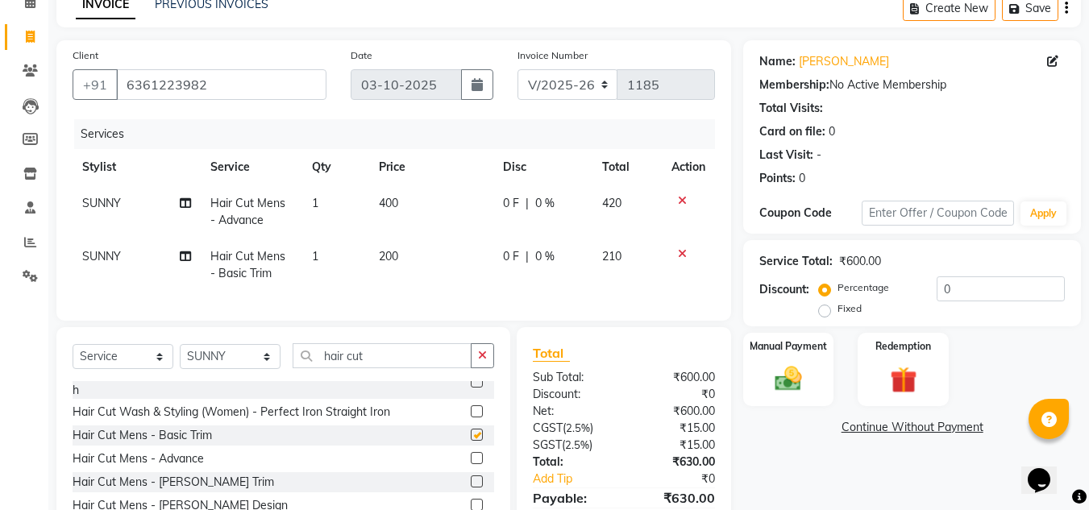
checkbox input "false"
click at [393, 262] on span "200" at bounding box center [388, 256] width 19 height 15
select select "64363"
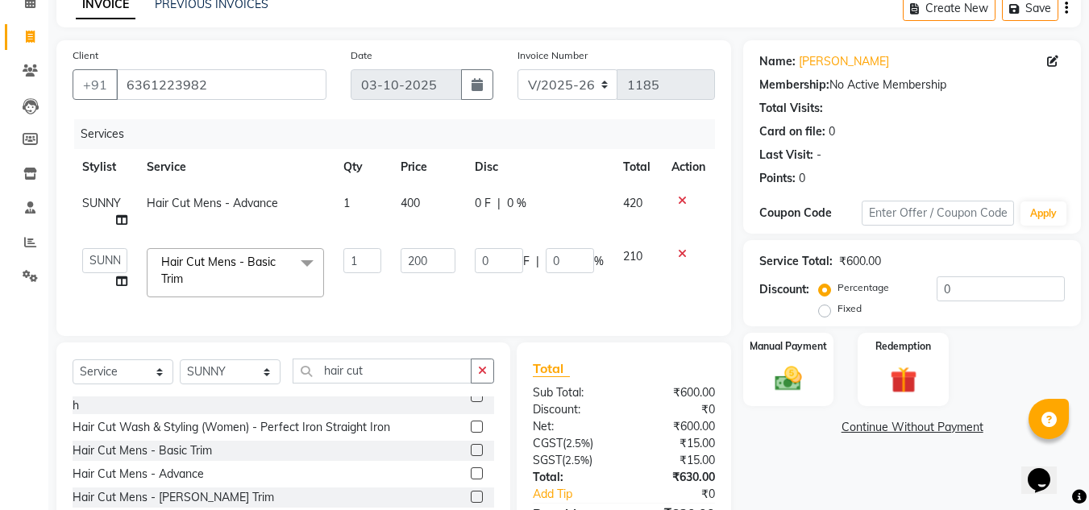
click at [476, 298] on td "0 F | 0 %" at bounding box center [539, 273] width 148 height 69
click at [612, 375] on div "Total" at bounding box center [624, 368] width 182 height 19
click at [425, 198] on td "400" at bounding box center [427, 211] width 73 height 53
select select "64363"
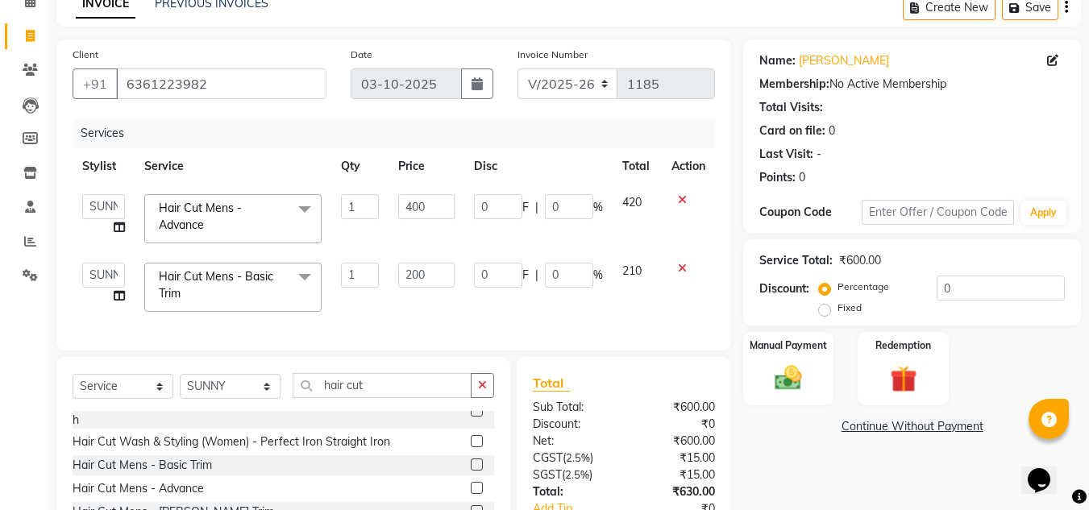
click at [425, 198] on input "400" at bounding box center [426, 206] width 56 height 25
type input "4"
type input "700"
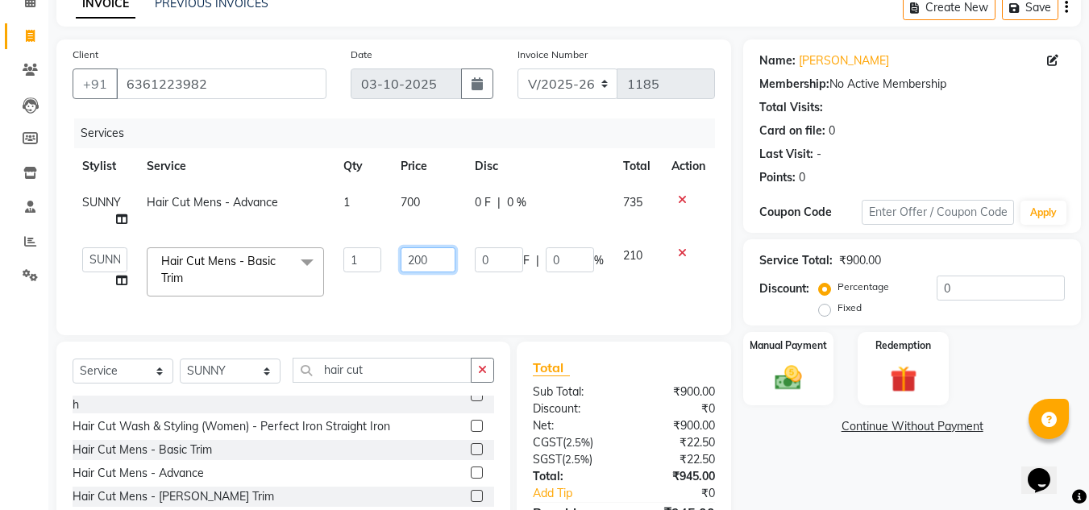
click at [429, 284] on td "200" at bounding box center [427, 272] width 73 height 69
type input "2"
type input "400"
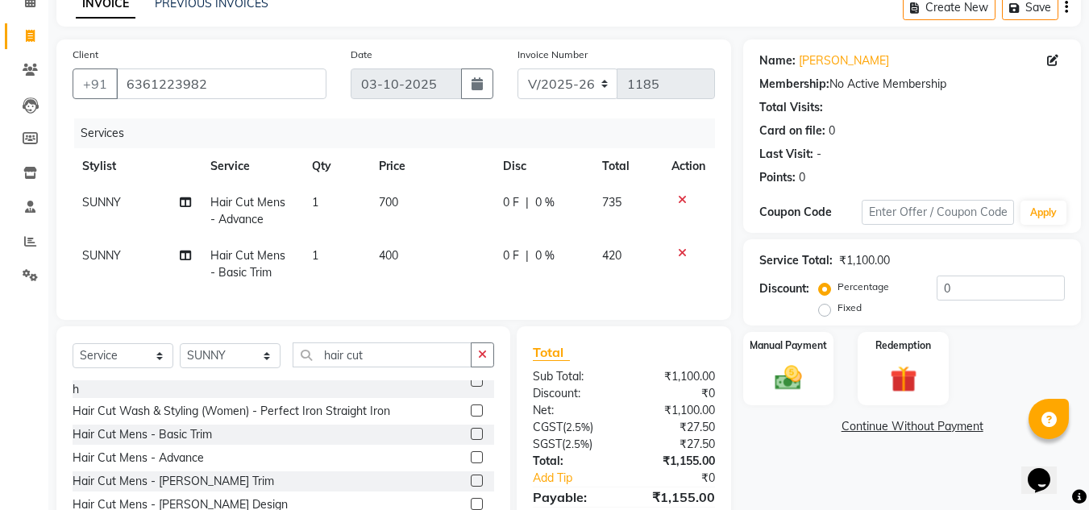
click at [567, 404] on div "Total Sub Total: ₹1,100.00 Discount: ₹0 Net: ₹1,100.00 CGST ( 2.5% ) ₹27.50 SGS…" at bounding box center [624, 445] width 182 height 205
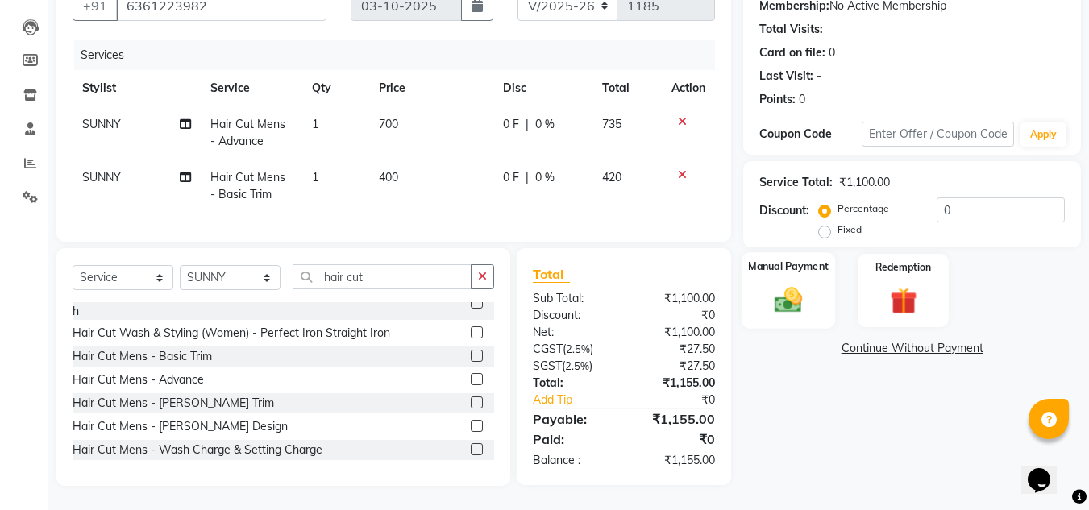
click at [826, 268] on div "Manual Payment" at bounding box center [789, 290] width 94 height 77
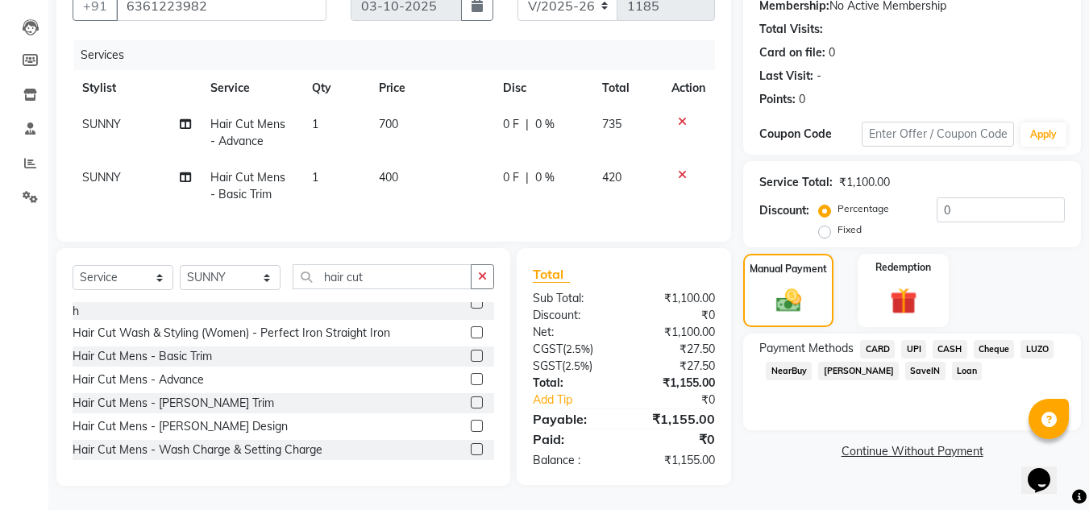
click at [913, 340] on span "UPI" at bounding box center [913, 349] width 25 height 19
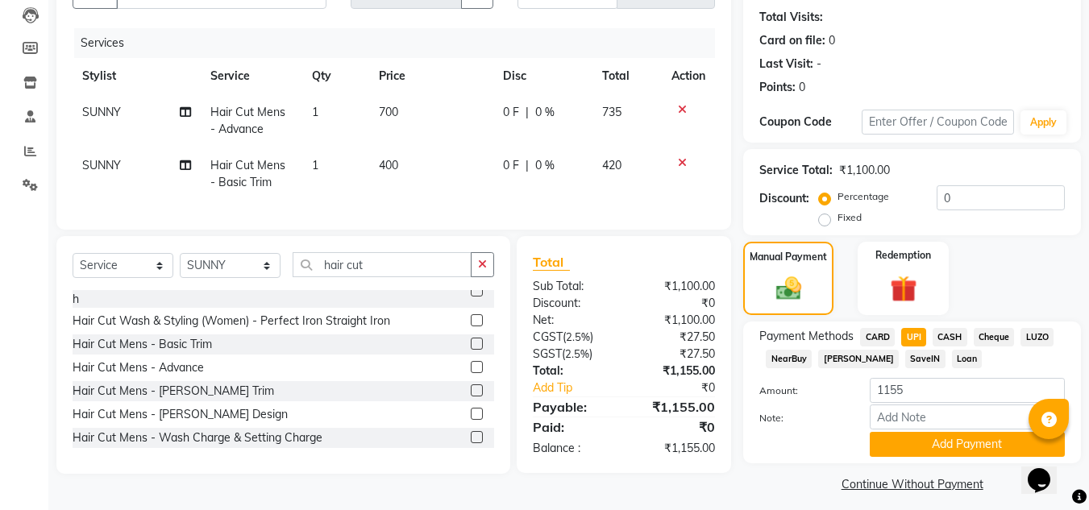
scroll to position [182, 0]
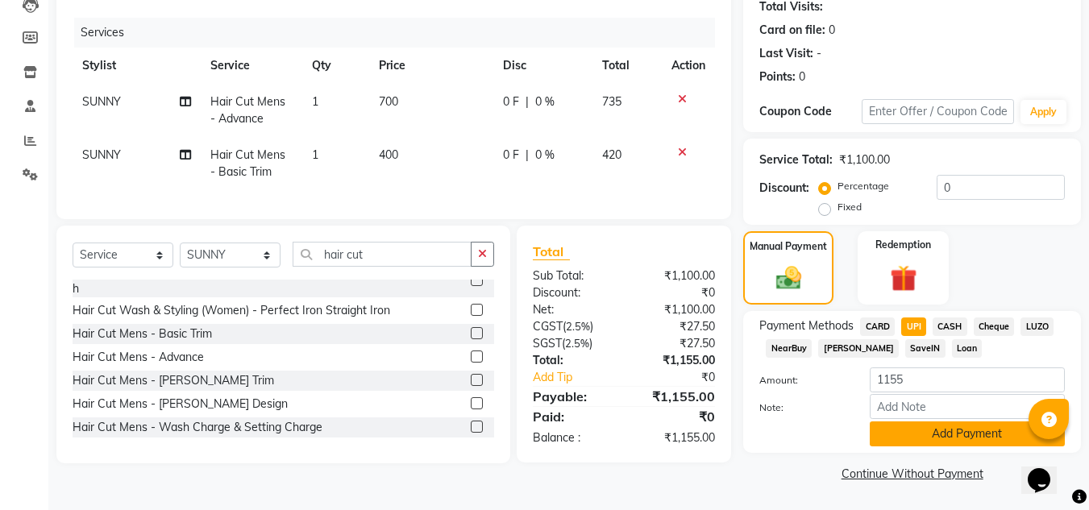
click at [914, 439] on button "Add Payment" at bounding box center [967, 434] width 195 height 25
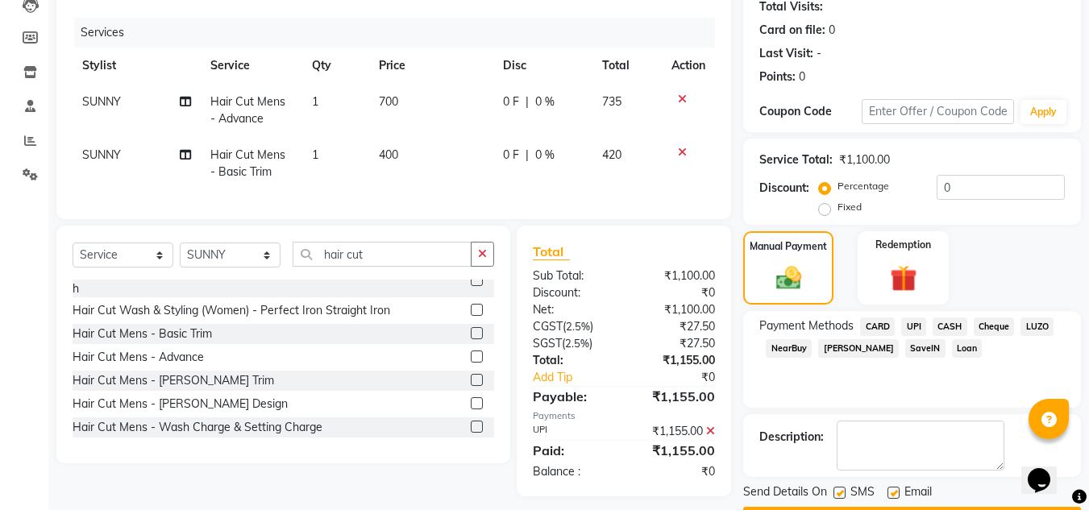
scroll to position [228, 0]
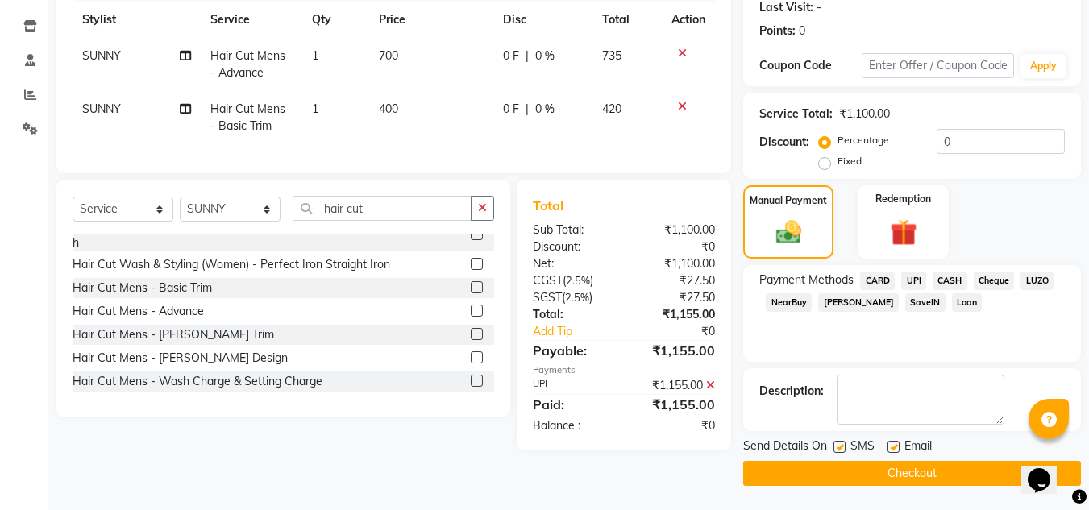
click at [926, 461] on button "Checkout" at bounding box center [912, 473] width 338 height 25
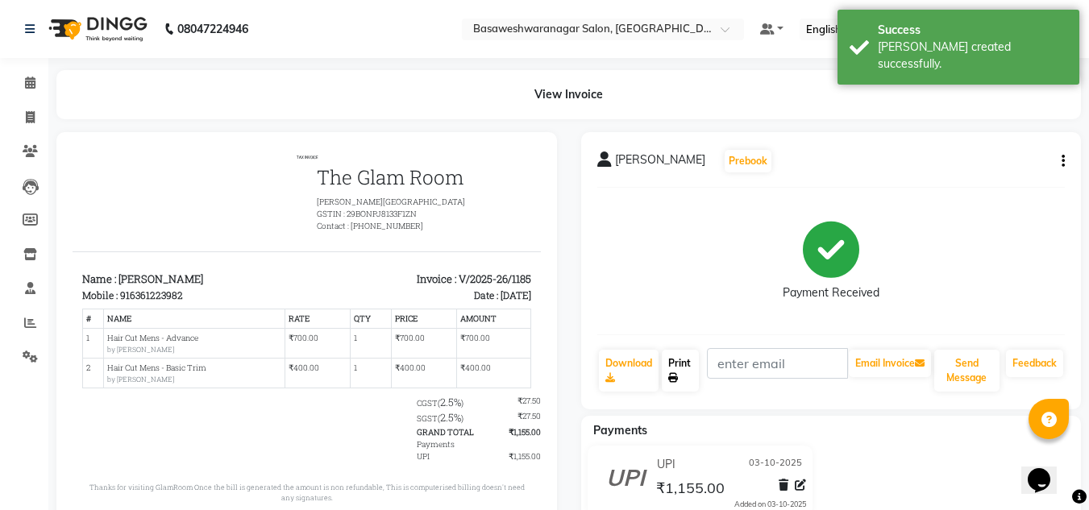
click at [693, 372] on link "Print" at bounding box center [680, 371] width 37 height 42
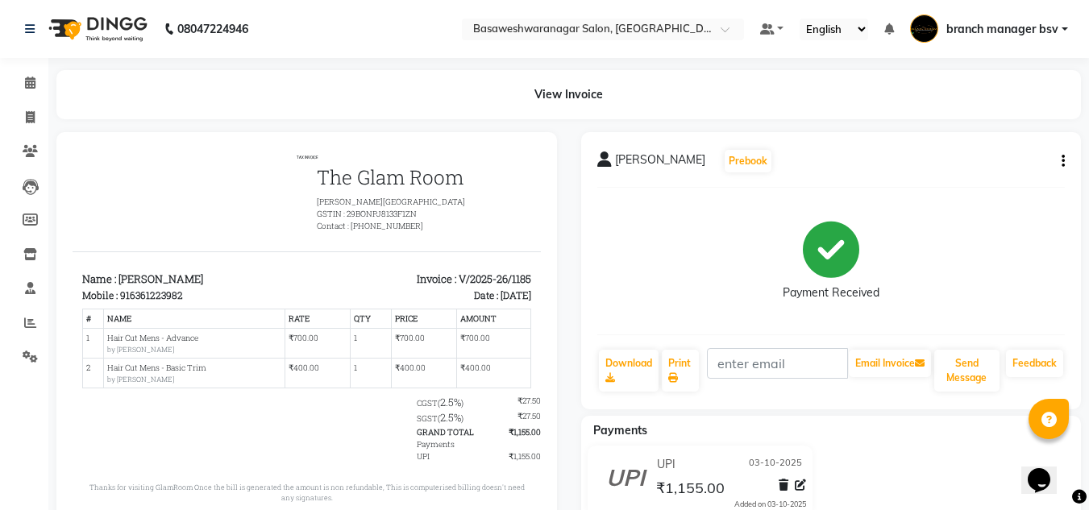
click at [1026, 127] on main "View Invoice [PERSON_NAME] Prebook Payment Received Download Print Email Invoic…" at bounding box center [568, 320] width 1041 height 501
click at [19, 81] on span at bounding box center [30, 83] width 28 height 19
